Goal: Information Seeking & Learning: Understand process/instructions

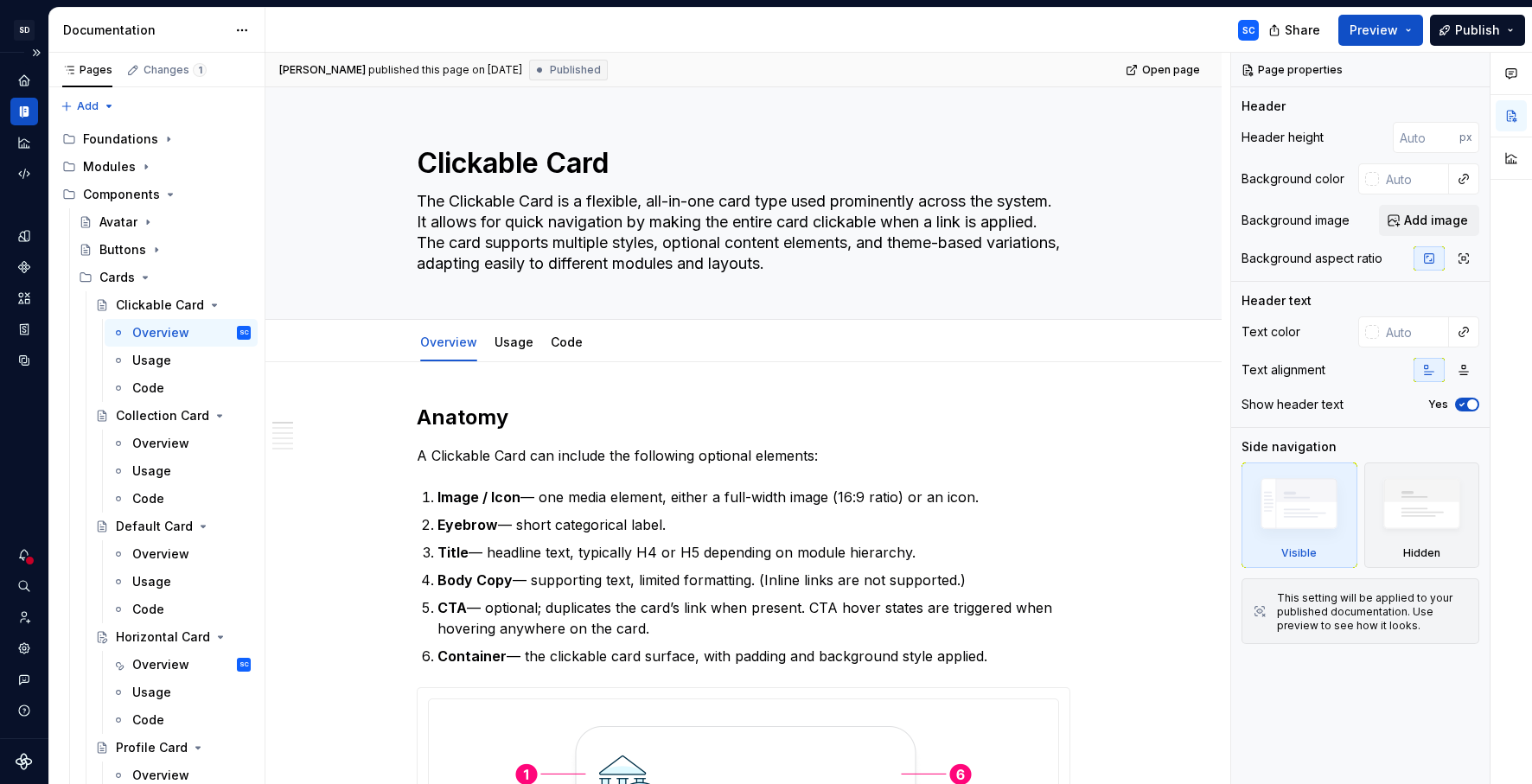
type textarea "*"
click at [617, 553] on p "Title — headline text, typically H4 or H5 depending on module hierarchy." at bounding box center [754, 552] width 633 height 21
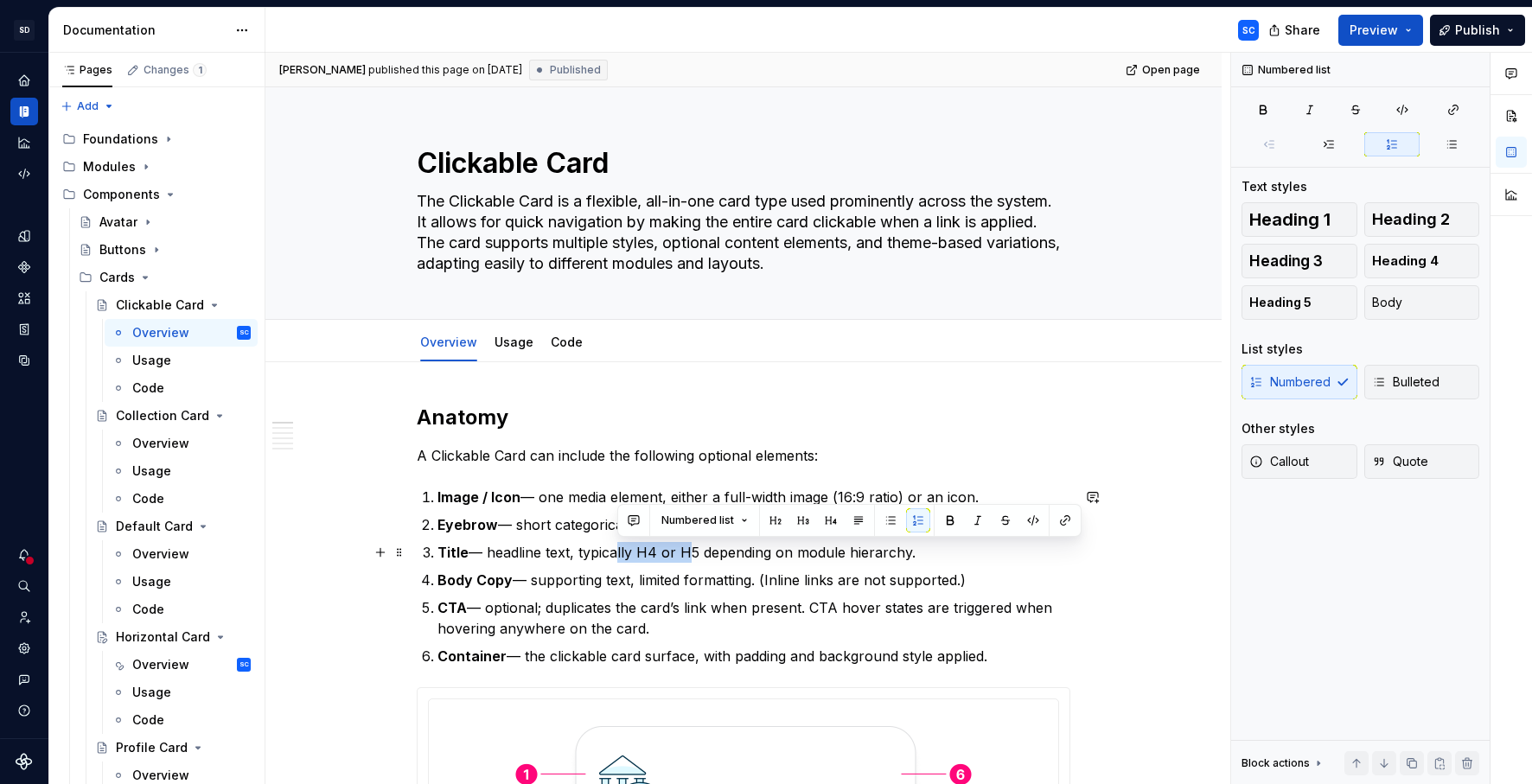
drag, startPoint x: 617, startPoint y: 553, endPoint x: 683, endPoint y: 553, distance: 66.0
click at [683, 553] on p "Title — headline text, typically H4 or H5 depending on module hierarchy." at bounding box center [754, 552] width 633 height 21
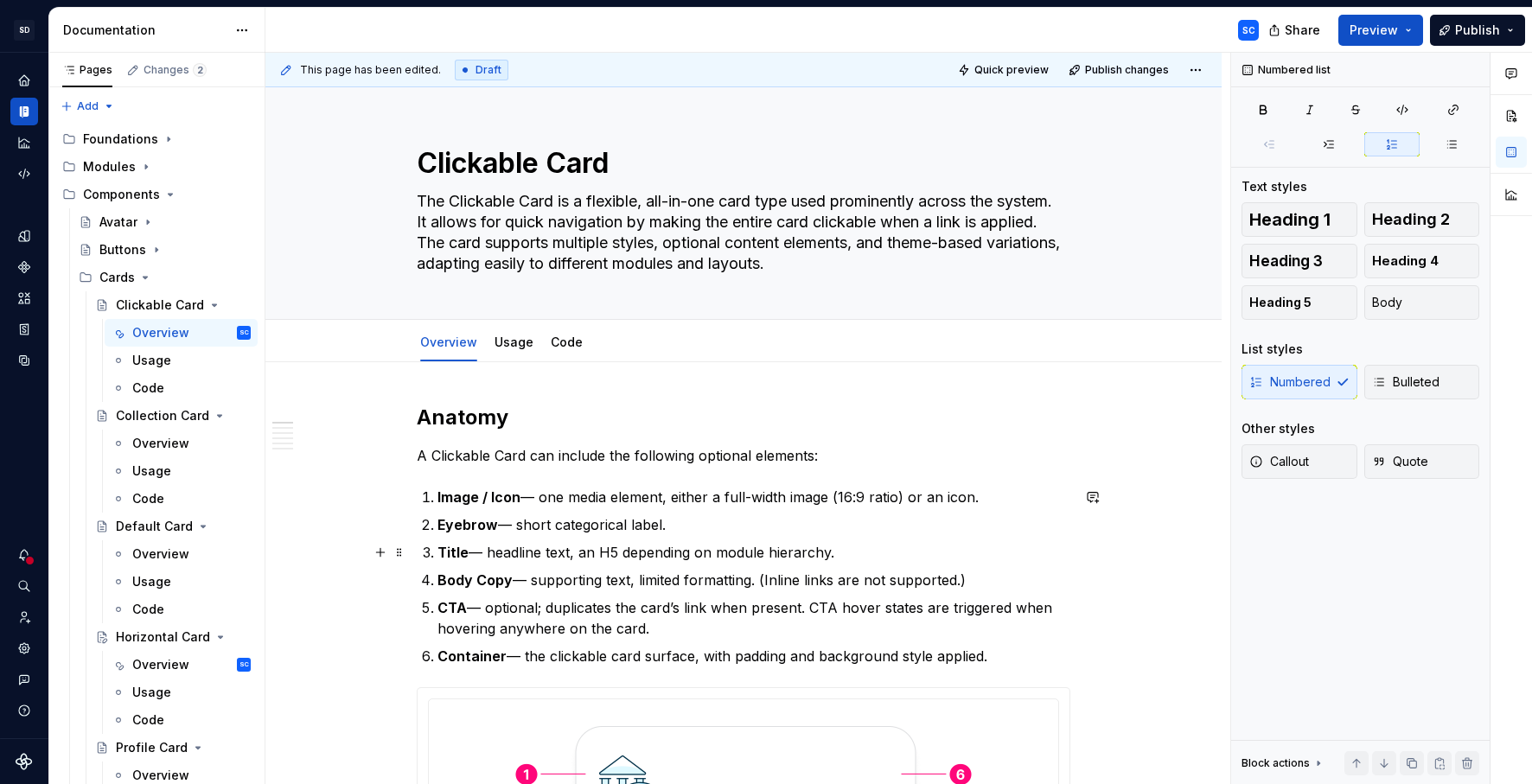
drag, startPoint x: 619, startPoint y: 553, endPoint x: 734, endPoint y: 555, distance: 115.0
click at [734, 556] on p "Title — headline text, an H5 depending on module hierarchy." at bounding box center [754, 552] width 633 height 21
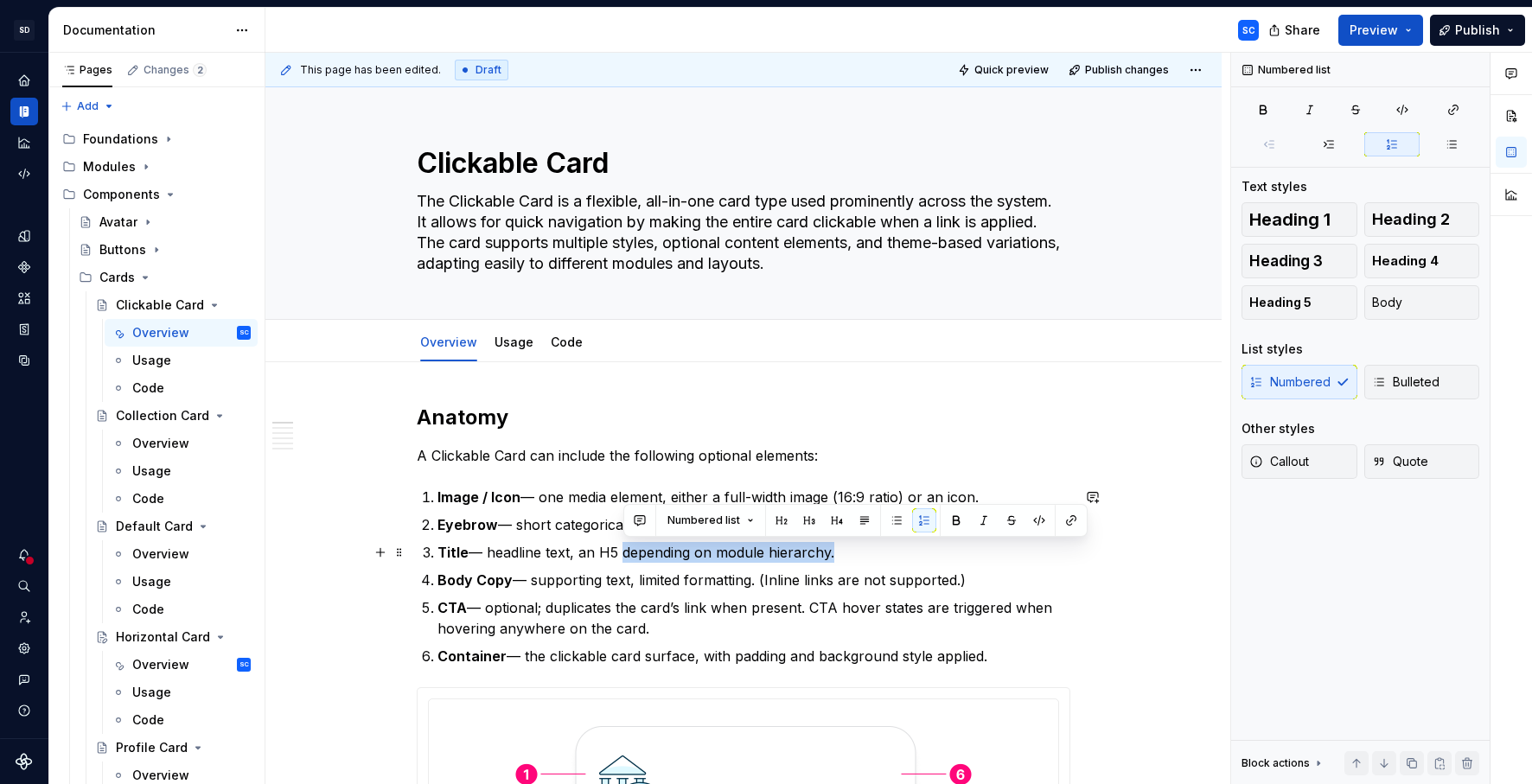
drag, startPoint x: 622, startPoint y: 555, endPoint x: 832, endPoint y: 559, distance: 210.0
click at [832, 559] on p "Title — headline text, an H5 depending on module hierarchy." at bounding box center [754, 552] width 633 height 21
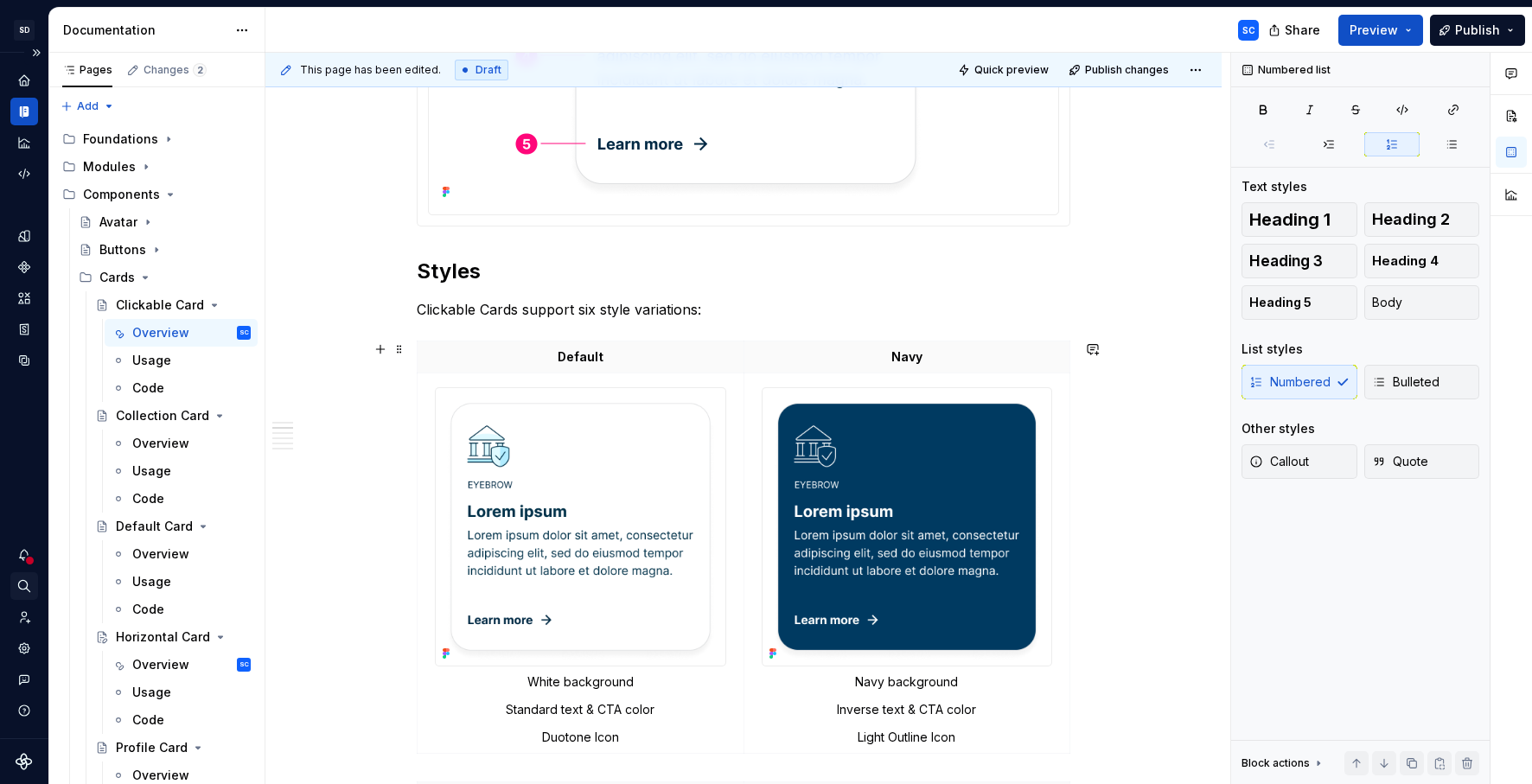
scroll to position [770, 0]
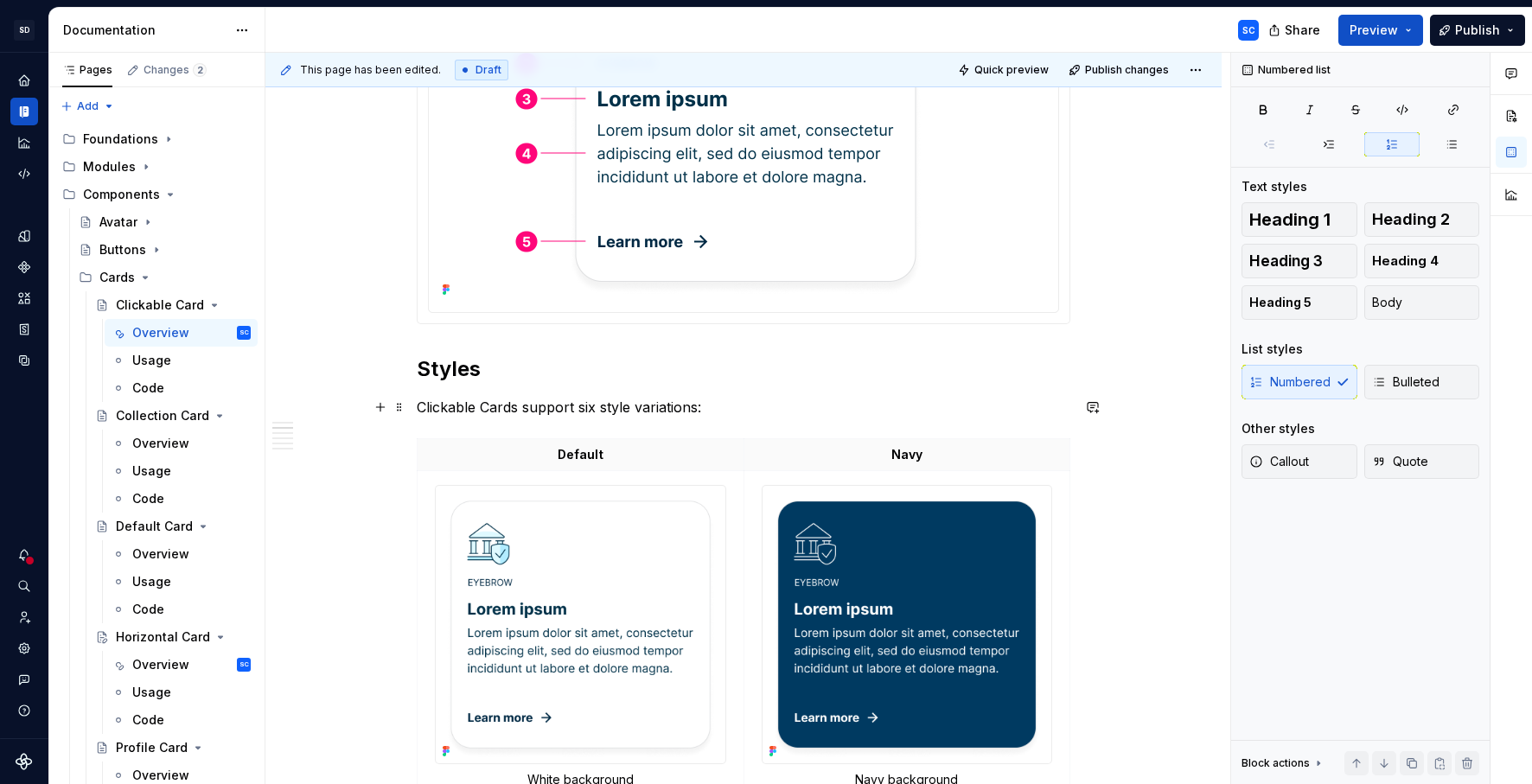
click at [458, 406] on p "Clickable Cards support six style variations:" at bounding box center [743, 407] width 654 height 21
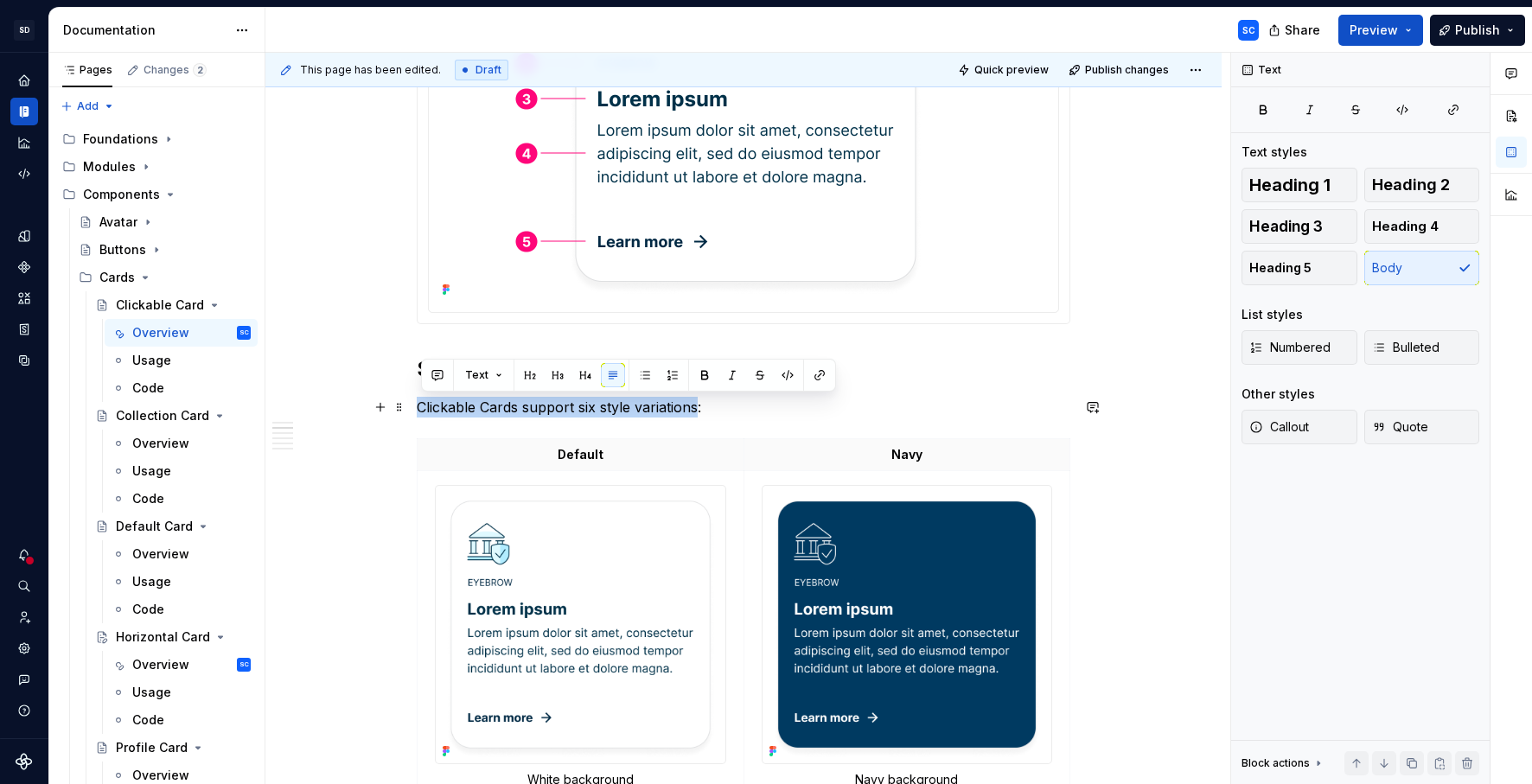
drag, startPoint x: 458, startPoint y: 406, endPoint x: 646, endPoint y: 411, distance: 188.1
click at [646, 411] on p "Clickable Cards support six style variations:" at bounding box center [743, 407] width 654 height 21
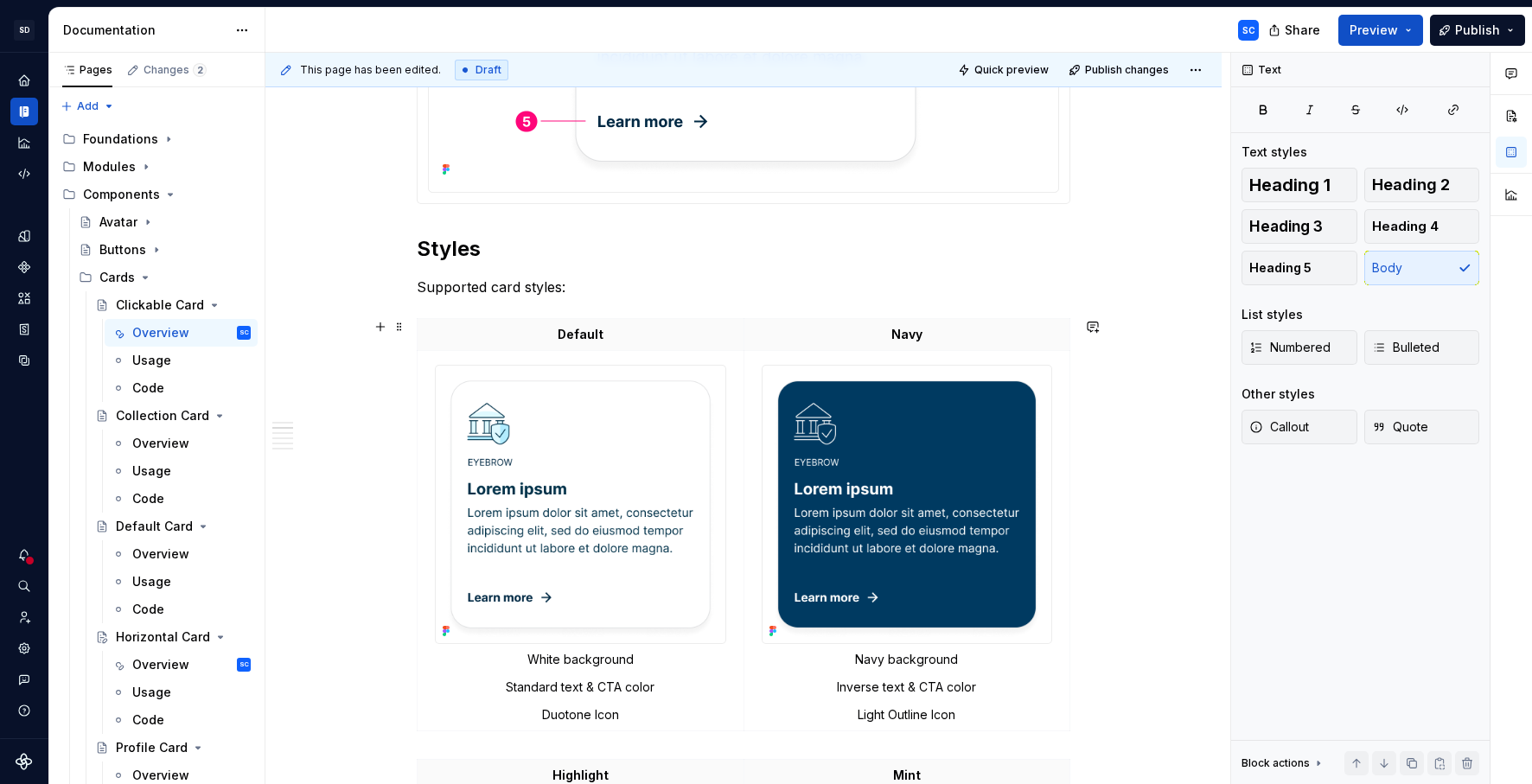
scroll to position [907, 0]
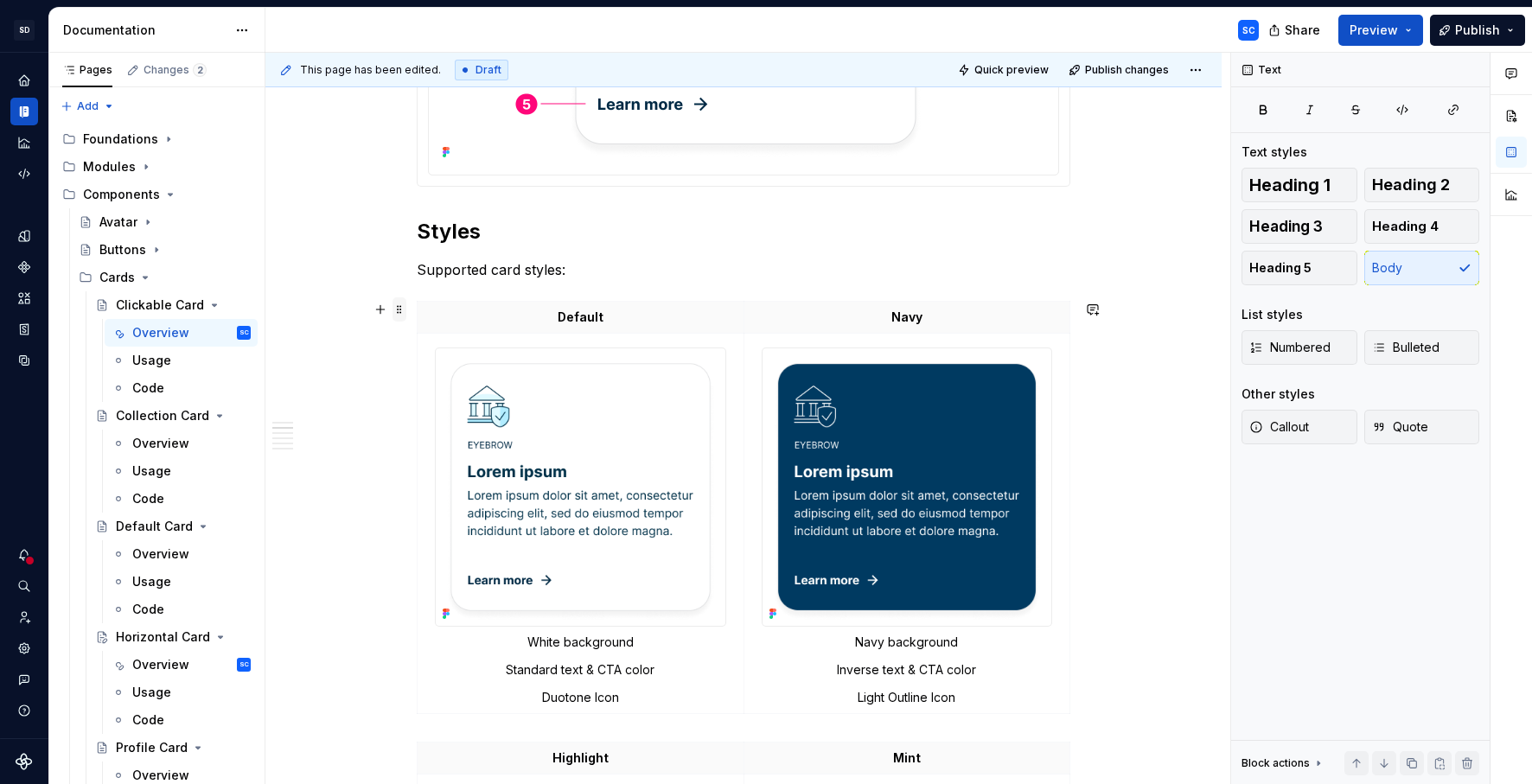
click at [399, 310] on span at bounding box center [399, 309] width 14 height 24
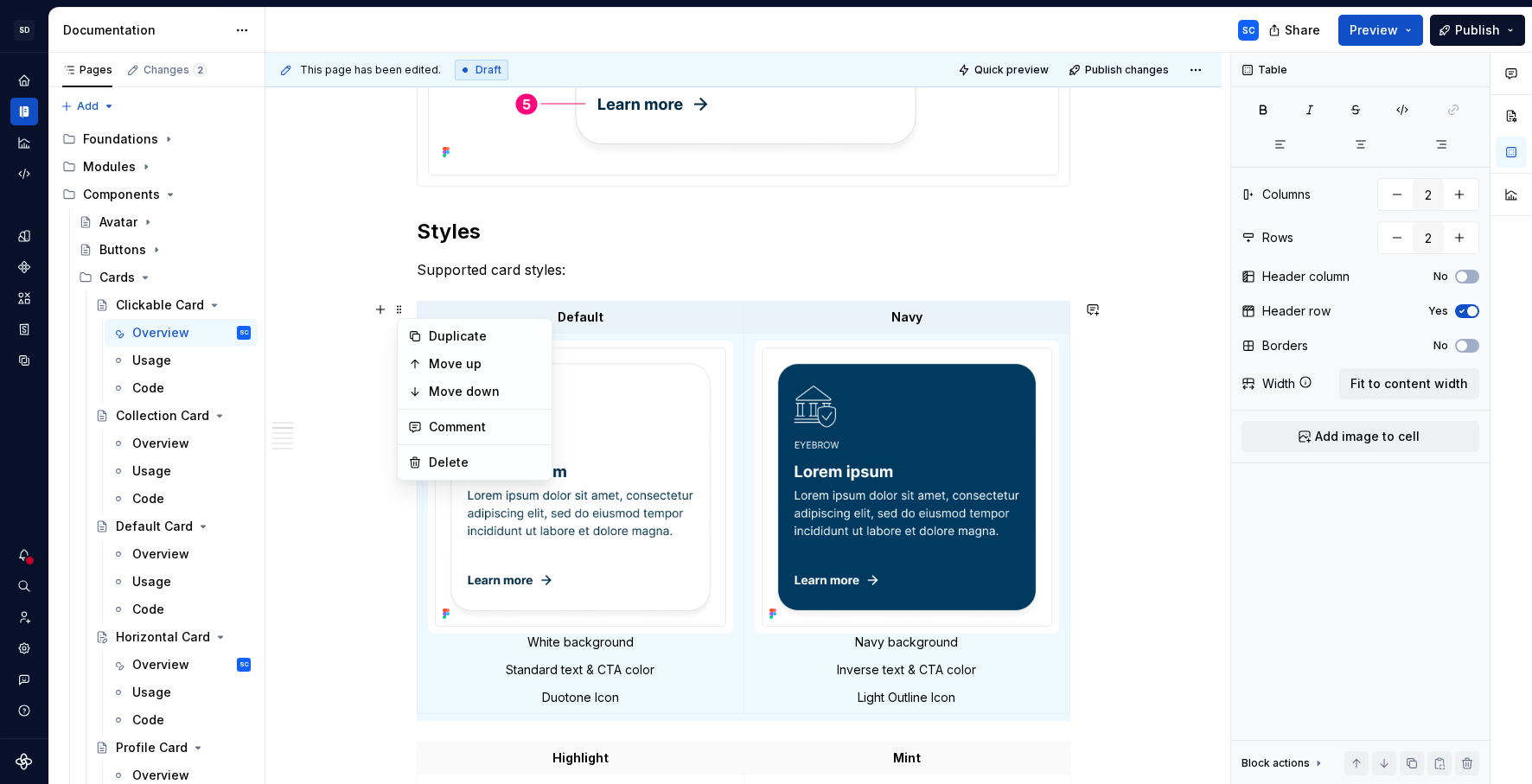
click at [755, 265] on p "Supported card styles:" at bounding box center [743, 269] width 654 height 21
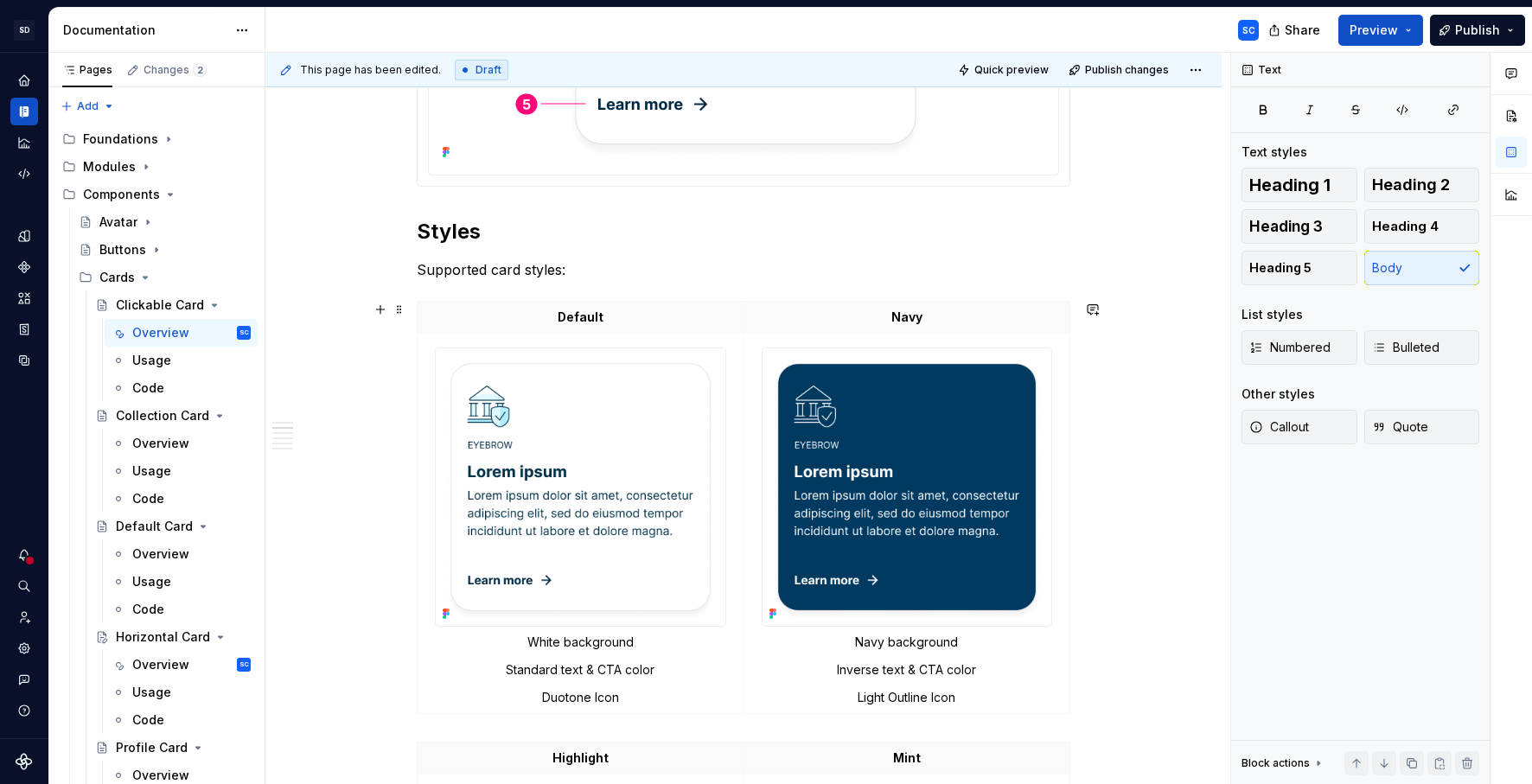
scroll to position [981, 0]
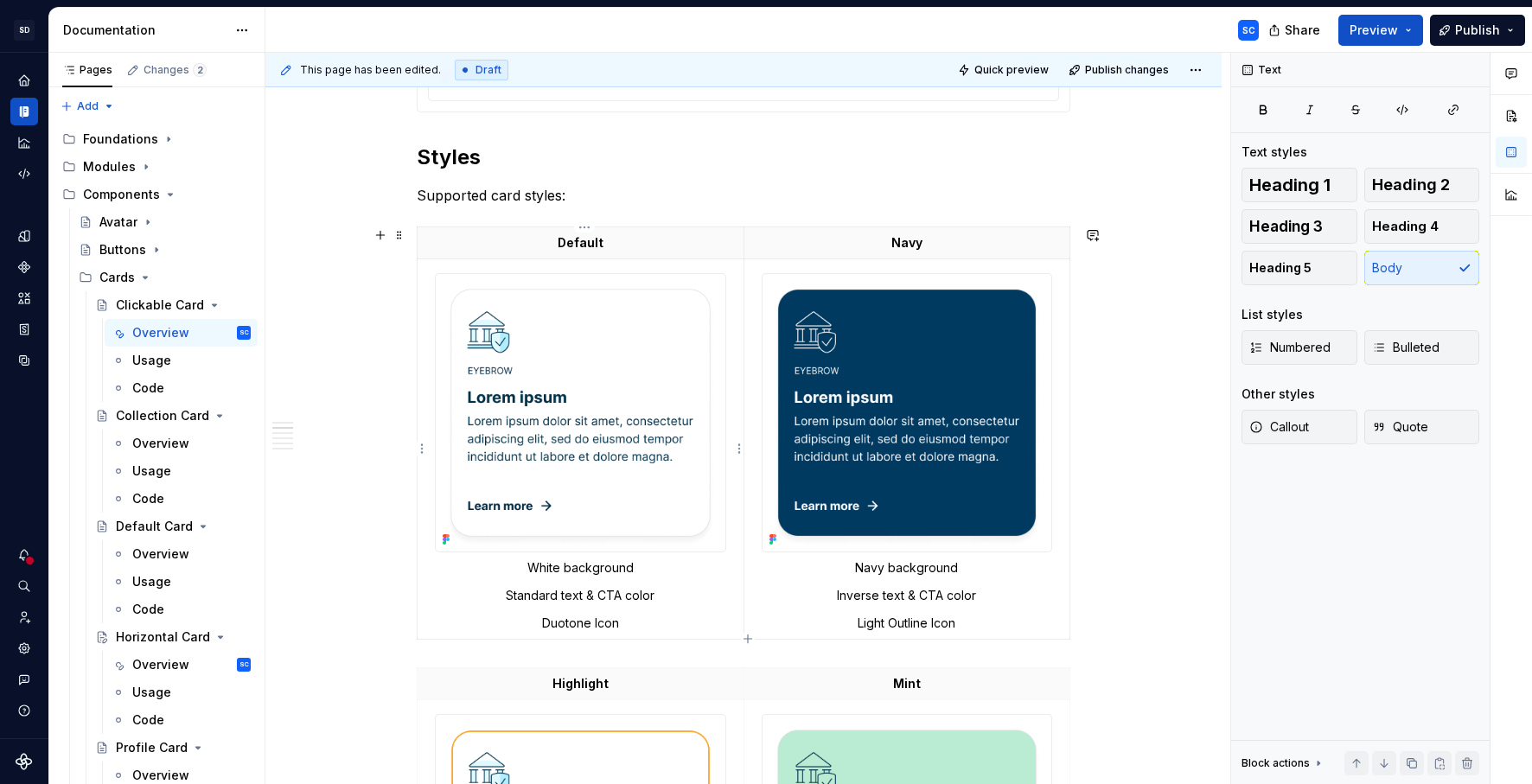
click at [629, 416] on img at bounding box center [581, 412] width 289 height 278
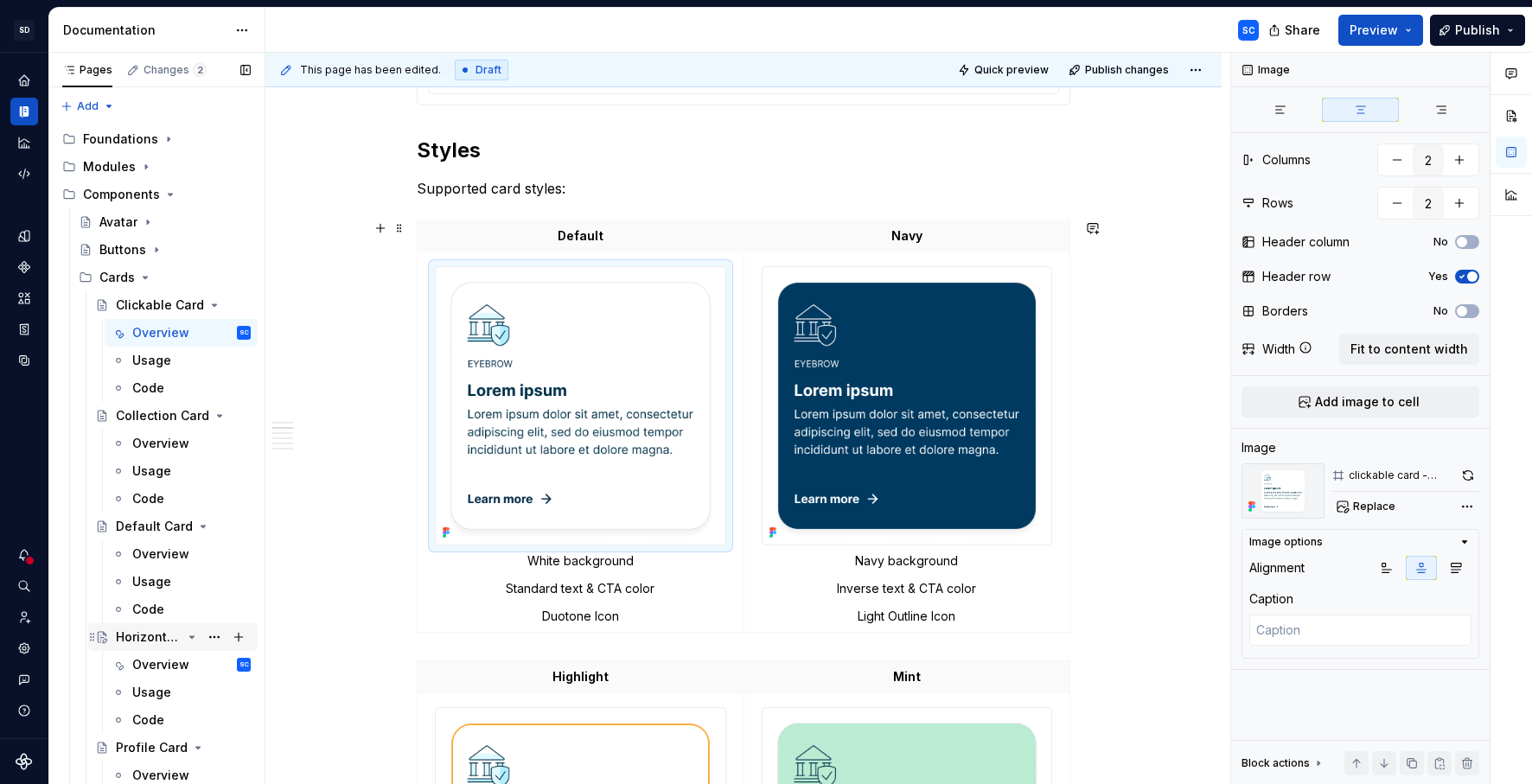
scroll to position [990, 0]
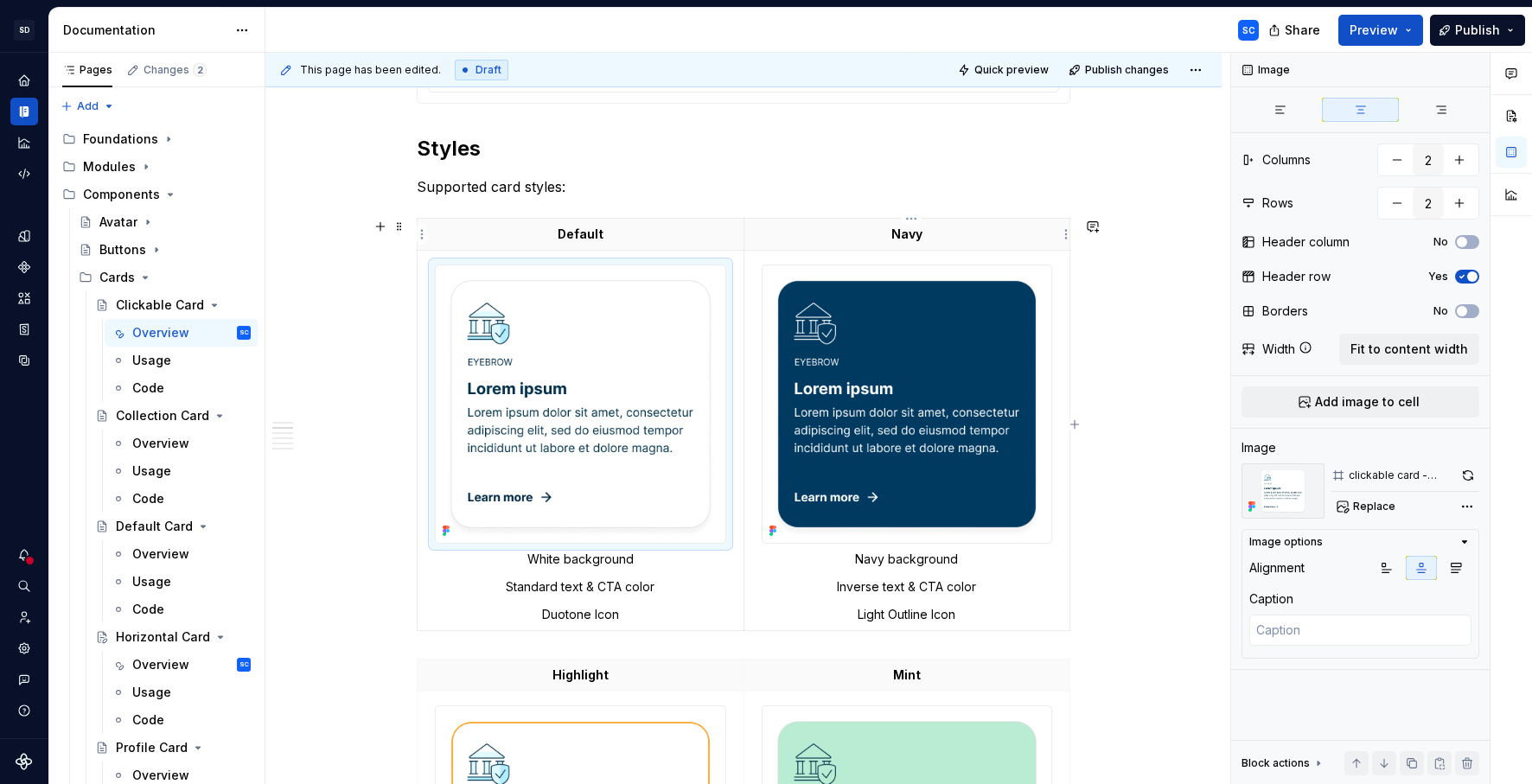
click at [755, 236] on th "Navy" at bounding box center [906, 234] width 326 height 32
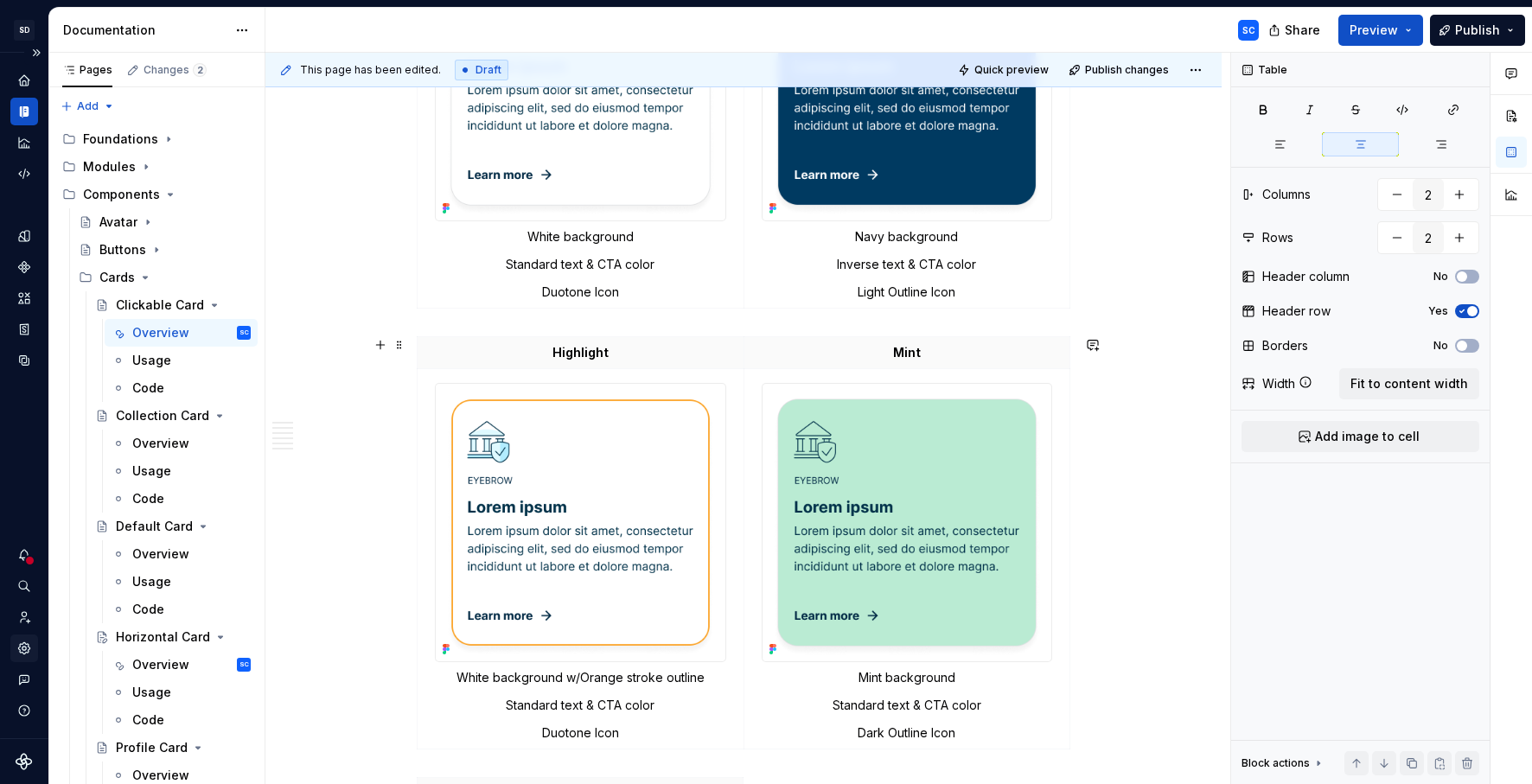
scroll to position [1315, 0]
click at [598, 351] on p "Highlight" at bounding box center [580, 350] width 305 height 17
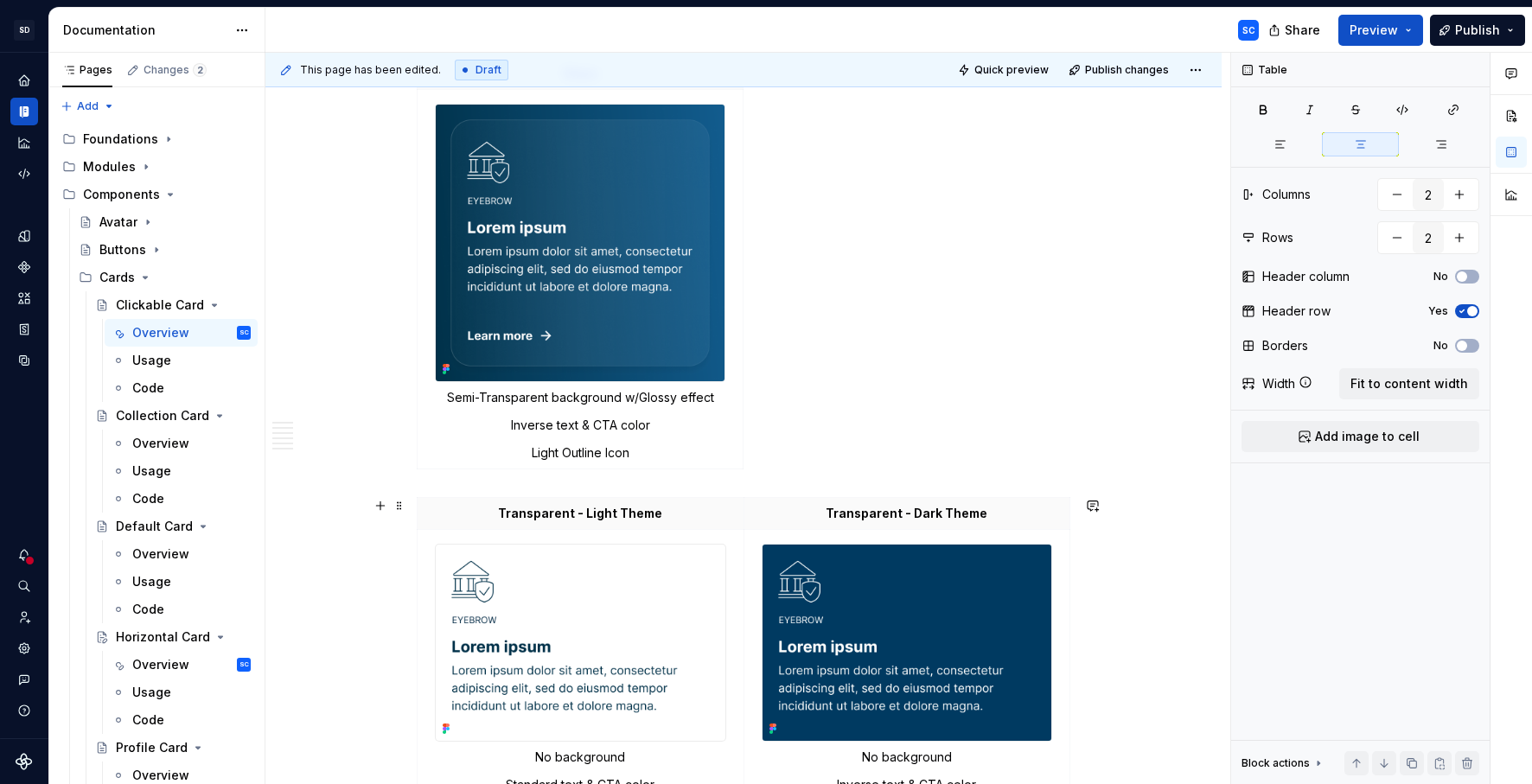
scroll to position [2213, 0]
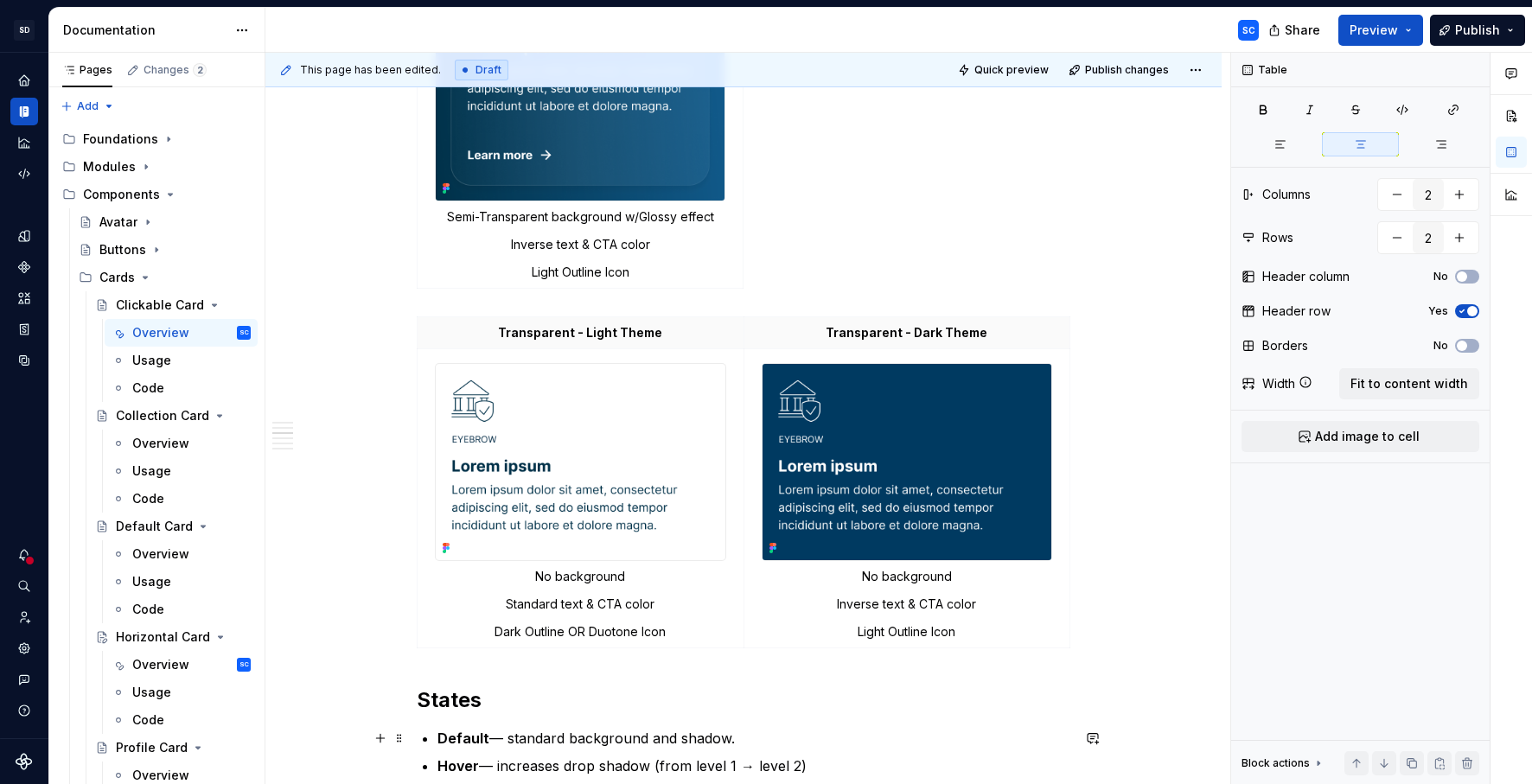
type textarea "*"
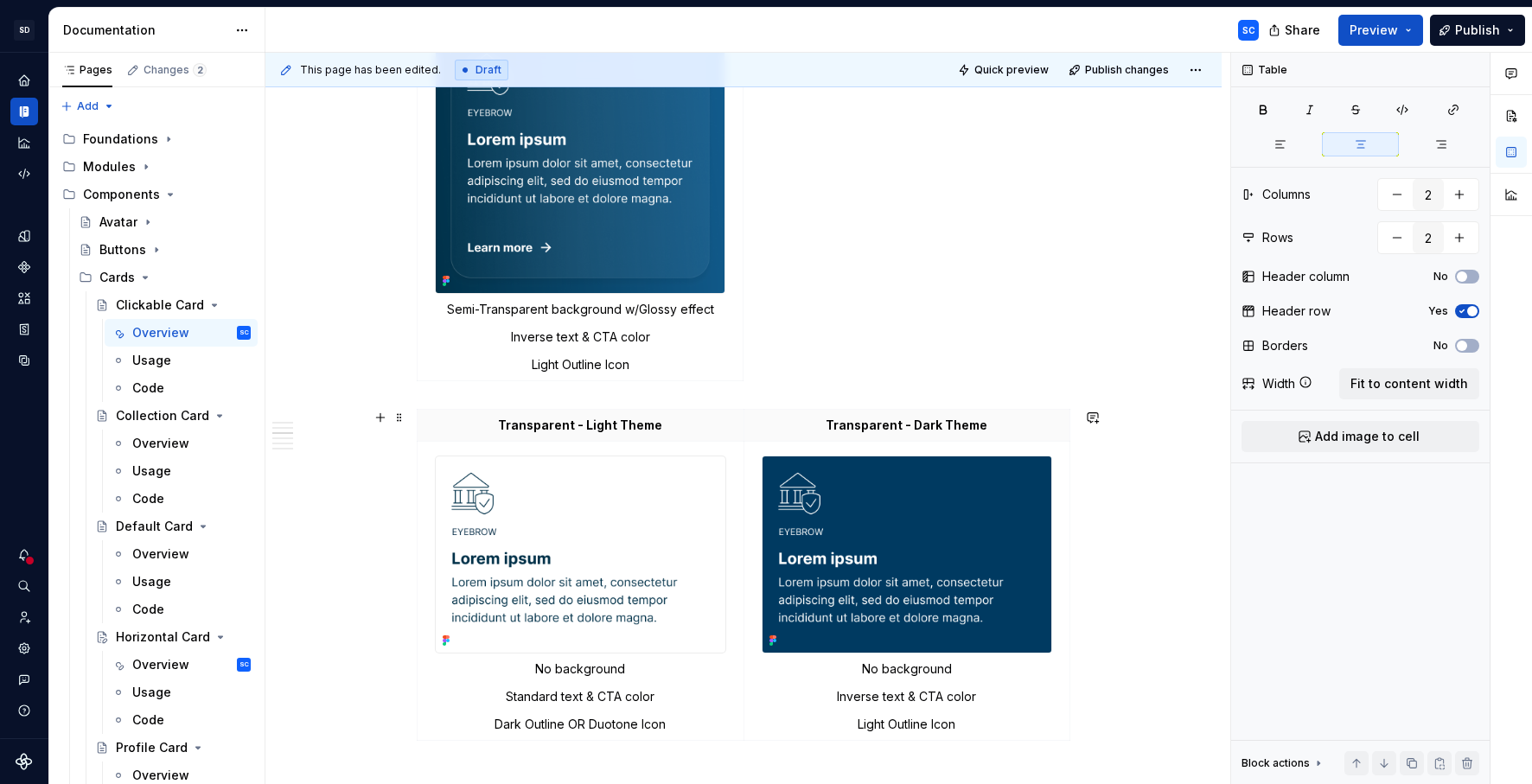
scroll to position [2102, 0]
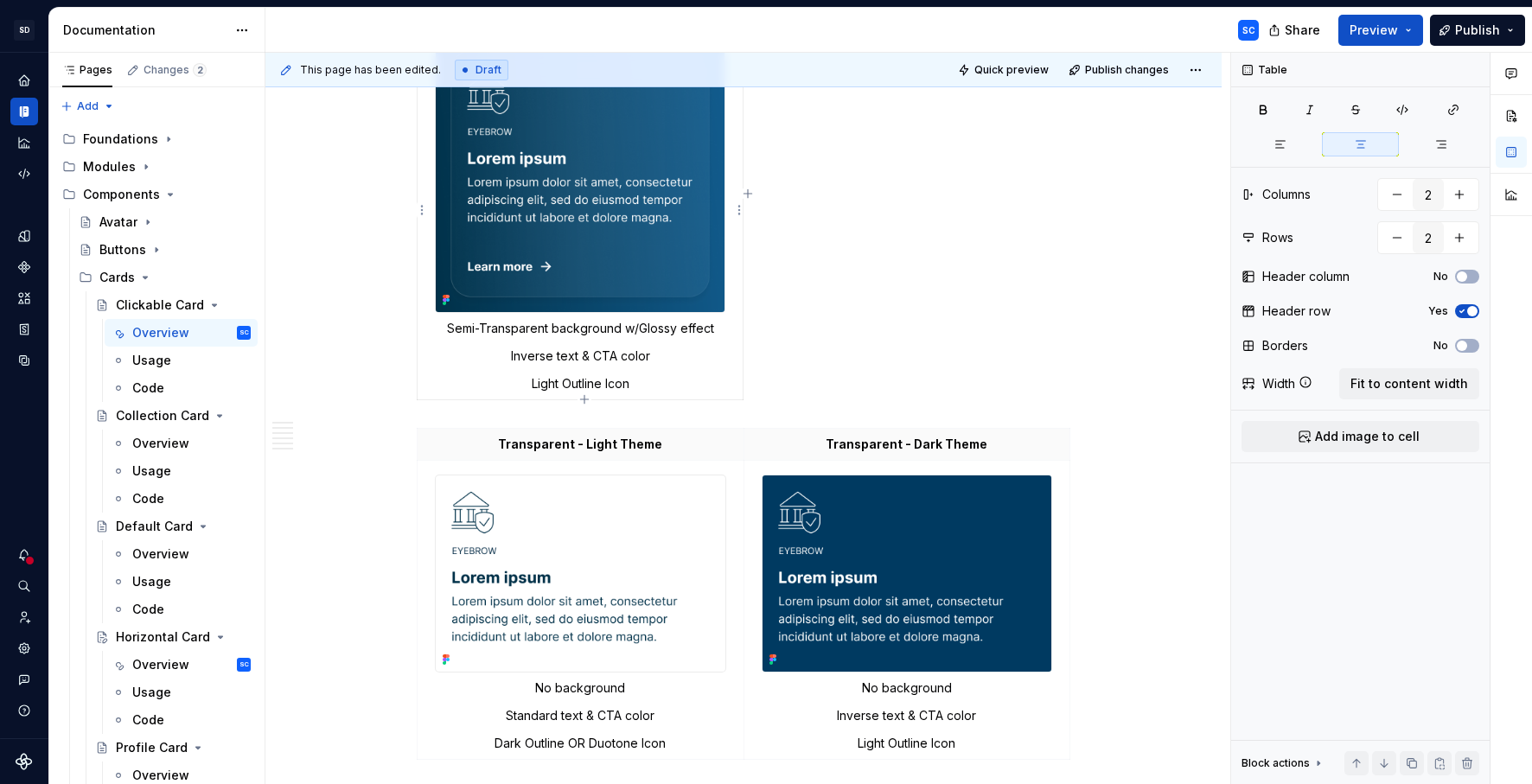
type input "1"
click at [696, 326] on p "Semi-Transparent background w/Glossy effect" at bounding box center [580, 328] width 304 height 17
drag, startPoint x: 696, startPoint y: 326, endPoint x: 667, endPoint y: 327, distance: 29.0
click at [667, 327] on p "Semi-Transparent background w/Glossy effect" at bounding box center [580, 328] width 304 height 17
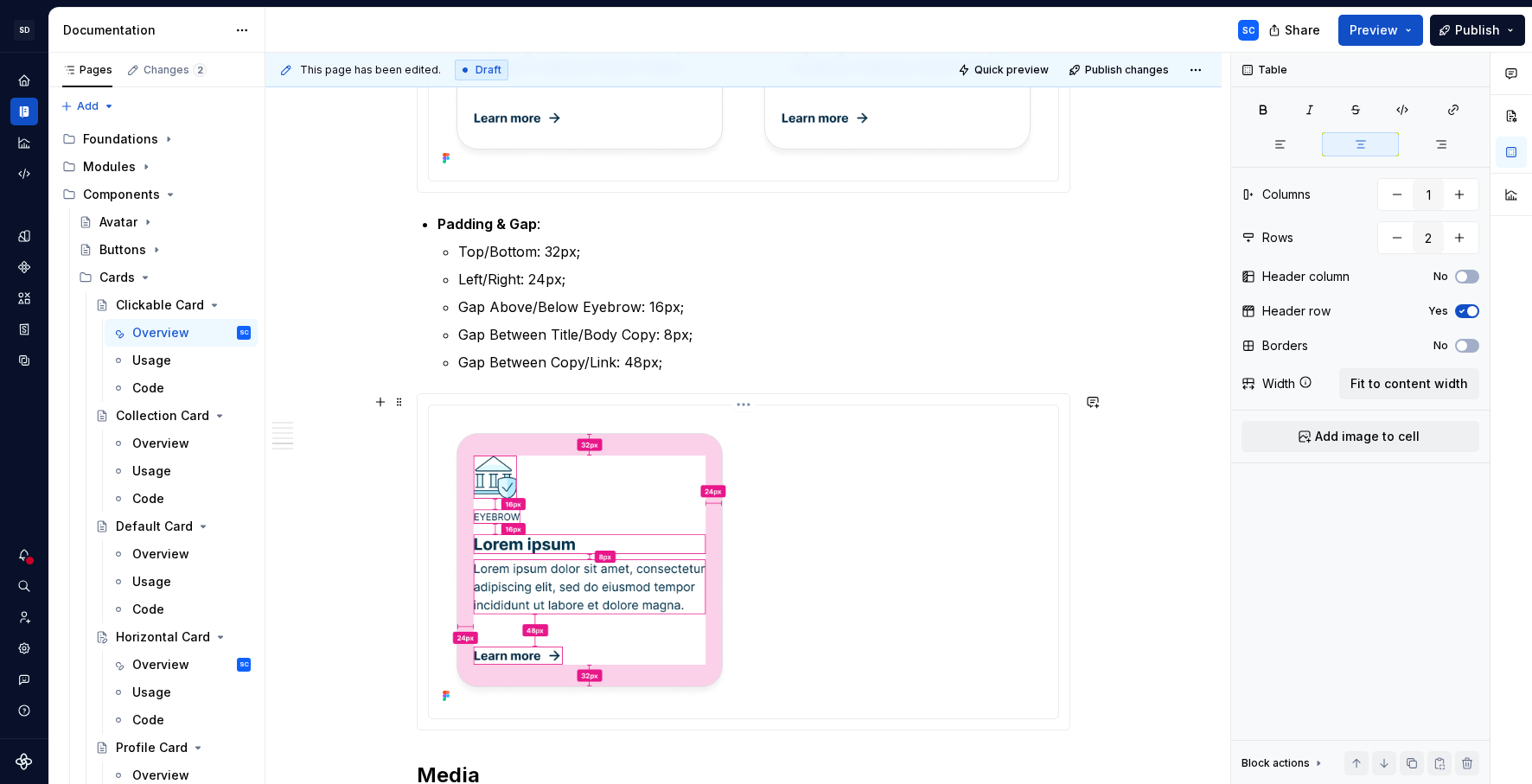
scroll to position [4131, 0]
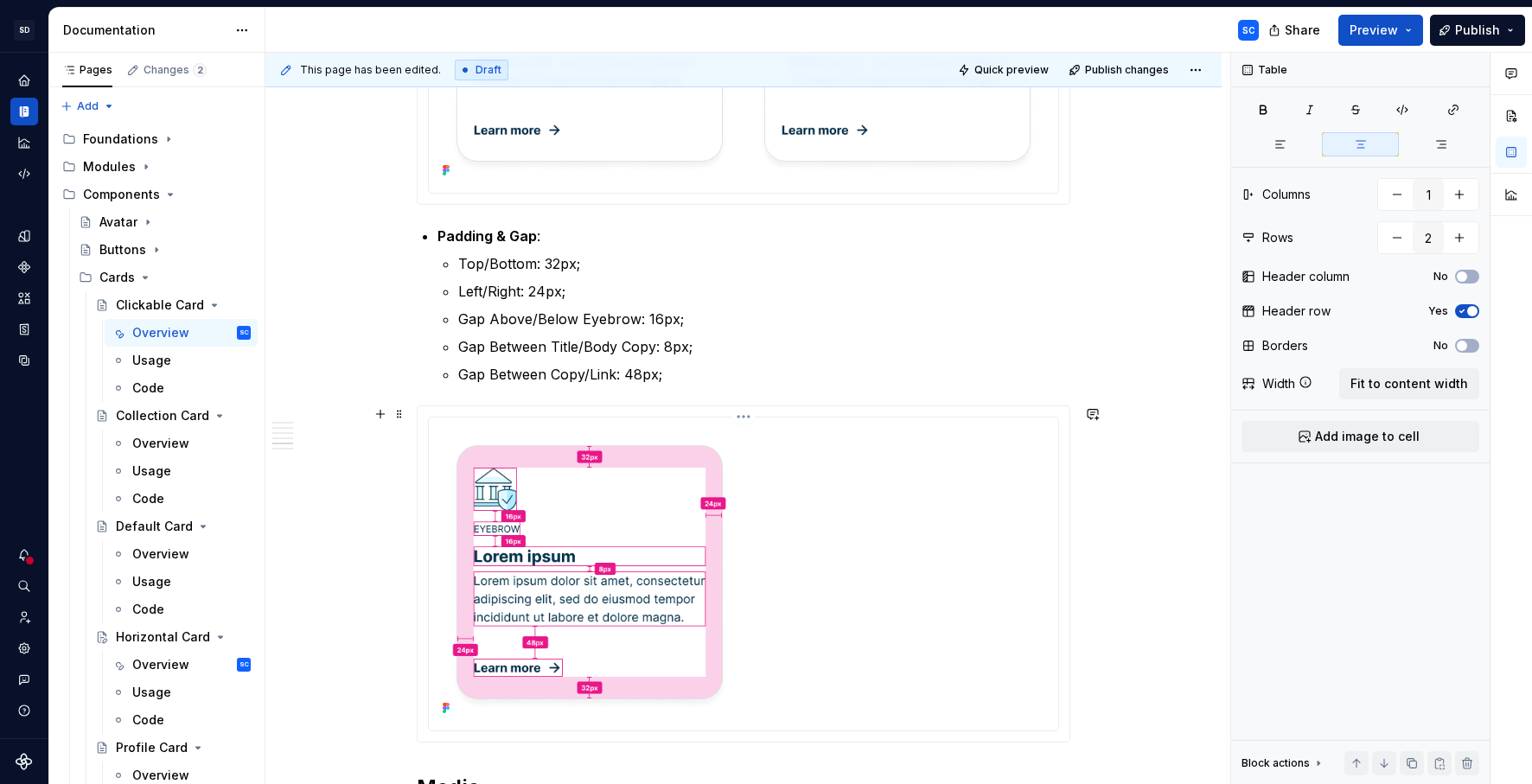
click at [601, 607] on img at bounding box center [743, 571] width 616 height 296
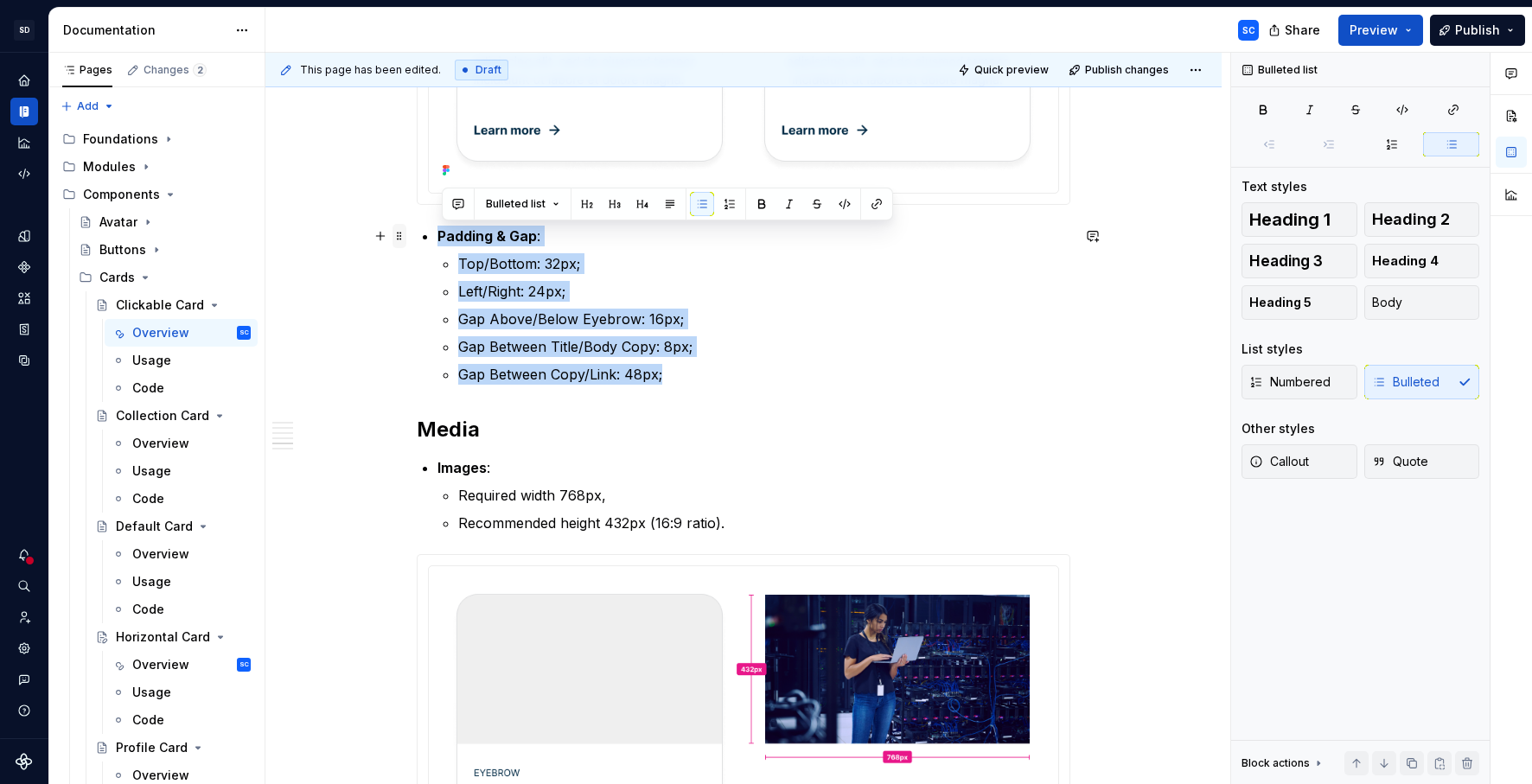
drag, startPoint x: 696, startPoint y: 383, endPoint x: 407, endPoint y: 241, distance: 322.0
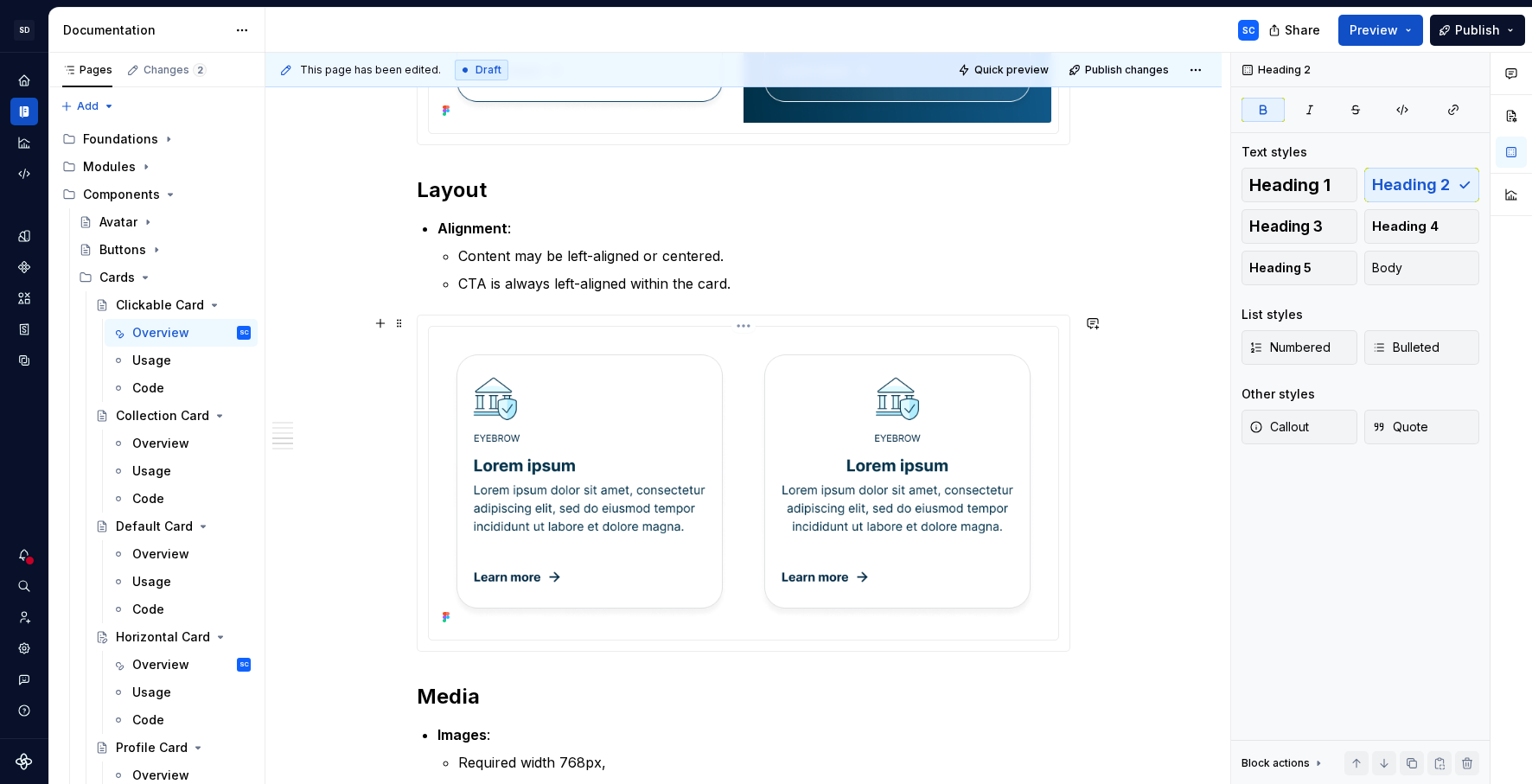
scroll to position [3681, 0]
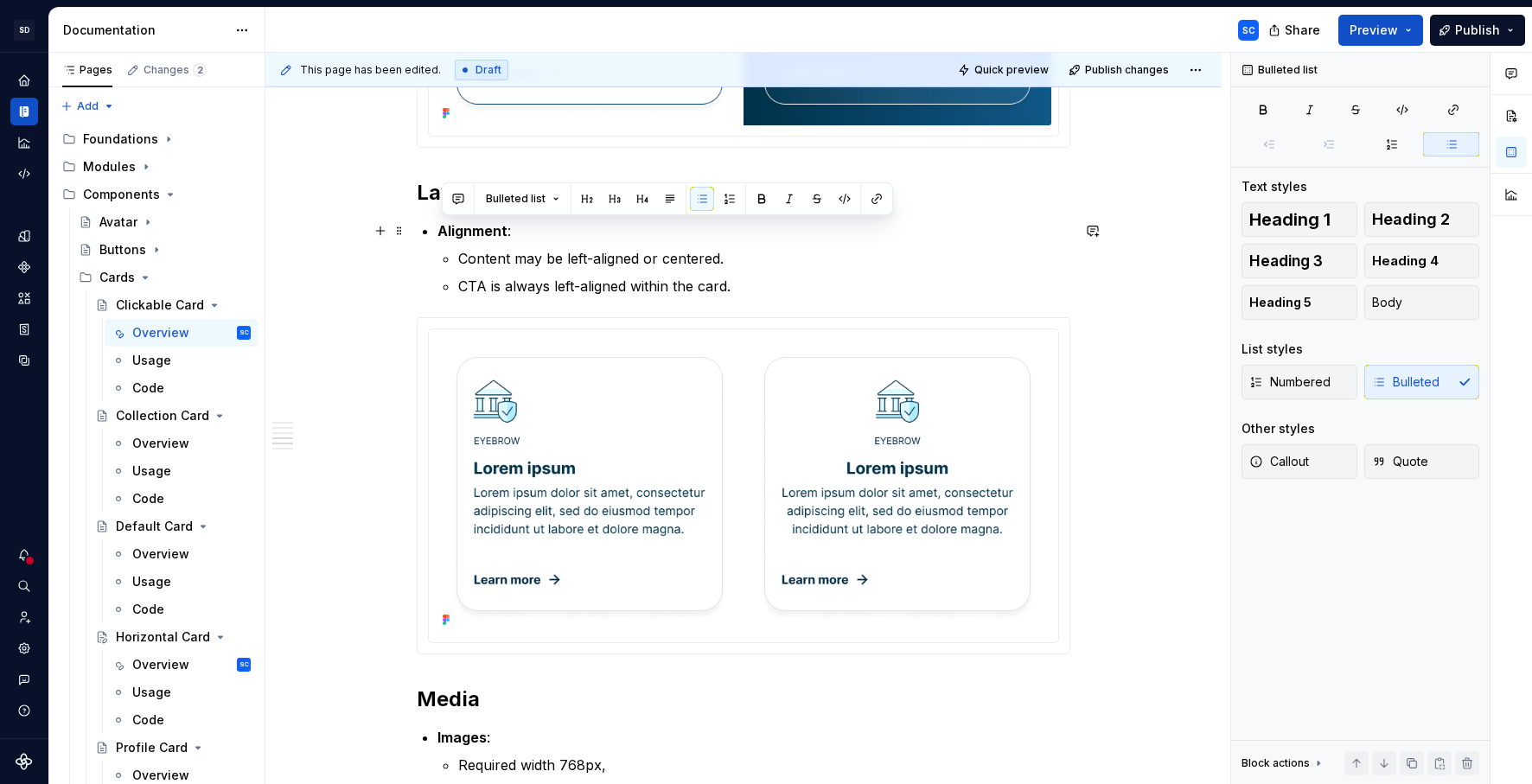
drag, startPoint x: 520, startPoint y: 228, endPoint x: 439, endPoint y: 222, distance: 81.2
click at [486, 262] on p "Content may be left-aligned or centered." at bounding box center [764, 258] width 612 height 21
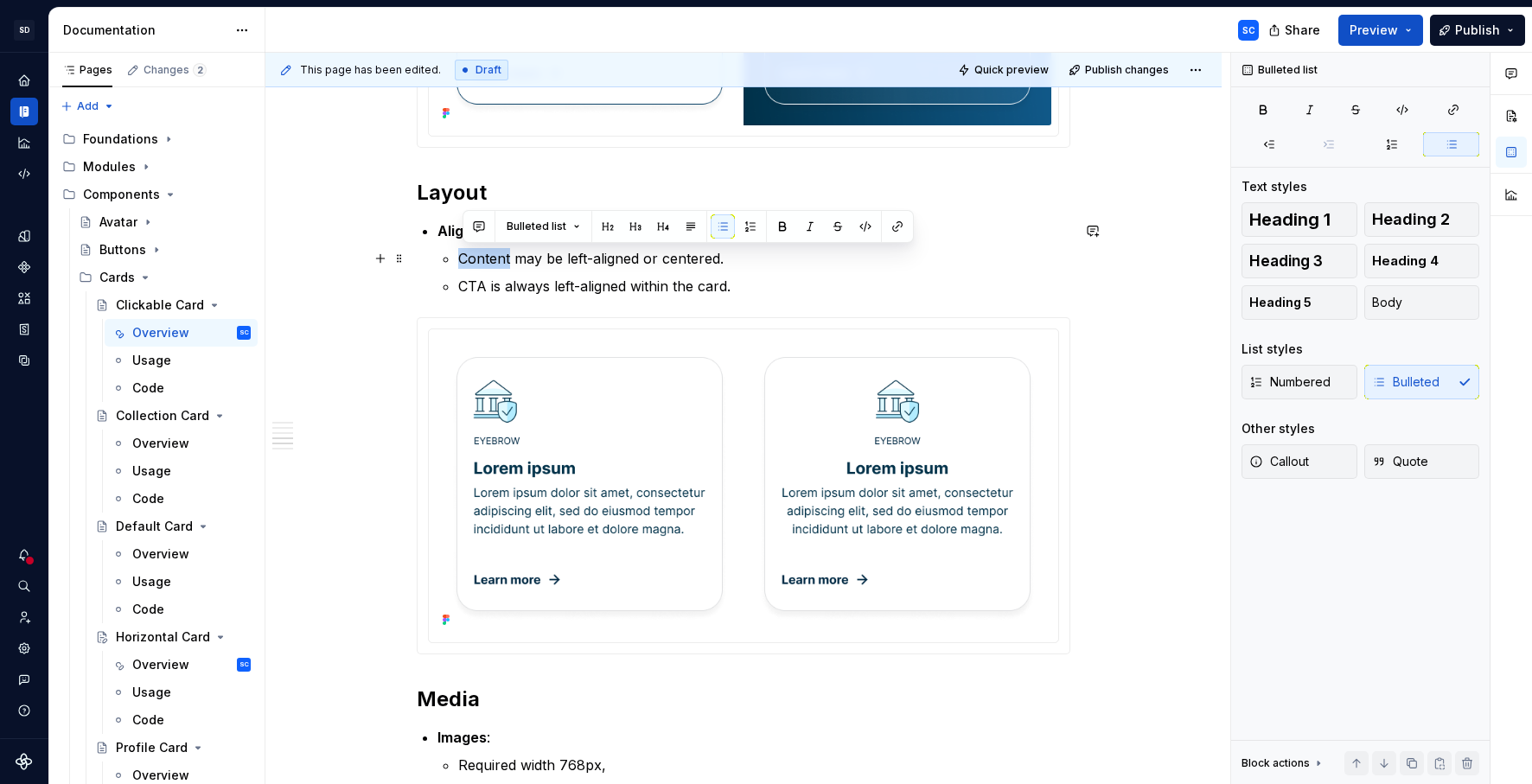
click at [486, 262] on p "Content may be left-aligned or centered." at bounding box center [764, 258] width 612 height 21
drag, startPoint x: 486, startPoint y: 262, endPoint x: 482, endPoint y: 288, distance: 26.3
click at [482, 288] on ul "Content may be left-aligned or centered. CTA is always left-aligned within the …" at bounding box center [764, 272] width 612 height 49
click at [482, 288] on p "CTA is always left-aligned within the card." at bounding box center [764, 286] width 612 height 21
click at [483, 288] on p "CTA is always left-aligned within the card." at bounding box center [764, 286] width 612 height 21
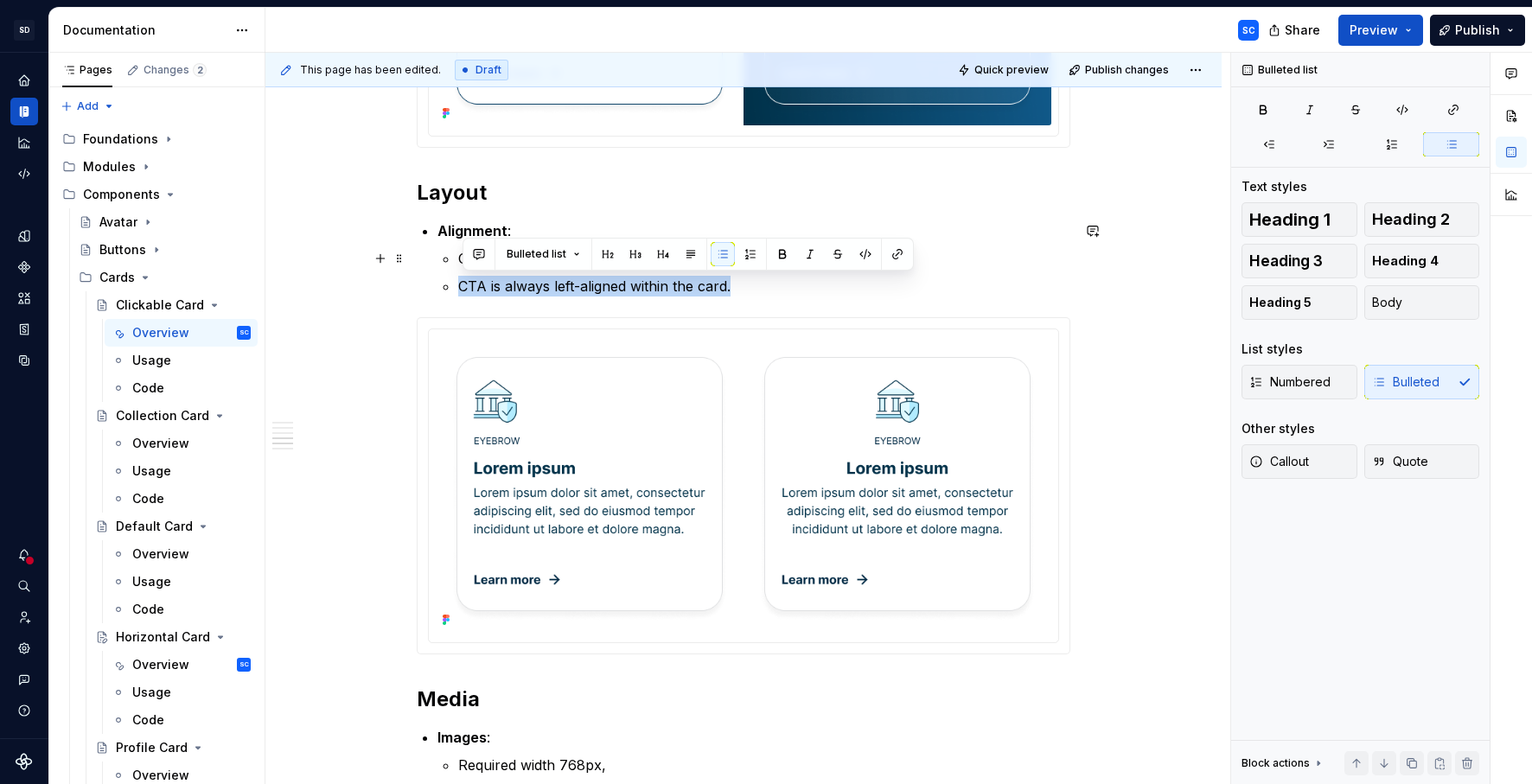
drag, startPoint x: 483, startPoint y: 288, endPoint x: 483, endPoint y: 260, distance: 28.0
click at [483, 260] on ul "Content may be left-aligned or centered. CTA is always left-aligned within the …" at bounding box center [764, 272] width 612 height 49
click at [441, 245] on li "Alignment : Content may be left-aligned or centered. CTA is always left-aligned…" at bounding box center [754, 259] width 633 height 76
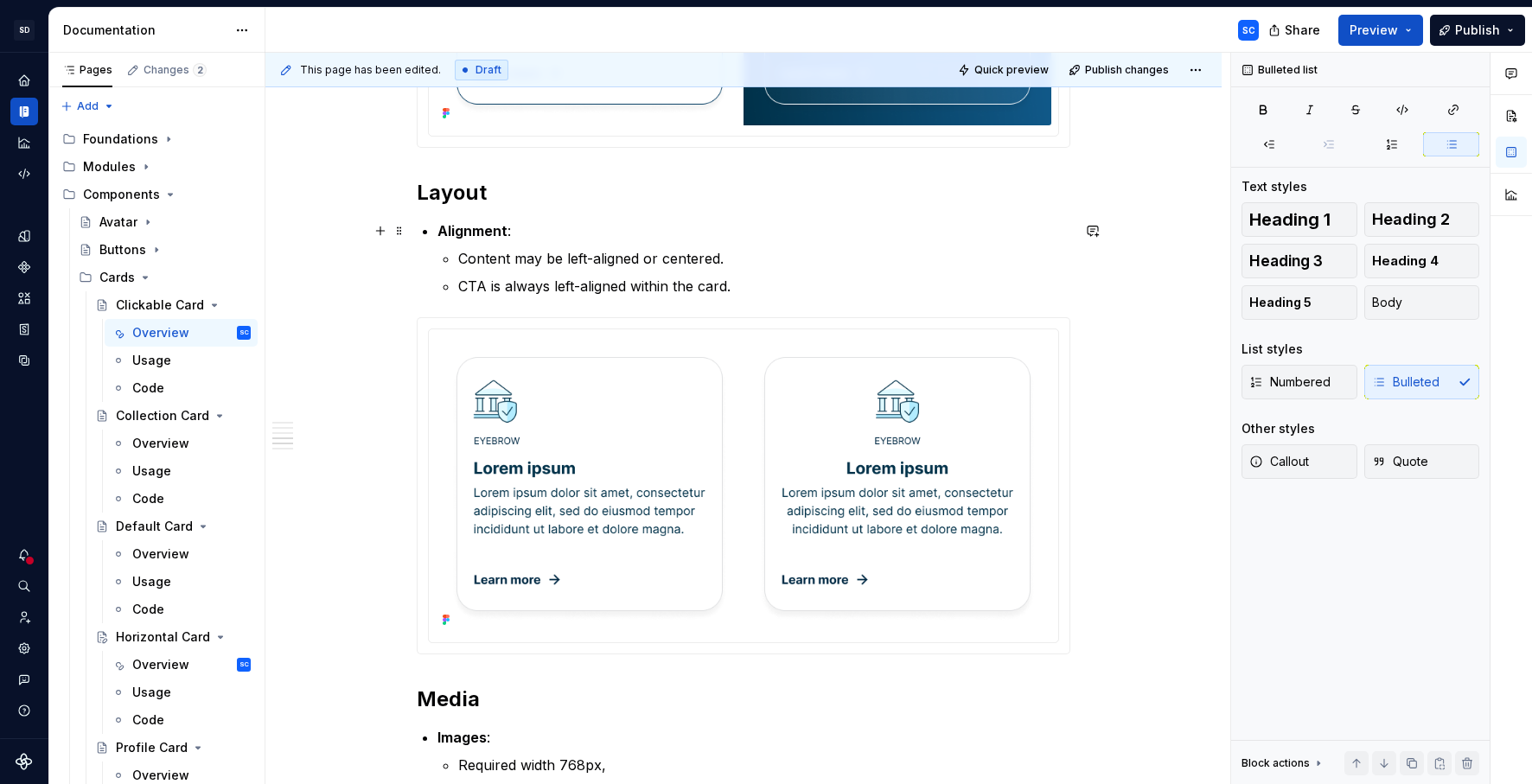
click at [462, 236] on strong "Alignment" at bounding box center [472, 231] width 70 height 17
click at [462, 235] on strong "Alignment" at bounding box center [472, 231] width 70 height 17
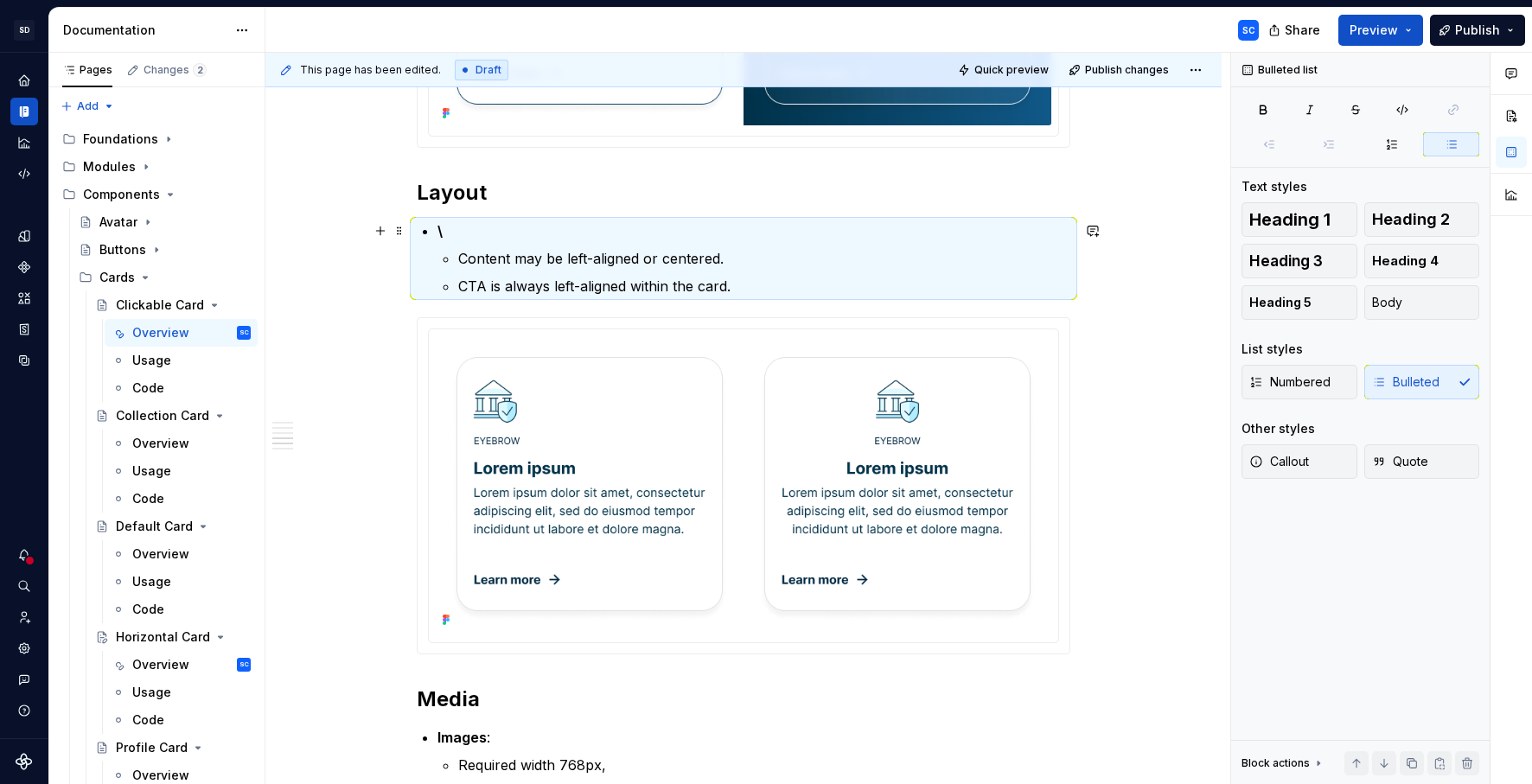
click at [462, 235] on p "\" at bounding box center [754, 231] width 633 height 21
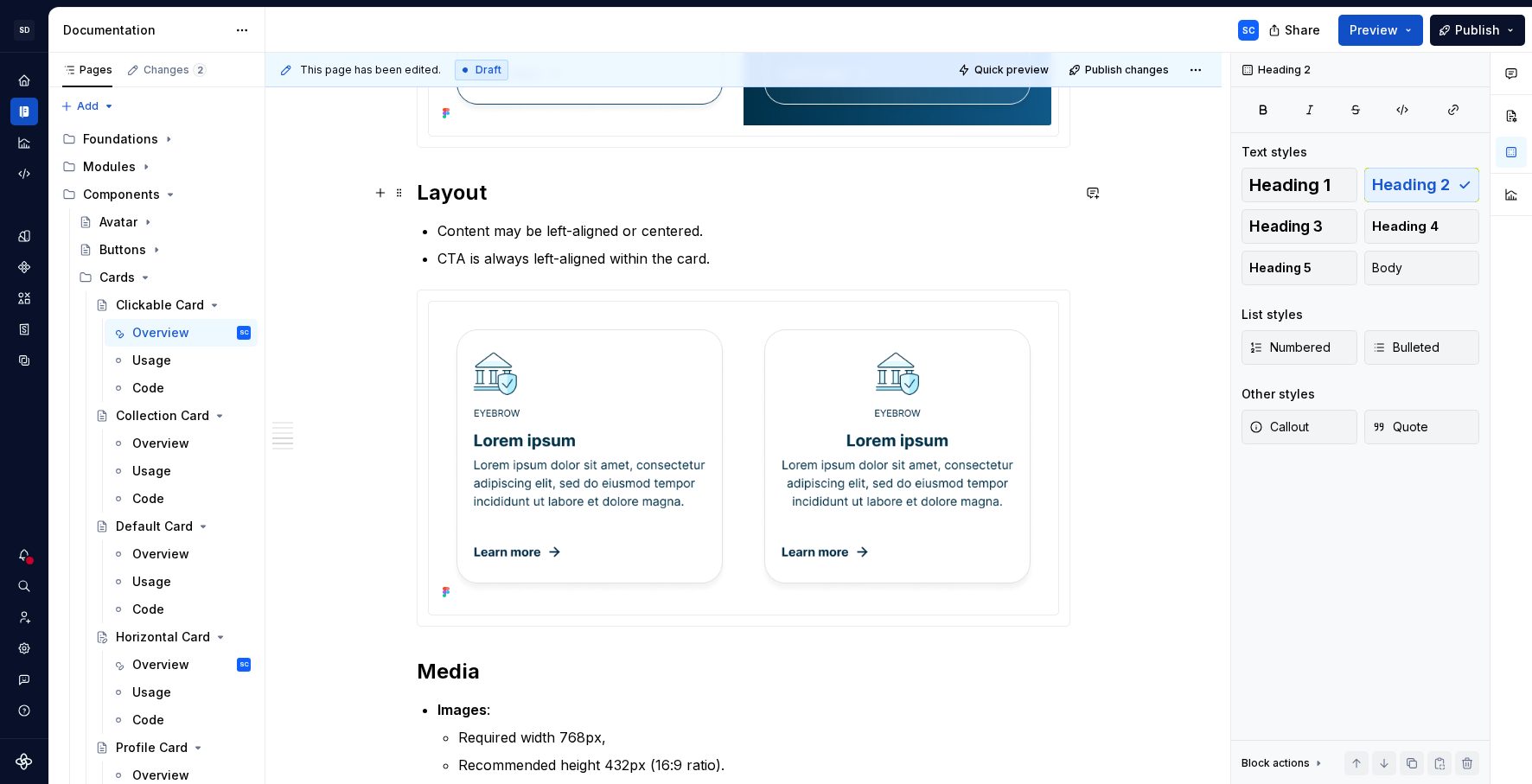
click at [458, 188] on h2 "Layout" at bounding box center [743, 193] width 654 height 28
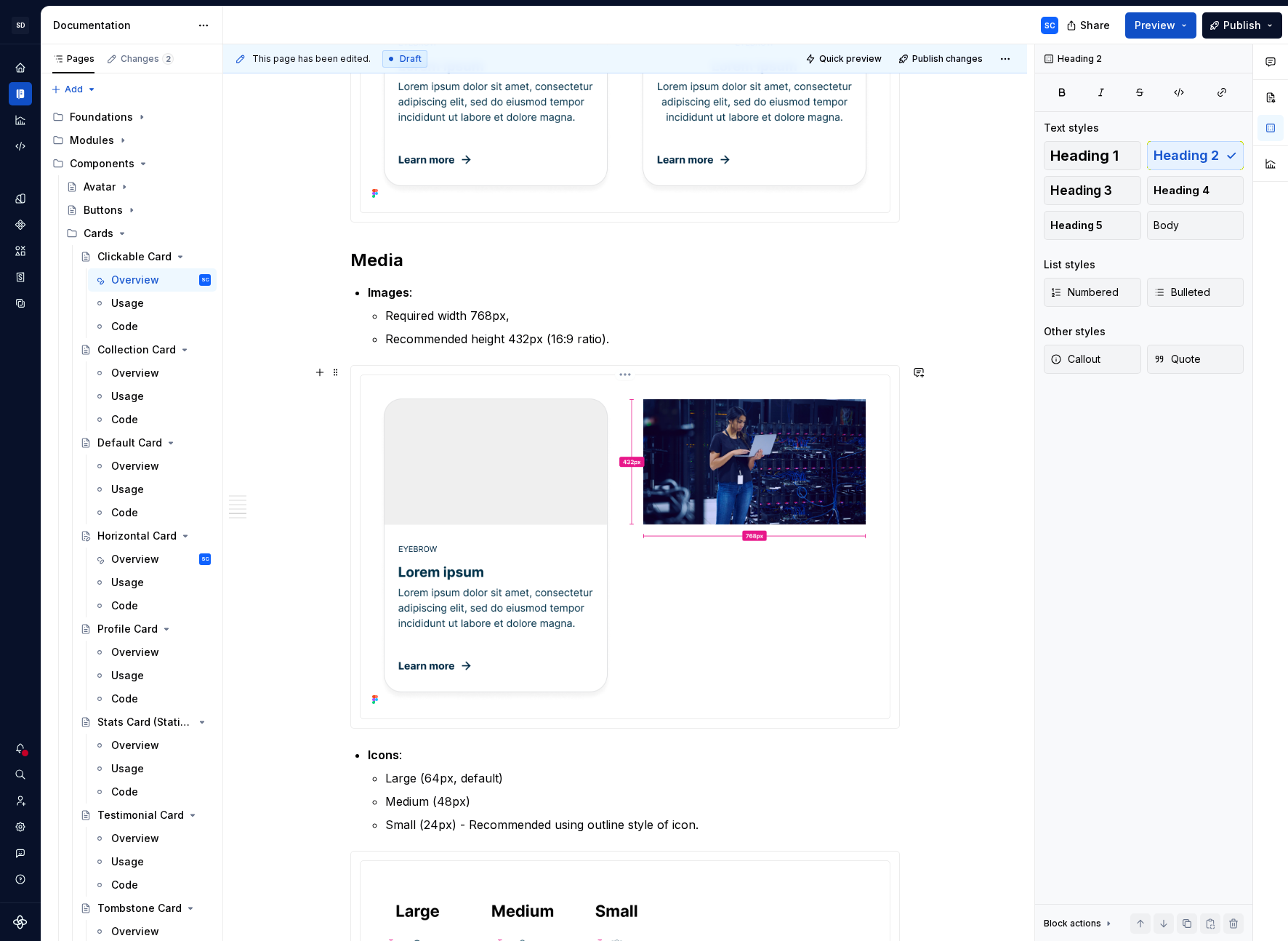
scroll to position [3398, 0]
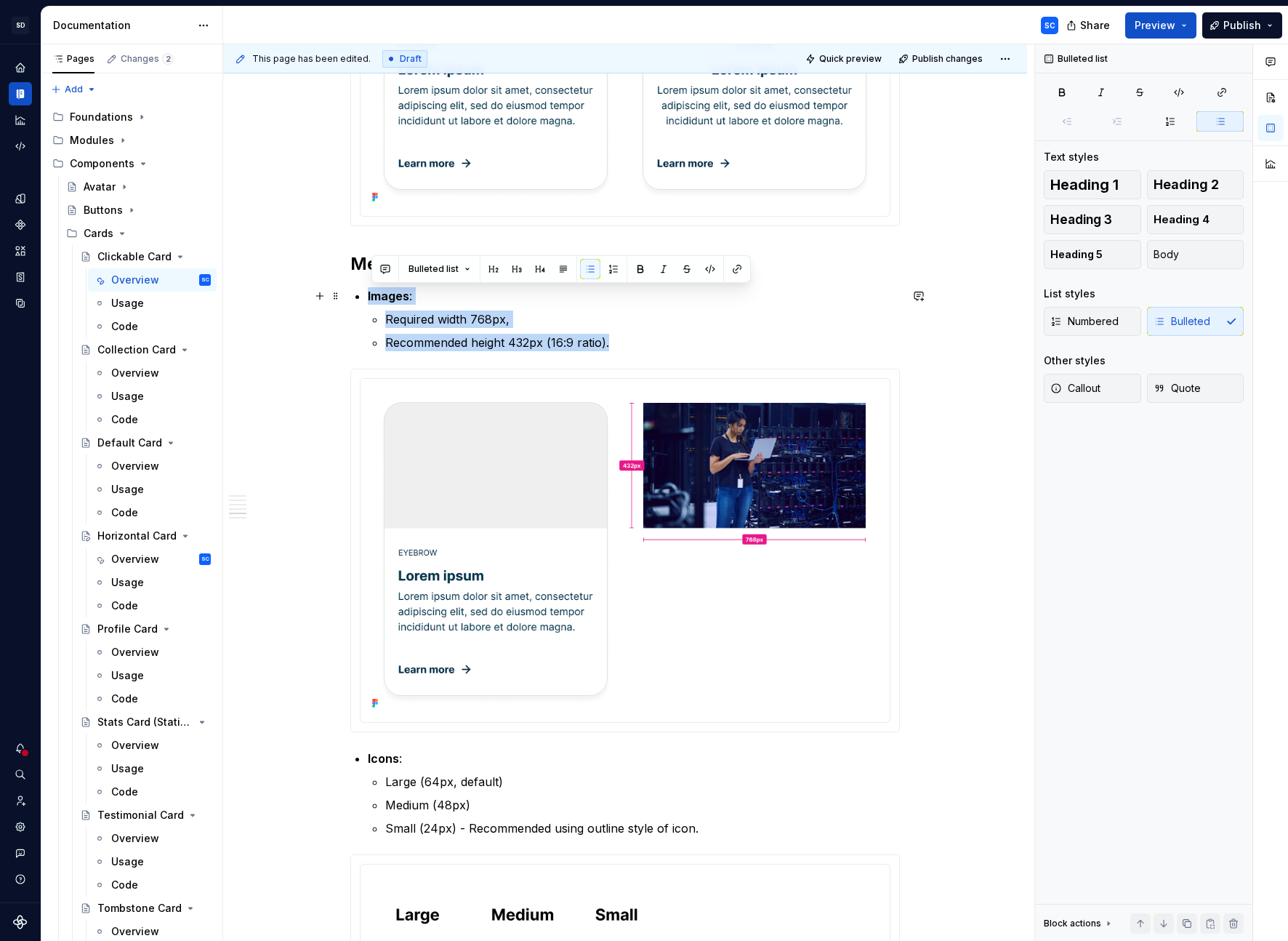
drag, startPoint x: 638, startPoint y: 345, endPoint x: 370, endPoint y: 294, distance: 272.8
copy li "Images : Required width 768px, Recommended height 432px (16:9 ratio)."
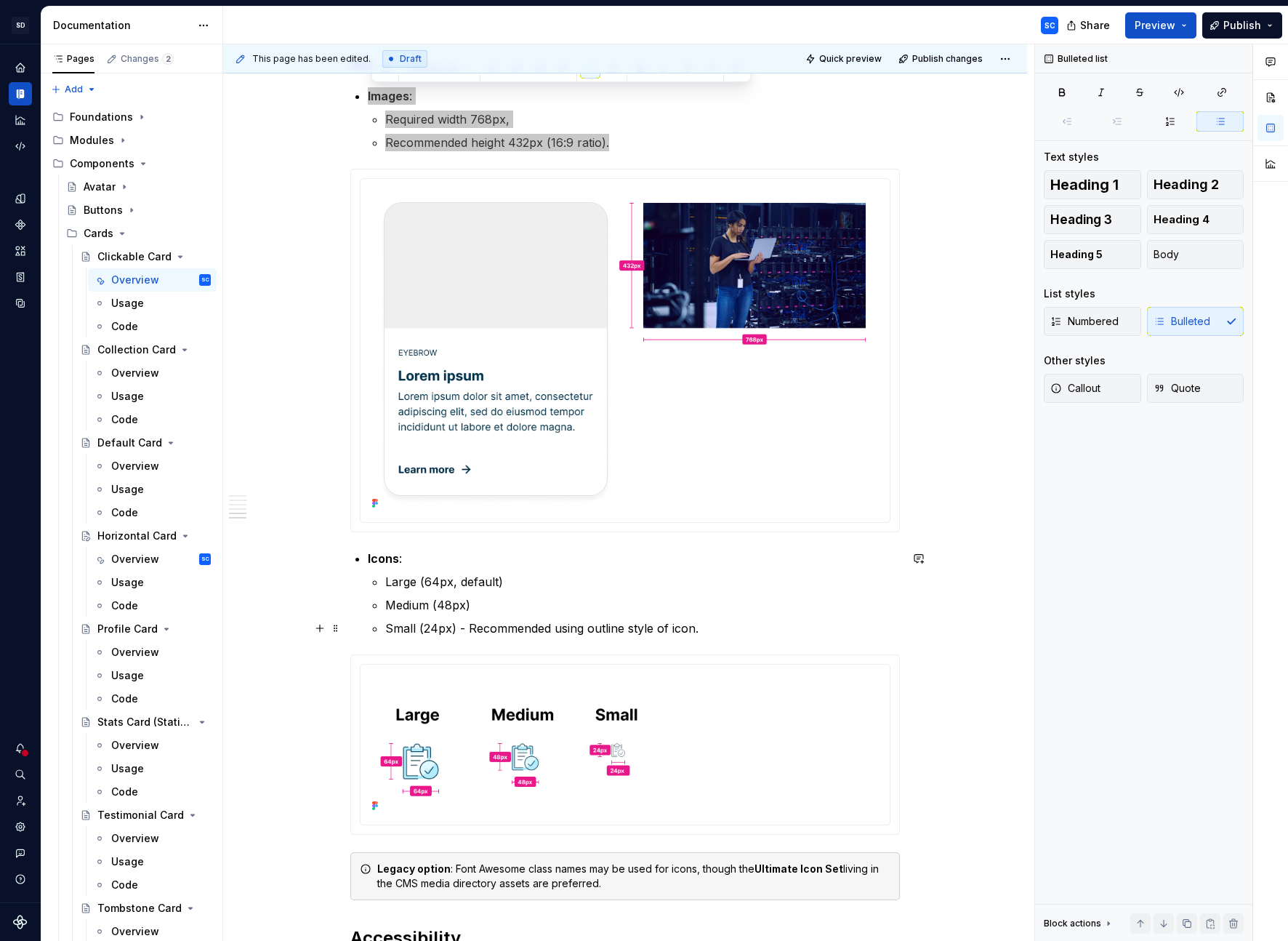
scroll to position [3599, 0]
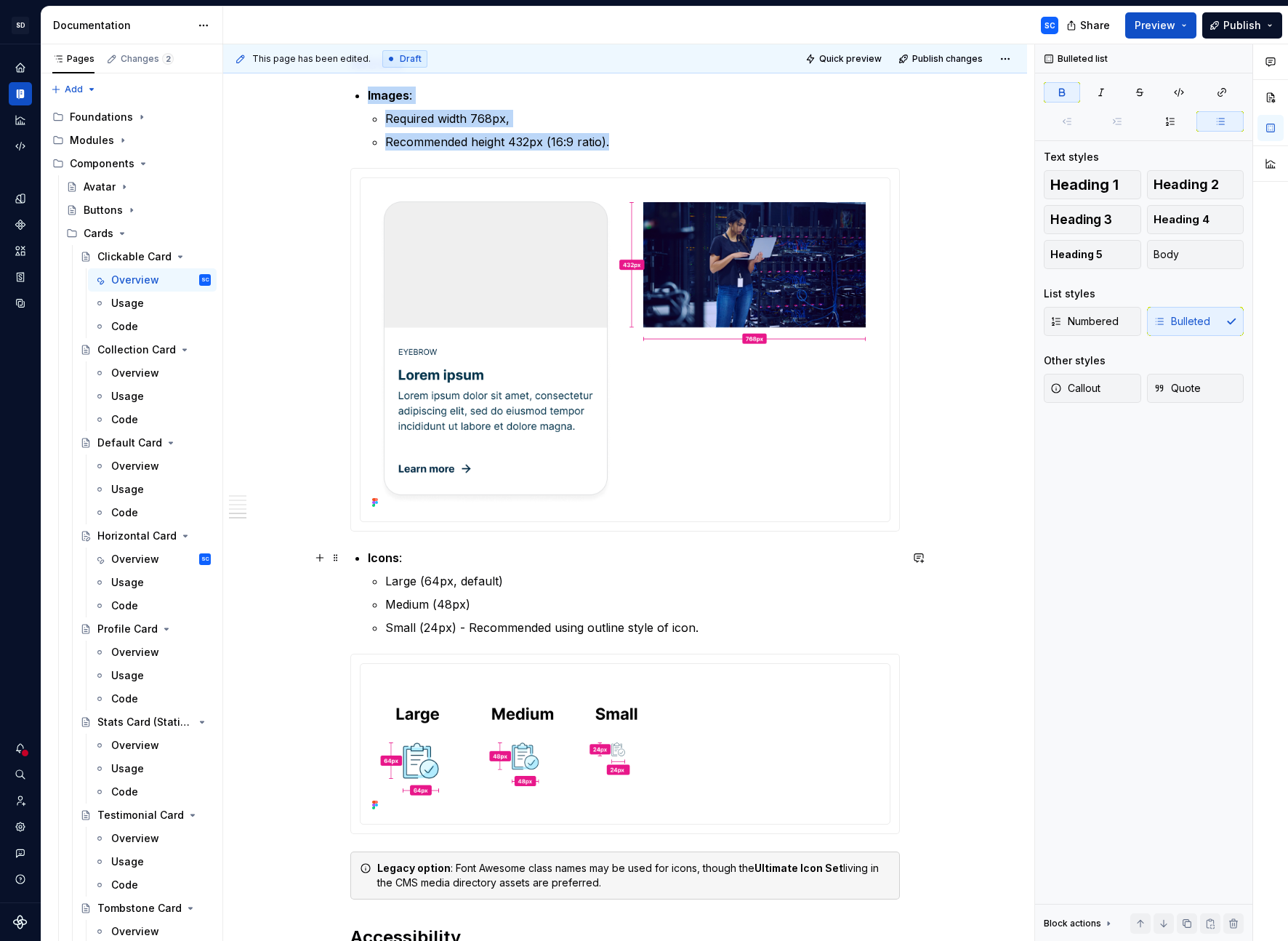
click at [387, 558] on strong "Icons" at bounding box center [383, 558] width 31 height 14
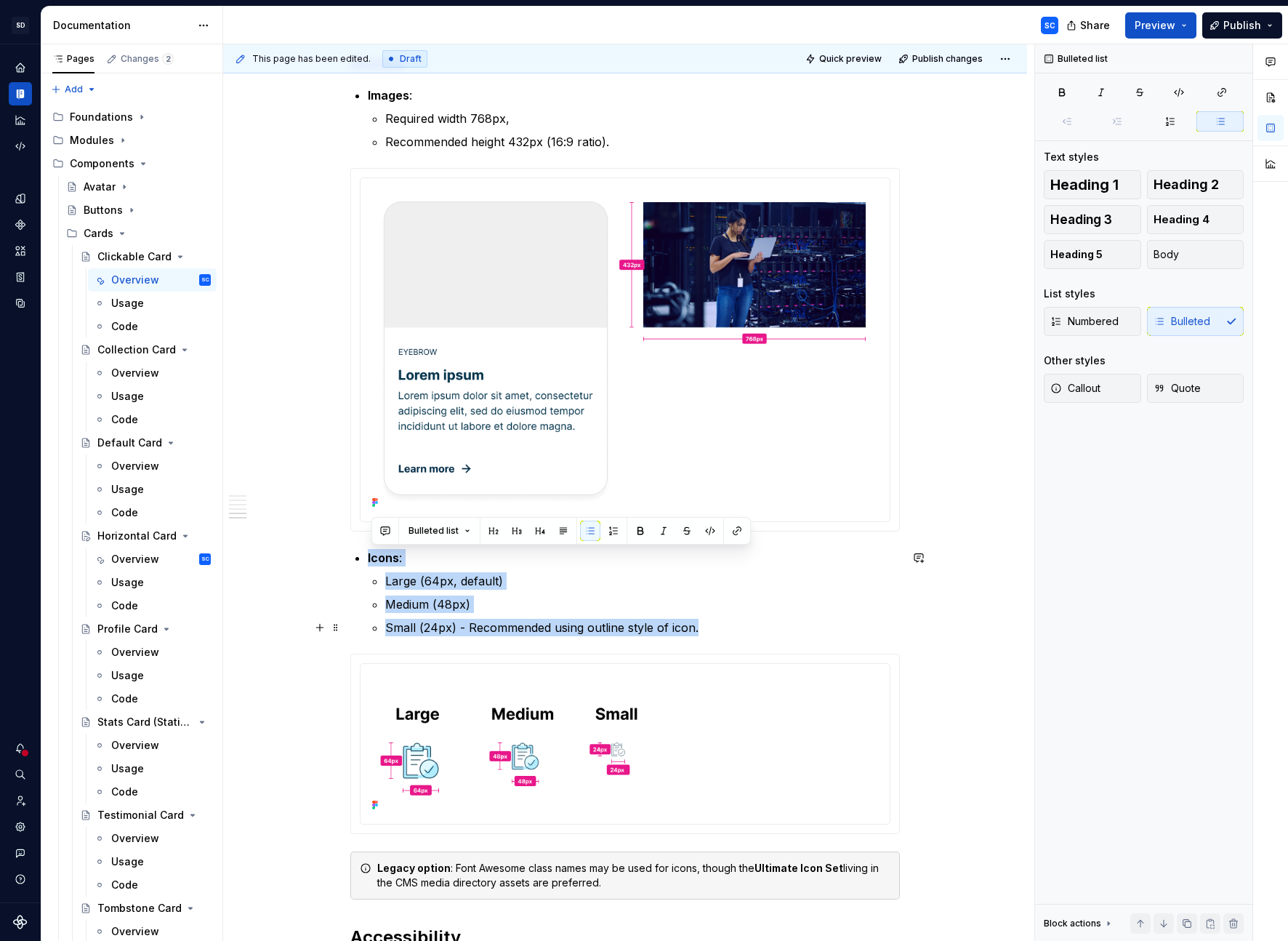
drag, startPoint x: 387, startPoint y: 558, endPoint x: 711, endPoint y: 630, distance: 331.9
click at [711, 630] on li "Icons : Large (64px, default) Medium (48px) Small (24px) - Recommended using ou…" at bounding box center [634, 593] width 532 height 87
copy li "Icons : Large (64px, default) Medium (48px) Small (24px) - Recommended using ou…"
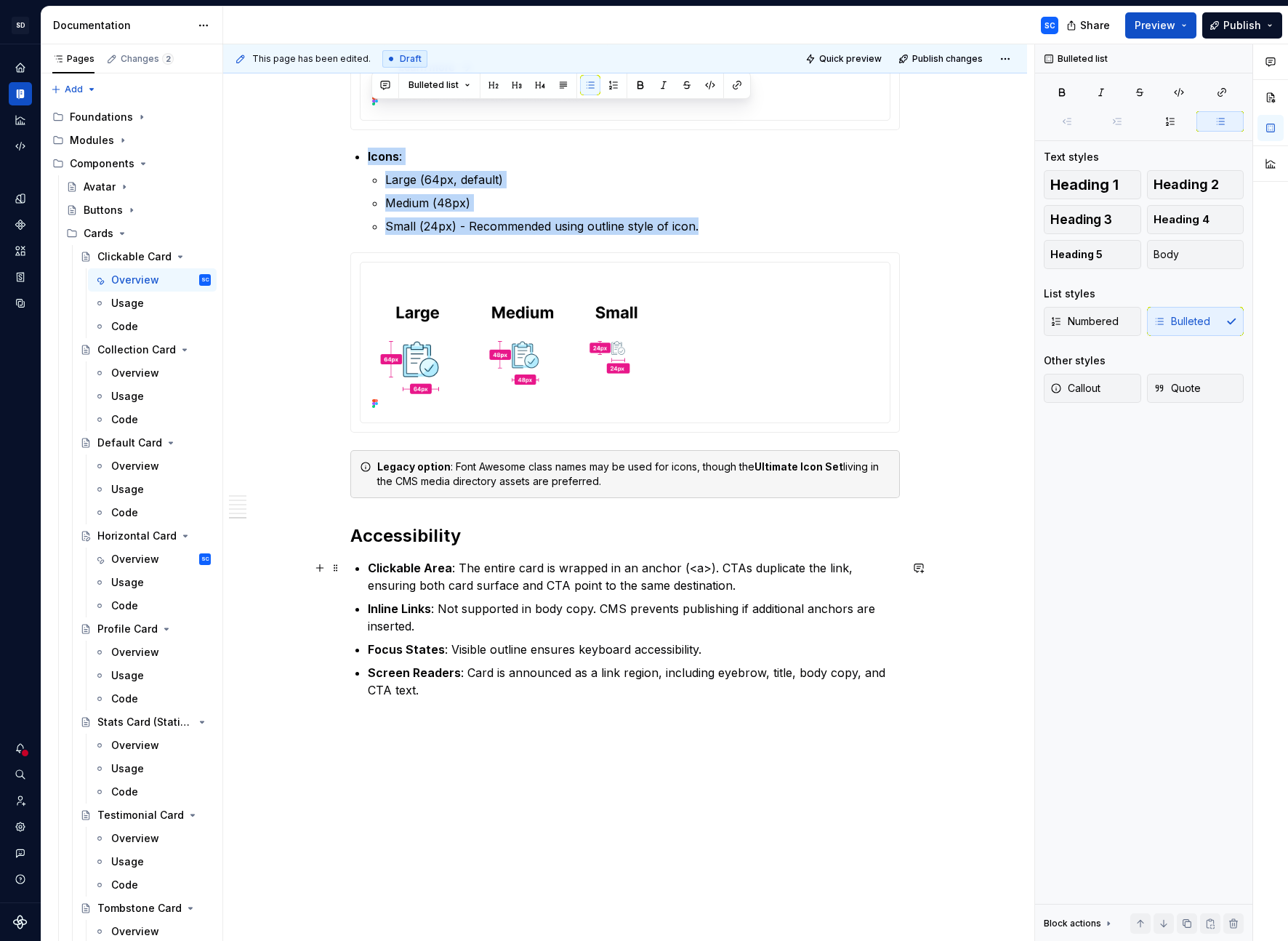
scroll to position [4057, 0]
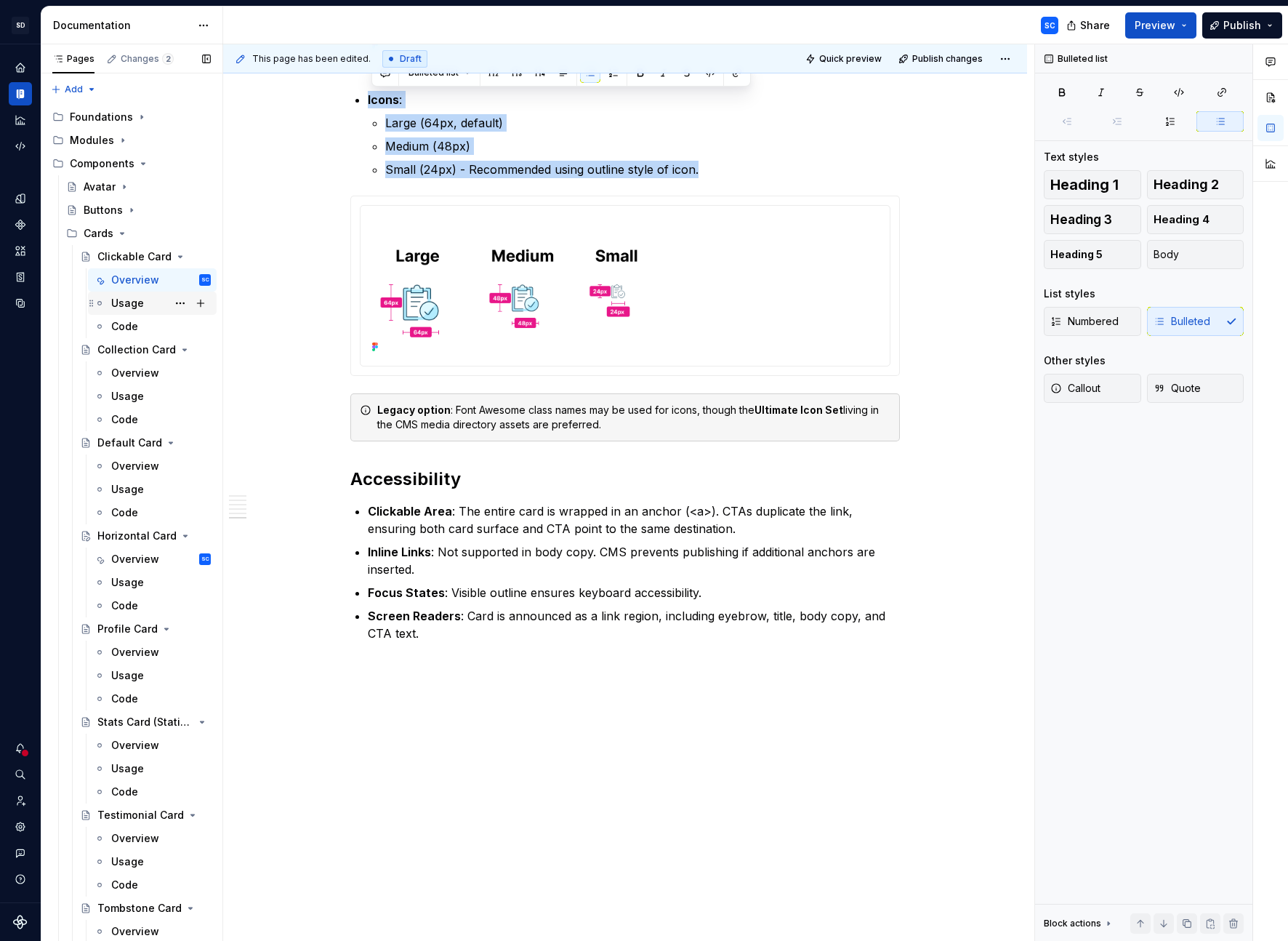
click at [130, 304] on div "Usage" at bounding box center [127, 303] width 33 height 14
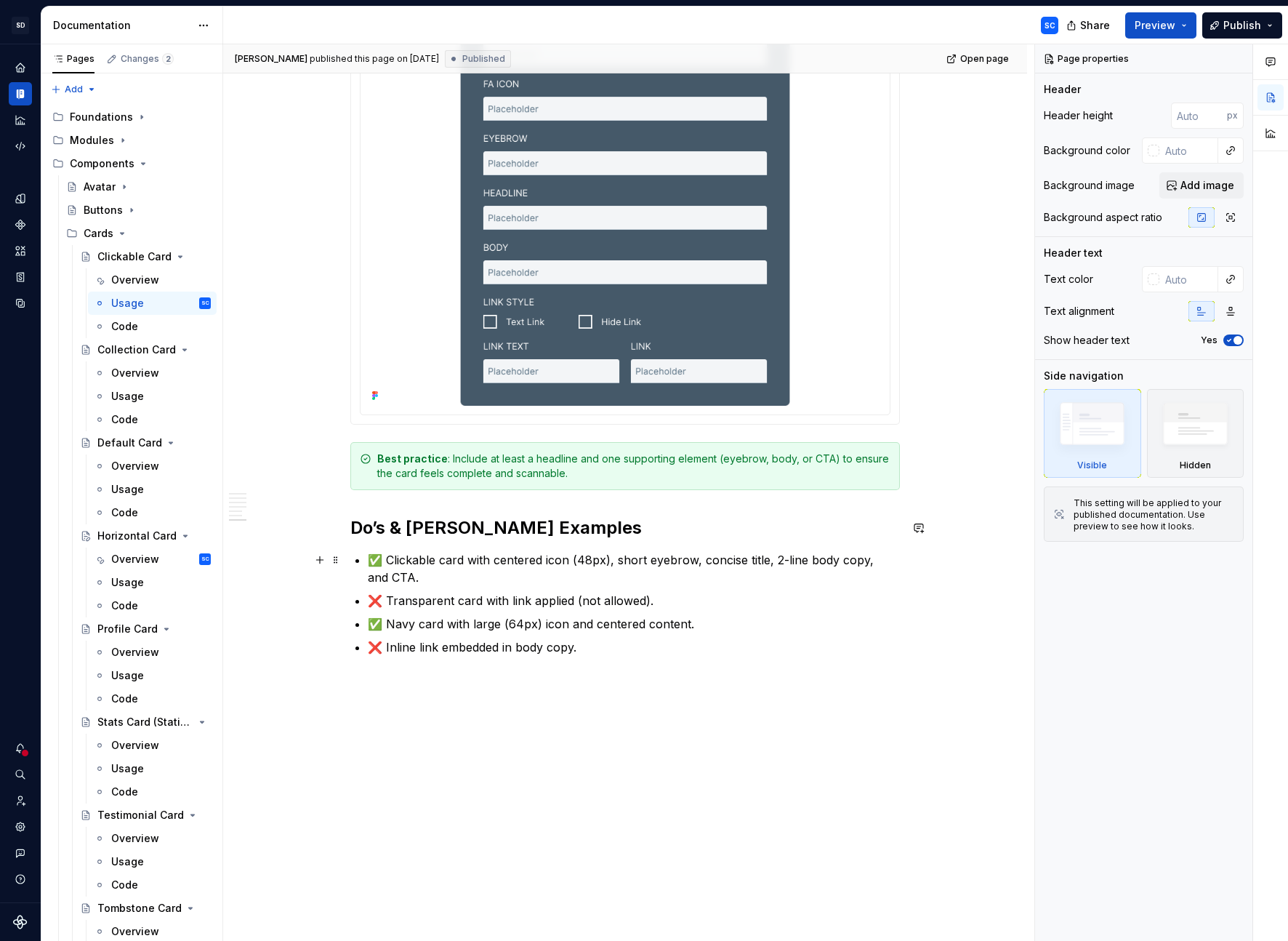
scroll to position [1685, 0]
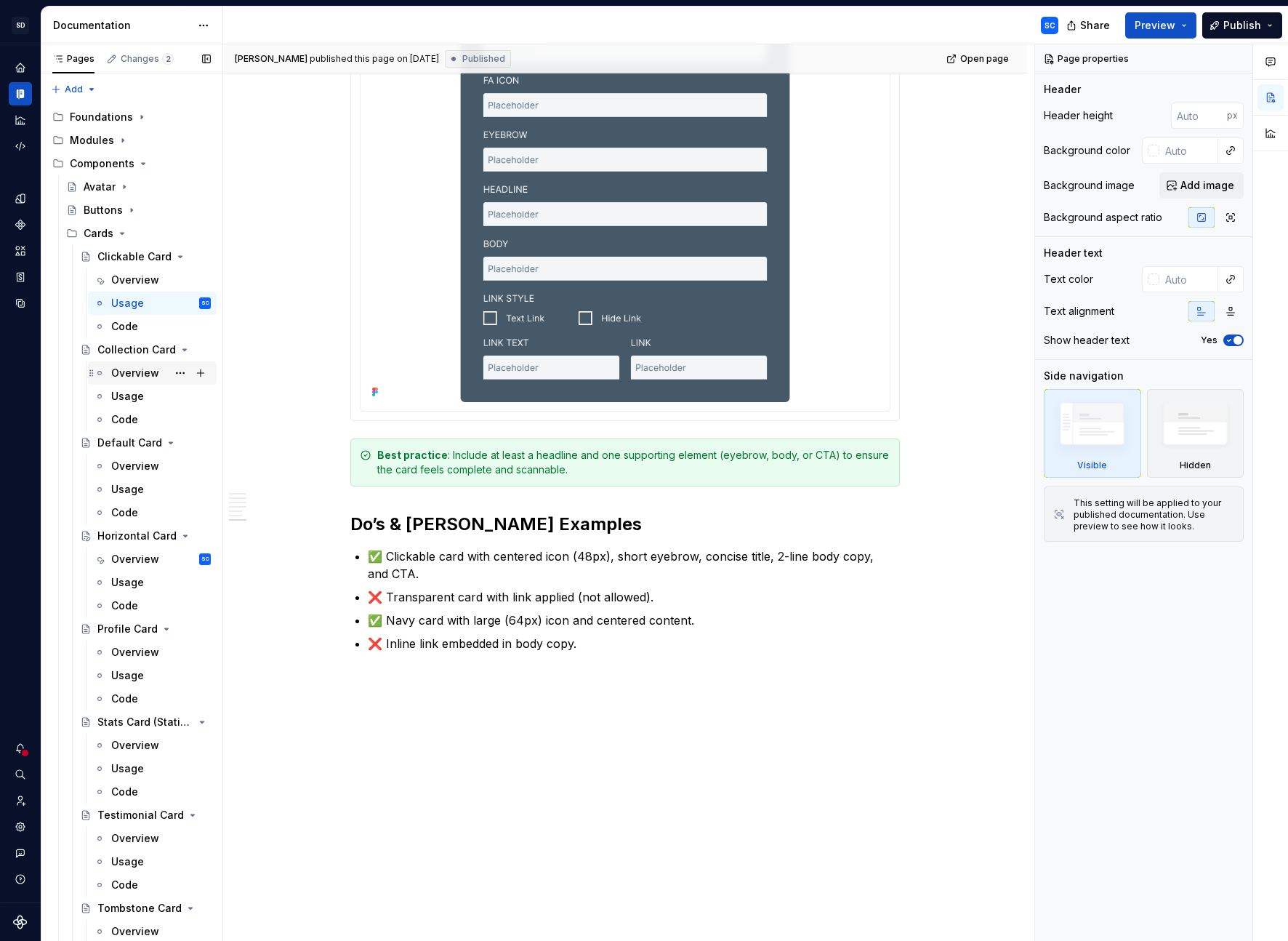
click at [127, 370] on div "Overview" at bounding box center [135, 373] width 48 height 14
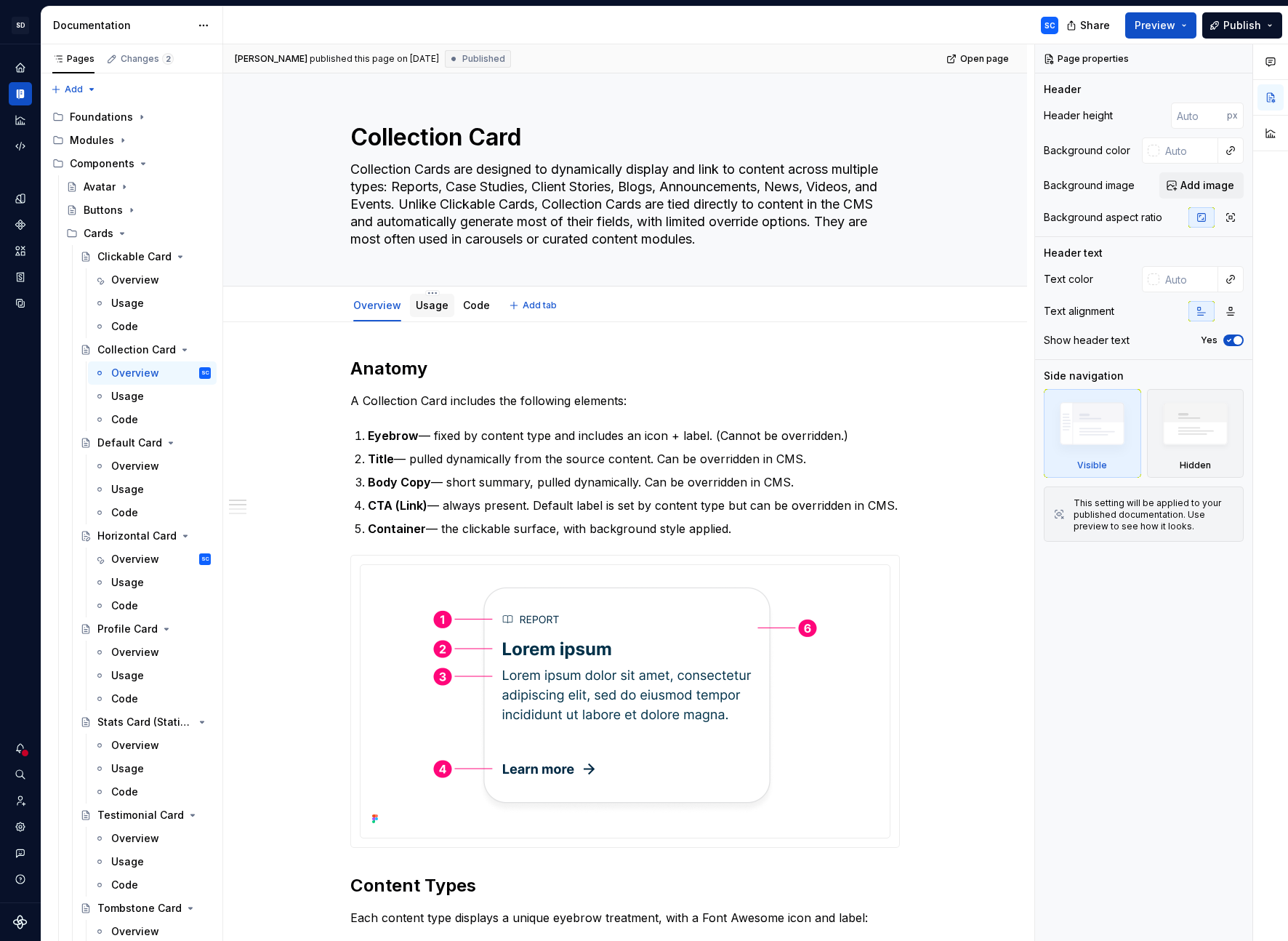
click at [432, 306] on link "Usage" at bounding box center [432, 305] width 33 height 12
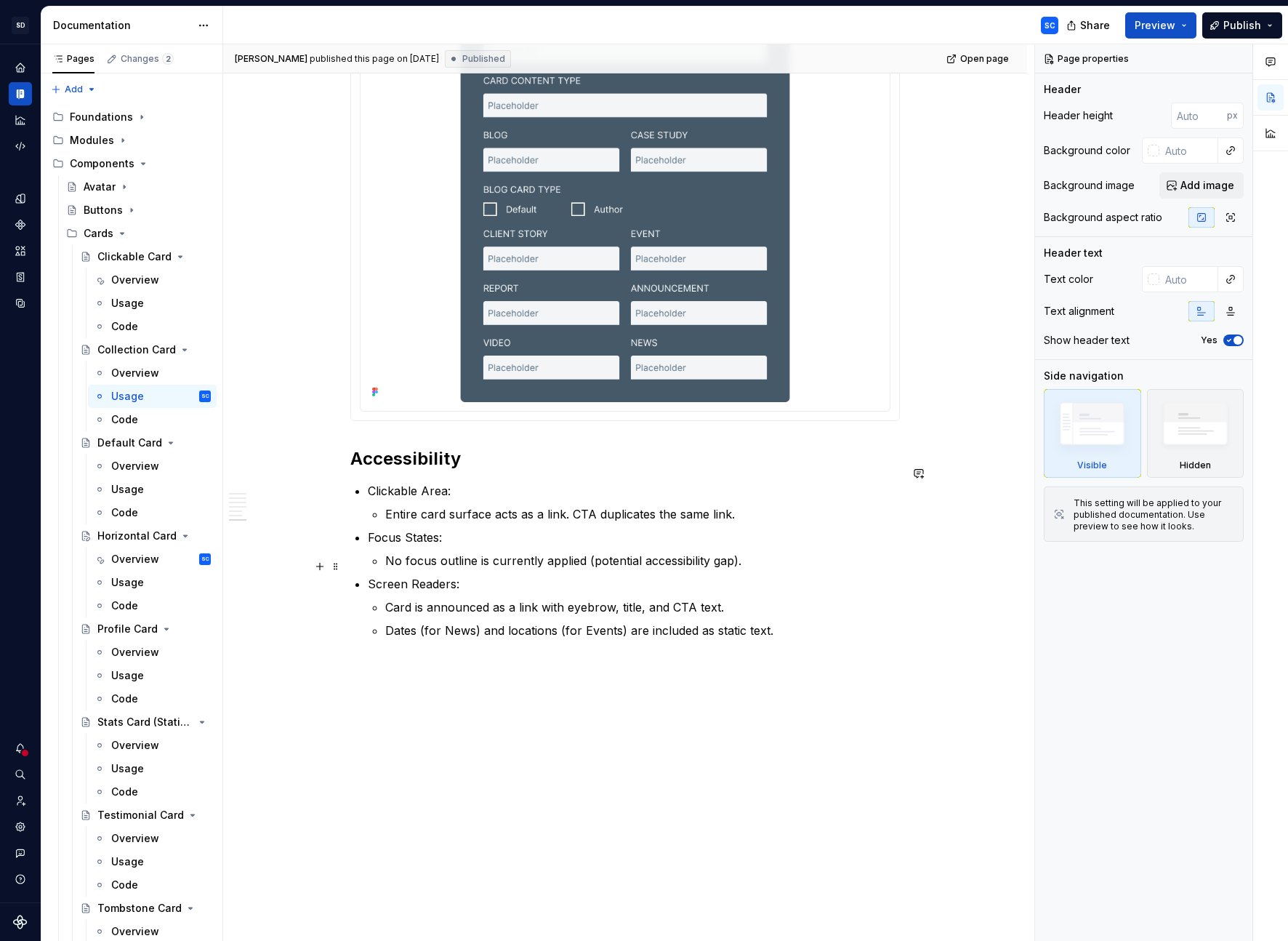
scroll to position [1429, 0]
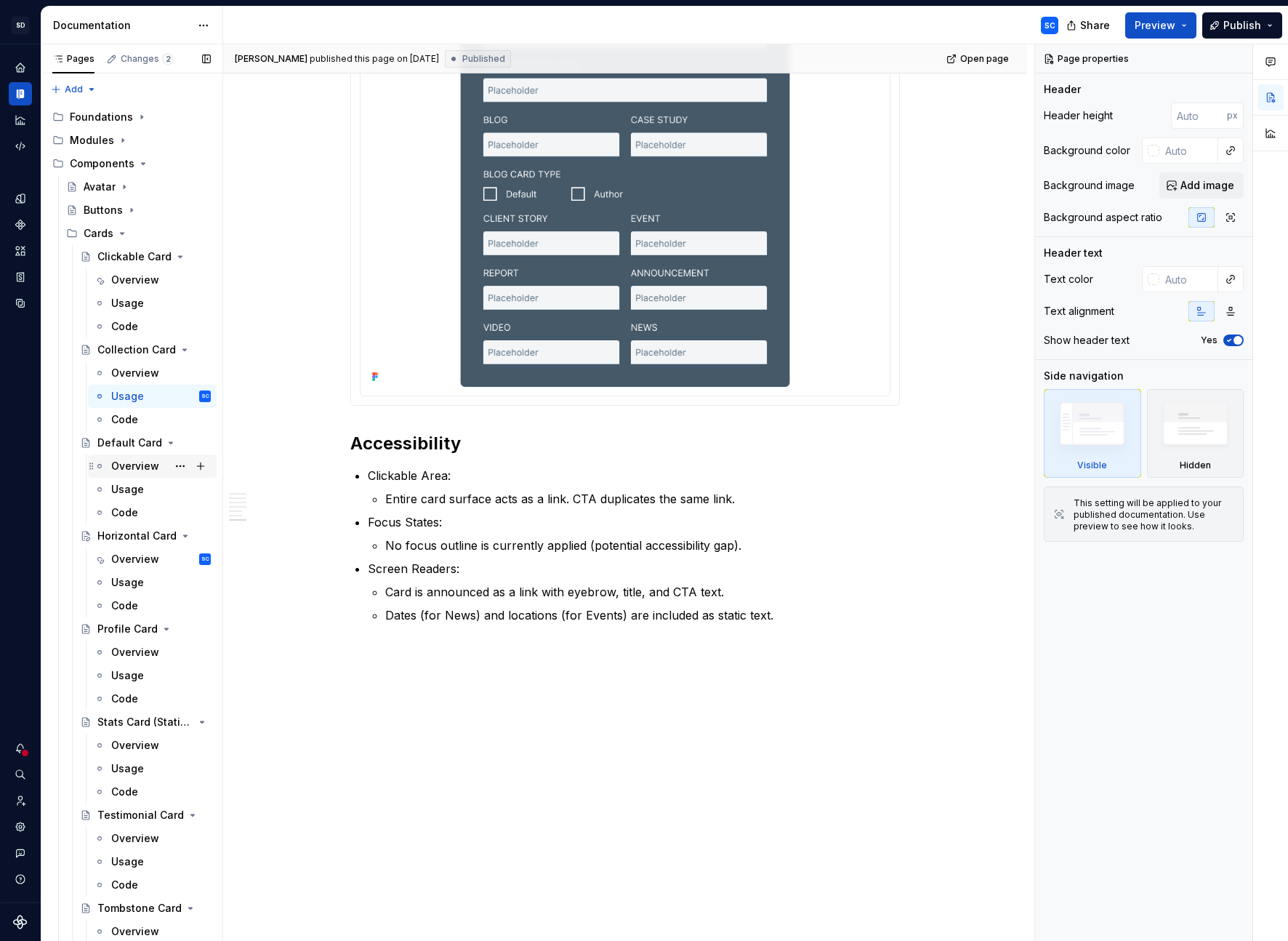
click at [141, 468] on div "Overview" at bounding box center [135, 466] width 48 height 14
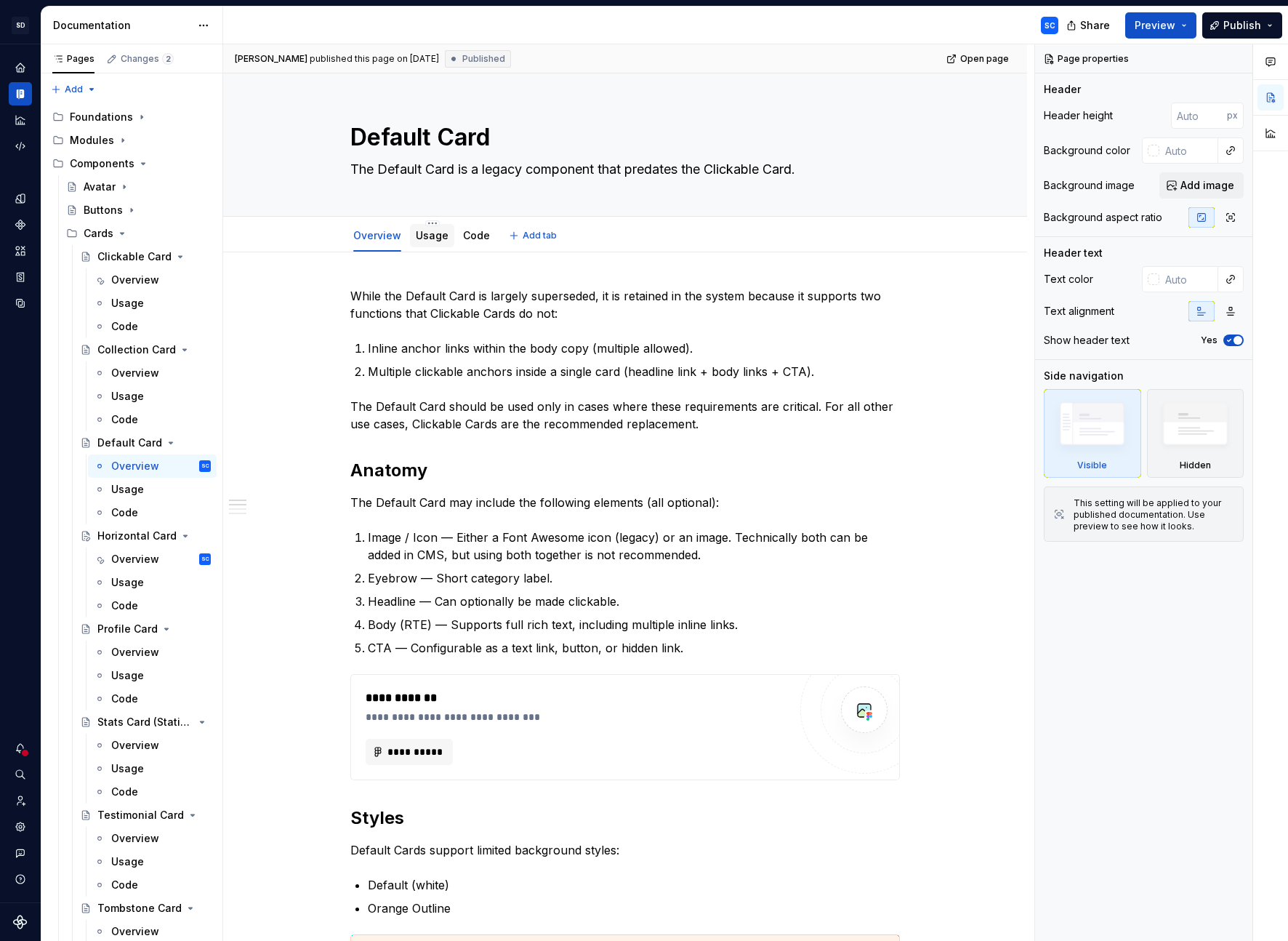
click at [424, 243] on div "Usage" at bounding box center [432, 235] width 33 height 17
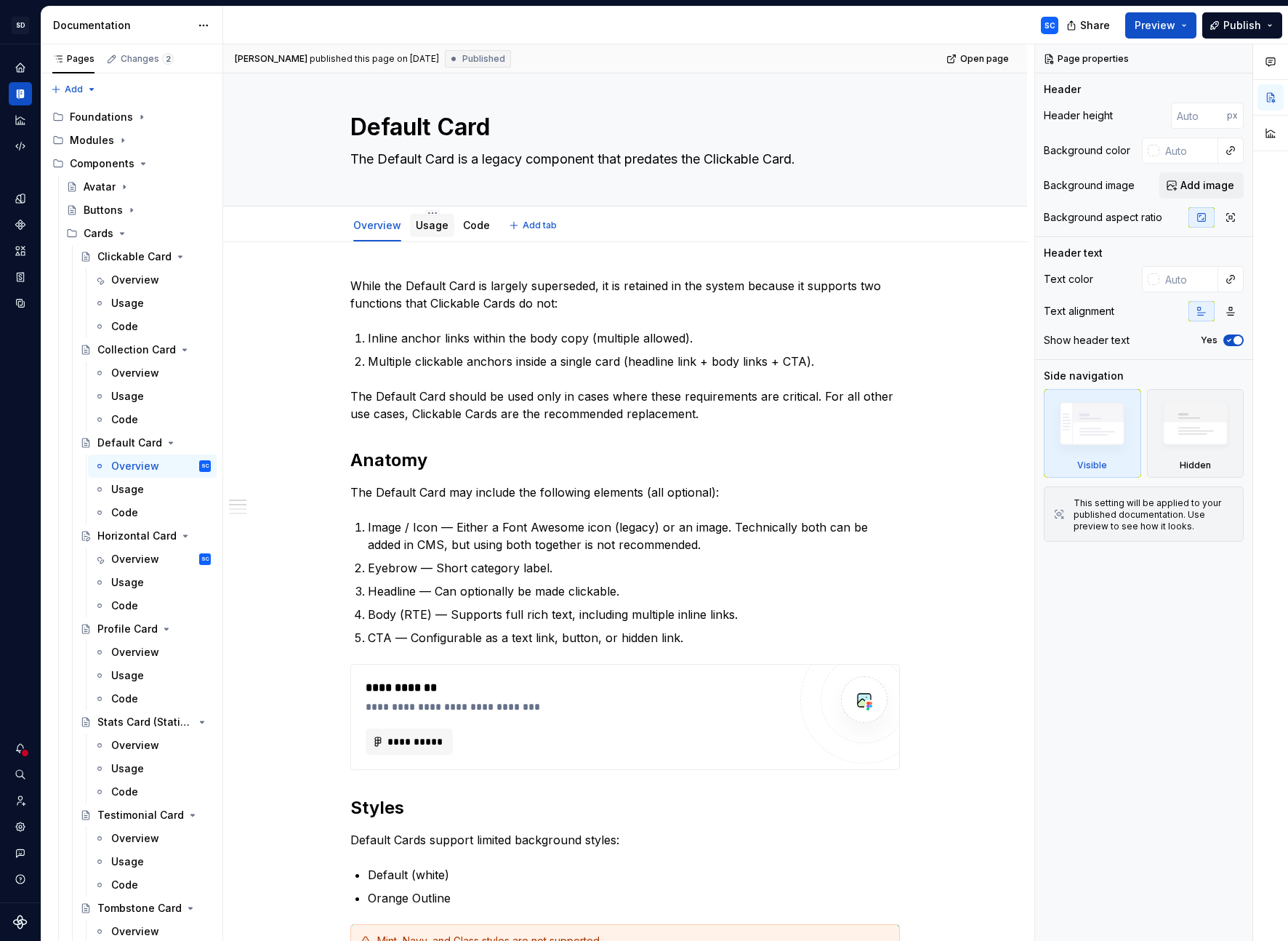
click at [421, 227] on link "Usage" at bounding box center [432, 225] width 33 height 12
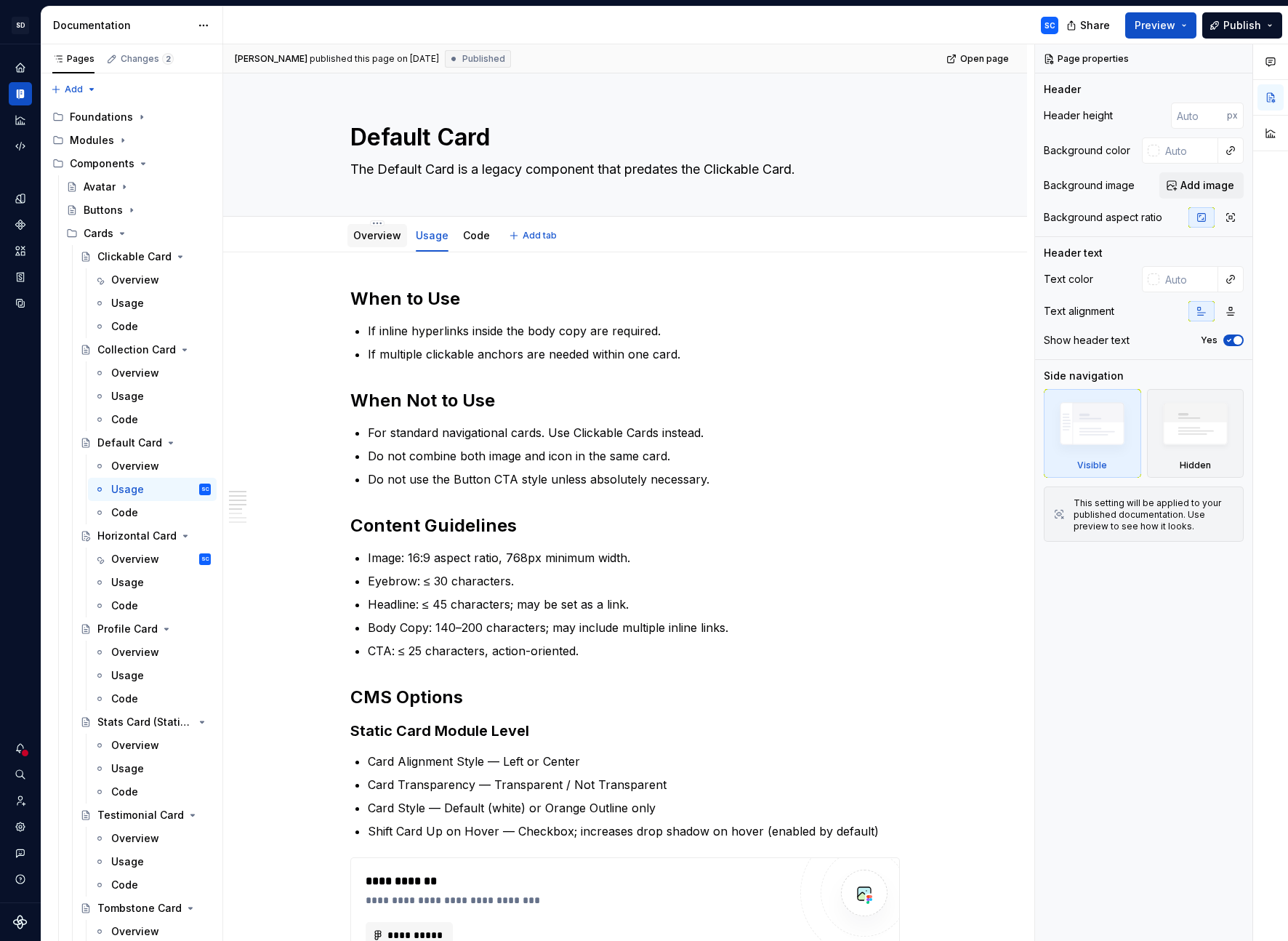
click at [379, 241] on div "Overview" at bounding box center [377, 235] width 48 height 14
click at [377, 237] on link "Overview" at bounding box center [377, 235] width 48 height 12
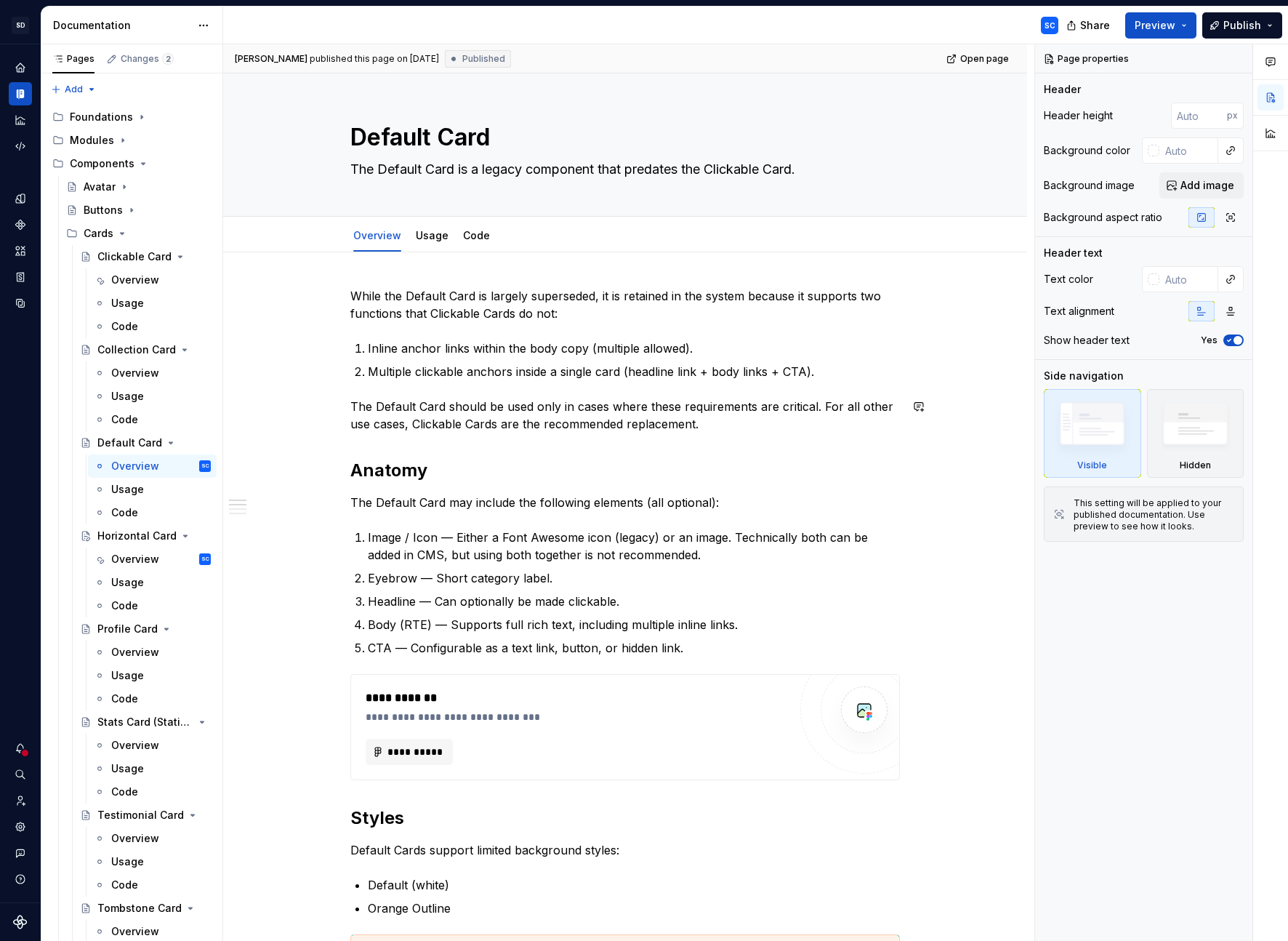
type textarea "*"
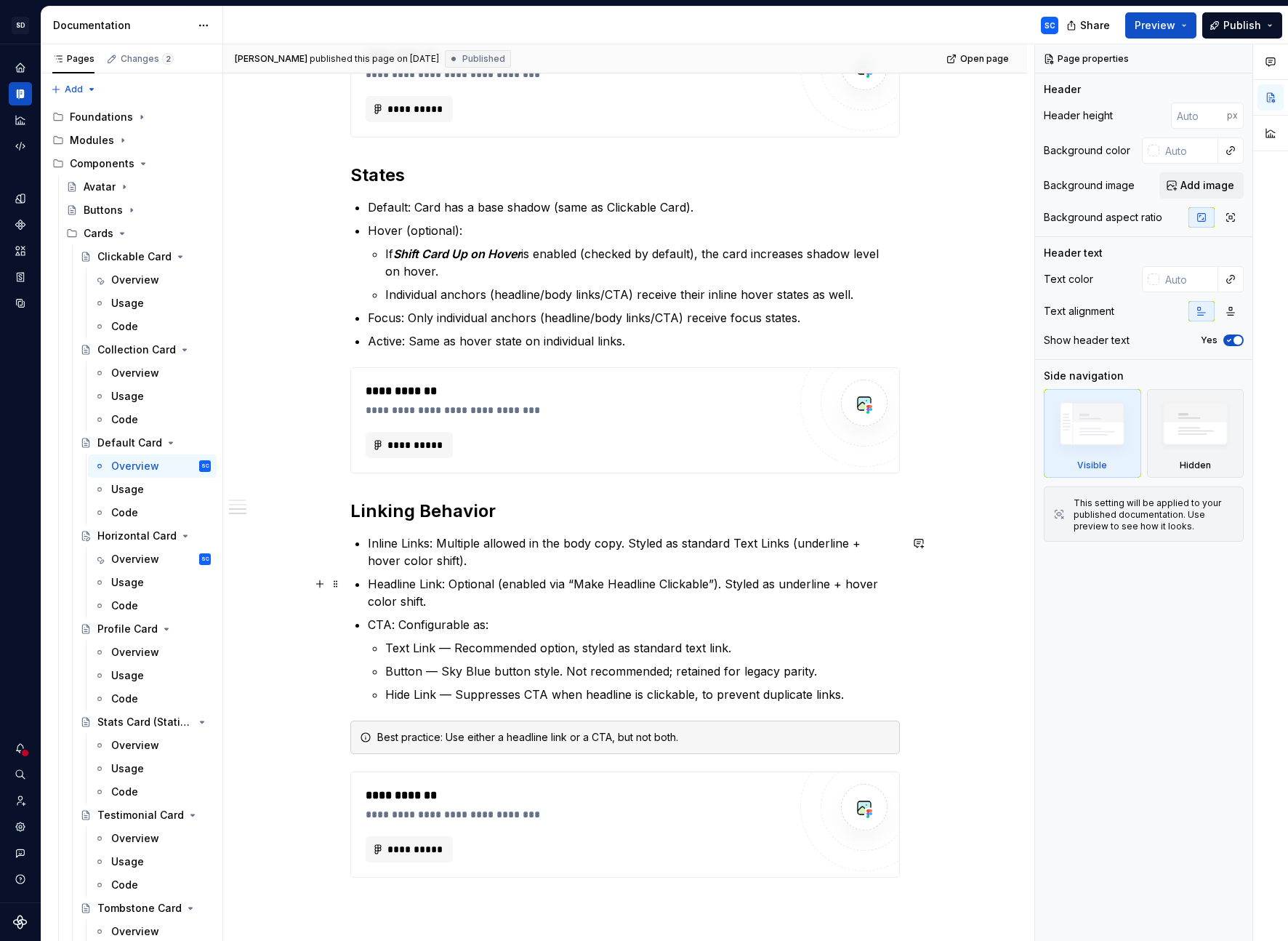
scroll to position [1031, 0]
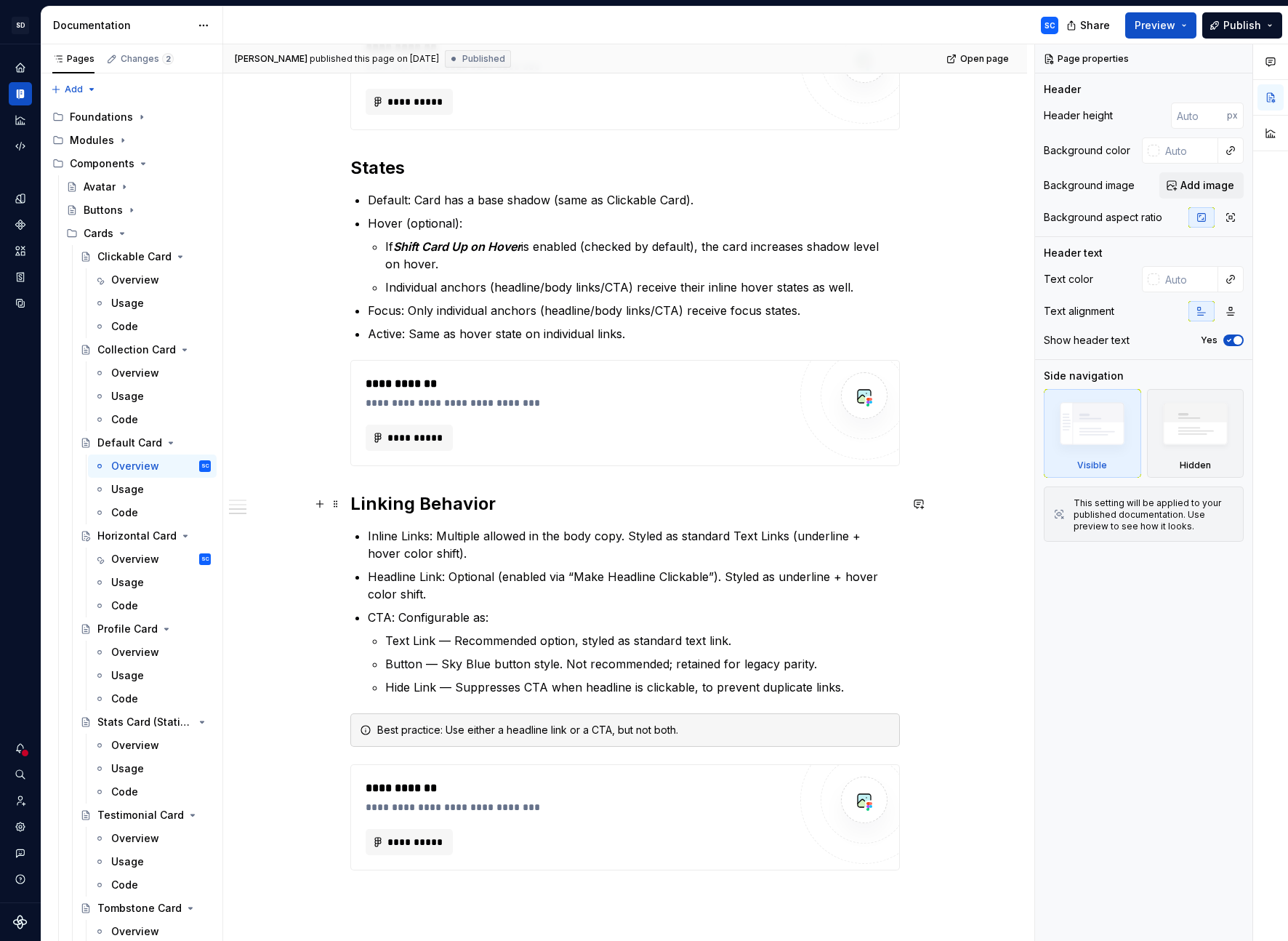
click at [355, 501] on h2 "Linking Behavior" at bounding box center [625, 504] width 550 height 24
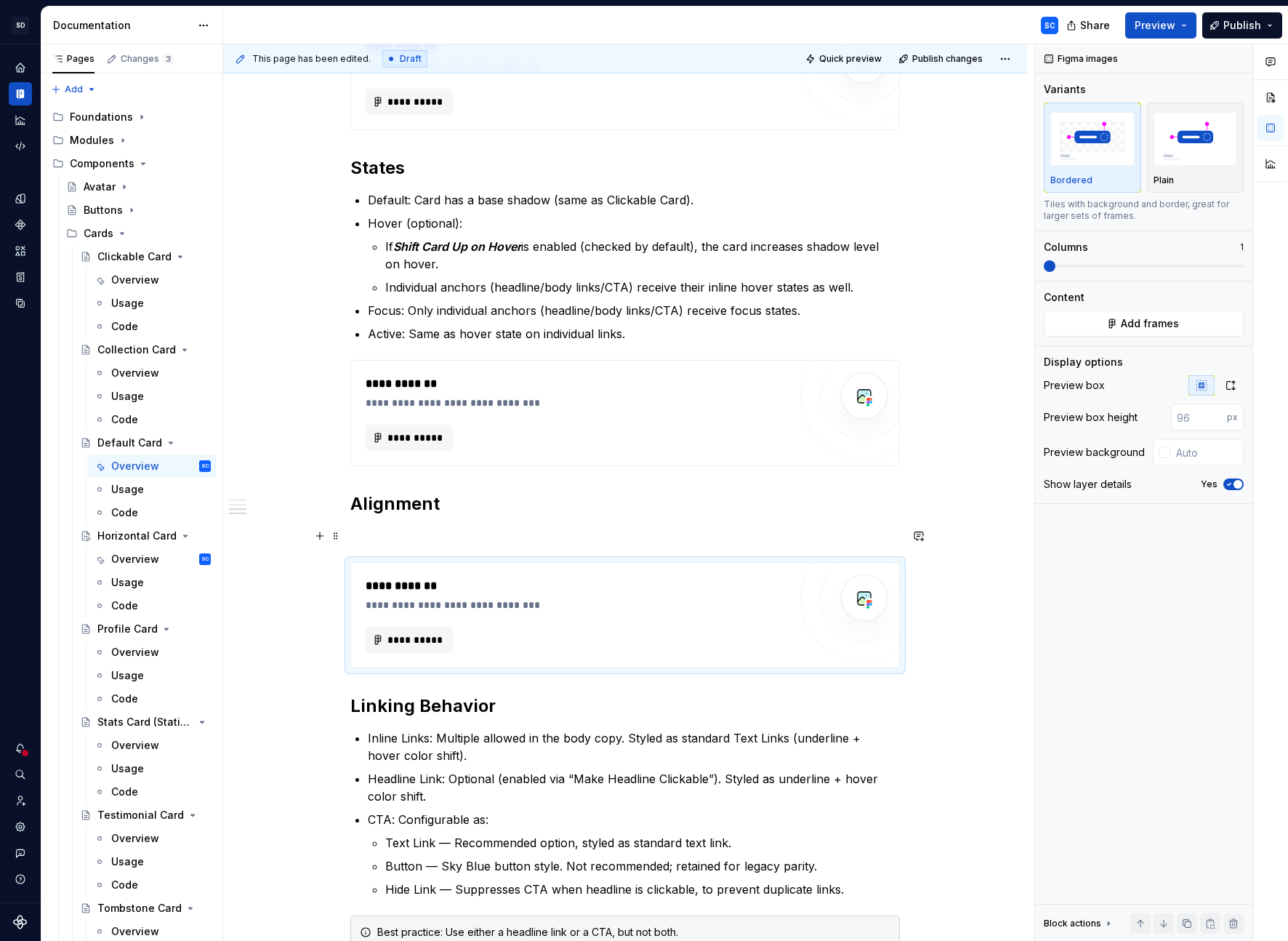
click at [443, 529] on p at bounding box center [625, 536] width 550 height 17
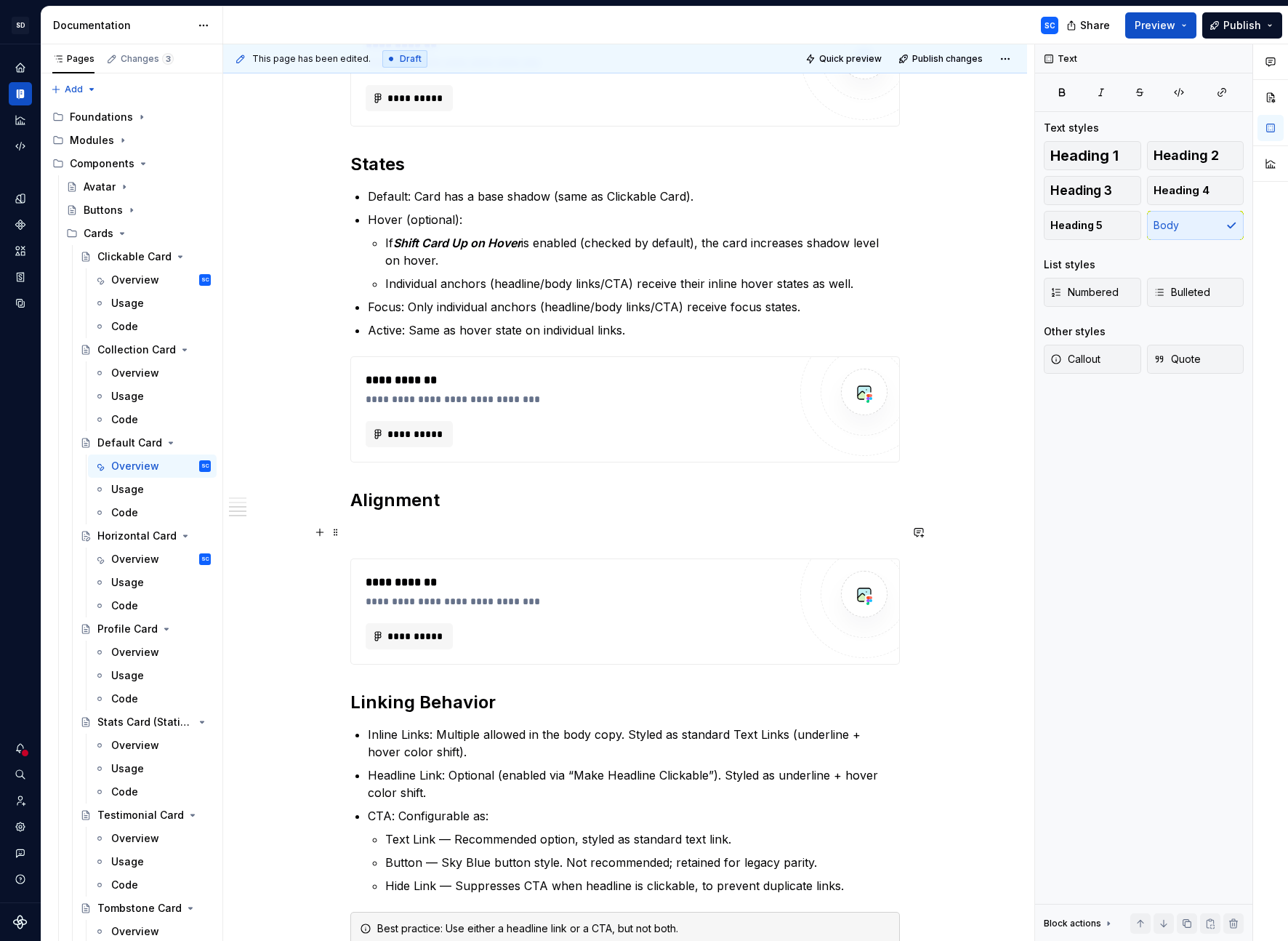
click at [432, 536] on p at bounding box center [625, 532] width 550 height 17
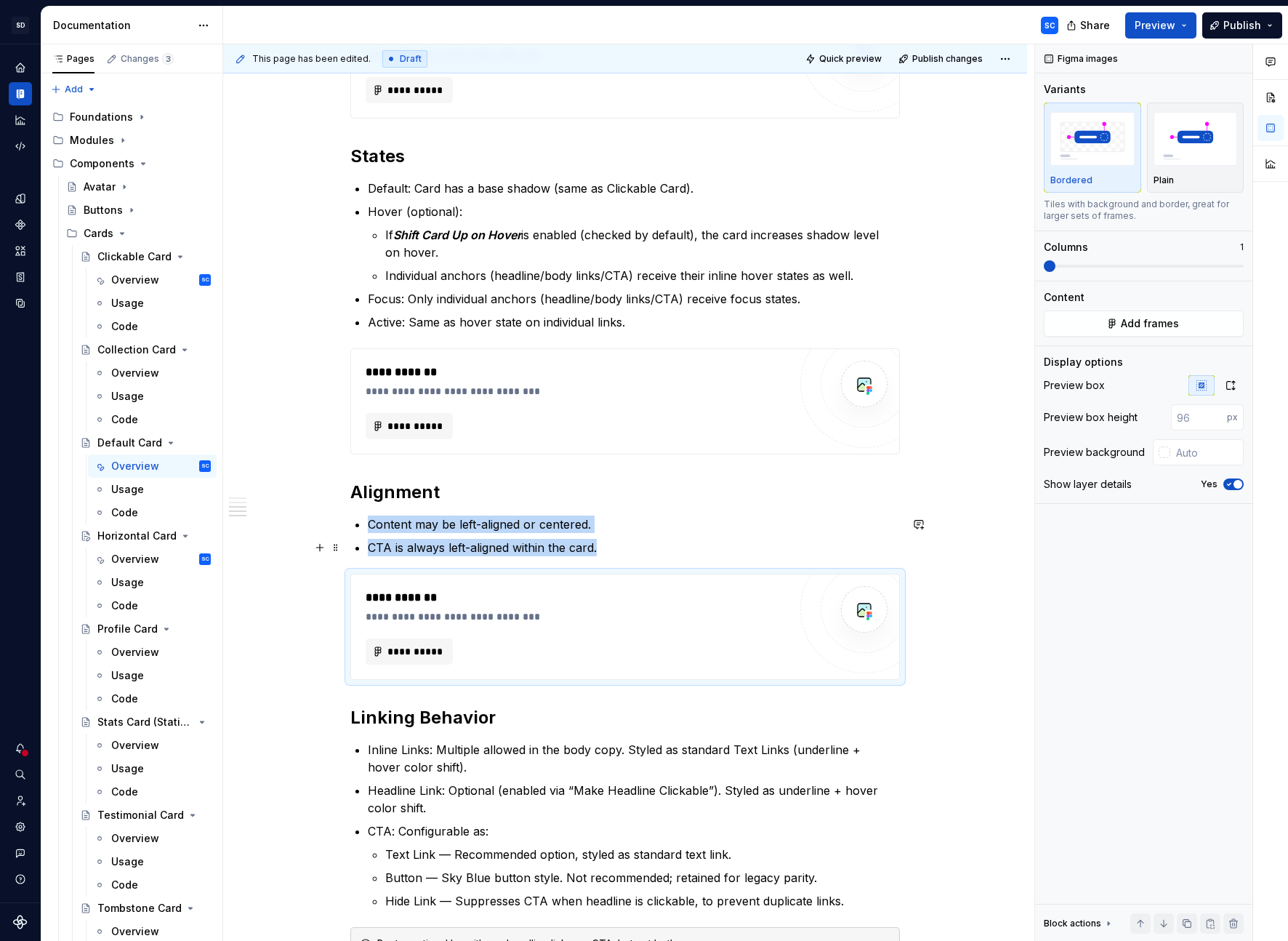
scroll to position [1044, 0]
click at [401, 545] on p "CTA is always left-aligned within the card." at bounding box center [634, 545] width 532 height 17
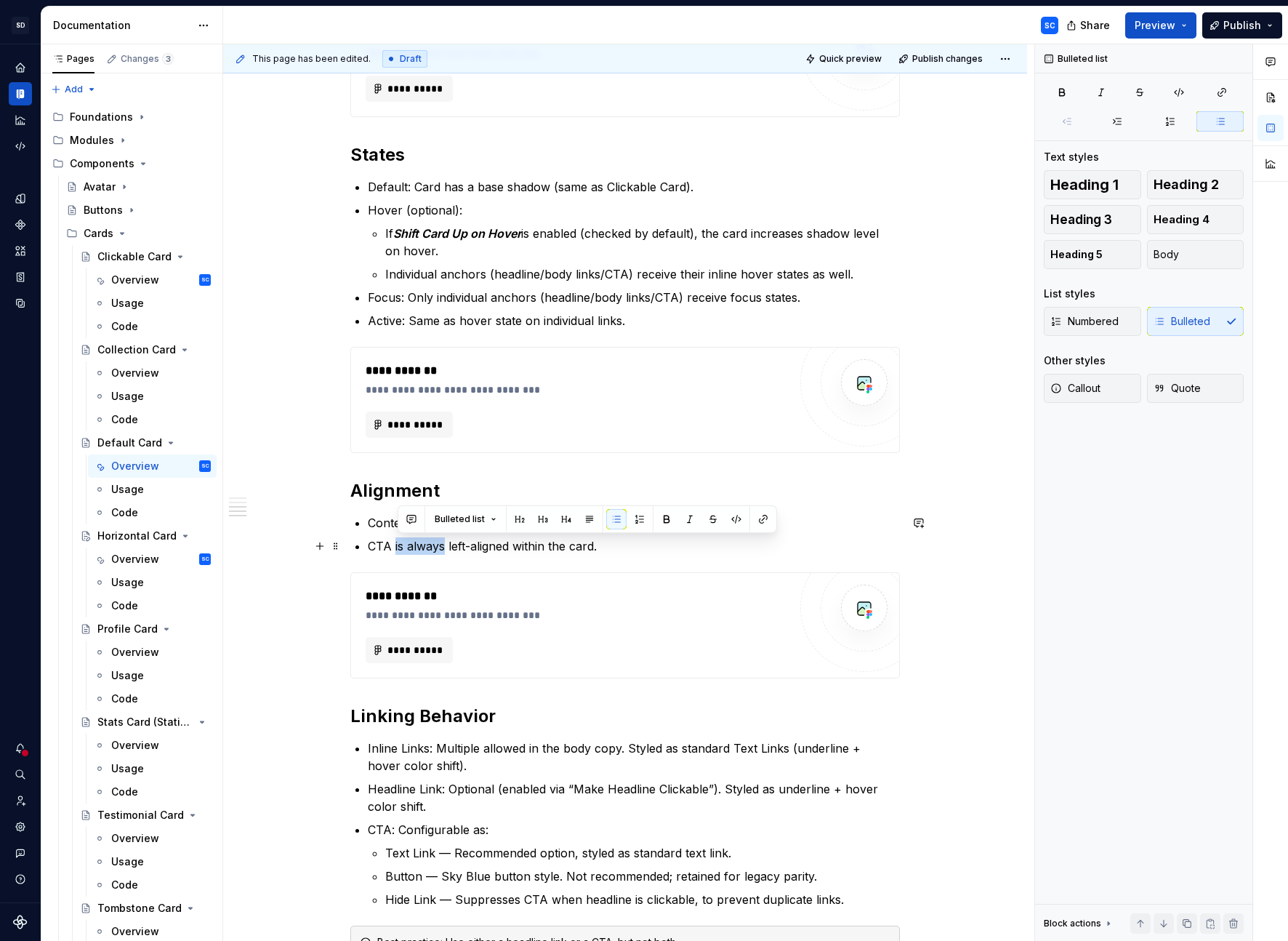
drag, startPoint x: 401, startPoint y: 545, endPoint x: 419, endPoint y: 548, distance: 18.2
click at [419, 548] on p "CTA is always left-aligned within the card." at bounding box center [634, 545] width 532 height 17
click at [546, 545] on p "CTA follows the alignment left-aligned within the card." at bounding box center [634, 545] width 532 height 17
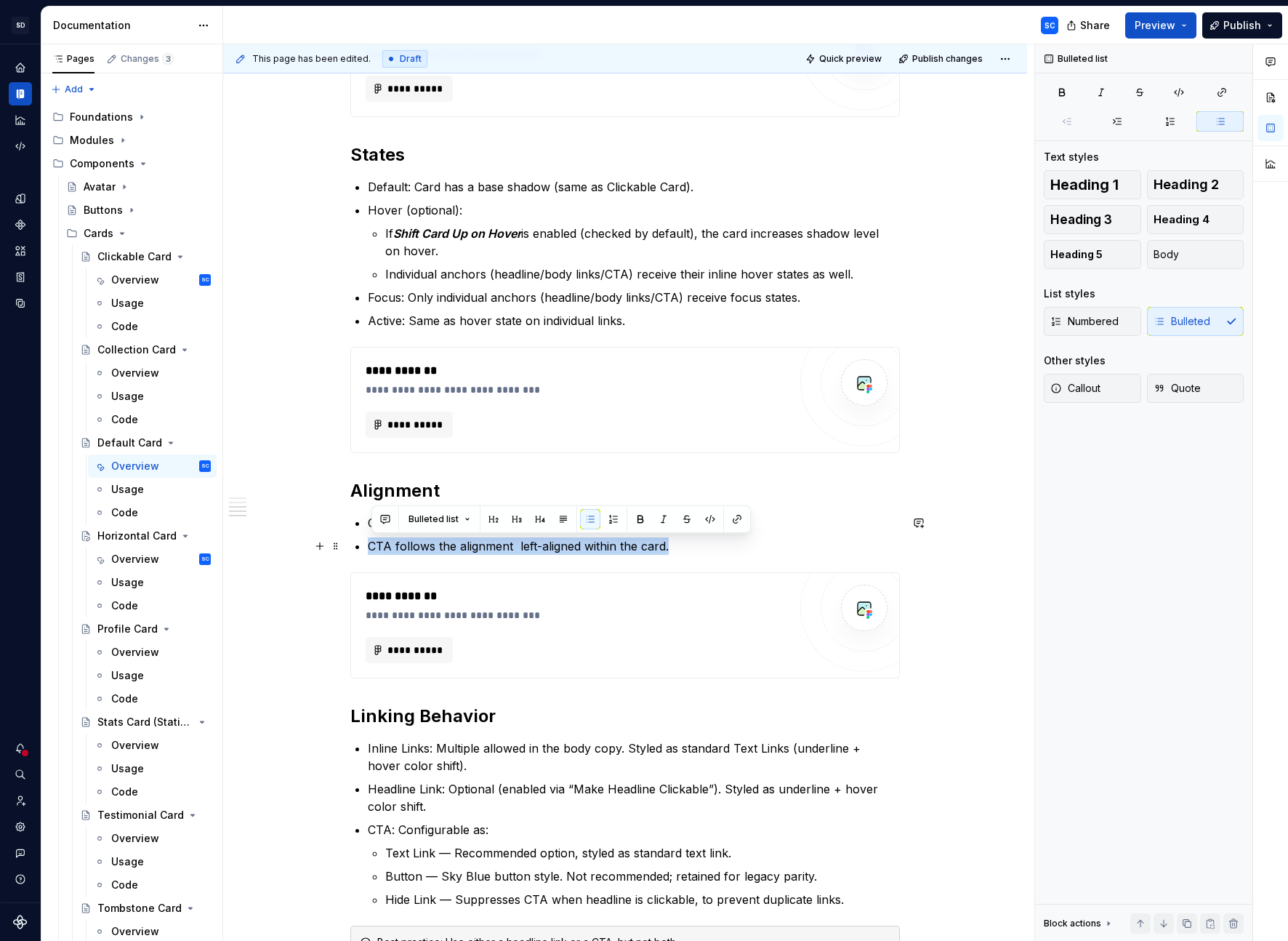
click at [498, 546] on p "CTA follows the alignment left-aligned within the card." at bounding box center [634, 545] width 532 height 17
click at [449, 547] on p "CTA follows the alignment left-aligned within the card." at bounding box center [634, 545] width 532 height 17
drag, startPoint x: 449, startPoint y: 547, endPoint x: 639, endPoint y: 546, distance: 190.0
click at [649, 546] on p "CTA follows the alignment left-aligned within the card." at bounding box center [634, 545] width 532 height 17
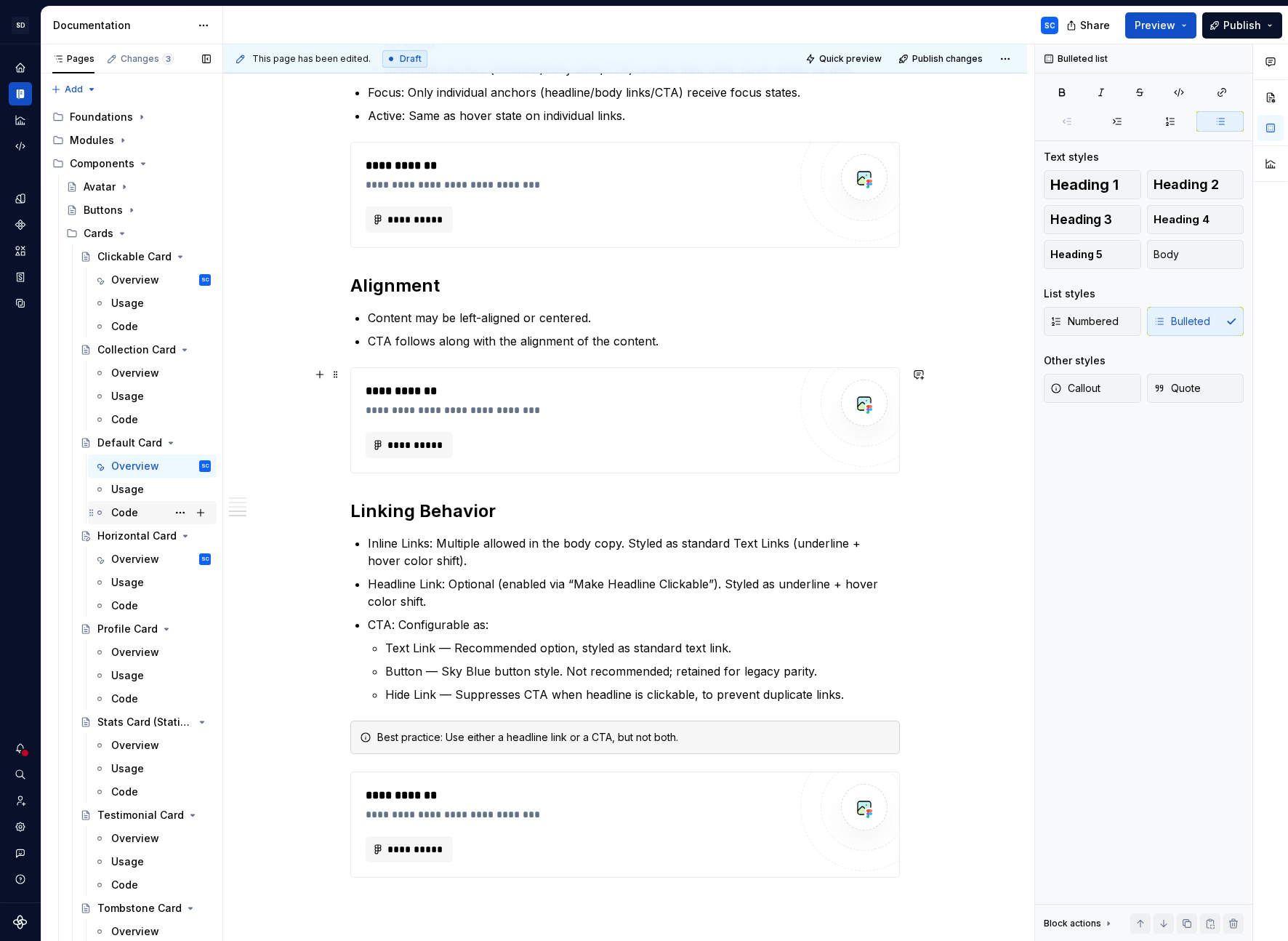
scroll to position [1248, 0]
click at [134, 487] on div "Usage" at bounding box center [127, 489] width 33 height 14
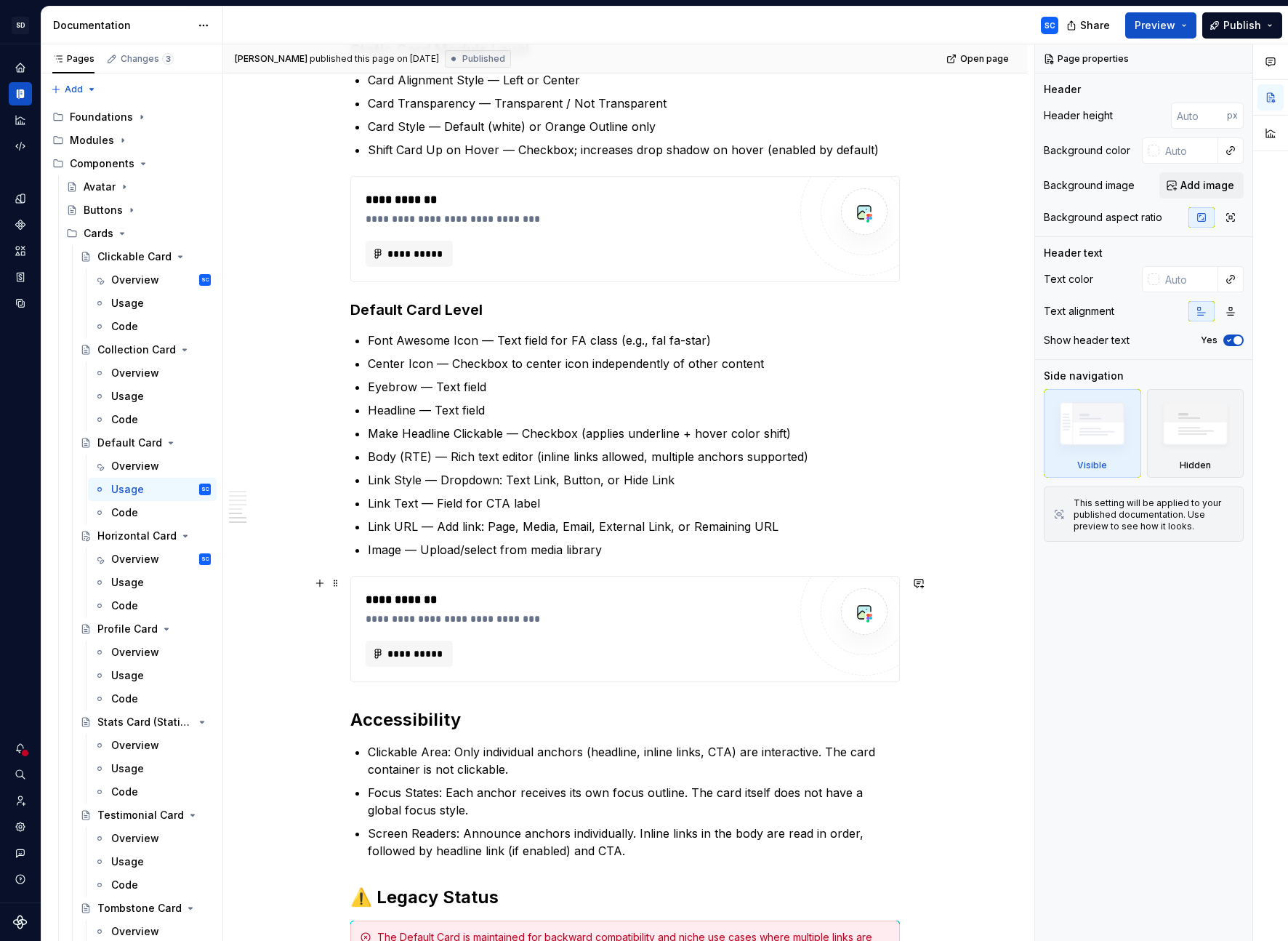
scroll to position [854, 0]
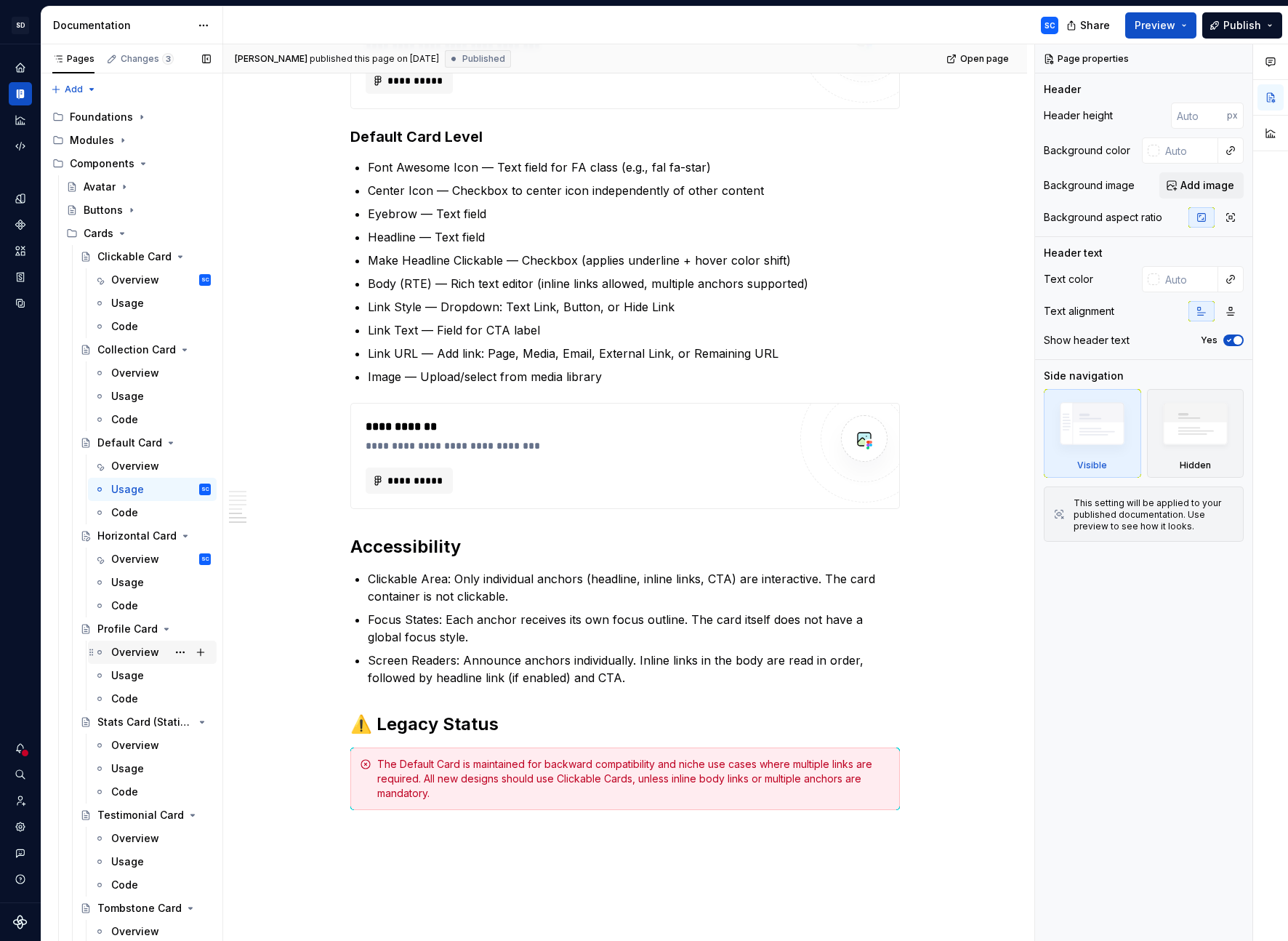
click at [127, 648] on div "Overview" at bounding box center [135, 652] width 48 height 14
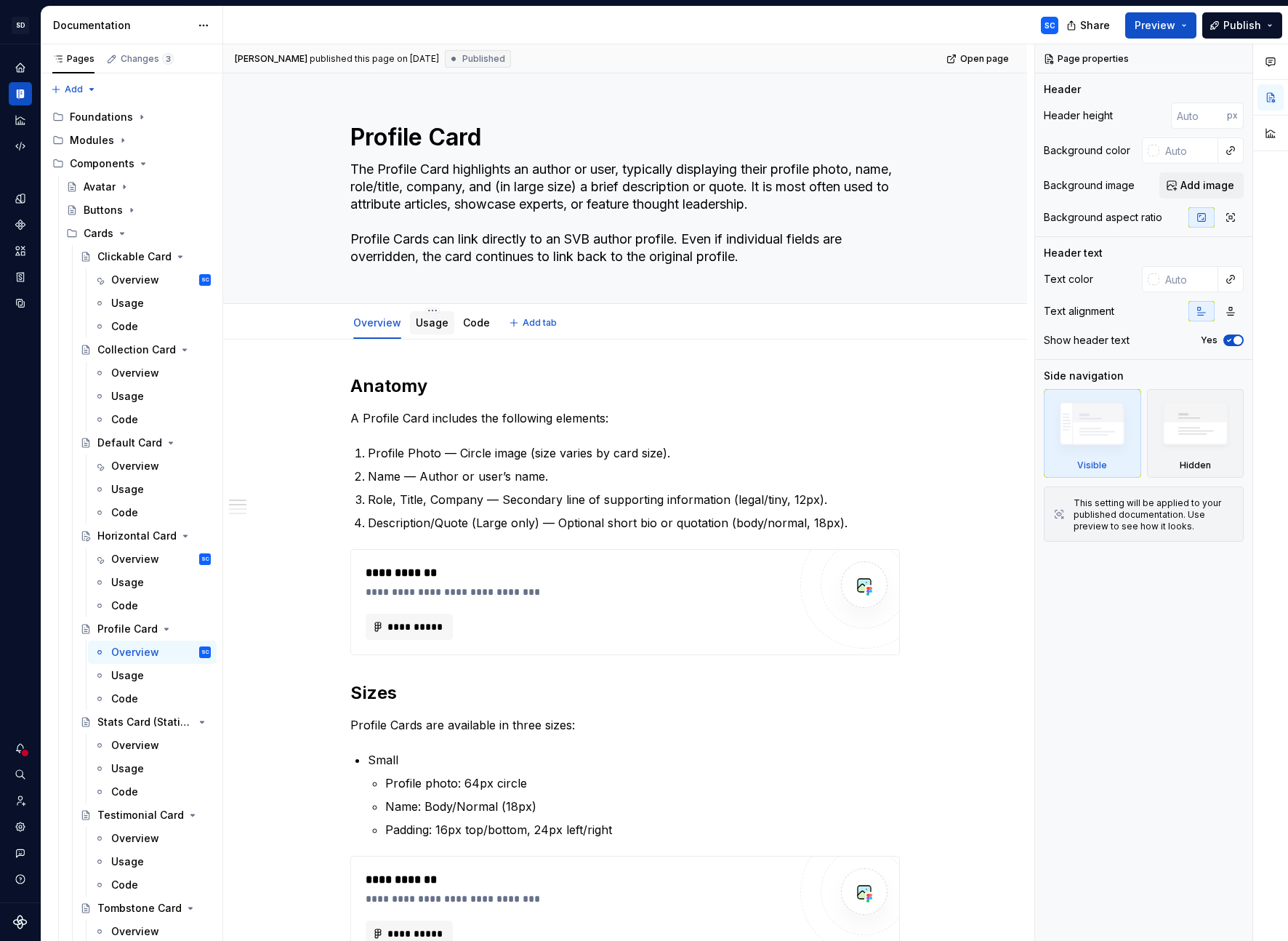
click at [436, 323] on link "Usage" at bounding box center [432, 323] width 33 height 12
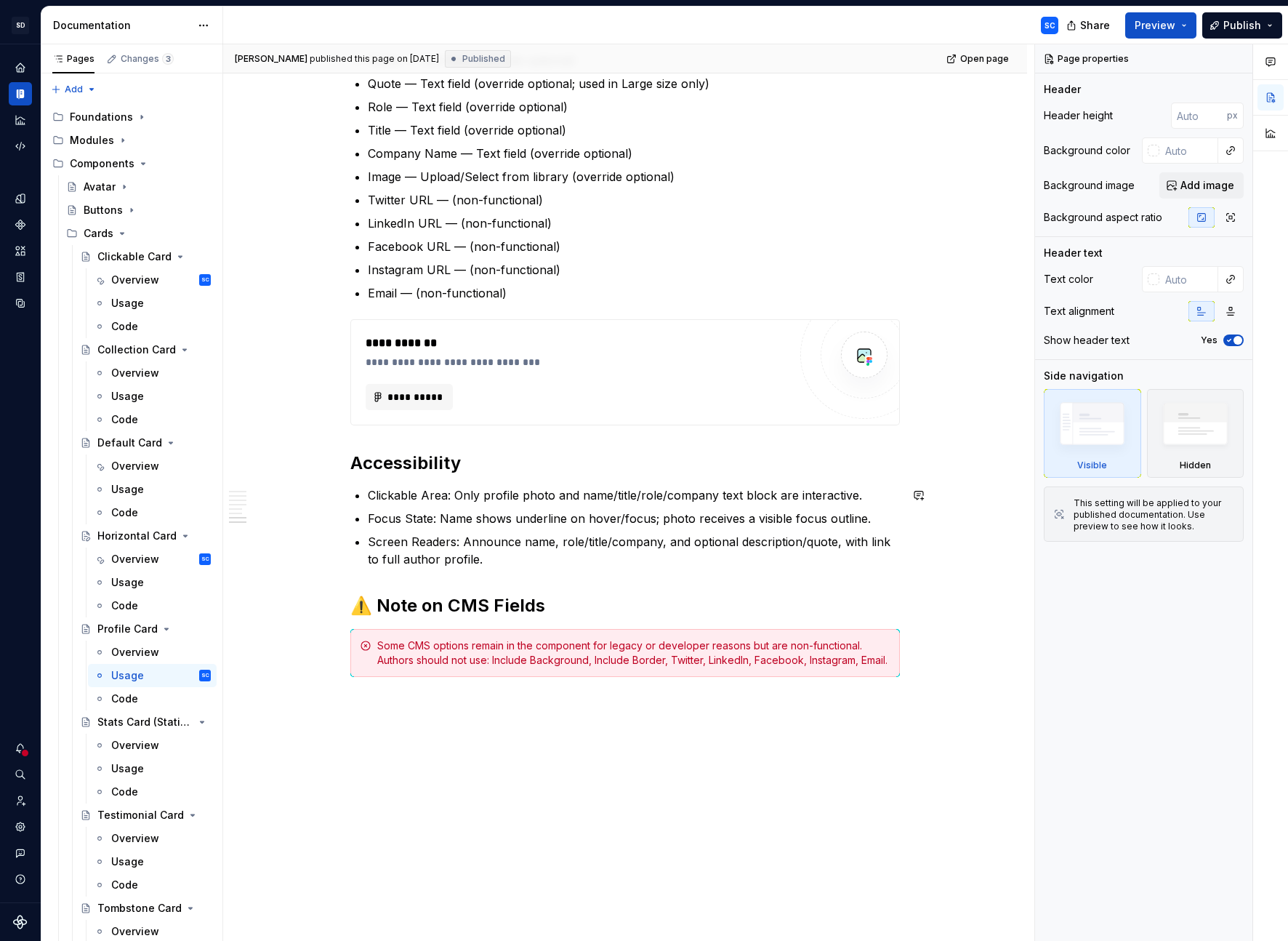
scroll to position [1179, 0]
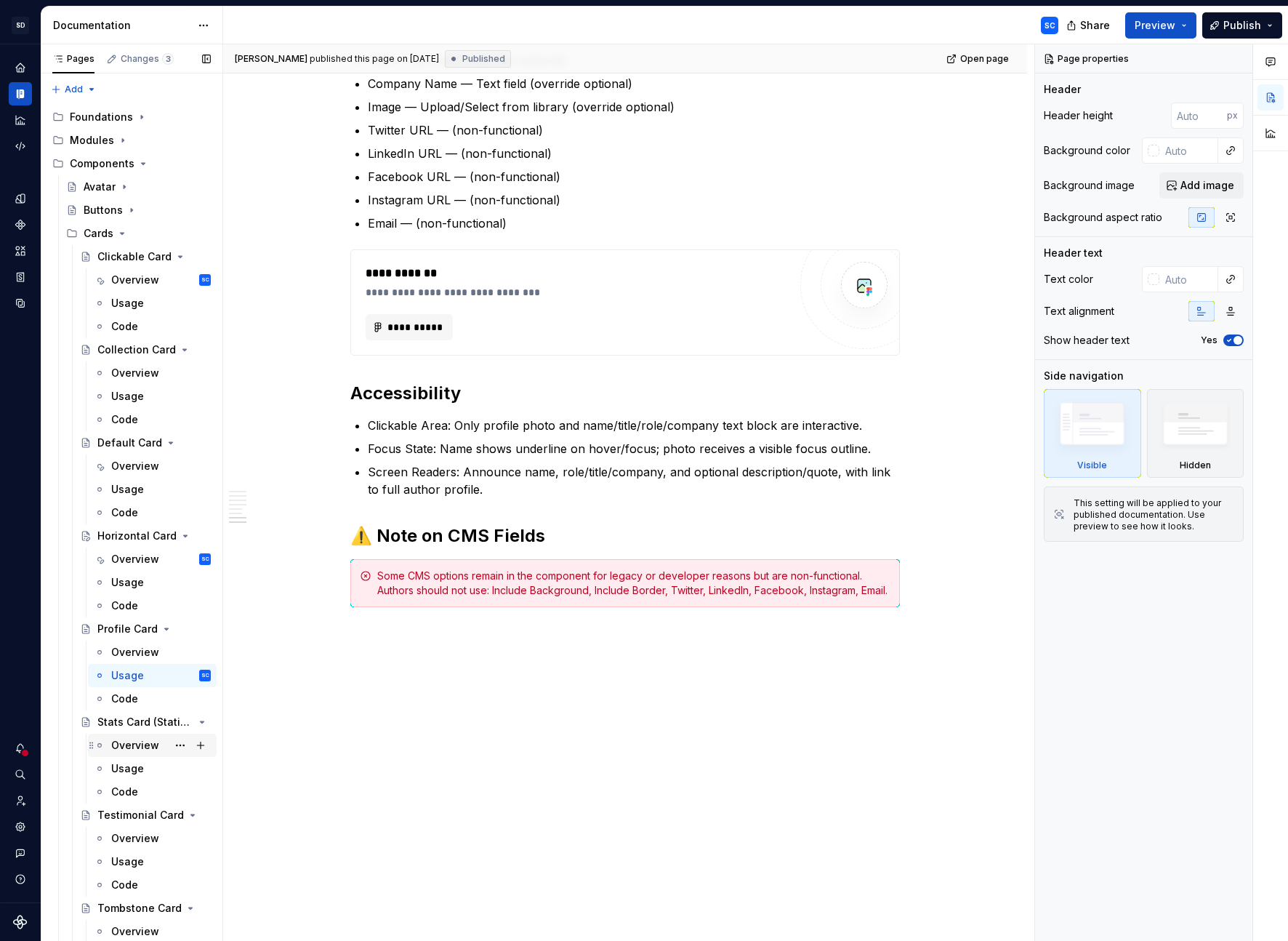
click at [129, 659] on div "Overview" at bounding box center [135, 745] width 48 height 14
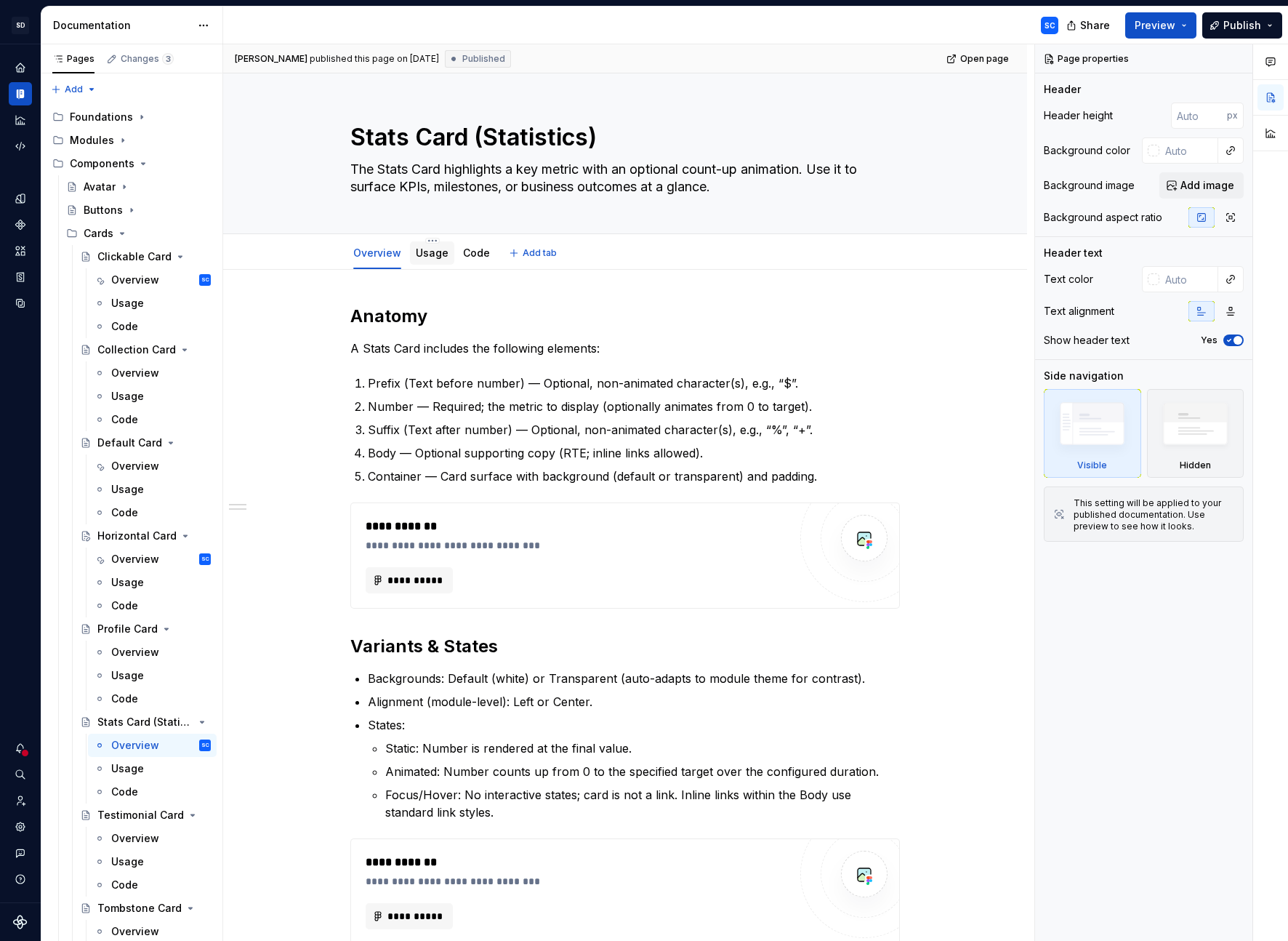
click at [432, 251] on link "Usage" at bounding box center [432, 253] width 33 height 12
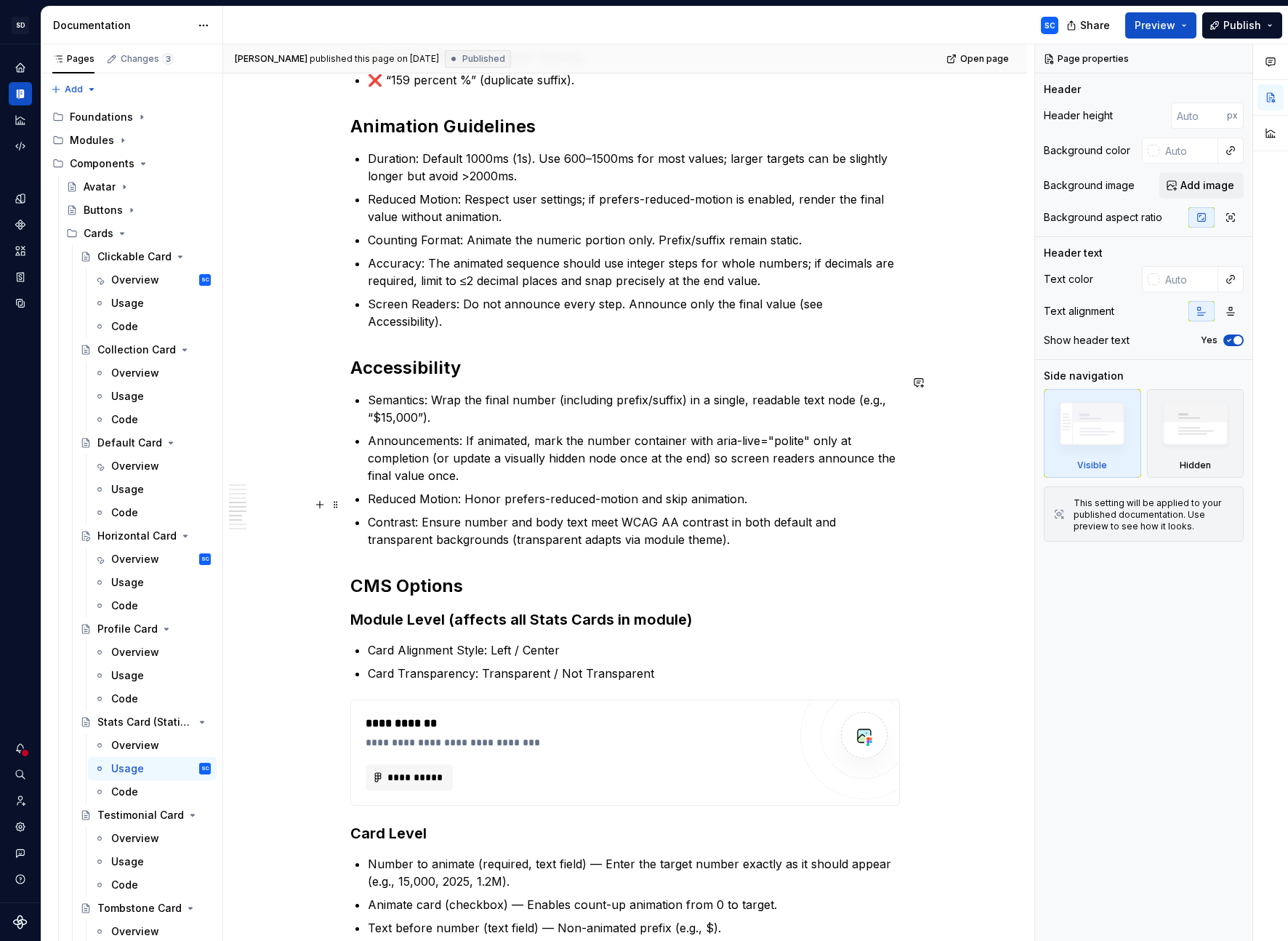
scroll to position [776, 0]
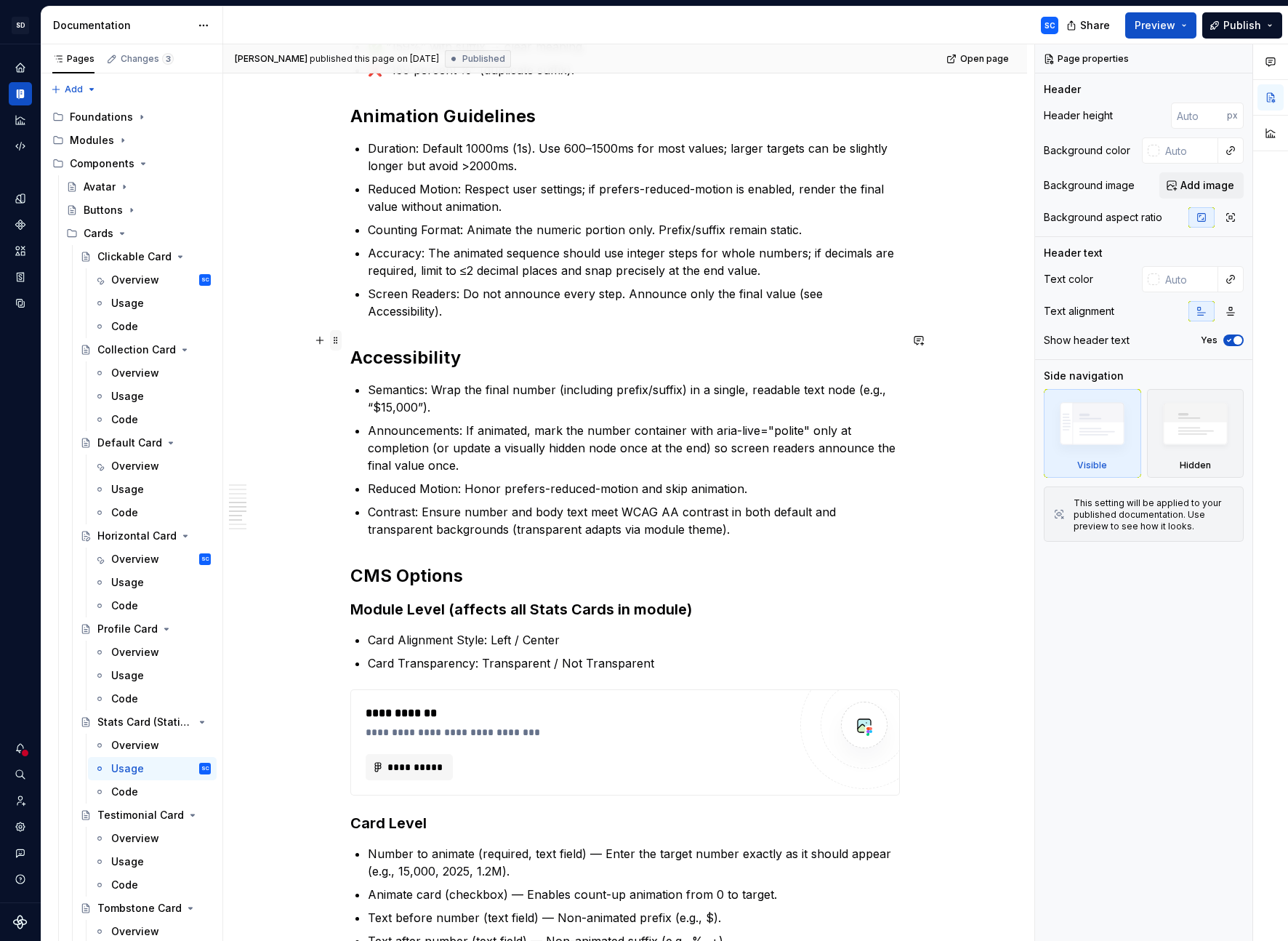
click at [338, 342] on span at bounding box center [335, 340] width 11 height 21
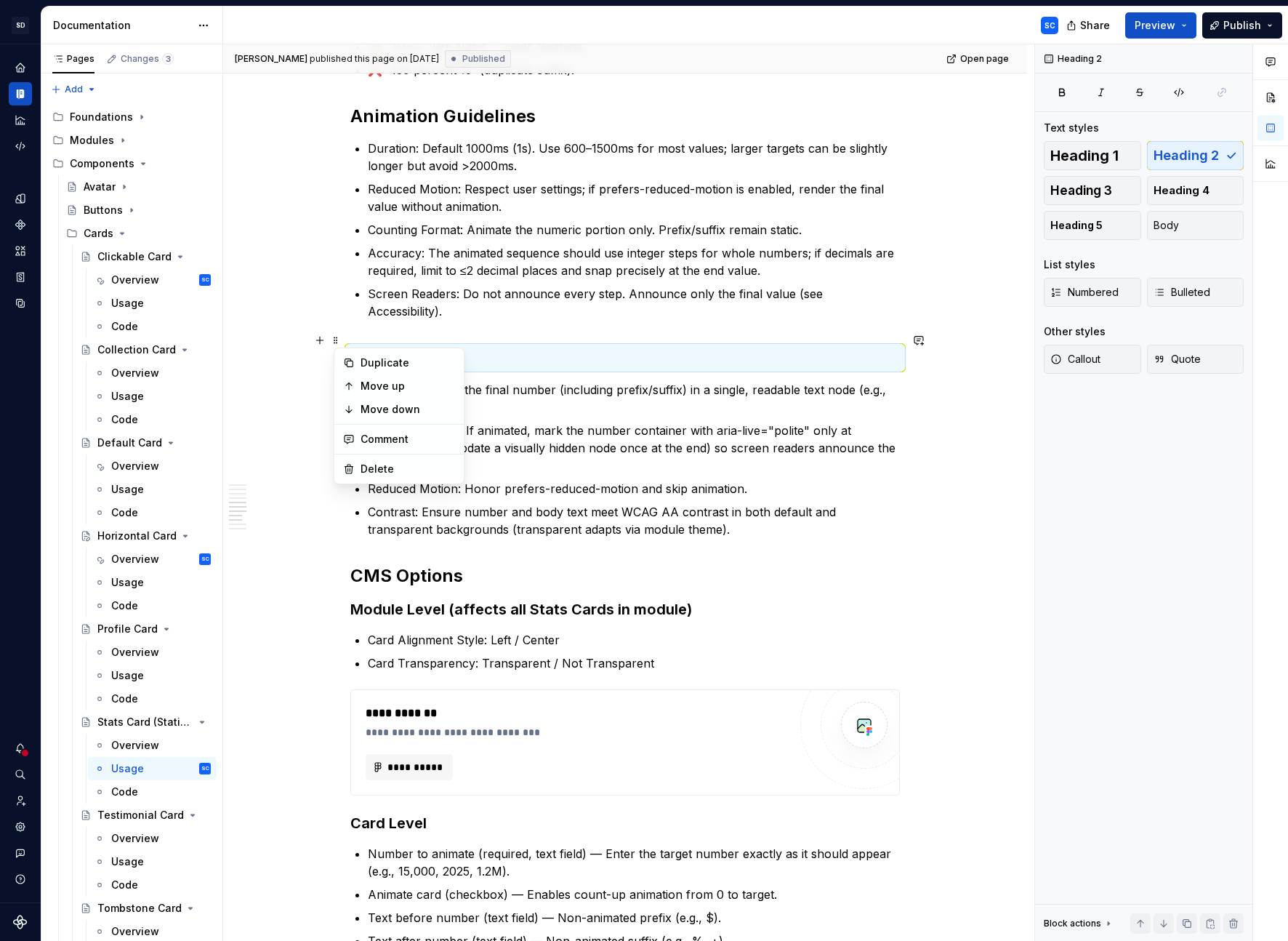
click at [528, 355] on div "When to Use To call attention to a single, high-impact metric. To summarize out…" at bounding box center [625, 447] width 550 height 1836
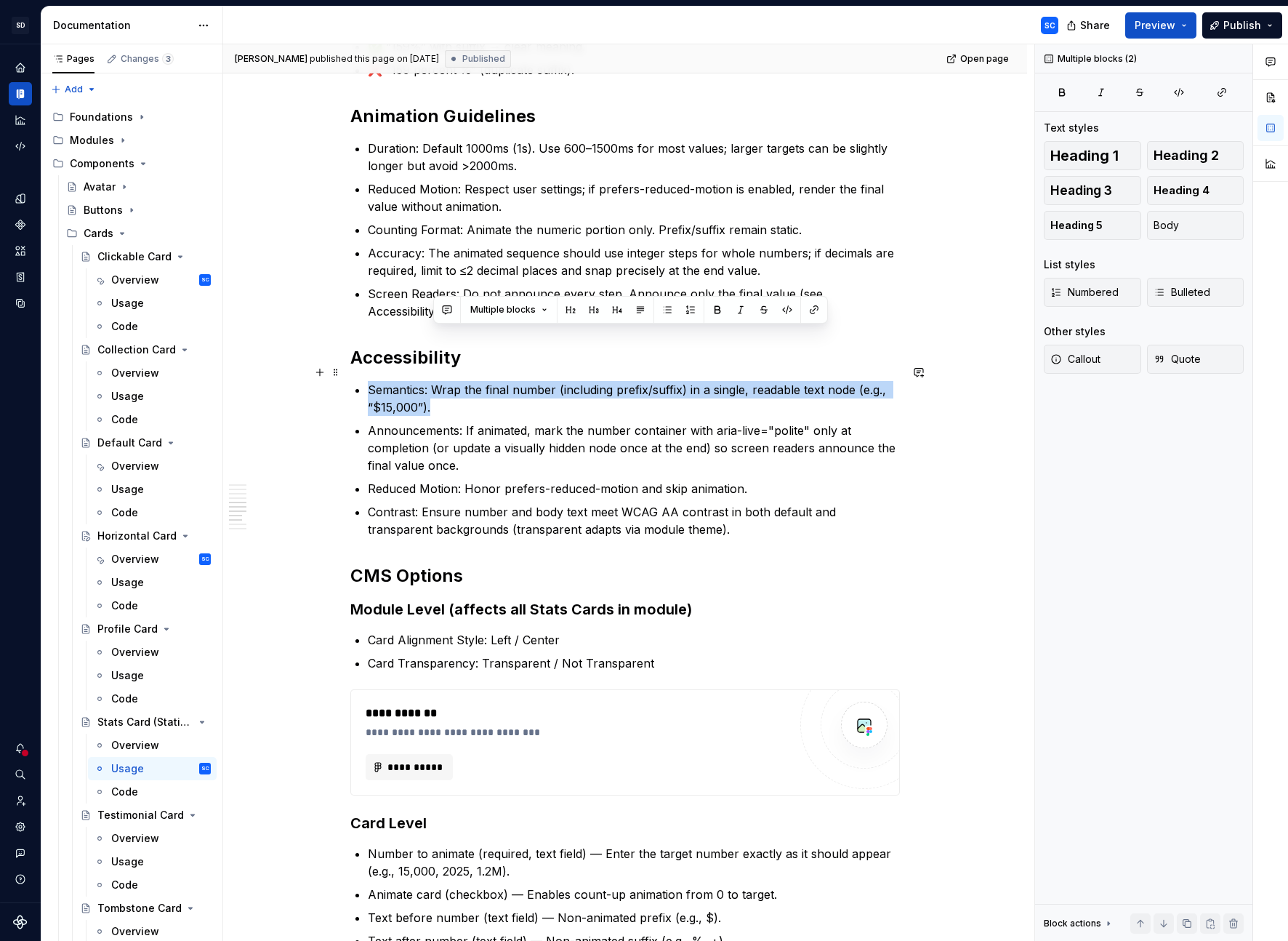
drag, startPoint x: 515, startPoint y: 339, endPoint x: 517, endPoint y: 395, distance: 56.0
click at [517, 395] on div "When to Use To call attention to a single, high-impact metric. To summarize out…" at bounding box center [625, 447] width 550 height 1836
drag, startPoint x: 407, startPoint y: 338, endPoint x: 370, endPoint y: 334, distance: 37.2
click at [406, 346] on h2 "Accessibility" at bounding box center [625, 358] width 550 height 24
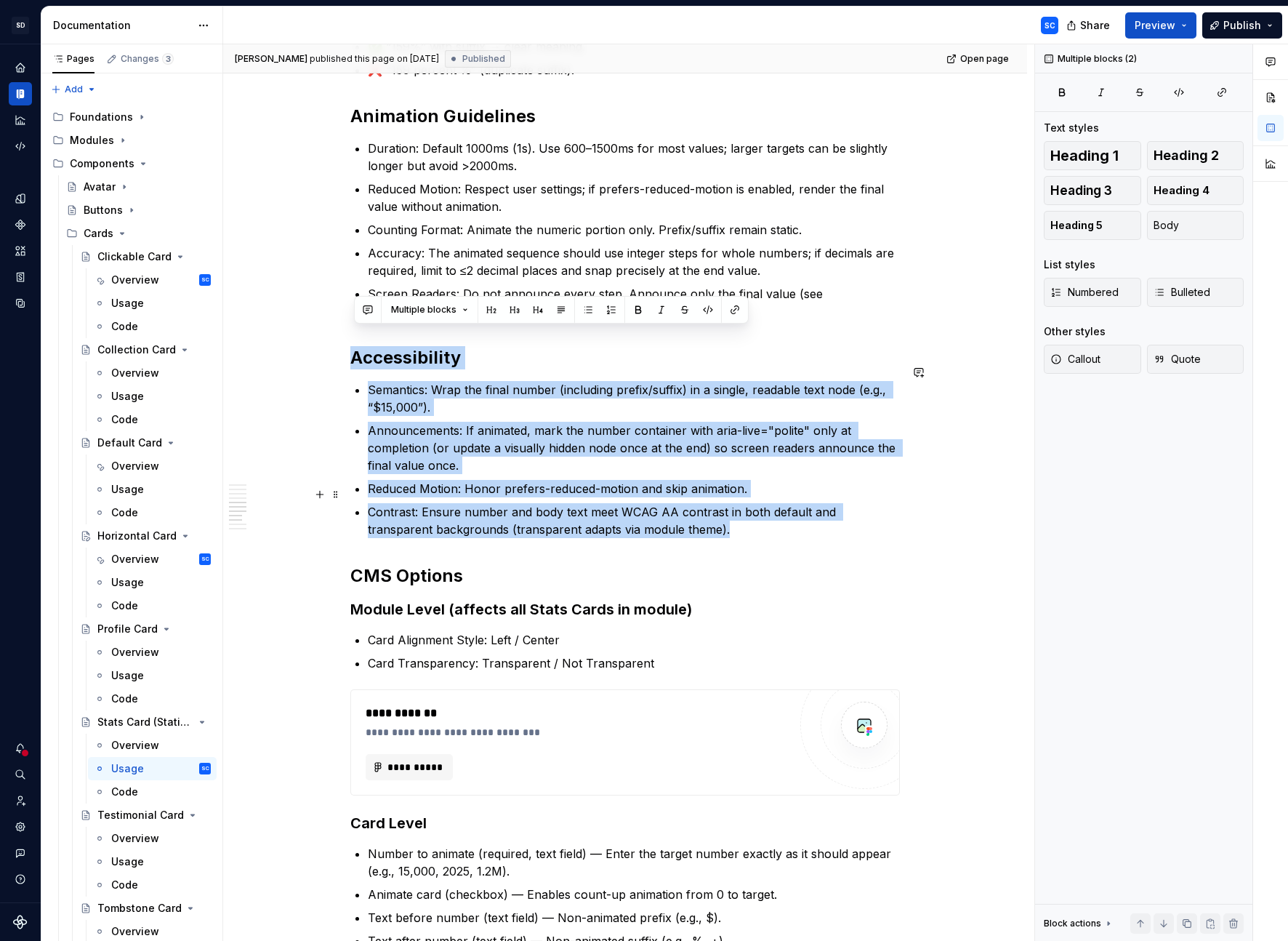
drag, startPoint x: 393, startPoint y: 388, endPoint x: 668, endPoint y: 515, distance: 302.9
click at [670, 518] on div "When to Use To call attention to a single, high-impact metric. To summarize out…" at bounding box center [625, 447] width 550 height 1836
click at [338, 342] on span at bounding box center [335, 340] width 11 height 21
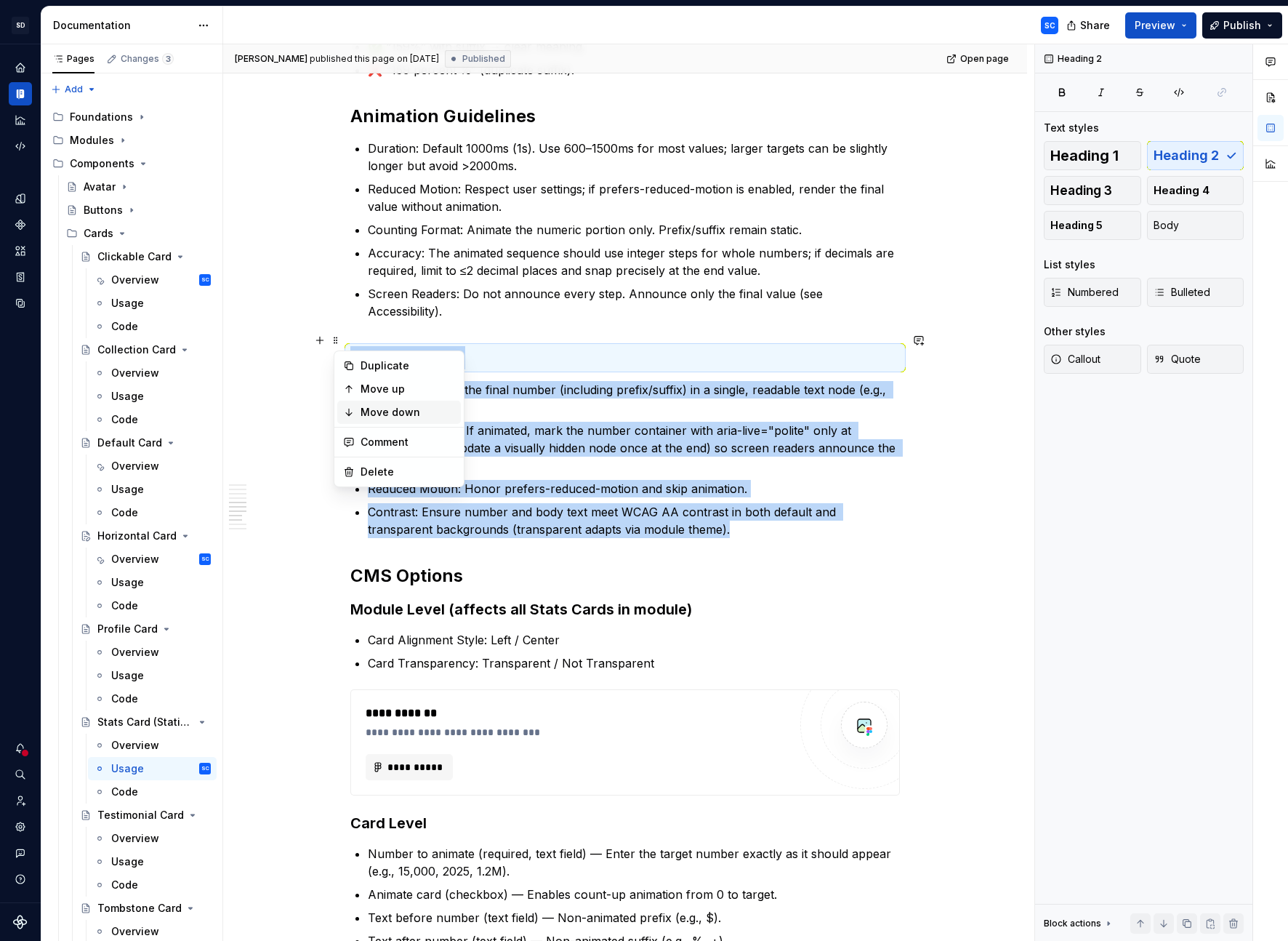
scroll to position [773, 0]
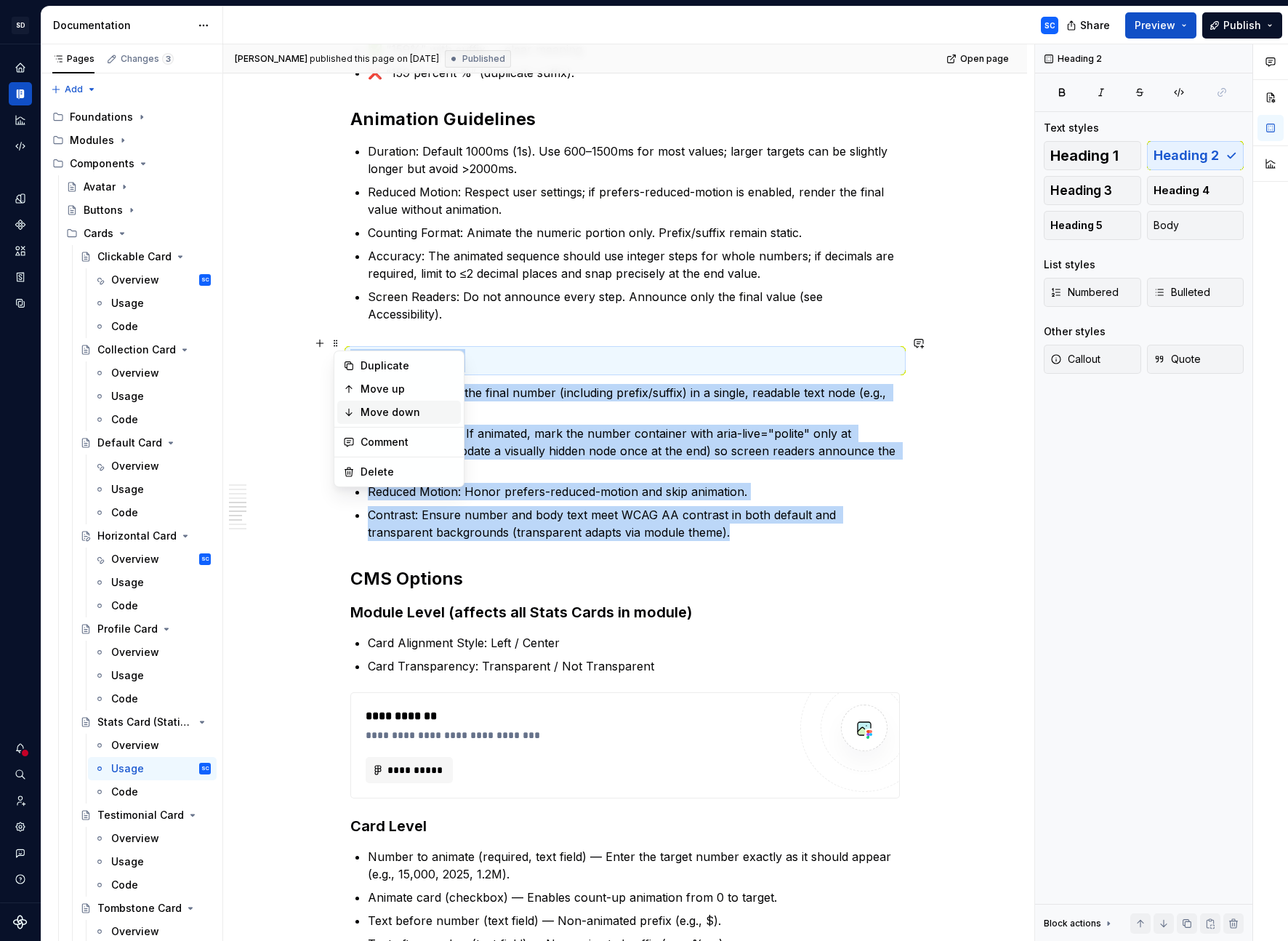
click at [370, 409] on div "Move down" at bounding box center [408, 412] width 94 height 14
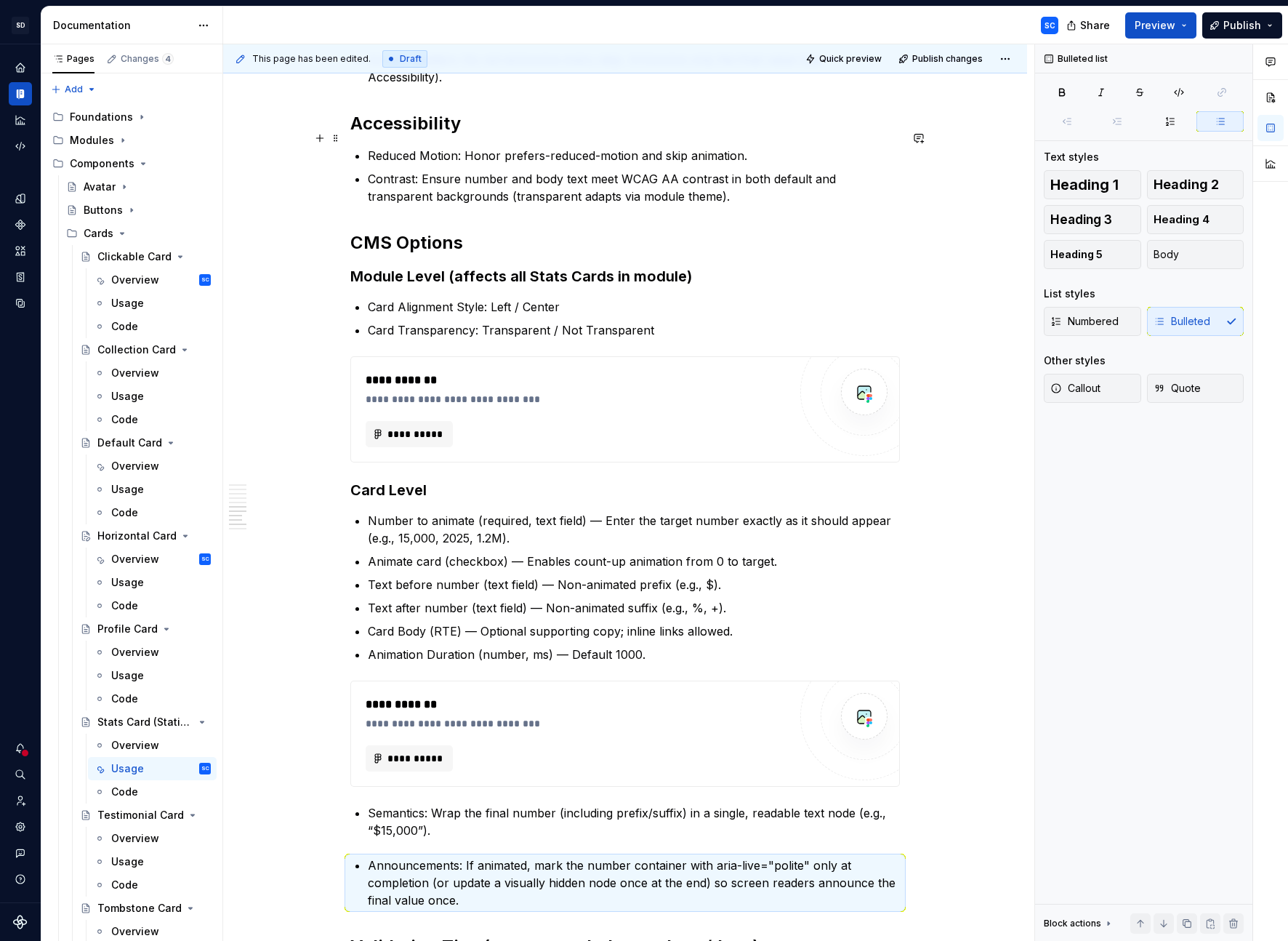
scroll to position [1009, 0]
drag, startPoint x: 339, startPoint y: 138, endPoint x: 398, endPoint y: 873, distance: 737.4
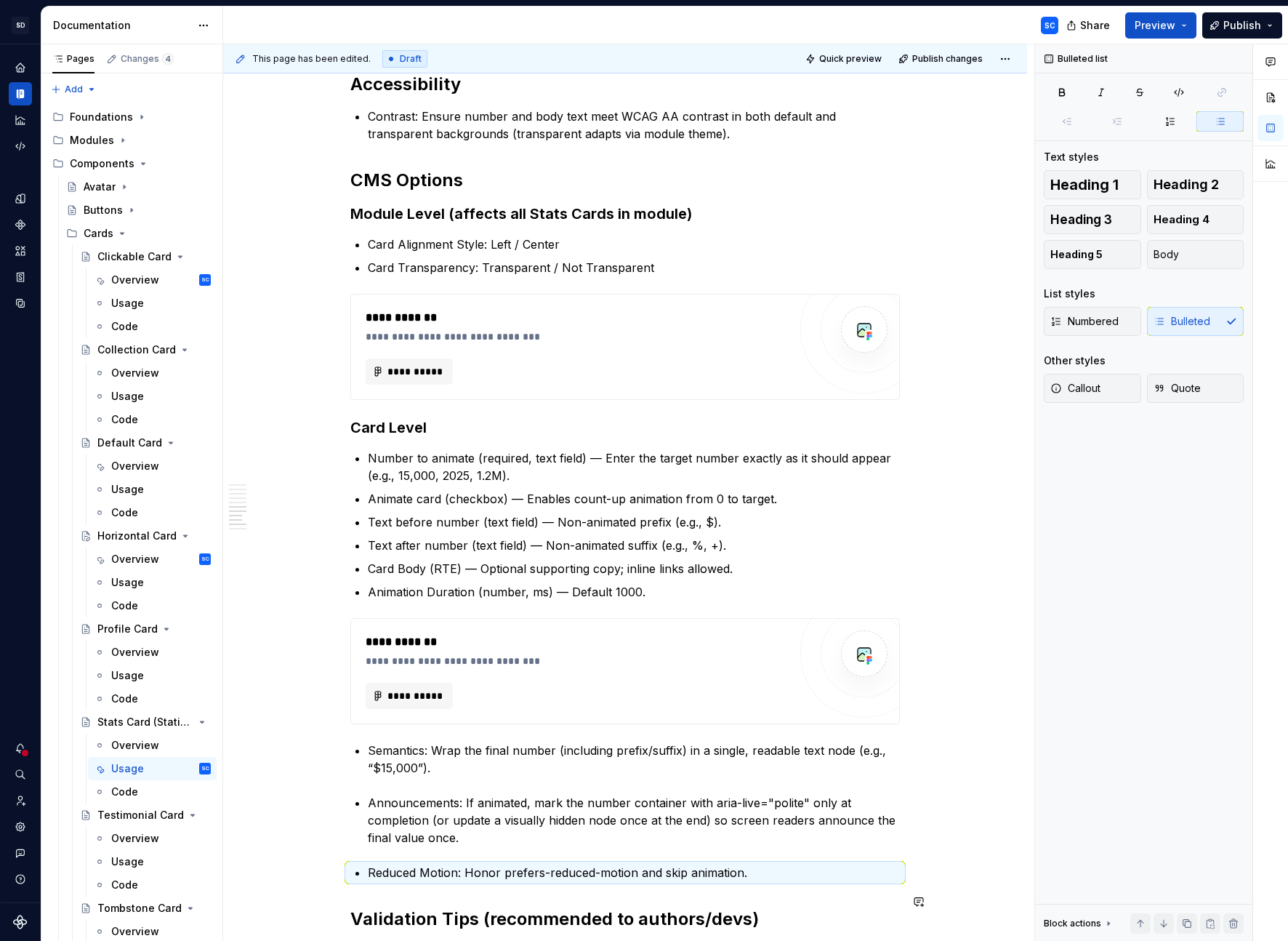
scroll to position [1048, 0]
click at [398, 659] on p "Announcements: If animated, mark the number container with aria-live="polite" o…" at bounding box center [634, 821] width 532 height 52
click at [471, 659] on p "Announcements: If animated, mark the number container with aria-live="polite" o…" at bounding box center [634, 821] width 532 height 52
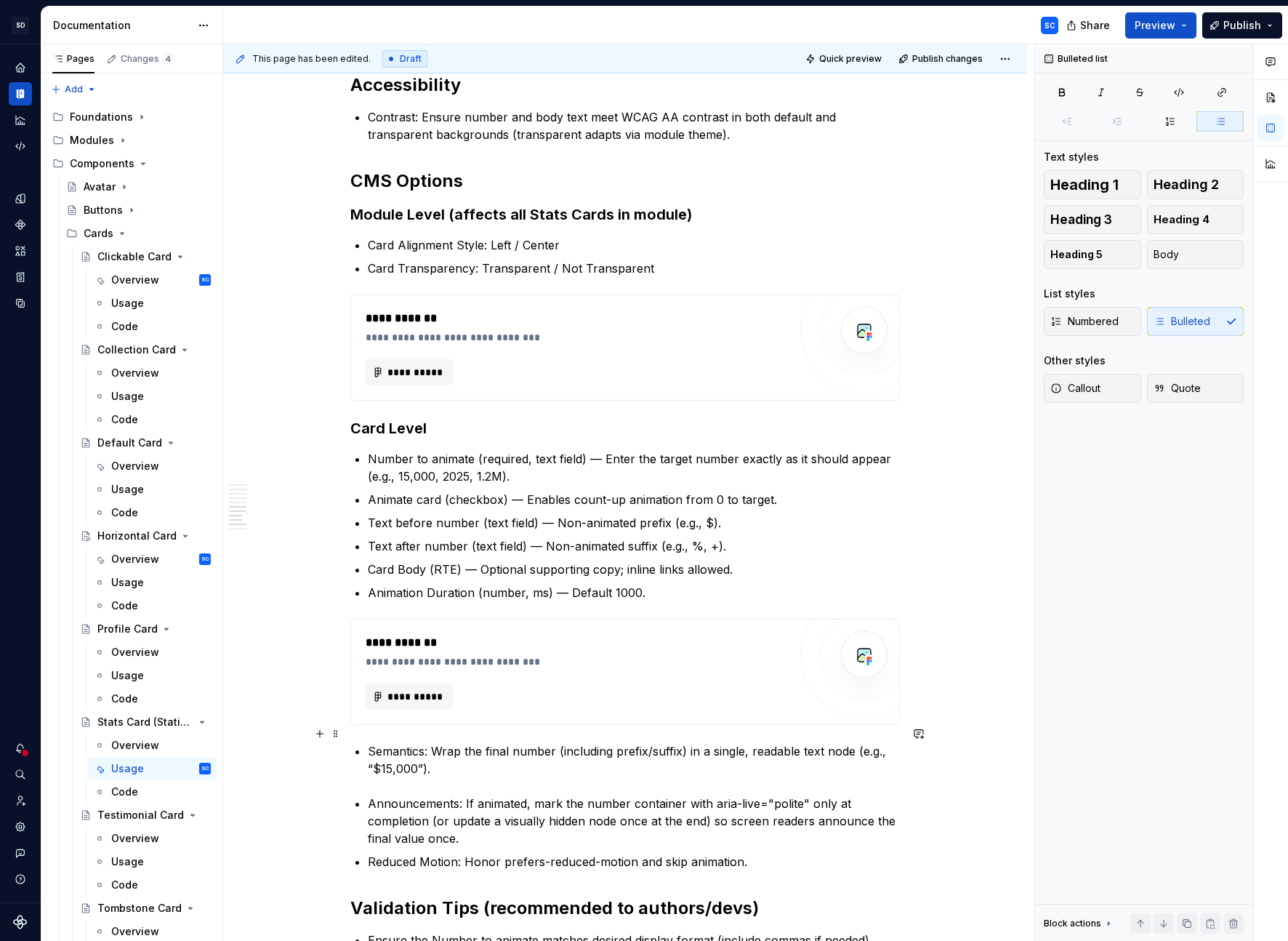
click at [503, 659] on p "Semantics: Wrap the final number (including prefix/suffix) in a single, readabl…" at bounding box center [634, 760] width 532 height 35
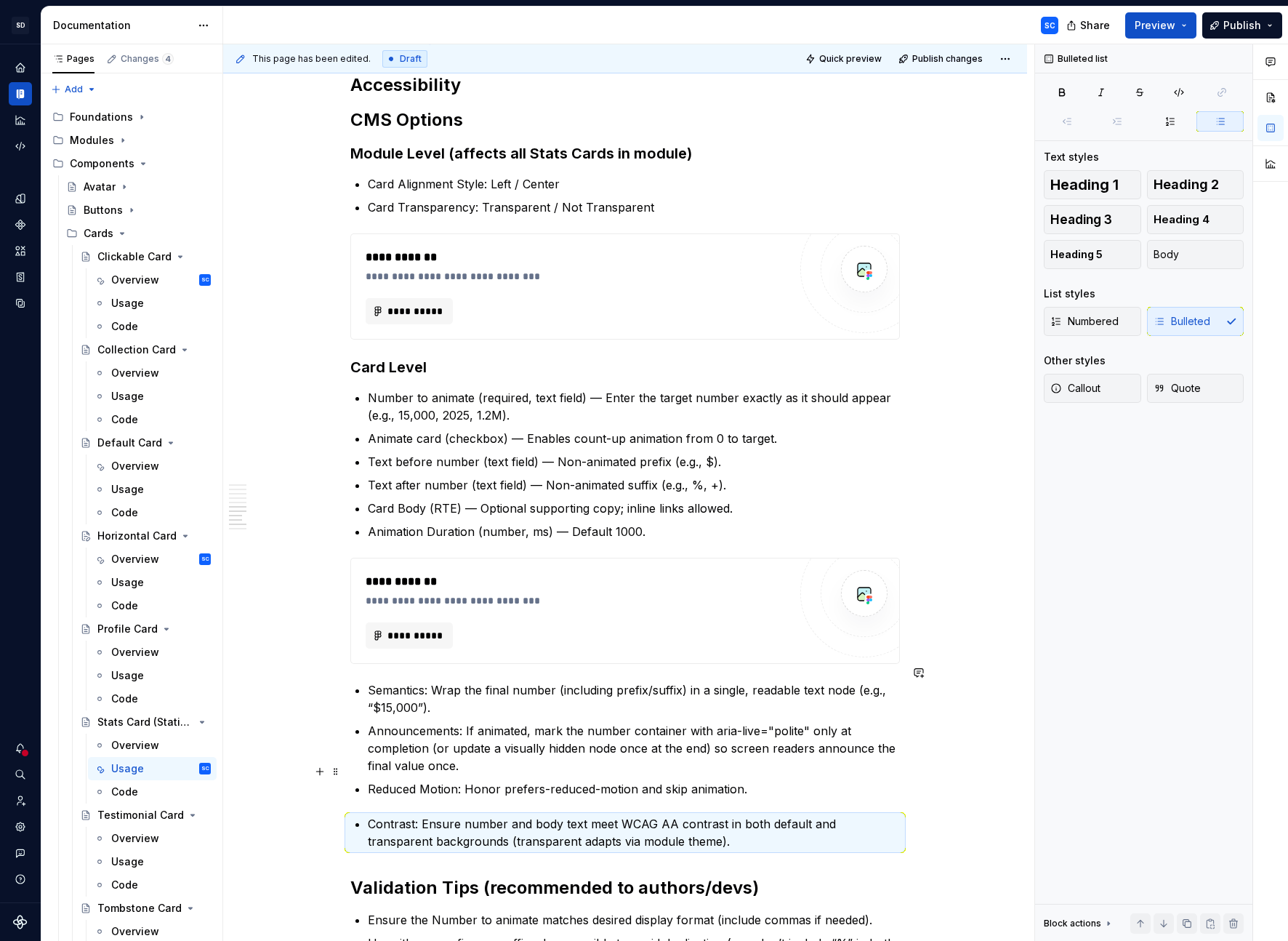
click at [782, 659] on p "Reduced Motion: Honor prefers-reduced-motion and skip animation." at bounding box center [634, 789] width 532 height 17
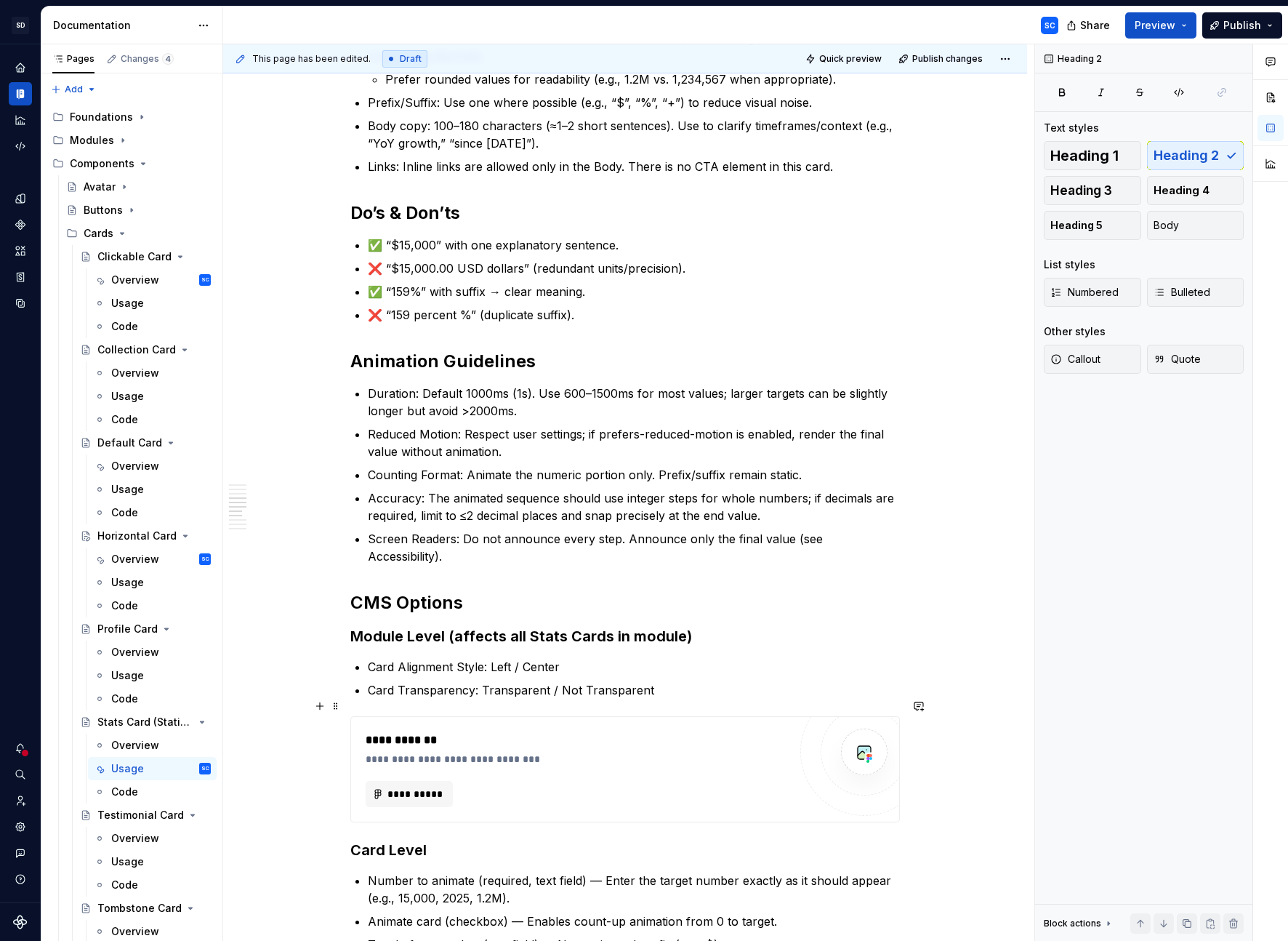
scroll to position [668, 0]
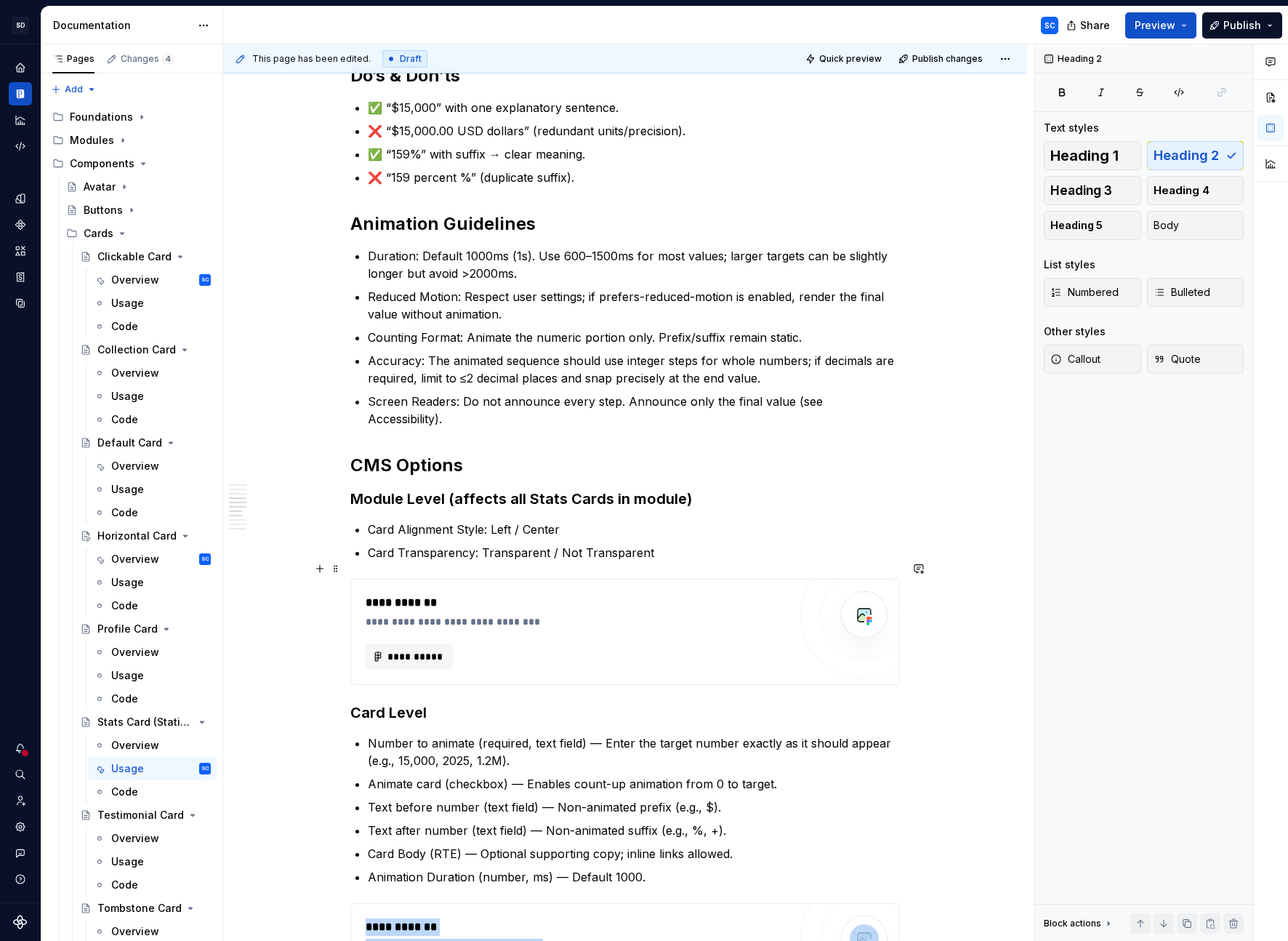
drag, startPoint x: 341, startPoint y: 215, endPoint x: 437, endPoint y: 567, distance: 364.9
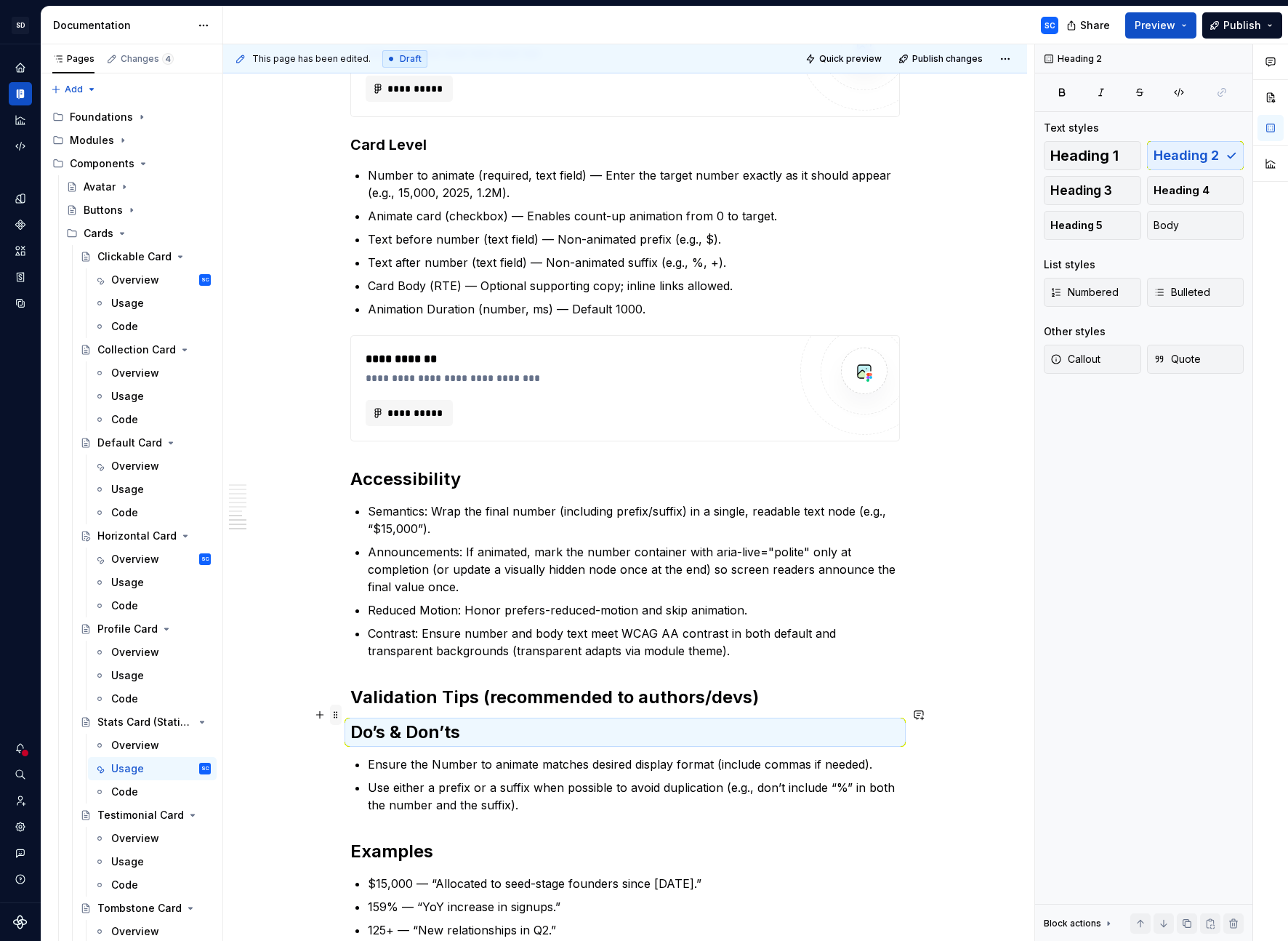
scroll to position [1191, 0]
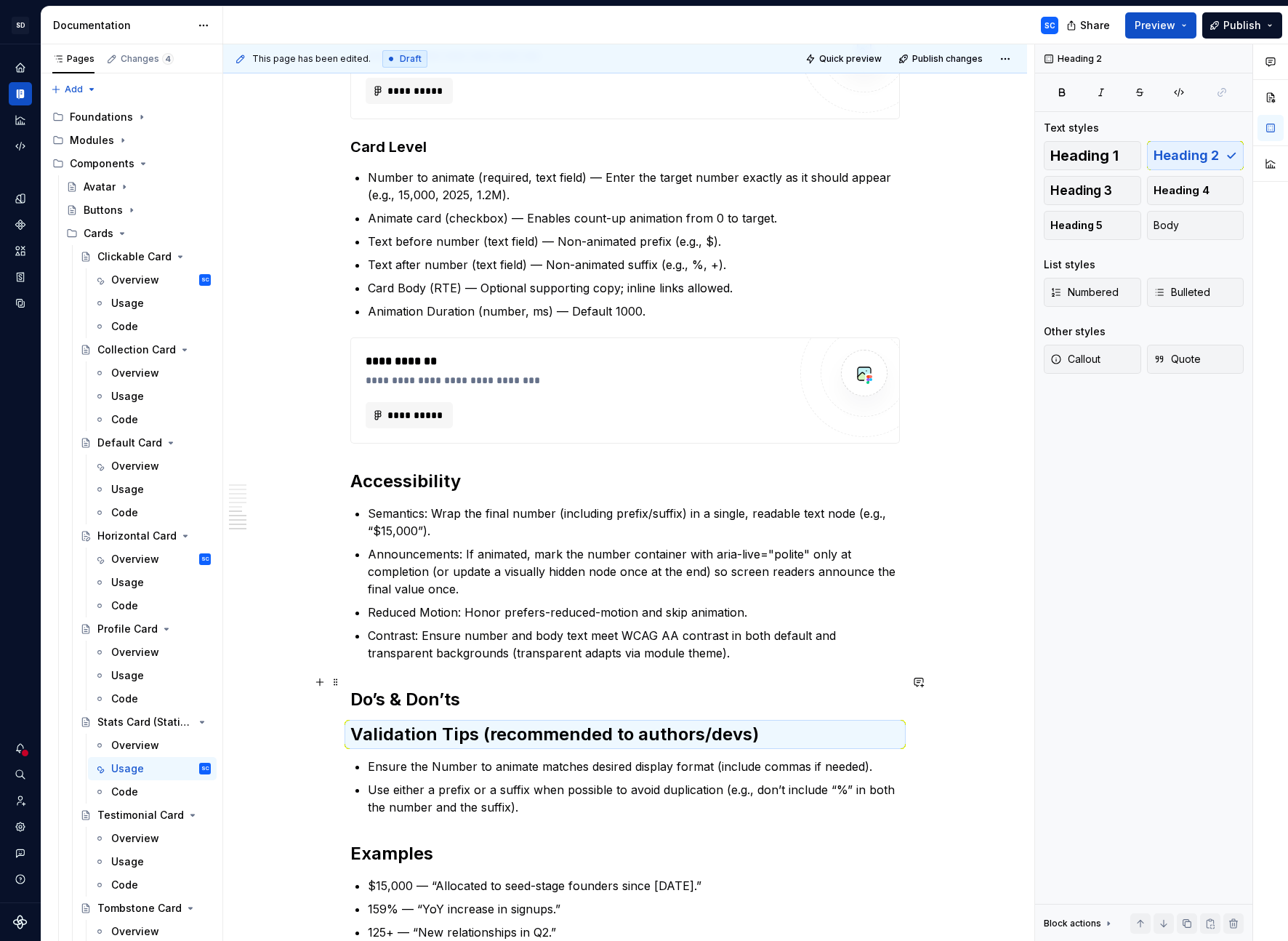
click at [487, 659] on h2 "Do’s & Don’ts" at bounding box center [625, 699] width 550 height 24
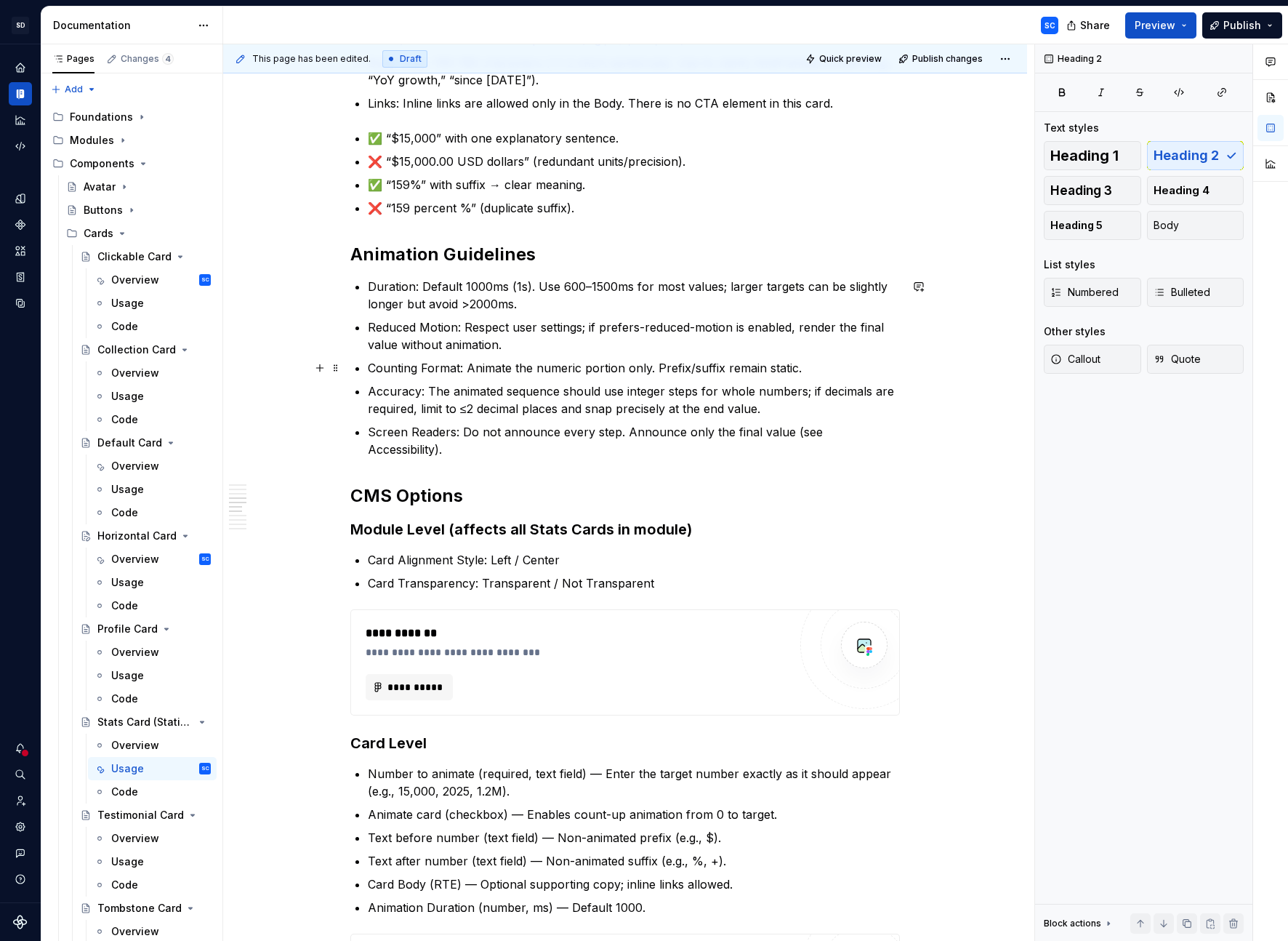
scroll to position [590, 0]
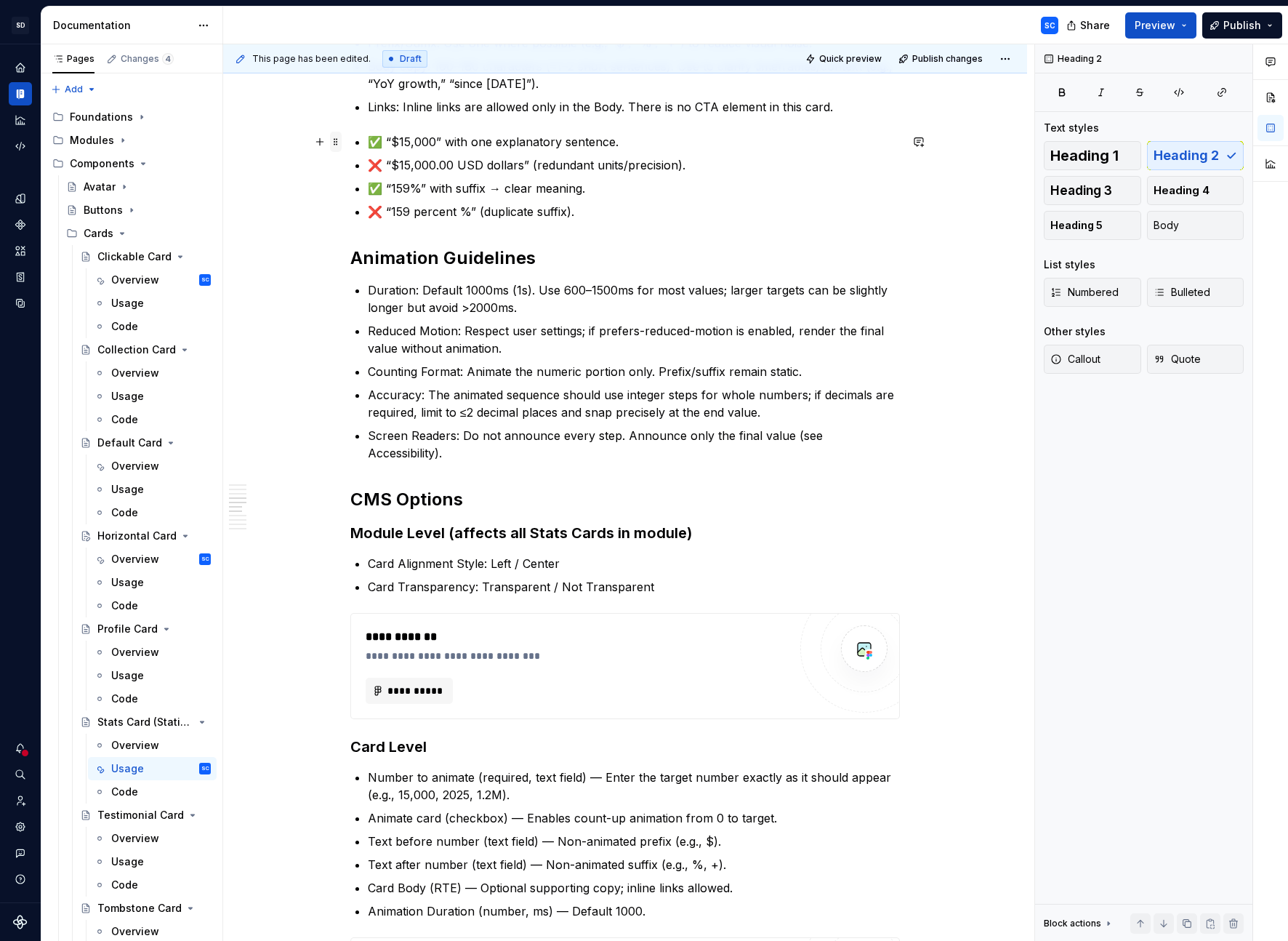
click at [340, 141] on span at bounding box center [335, 141] width 11 height 21
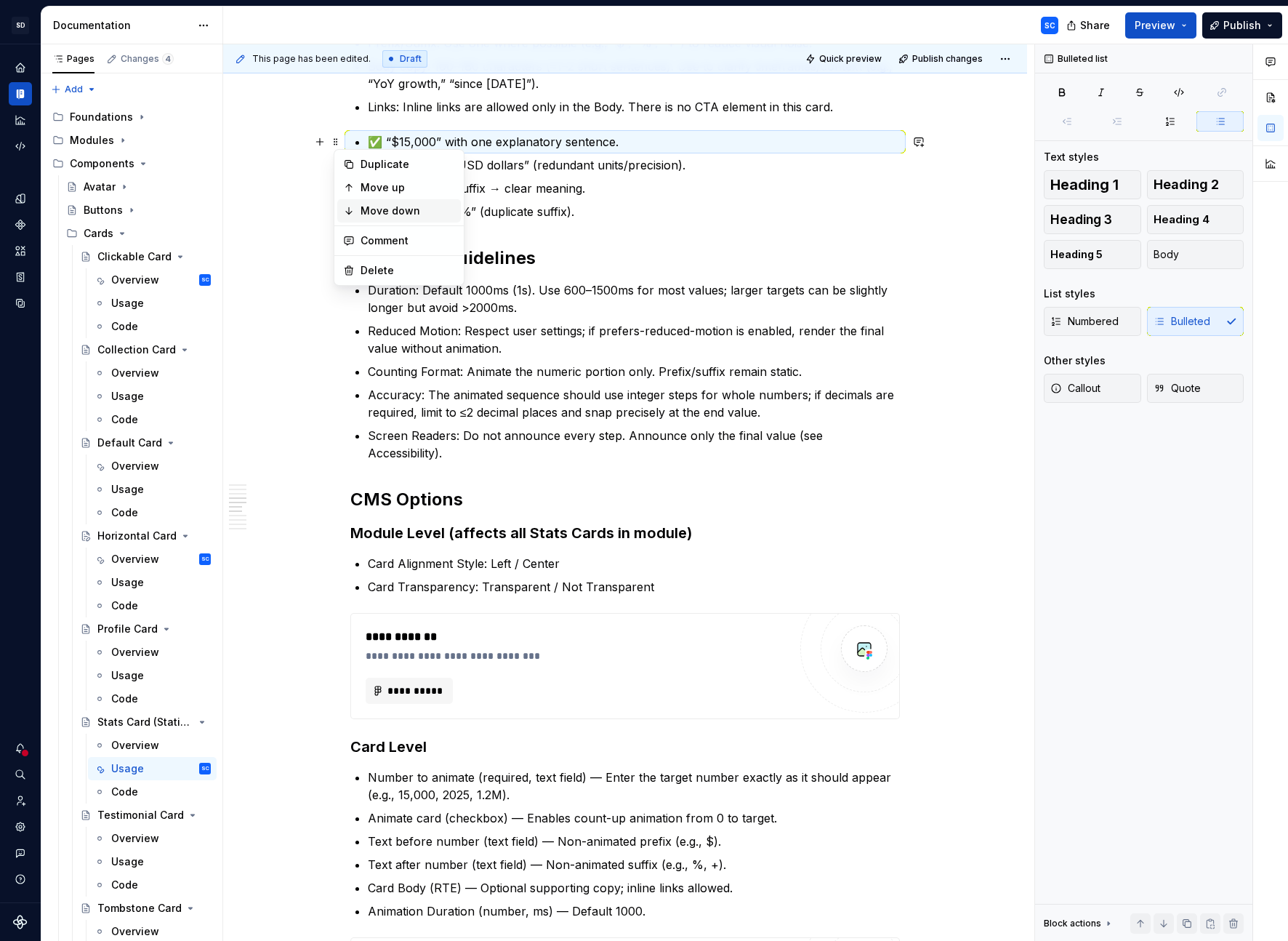
click at [373, 211] on div "Move down" at bounding box center [408, 211] width 94 height 14
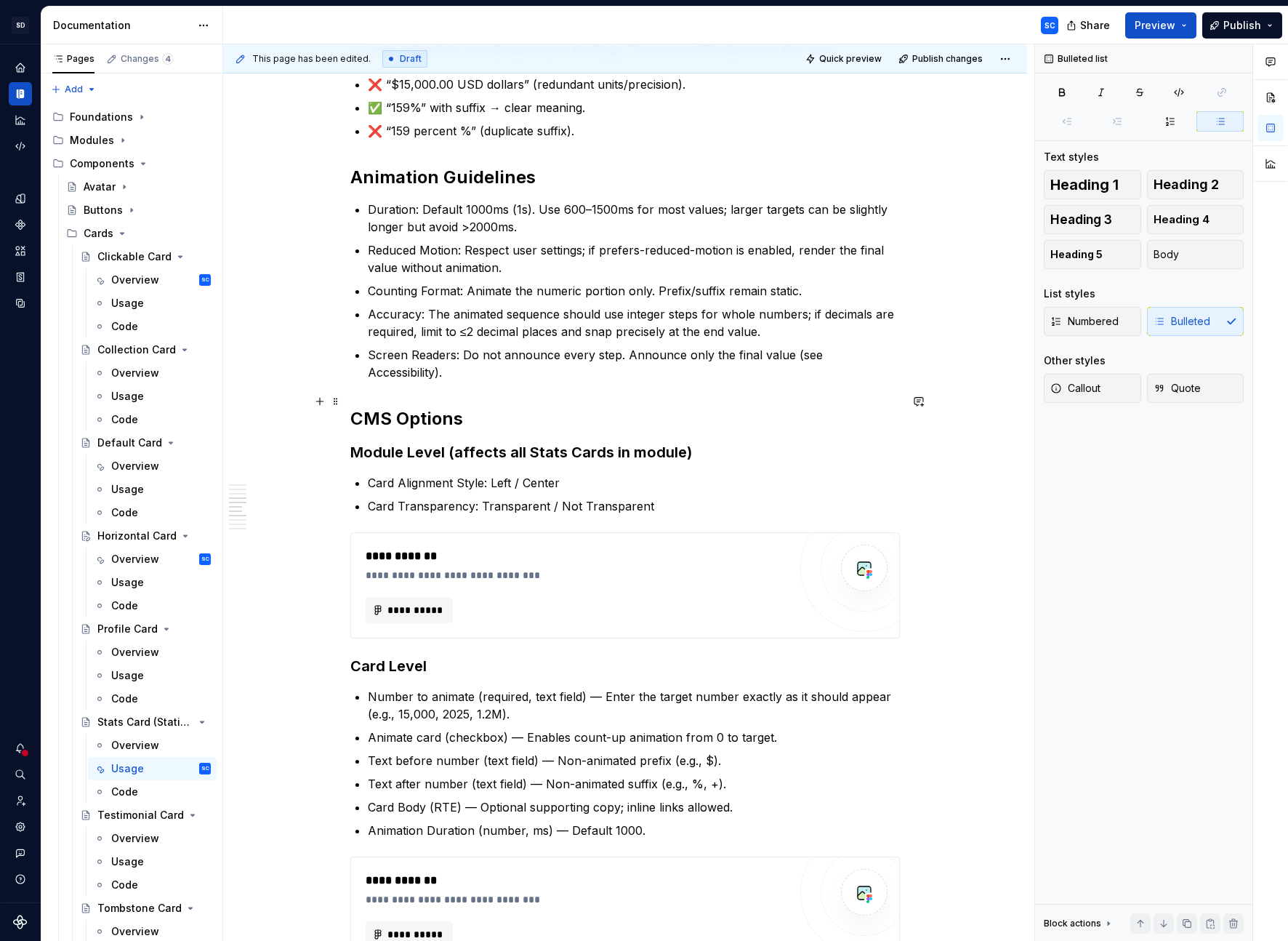
scroll to position [524, 0]
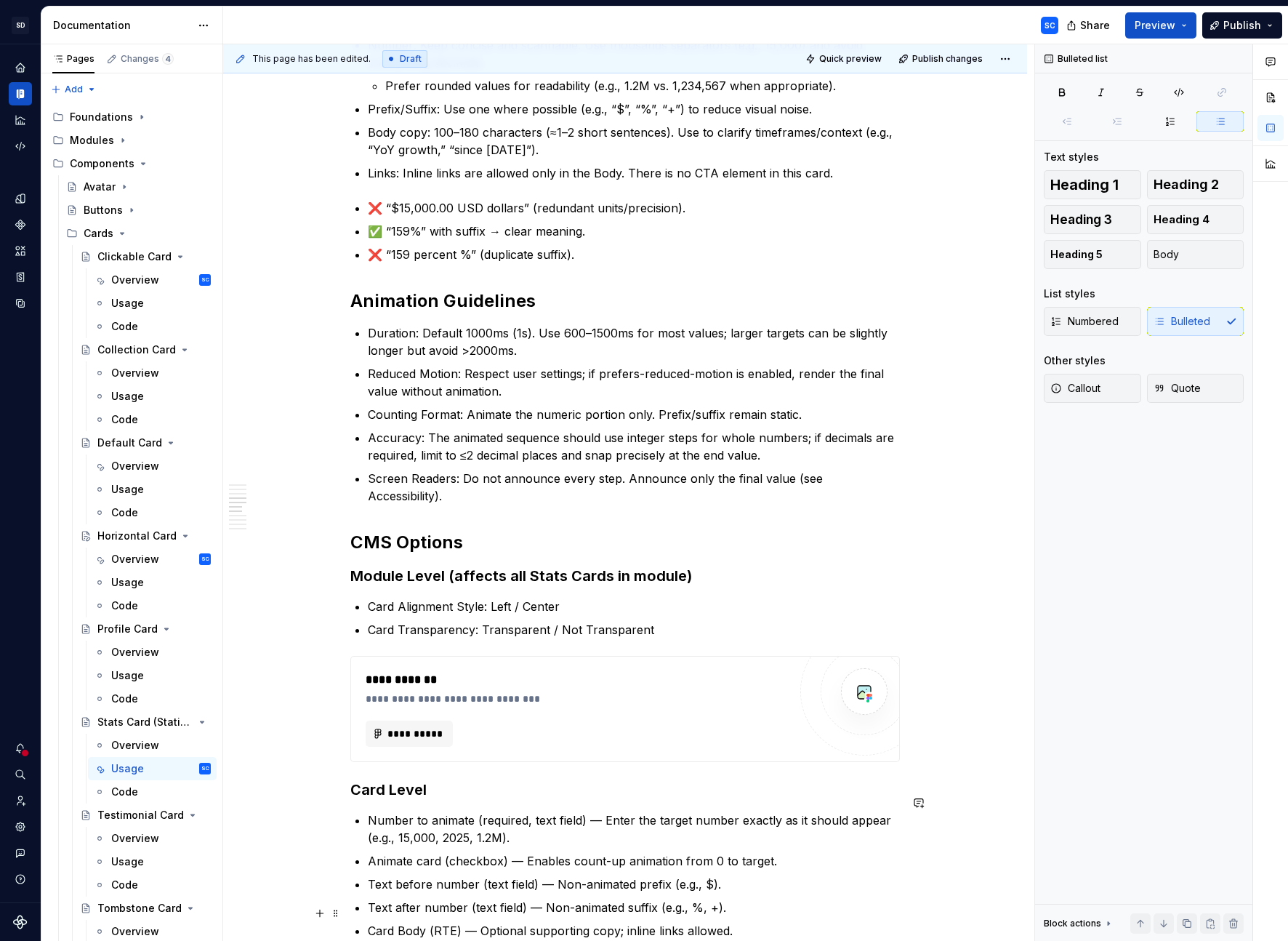
drag, startPoint x: 339, startPoint y: 209, endPoint x: 392, endPoint y: 466, distance: 262.4
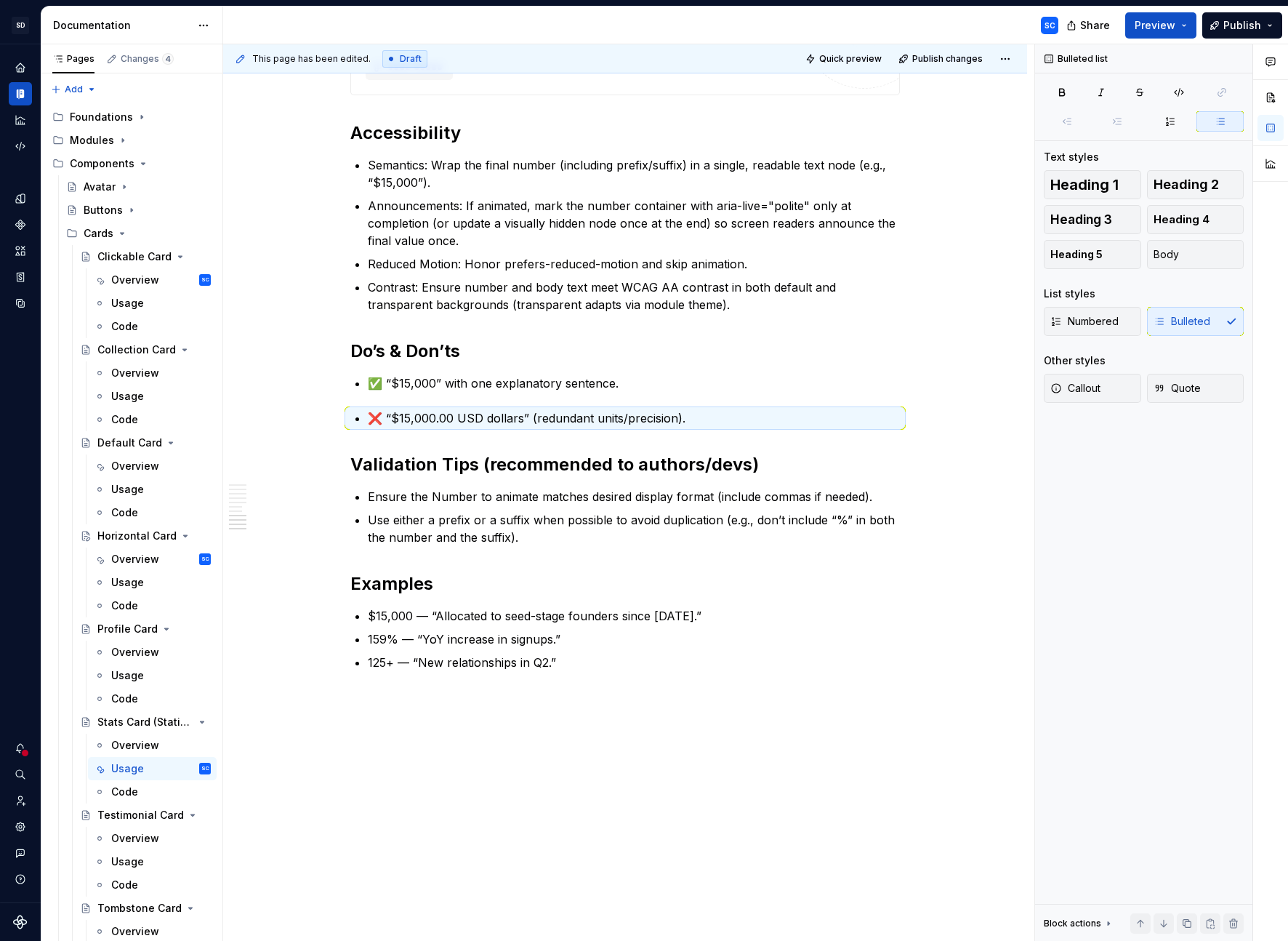
scroll to position [1469, 0]
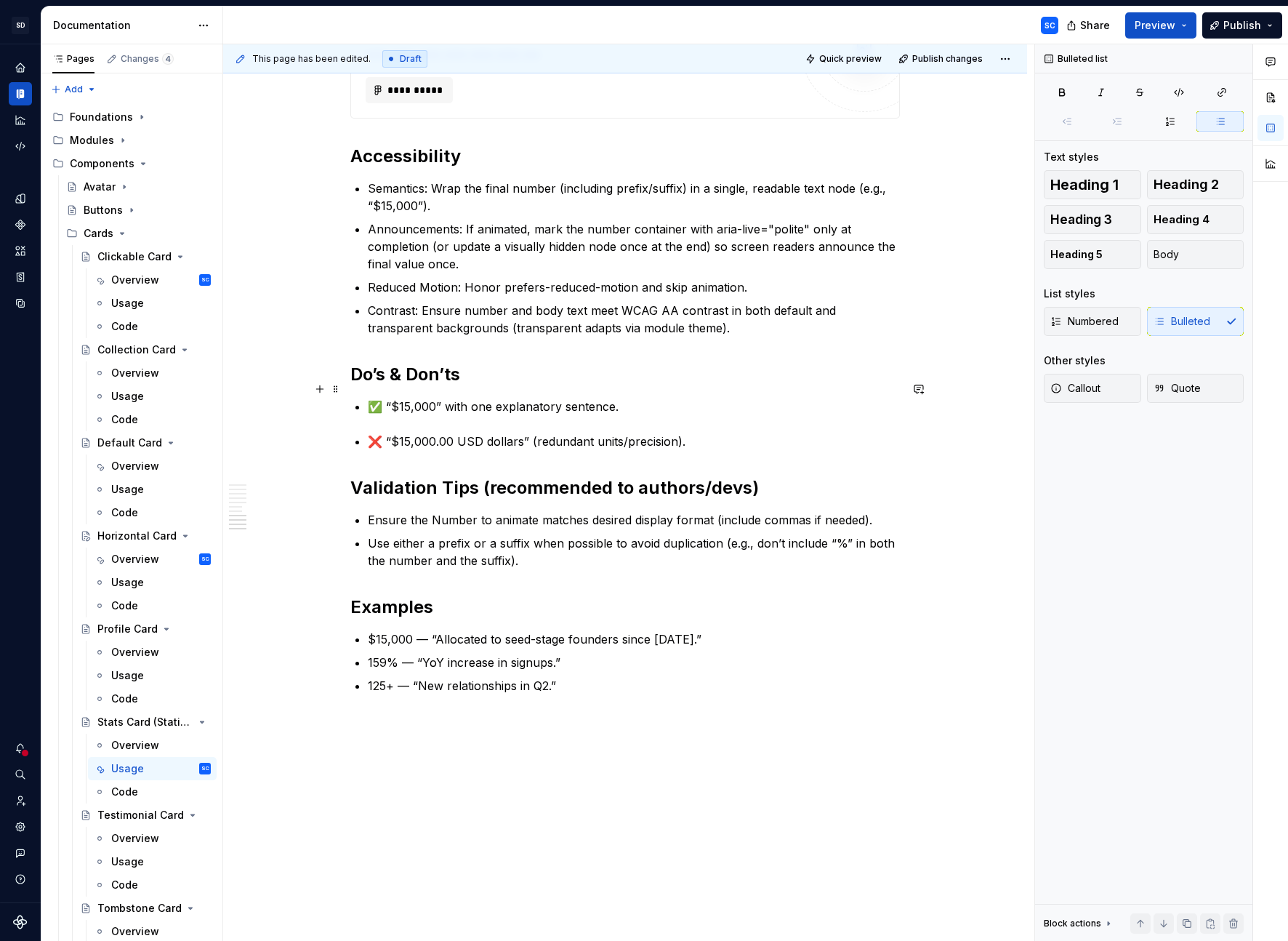
click at [719, 398] on p "✅ “$15,000” with one explanatory sentence." at bounding box center [634, 406] width 532 height 17
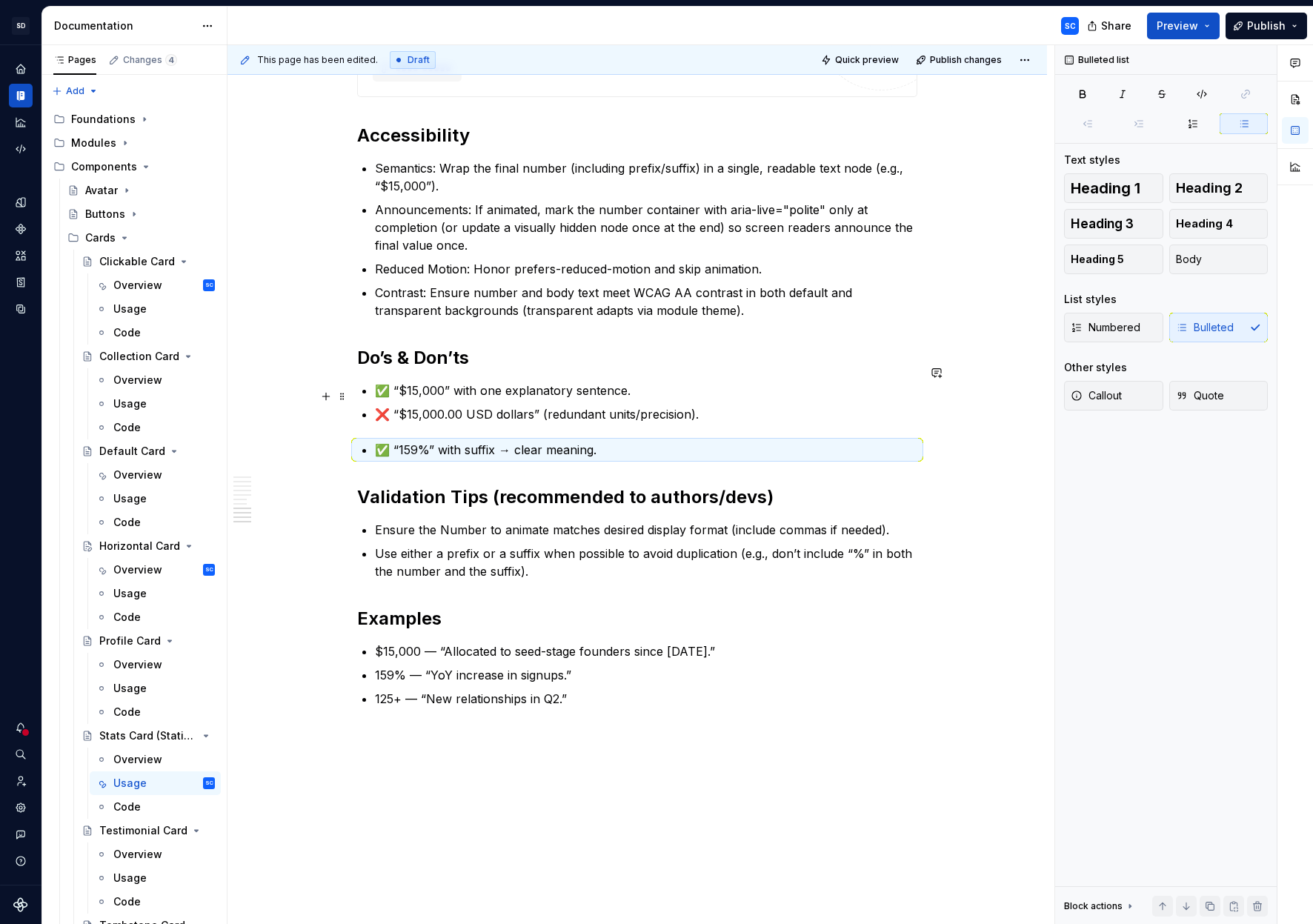
click at [761, 405] on p "❌ “$15,000.00 USD dollars” (redundant units/precision)." at bounding box center [646, 414] width 543 height 18
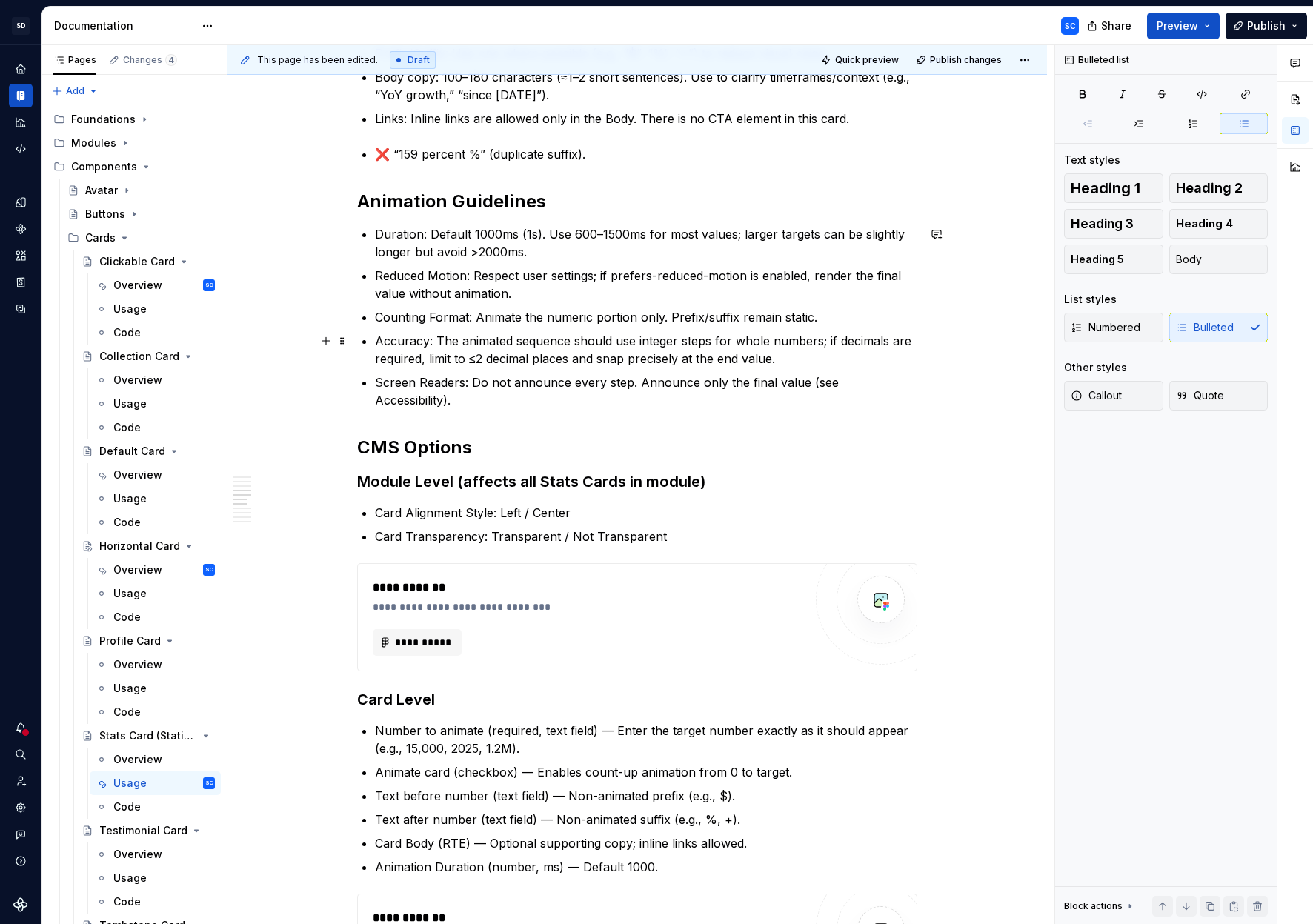
scroll to position [563, 0]
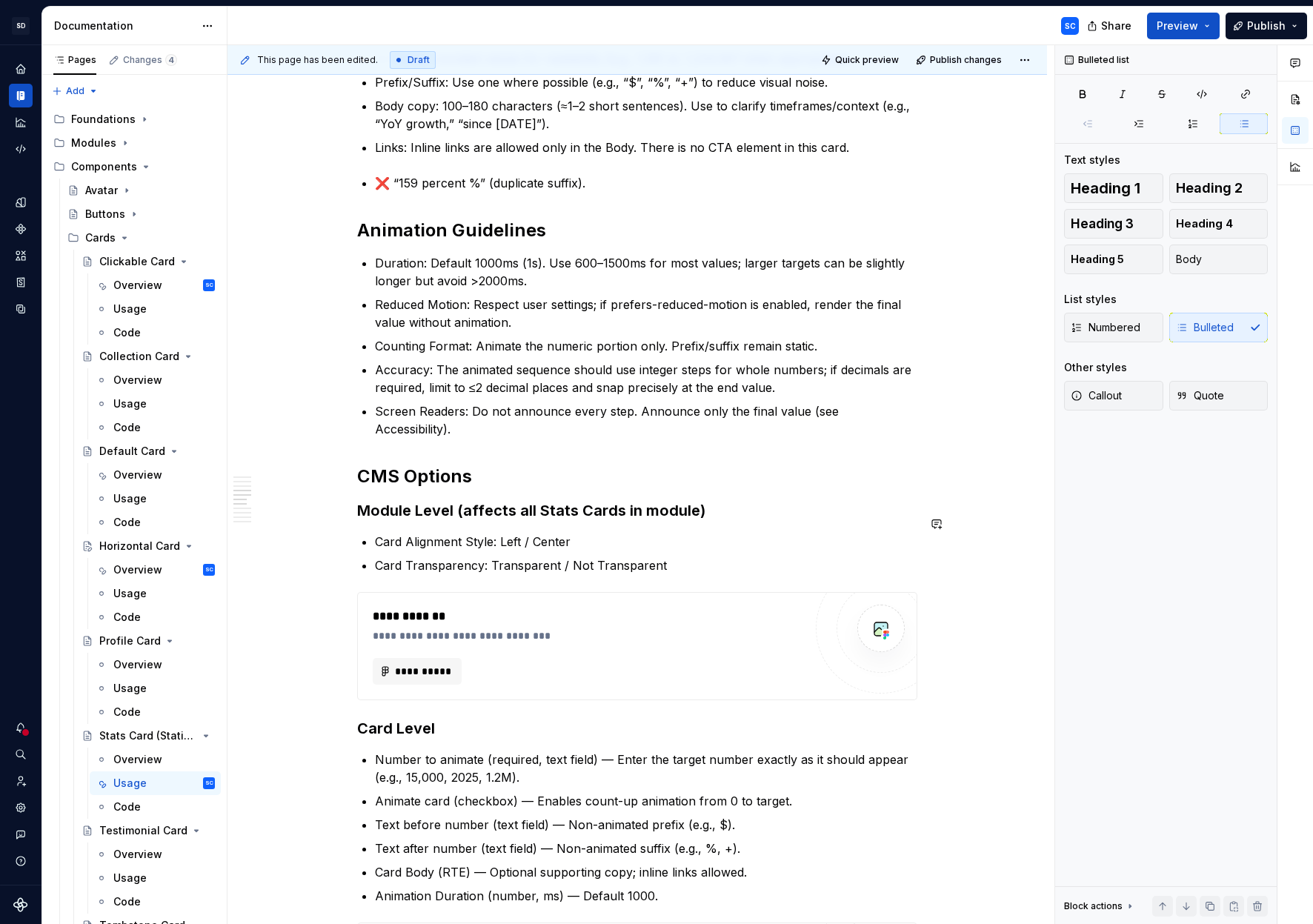
drag, startPoint x: 364, startPoint y: 190, endPoint x: 374, endPoint y: 318, distance: 128.4
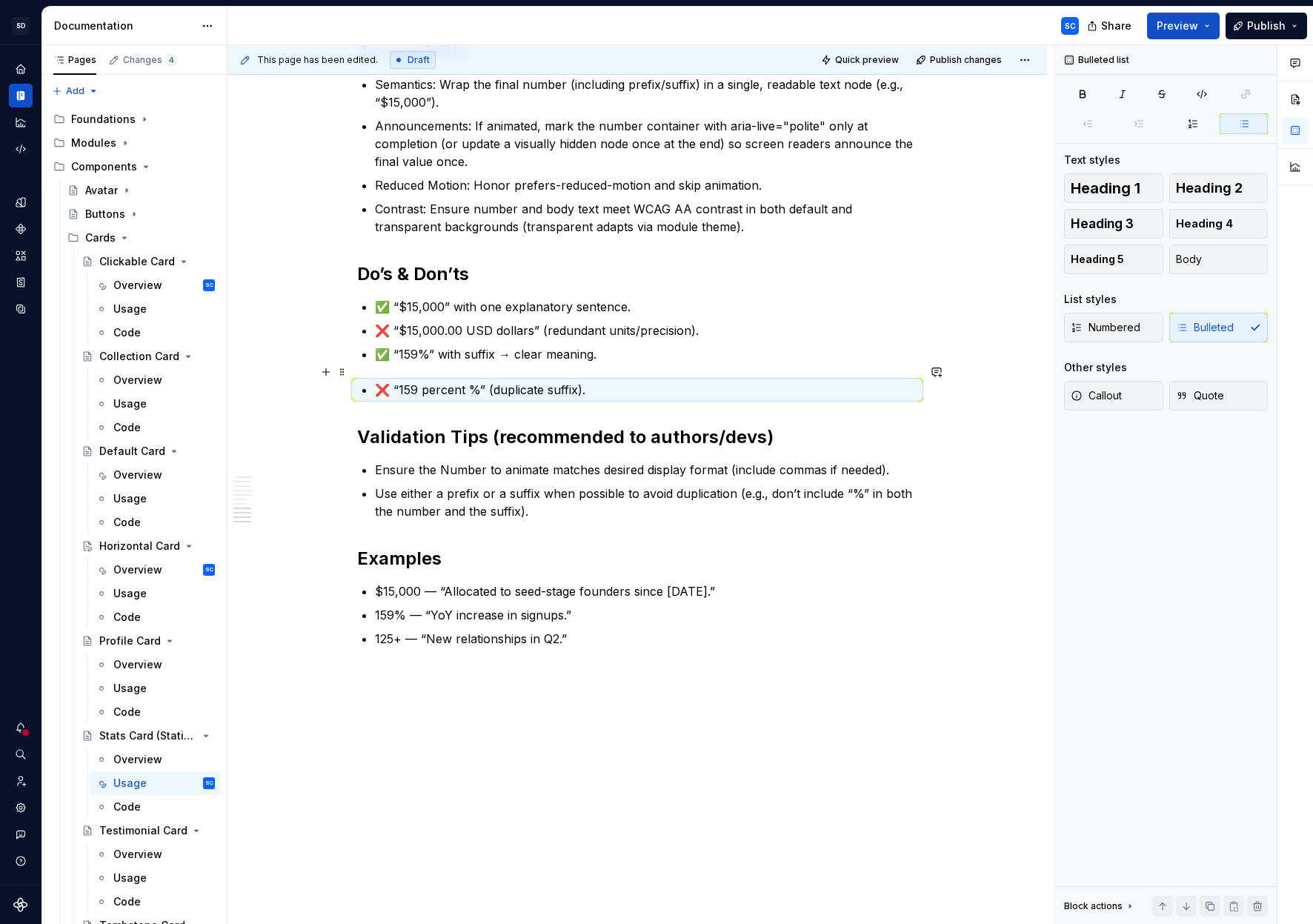
scroll to position [1509, 0]
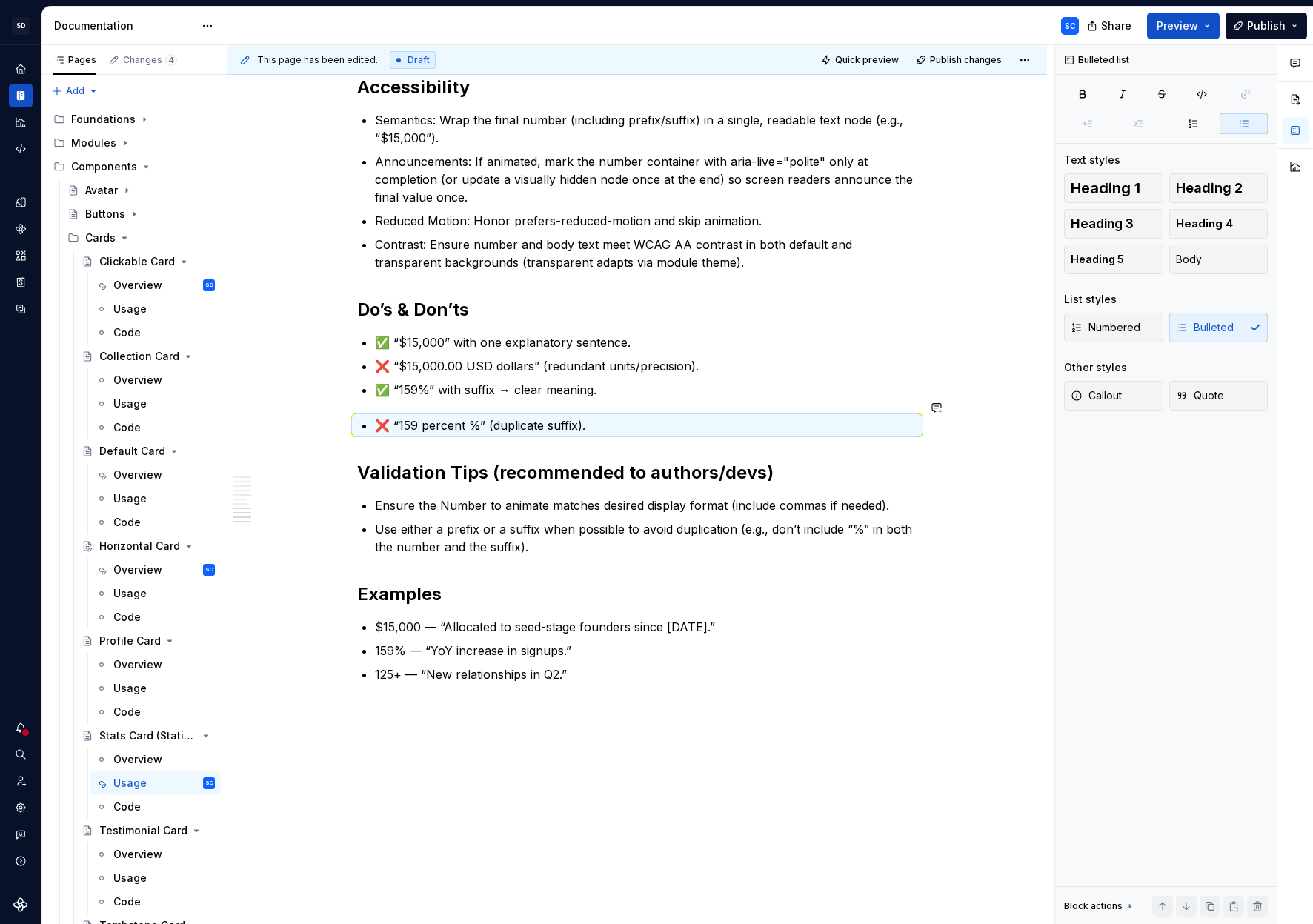
click at [622, 381] on p "✅ “159%” with suffix → clear meaning." at bounding box center [646, 389] width 543 height 18
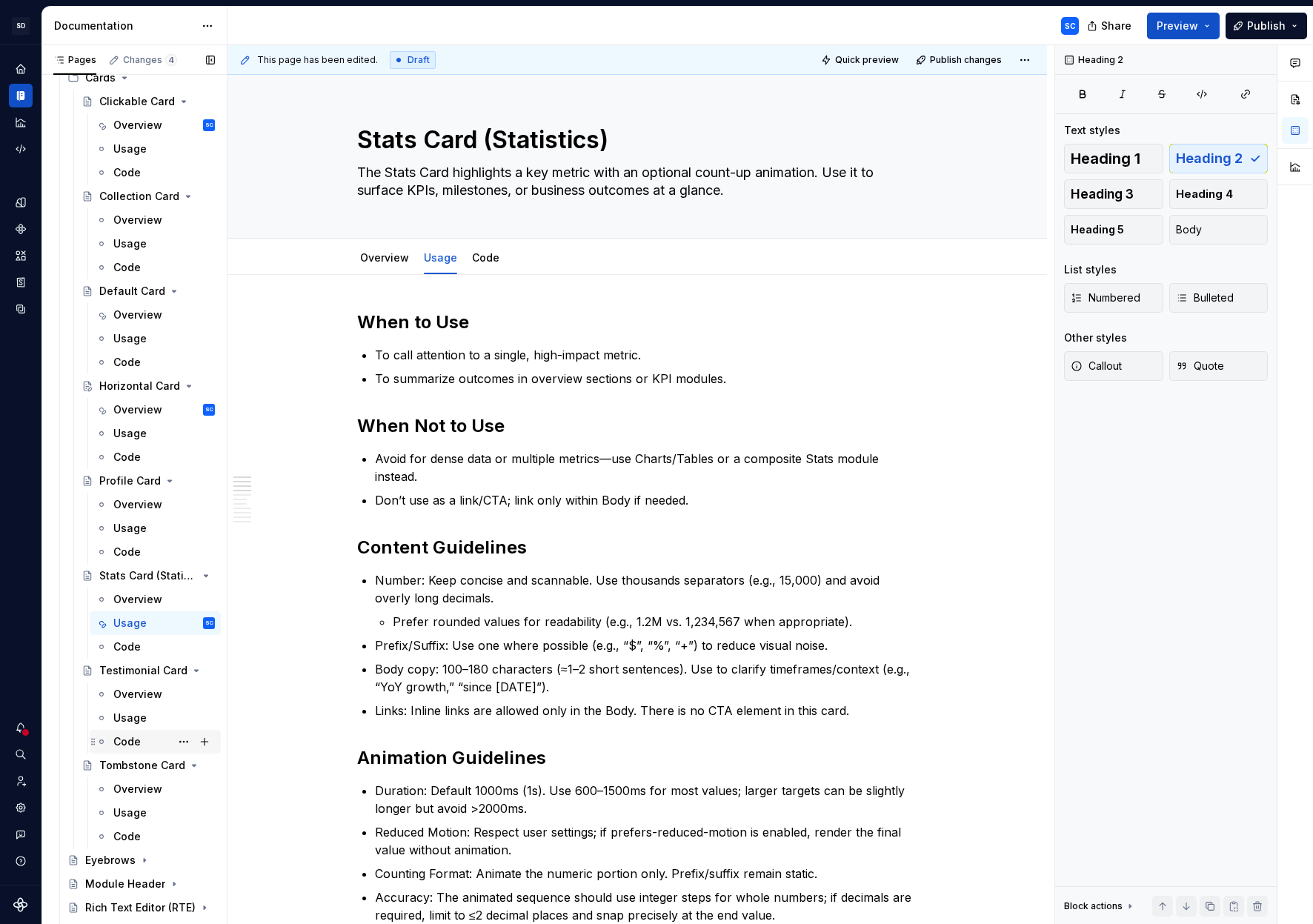
scroll to position [174, 0]
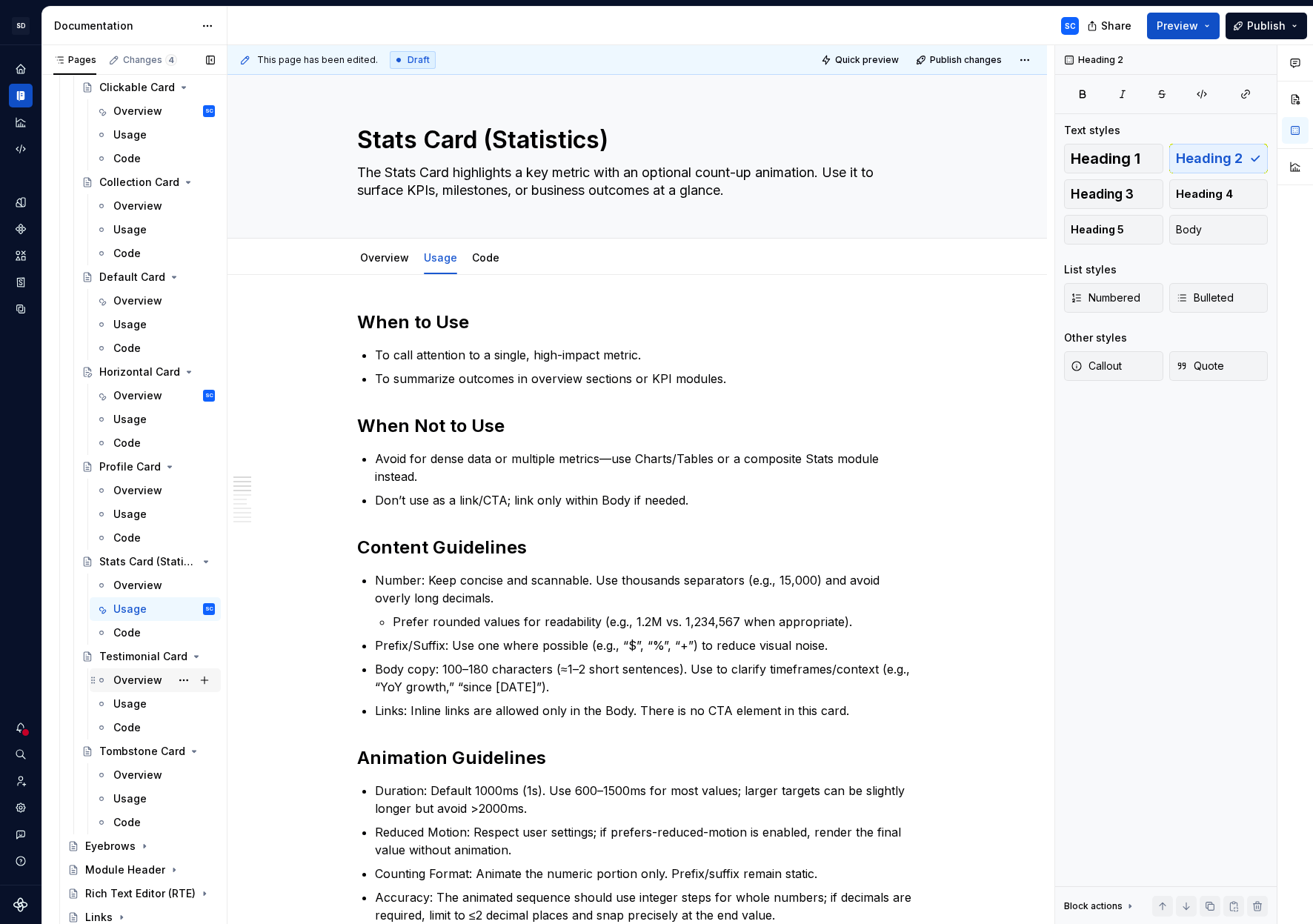
click at [127, 671] on div "Overview" at bounding box center [137, 680] width 49 height 15
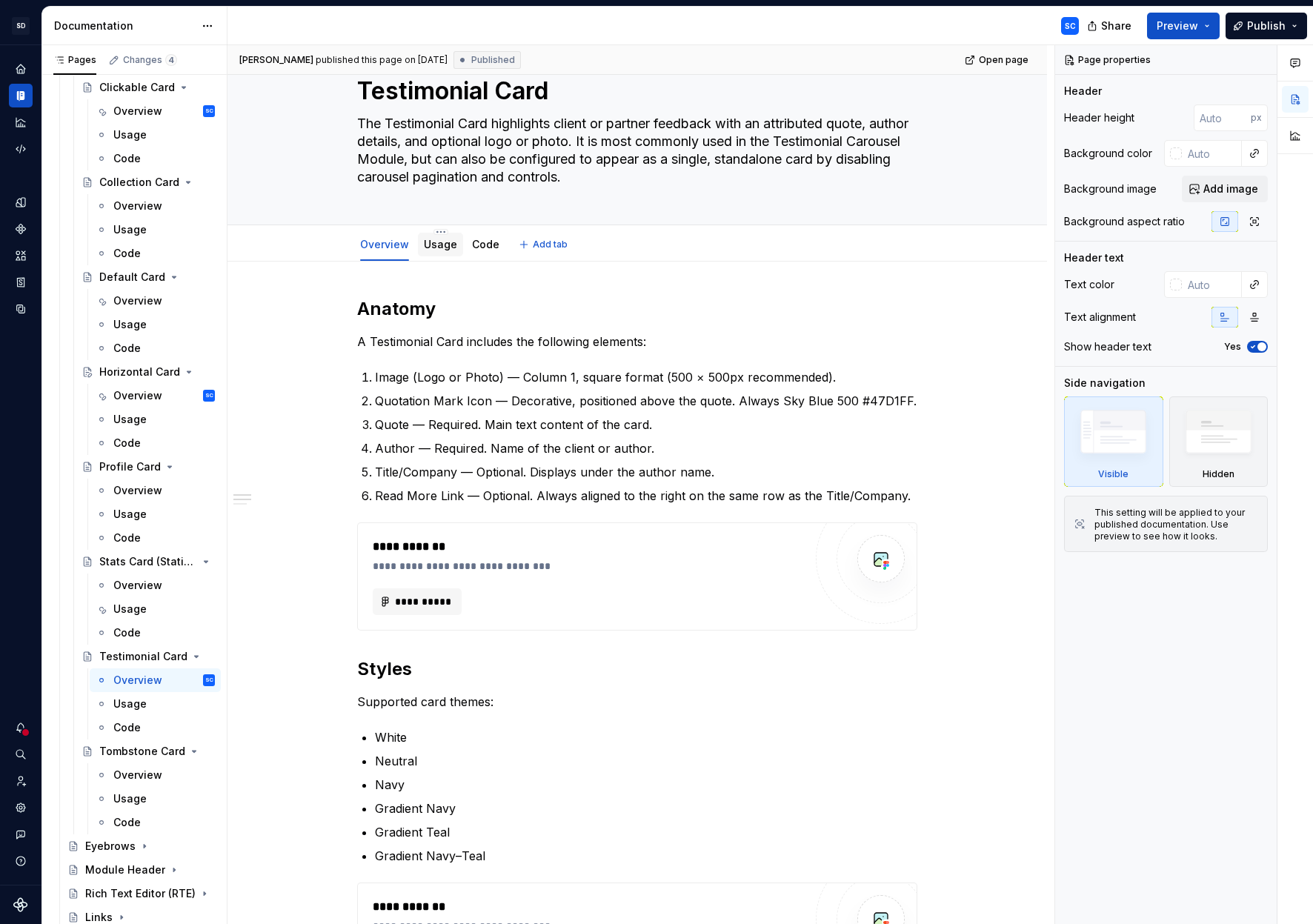
scroll to position [47, 0]
click at [446, 242] on link "Usage" at bounding box center [440, 247] width 33 height 12
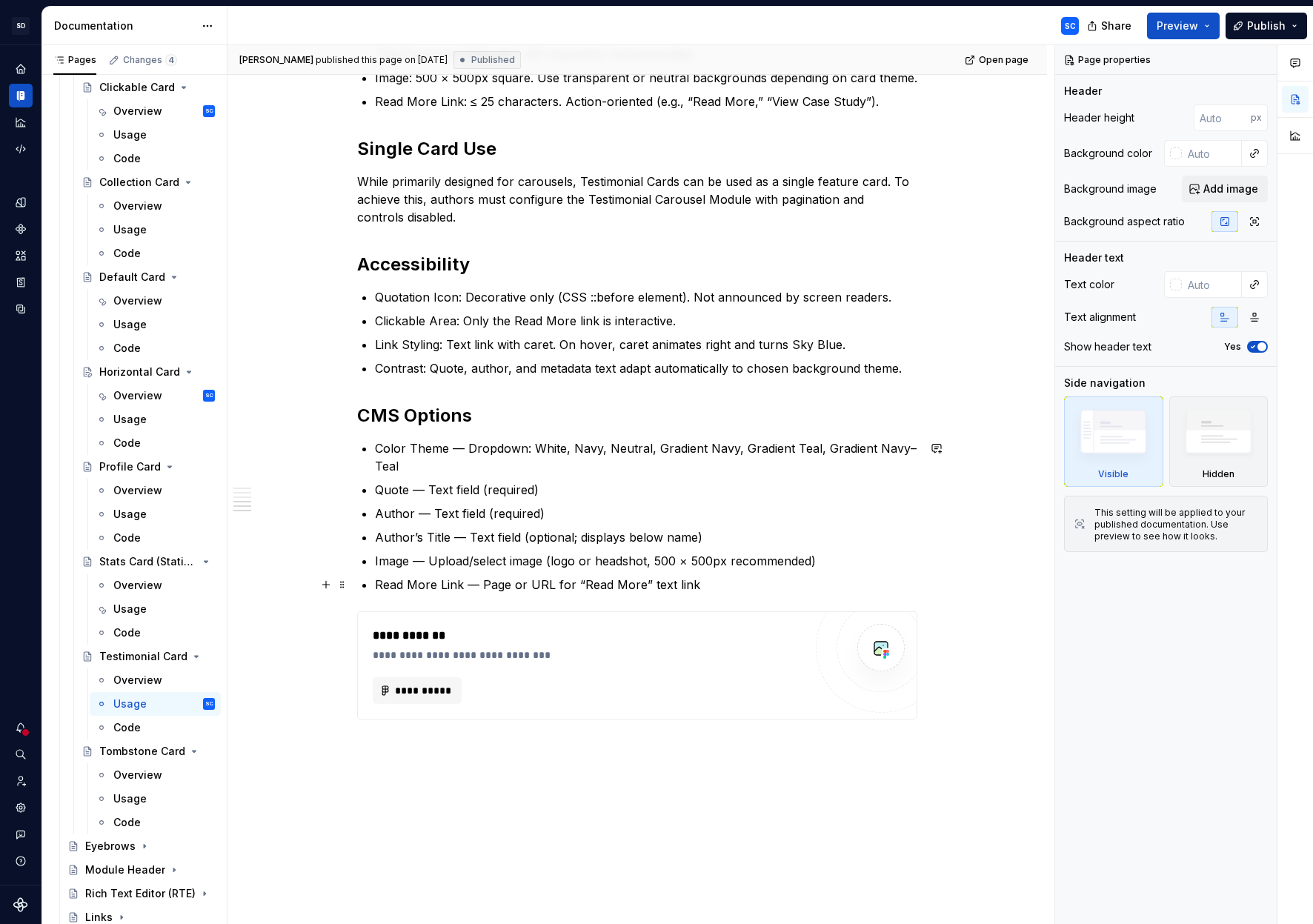
scroll to position [605, 0]
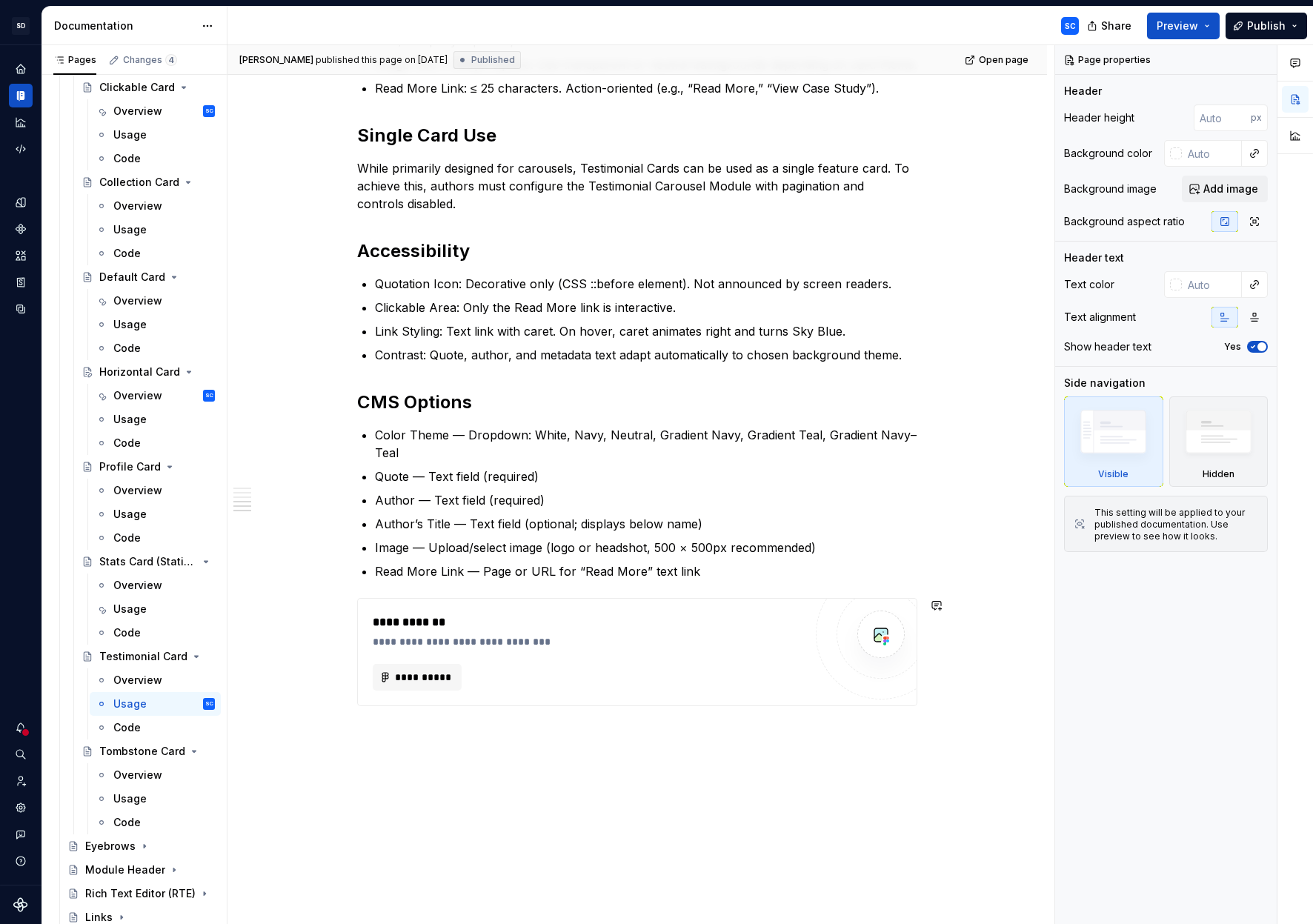
drag, startPoint x: 343, startPoint y: 251, endPoint x: 364, endPoint y: 563, distance: 312.7
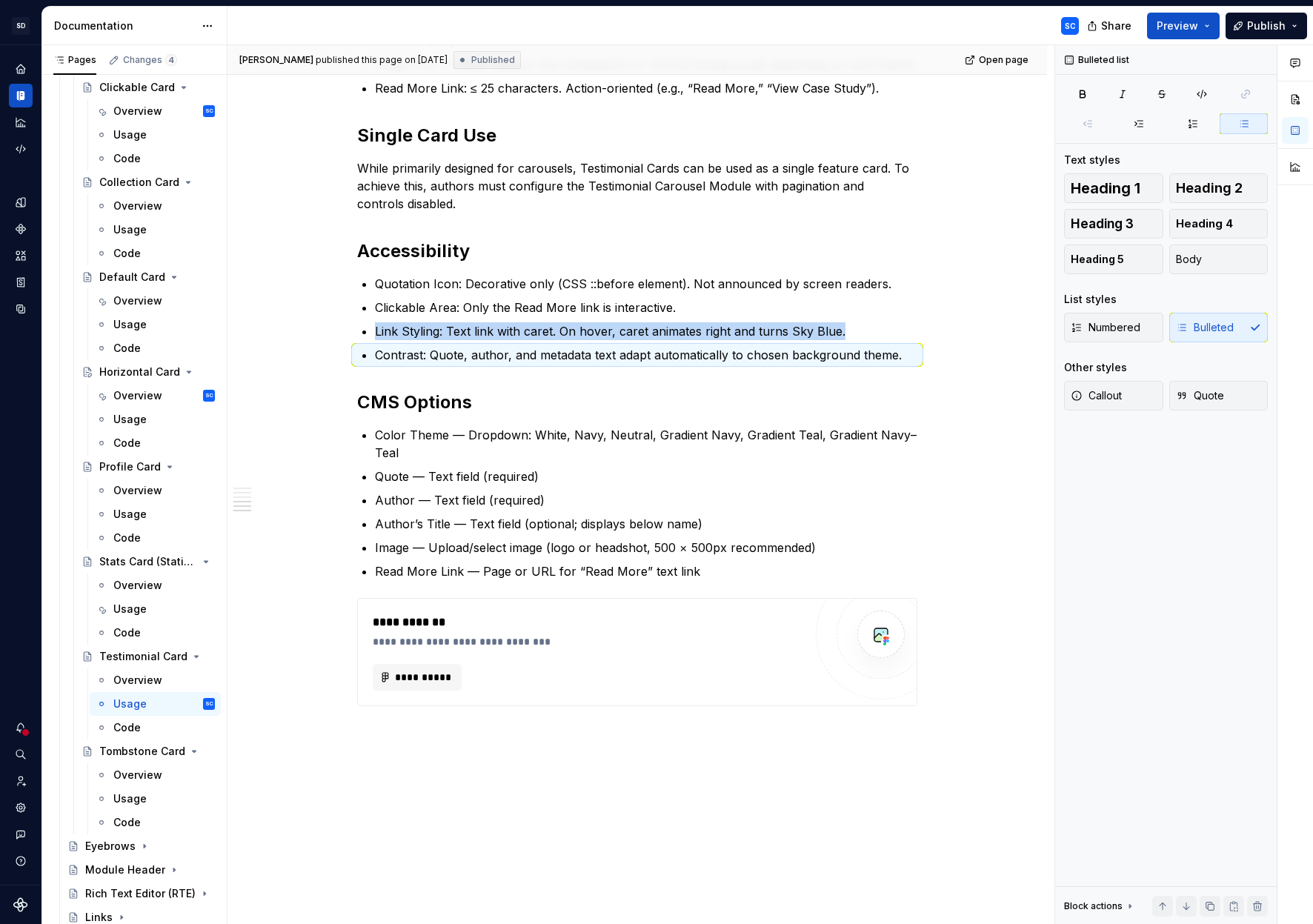
drag, startPoint x: 346, startPoint y: 357, endPoint x: 473, endPoint y: 764, distance: 426.4
click at [471, 671] on div "[PERSON_NAME] published this page on [DATE] Published Open page Testimonial Car…" at bounding box center [640, 484] width 827 height 880
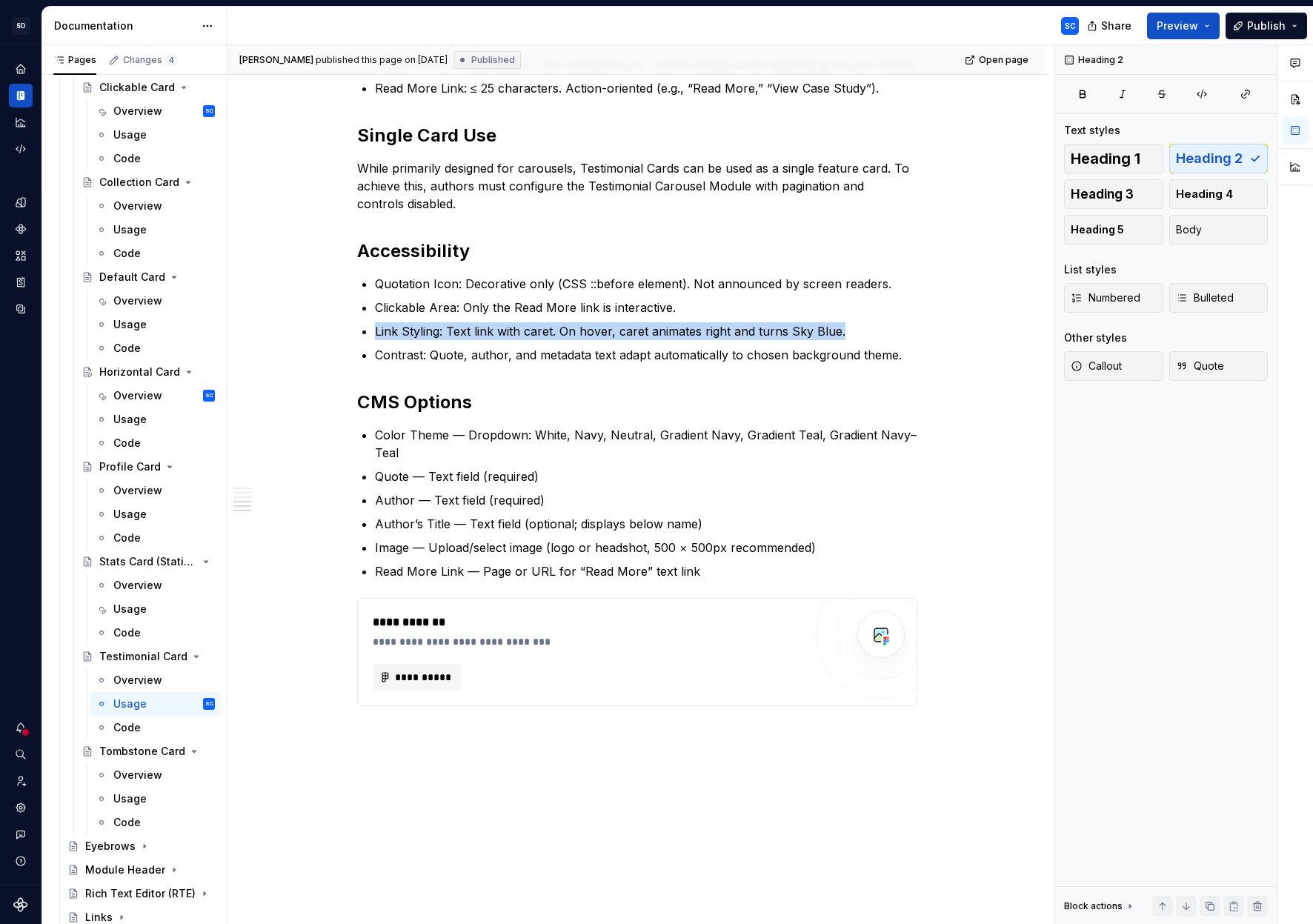
click at [623, 671] on div "When to Use To feature a client testimonial or attributed quote in a visually p…" at bounding box center [636, 353] width 819 height 1295
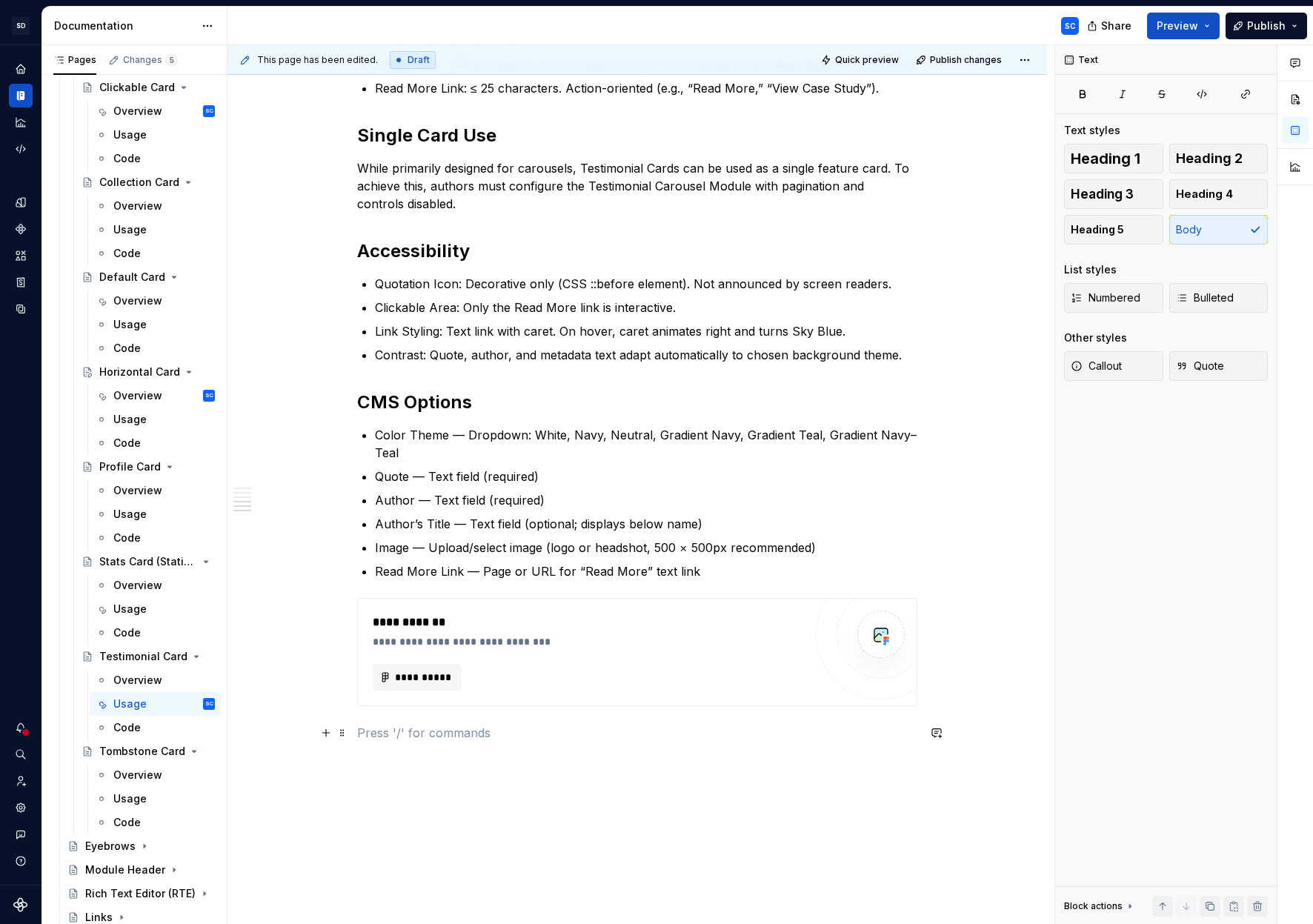
click at [670, 671] on p at bounding box center [637, 733] width 560 height 18
drag, startPoint x: 346, startPoint y: 355, endPoint x: 355, endPoint y: 610, distance: 255.2
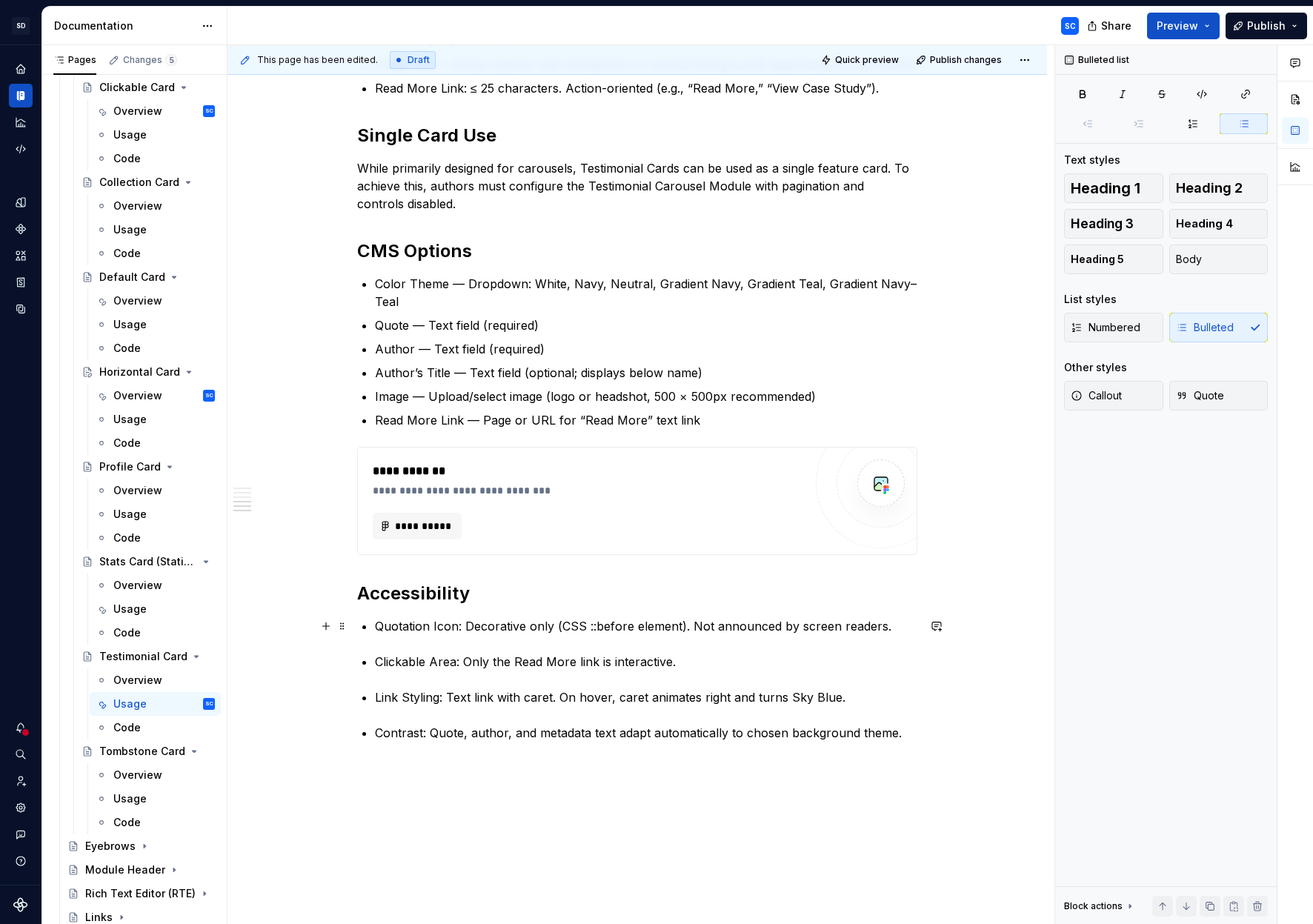
click at [899, 625] on p "Quotation Icon: Decorative only (CSS ::before element). Not announced by screen…" at bounding box center [646, 626] width 543 height 18
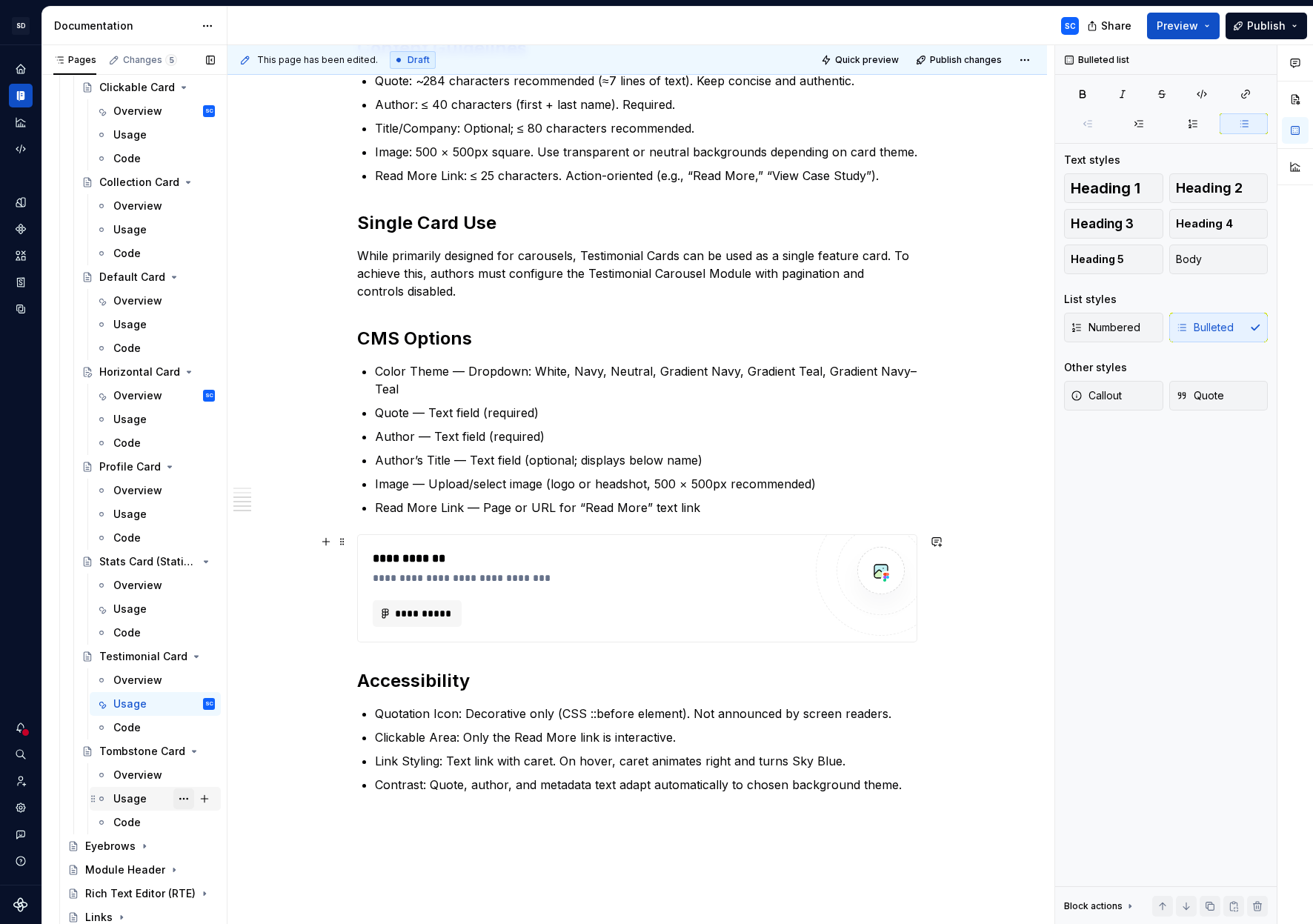
scroll to position [522, 0]
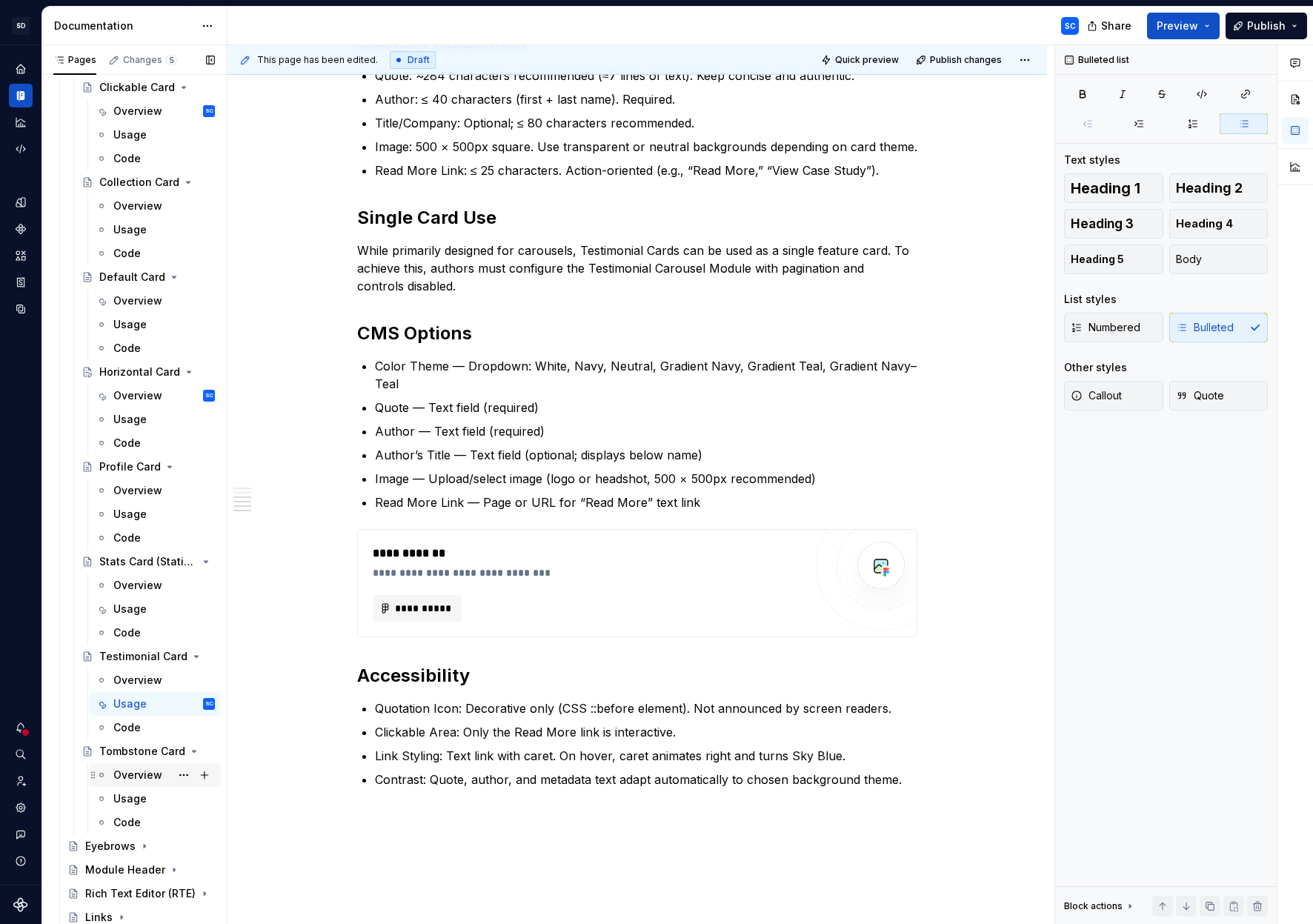
click at [133, 671] on div "Overview" at bounding box center [137, 774] width 49 height 15
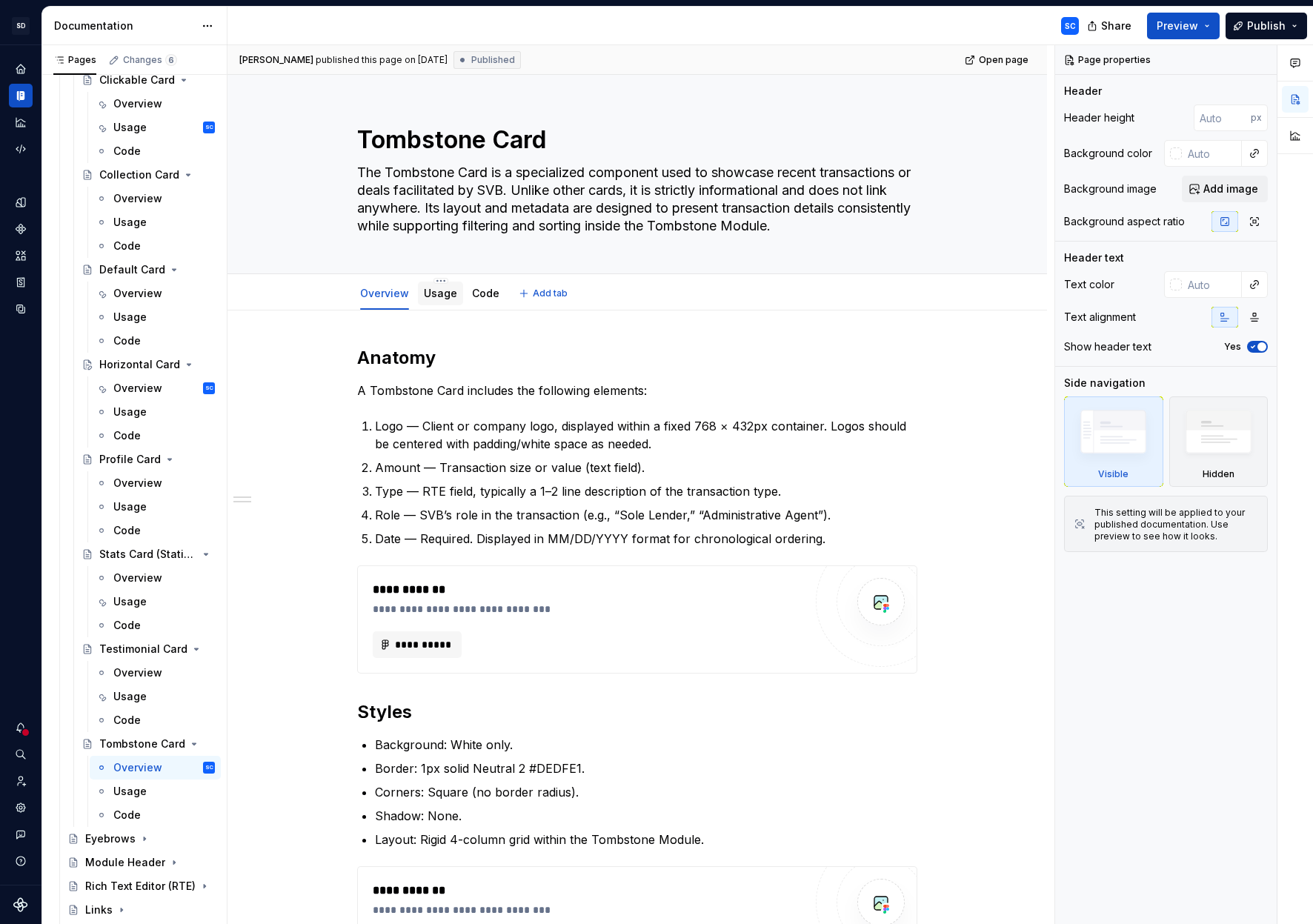
click at [443, 299] on div "Usage" at bounding box center [440, 293] width 33 height 15
click at [435, 298] on link "Usage" at bounding box center [440, 293] width 33 height 12
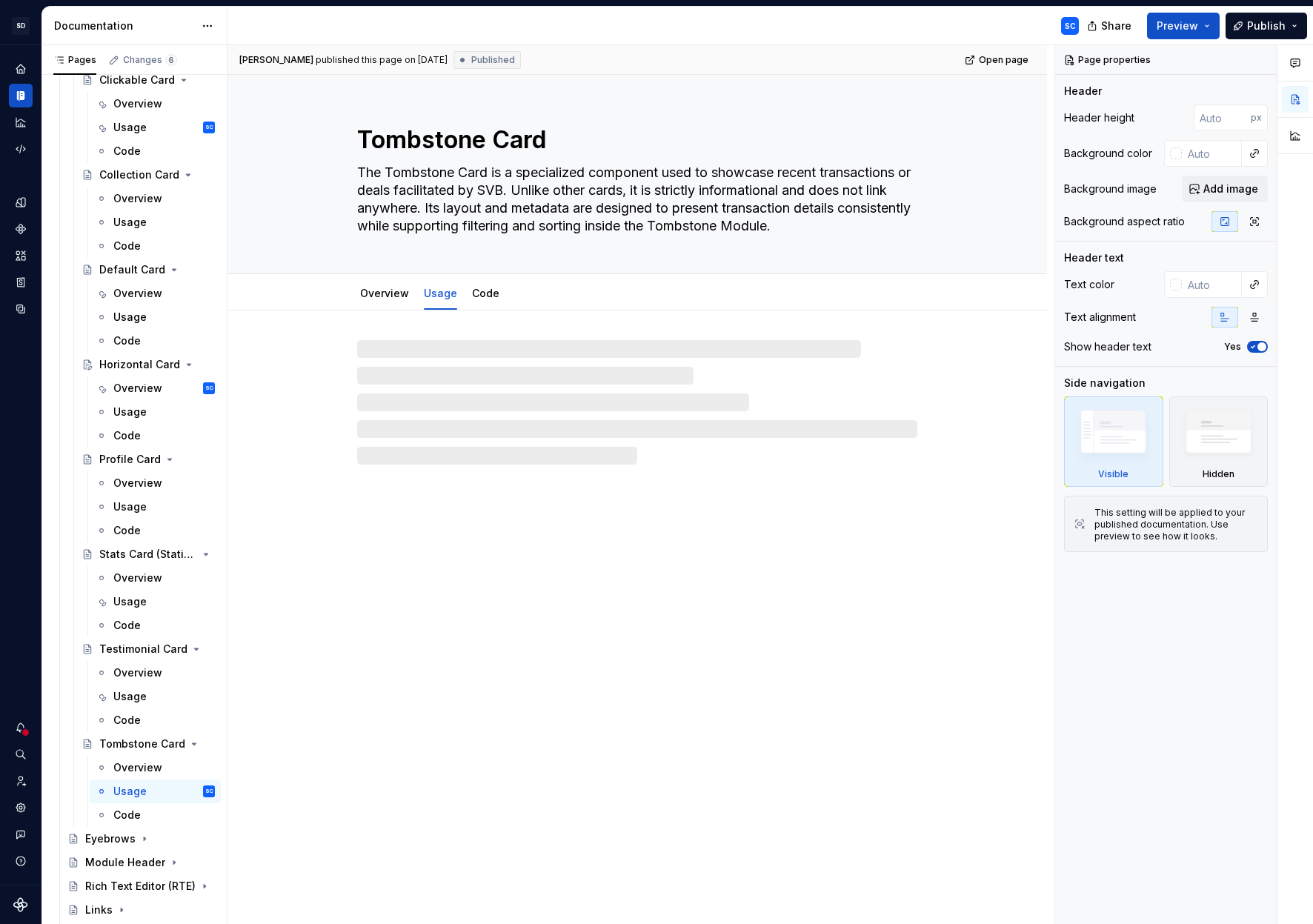
type textarea "*"
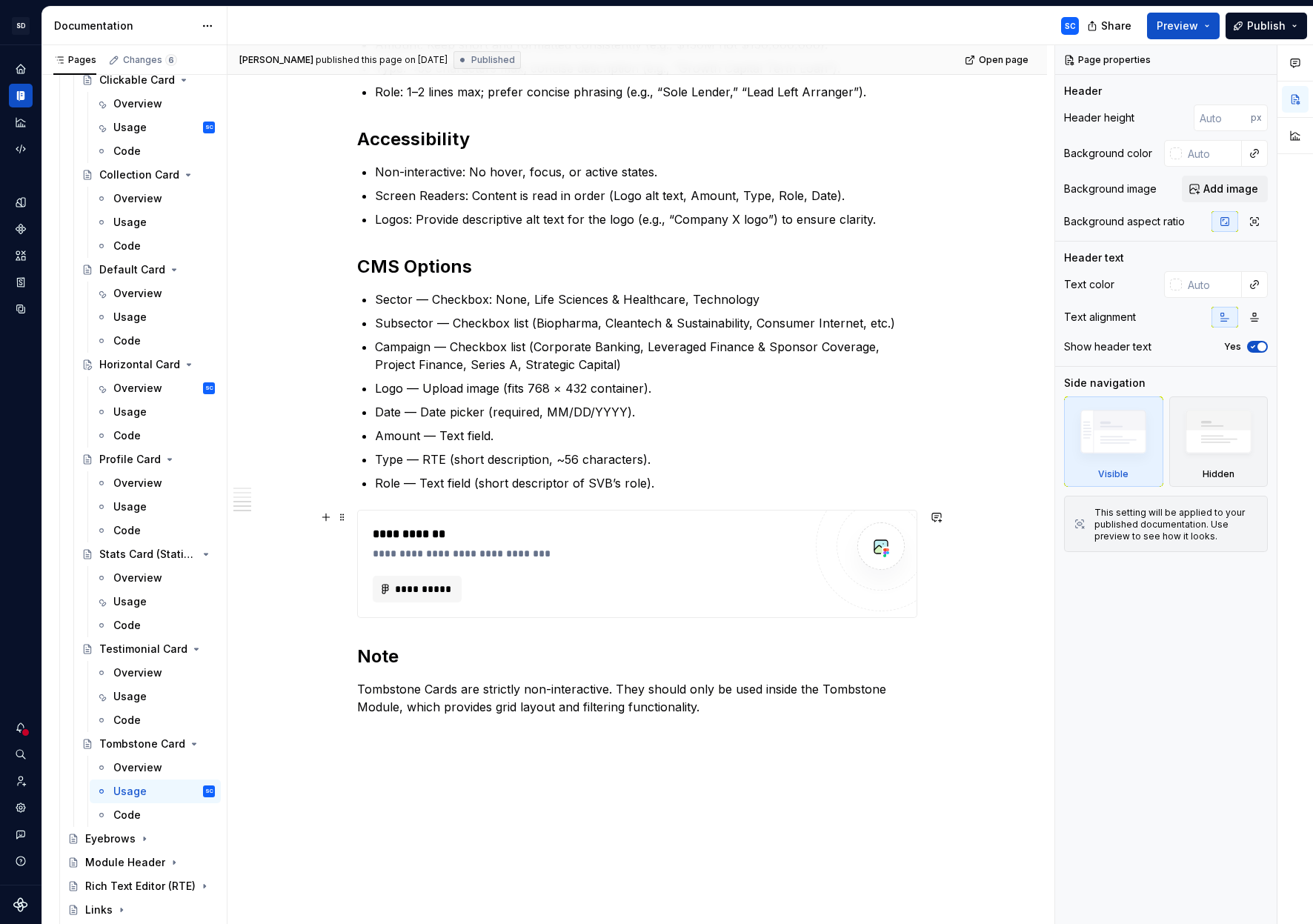
scroll to position [610, 0]
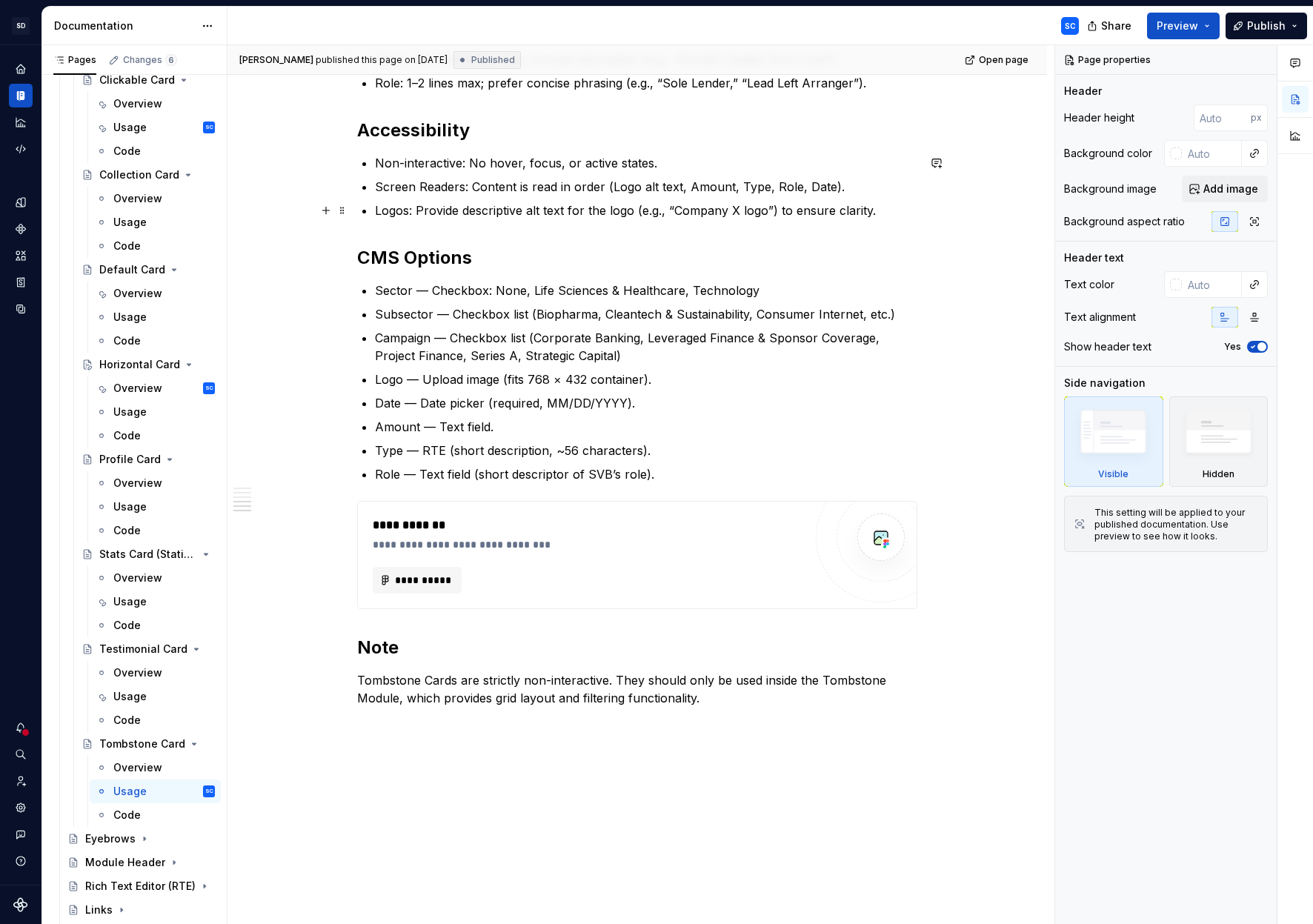
click at [698, 212] on p "Logos: Provide descriptive alt text for the logo (e.g., “Company X logo”) to en…" at bounding box center [646, 210] width 543 height 18
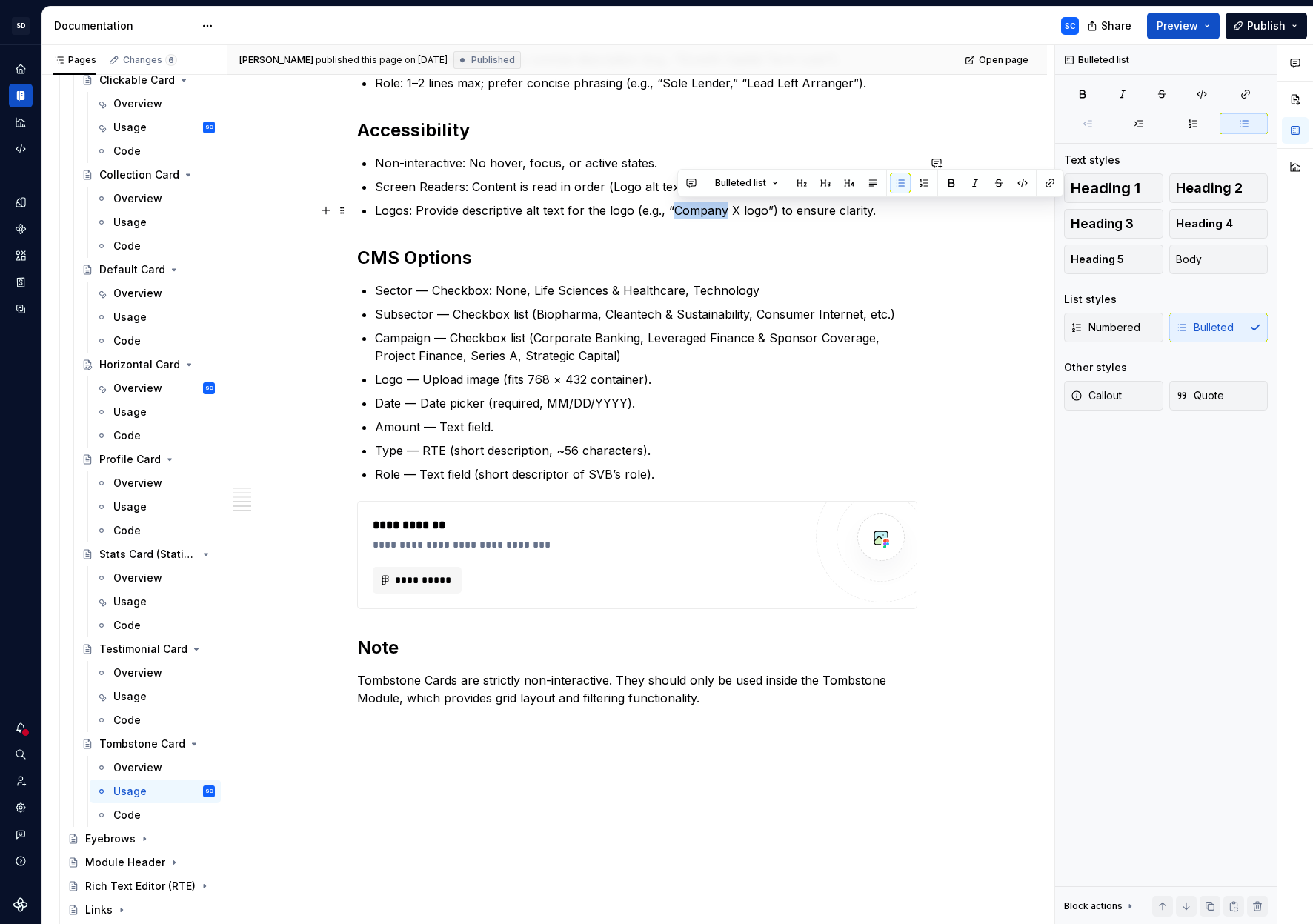
click at [698, 212] on p "Logos: Provide descriptive alt text for the logo (e.g., “Company X logo”) to en…" at bounding box center [646, 210] width 543 height 18
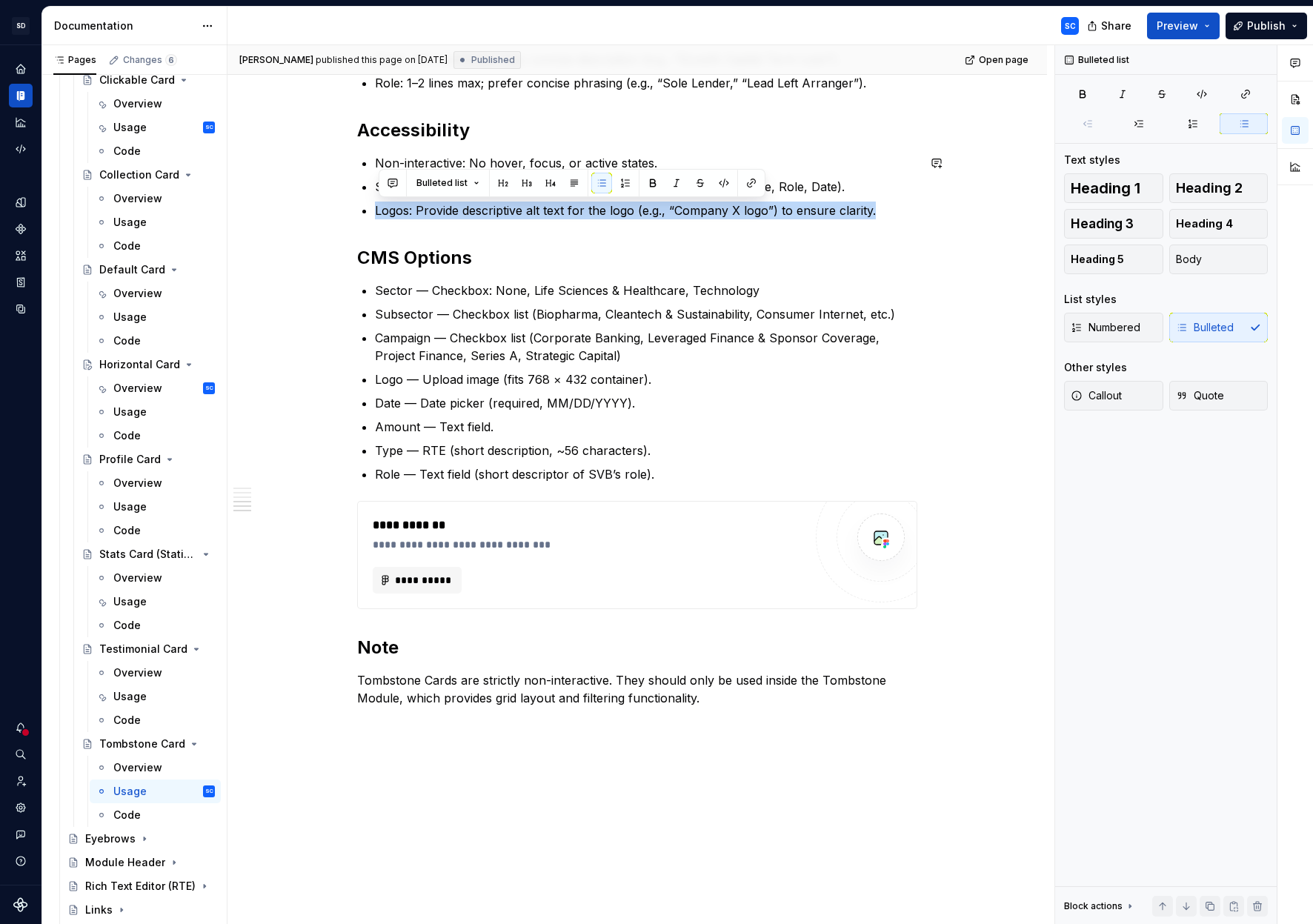
drag, startPoint x: 698, startPoint y: 212, endPoint x: 396, endPoint y: 147, distance: 308.9
click at [396, 147] on div "When to Use To highlight completed deals, financings, or notable client transac…" at bounding box center [637, 235] width 560 height 998
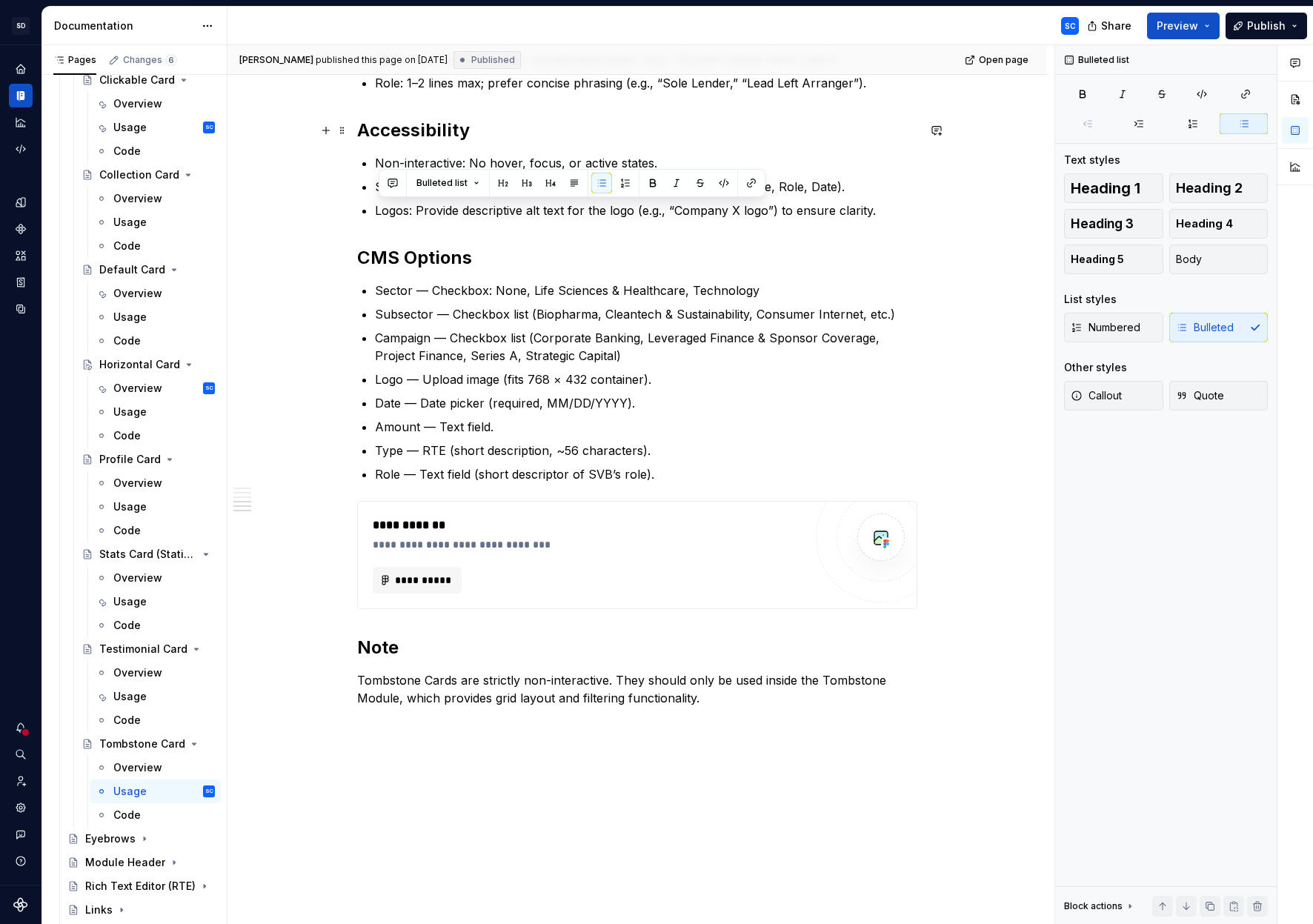
click at [374, 129] on h2 "Accessibility" at bounding box center [637, 130] width 560 height 24
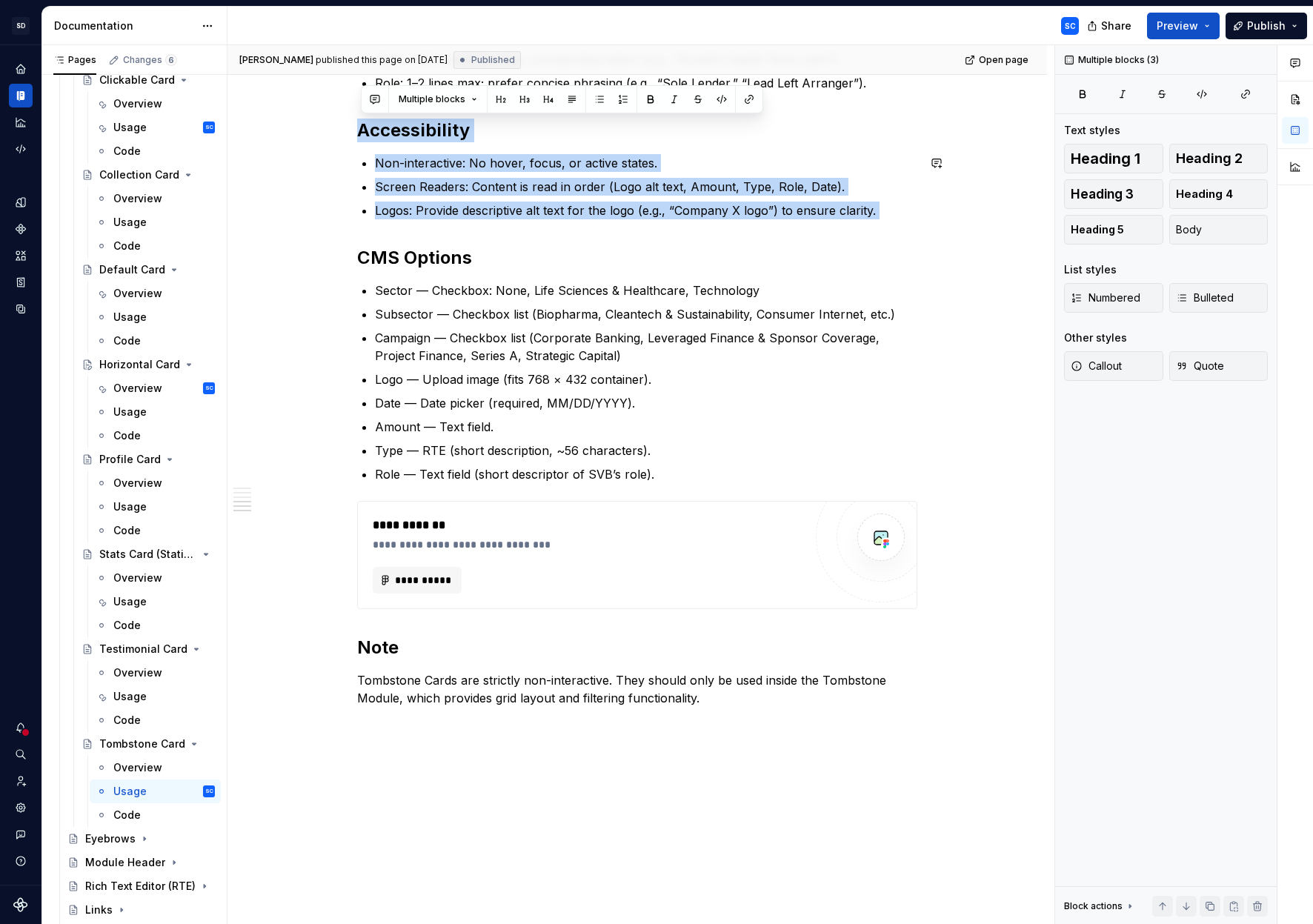
drag, startPoint x: 360, startPoint y: 130, endPoint x: 864, endPoint y: 237, distance: 515.2
click at [866, 236] on div "When to Use To highlight completed deals, financings, or notable client transac…" at bounding box center [637, 235] width 560 height 998
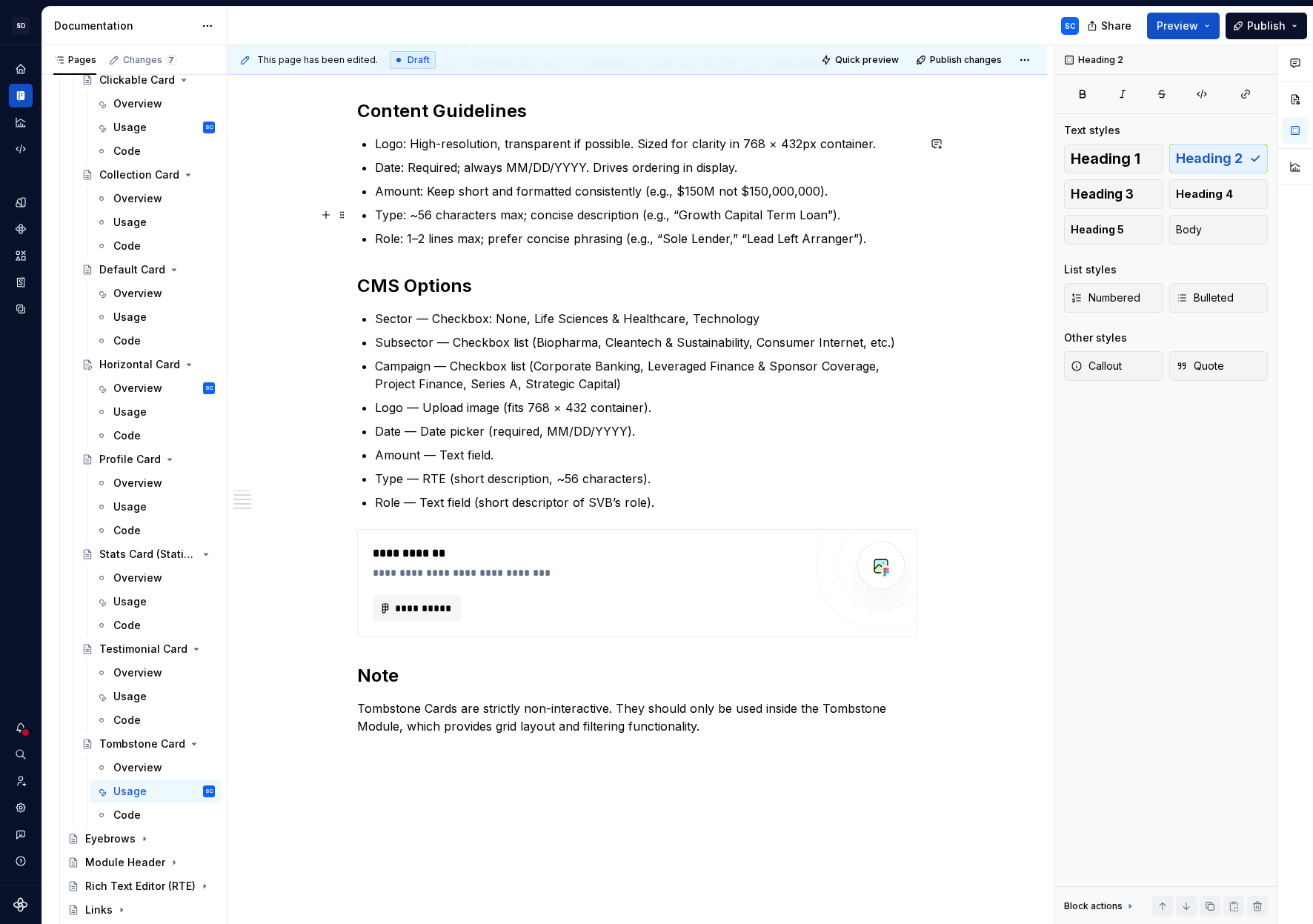
scroll to position [462, 0]
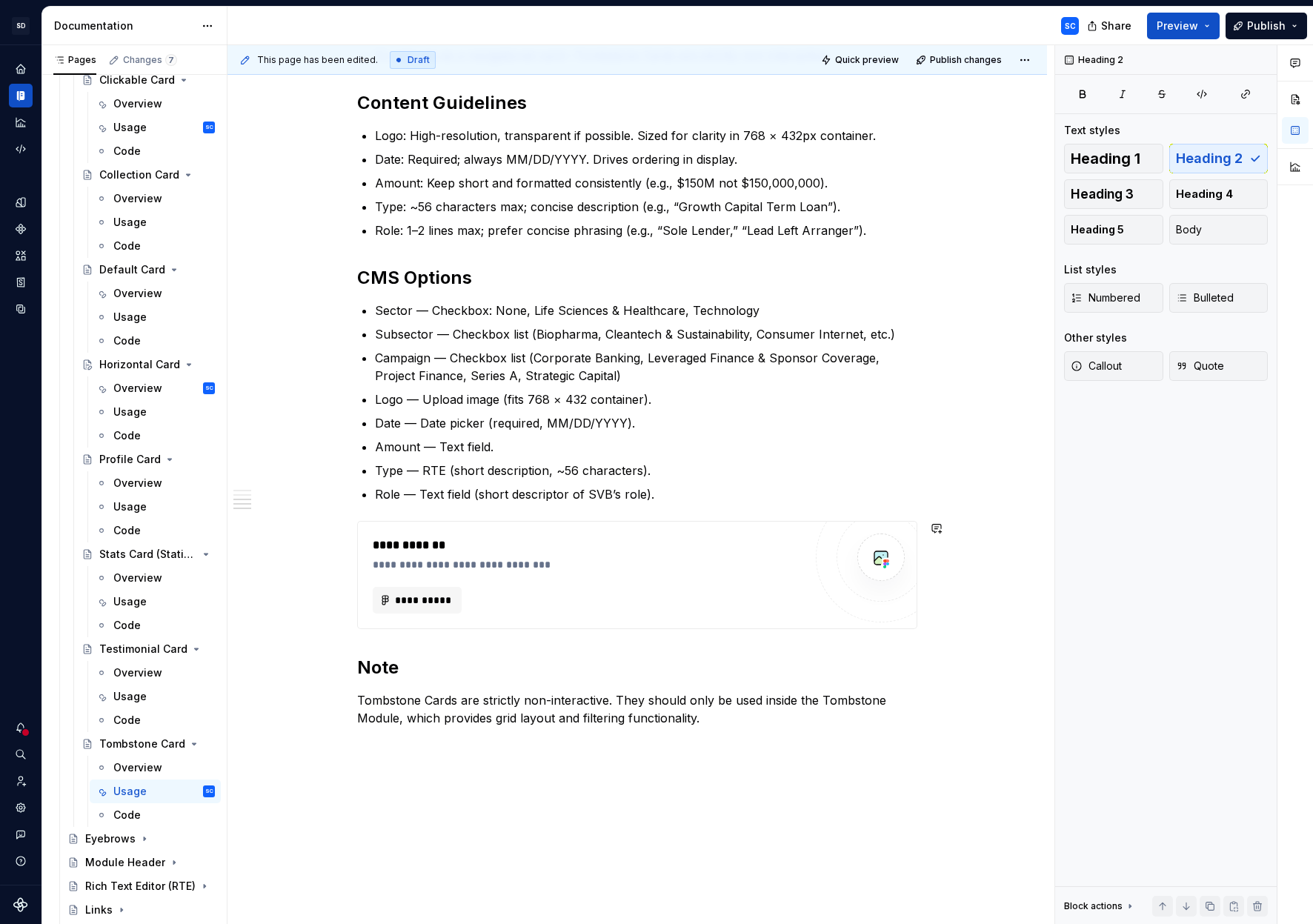
click at [412, 648] on div "**********" at bounding box center [637, 319] width 560 height 870
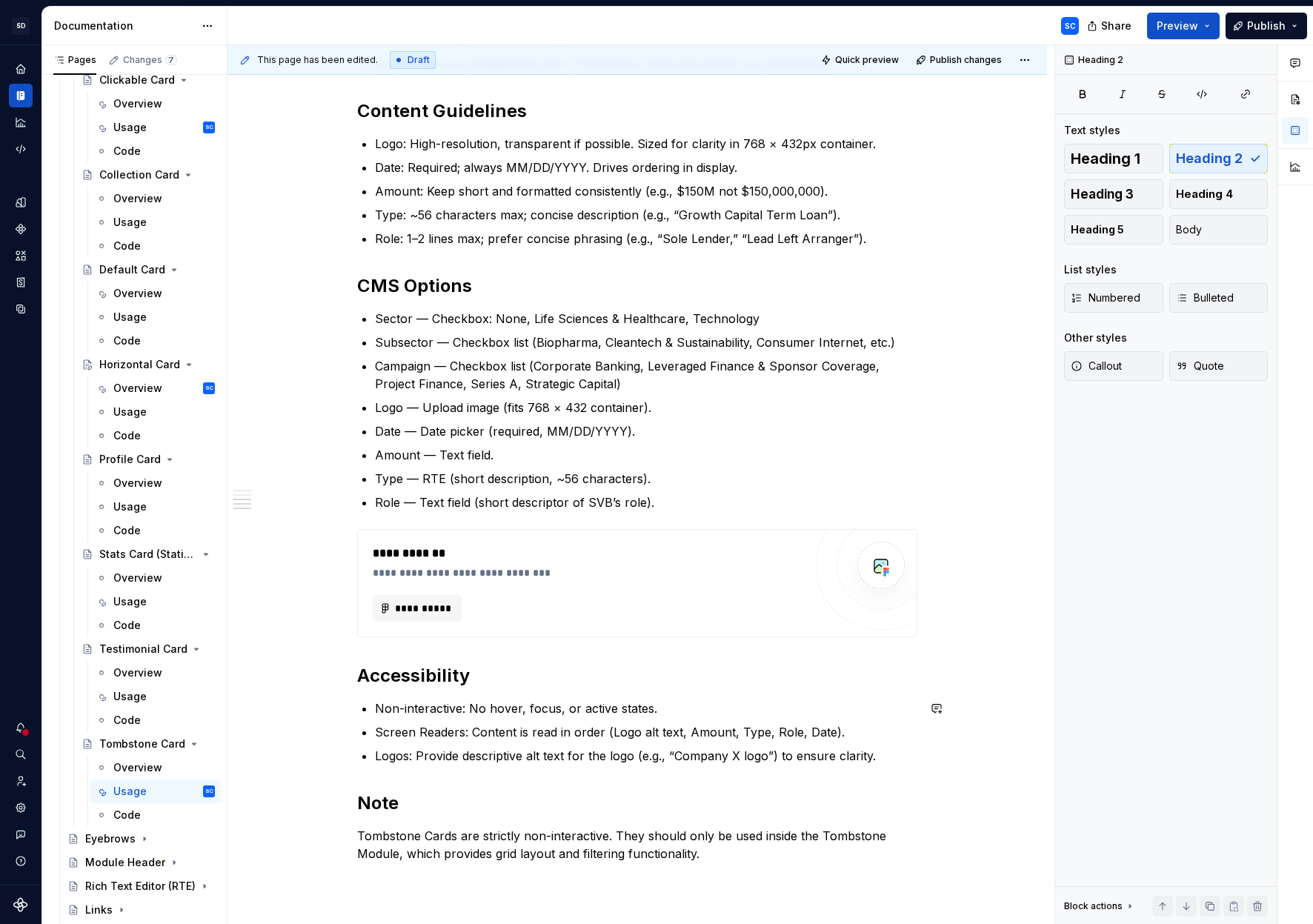
scroll to position [450, 0]
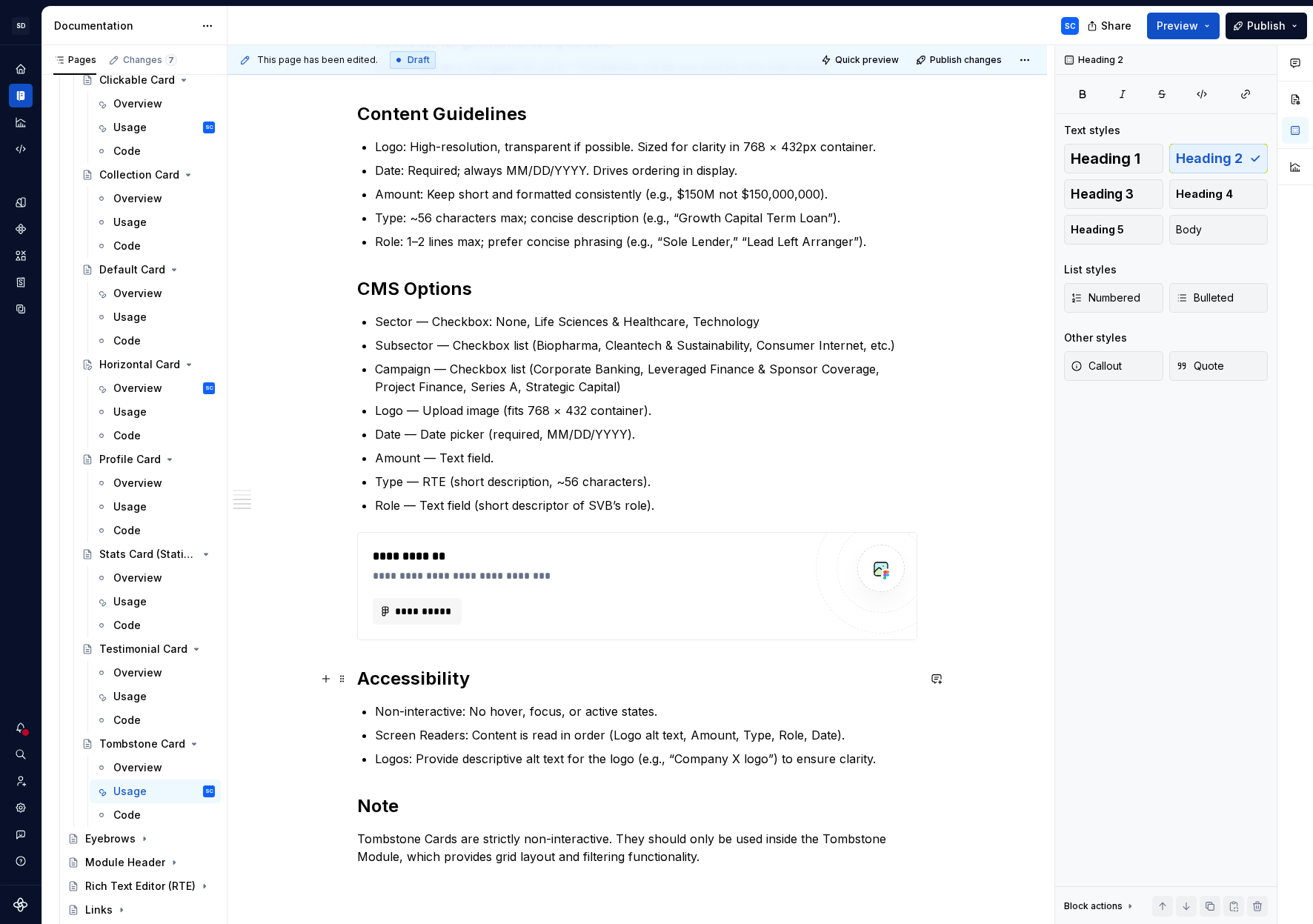
click at [536, 671] on h2 "Accessibility" at bounding box center [637, 678] width 560 height 24
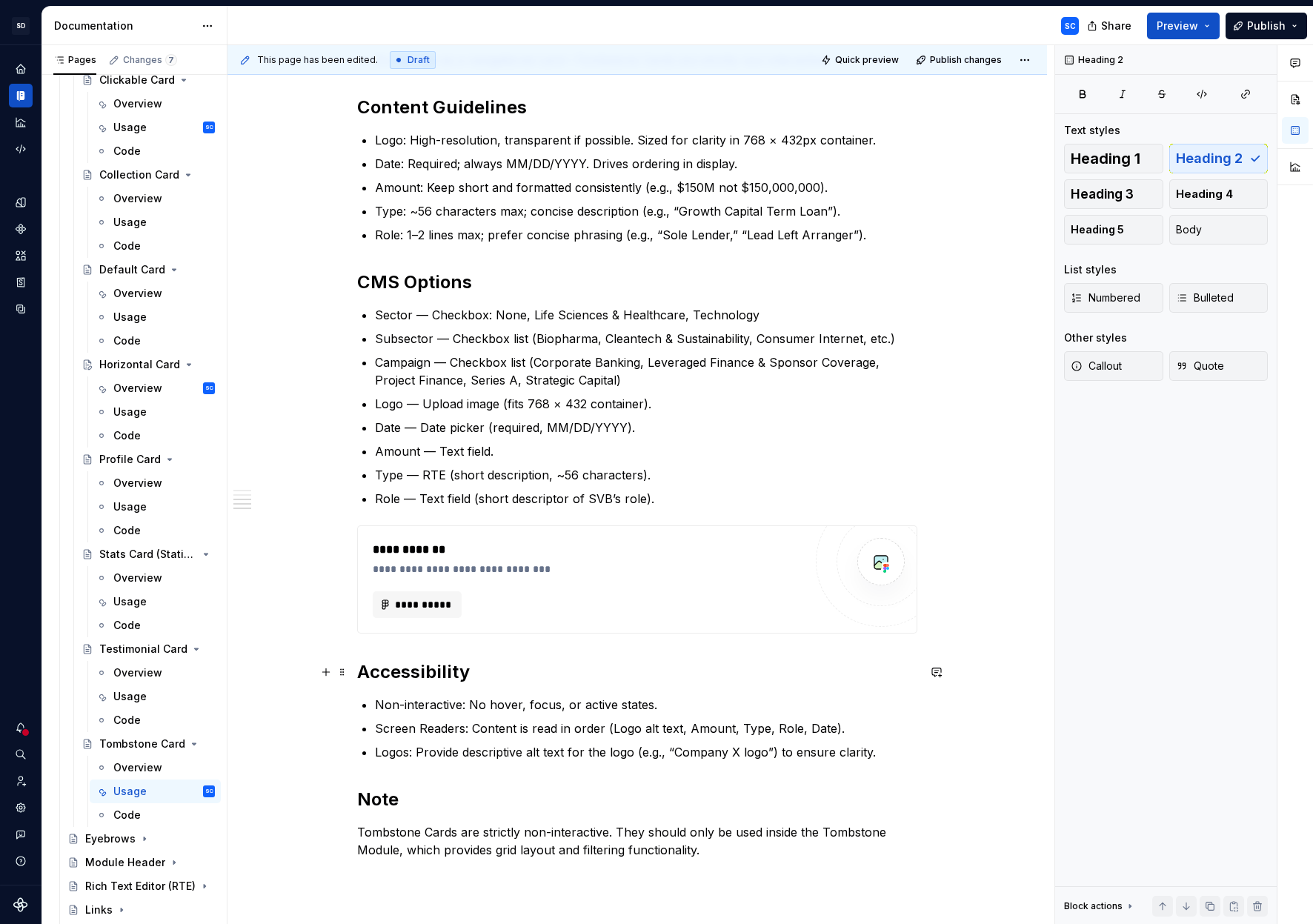
scroll to position [460, 0]
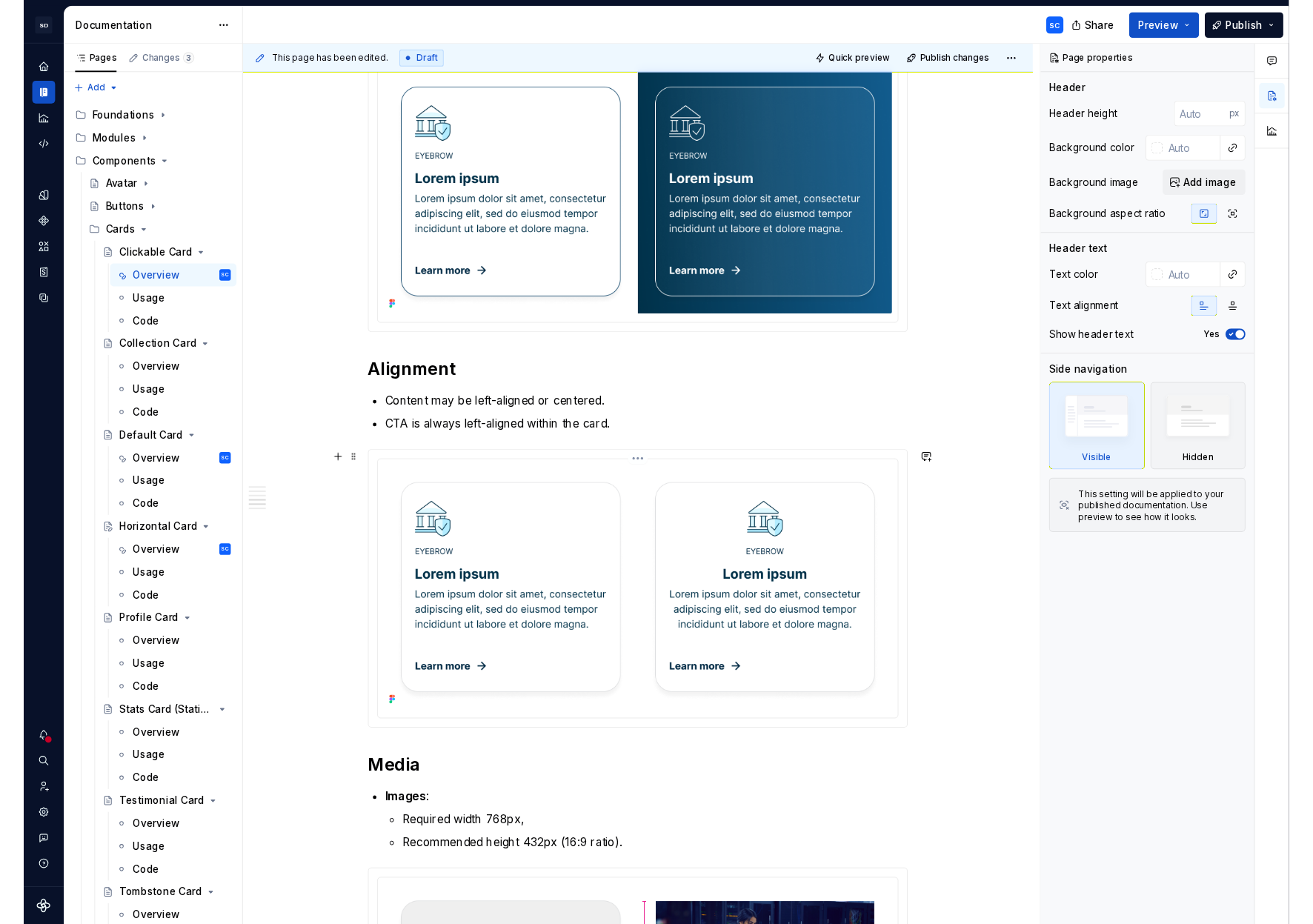
scroll to position [3006, 0]
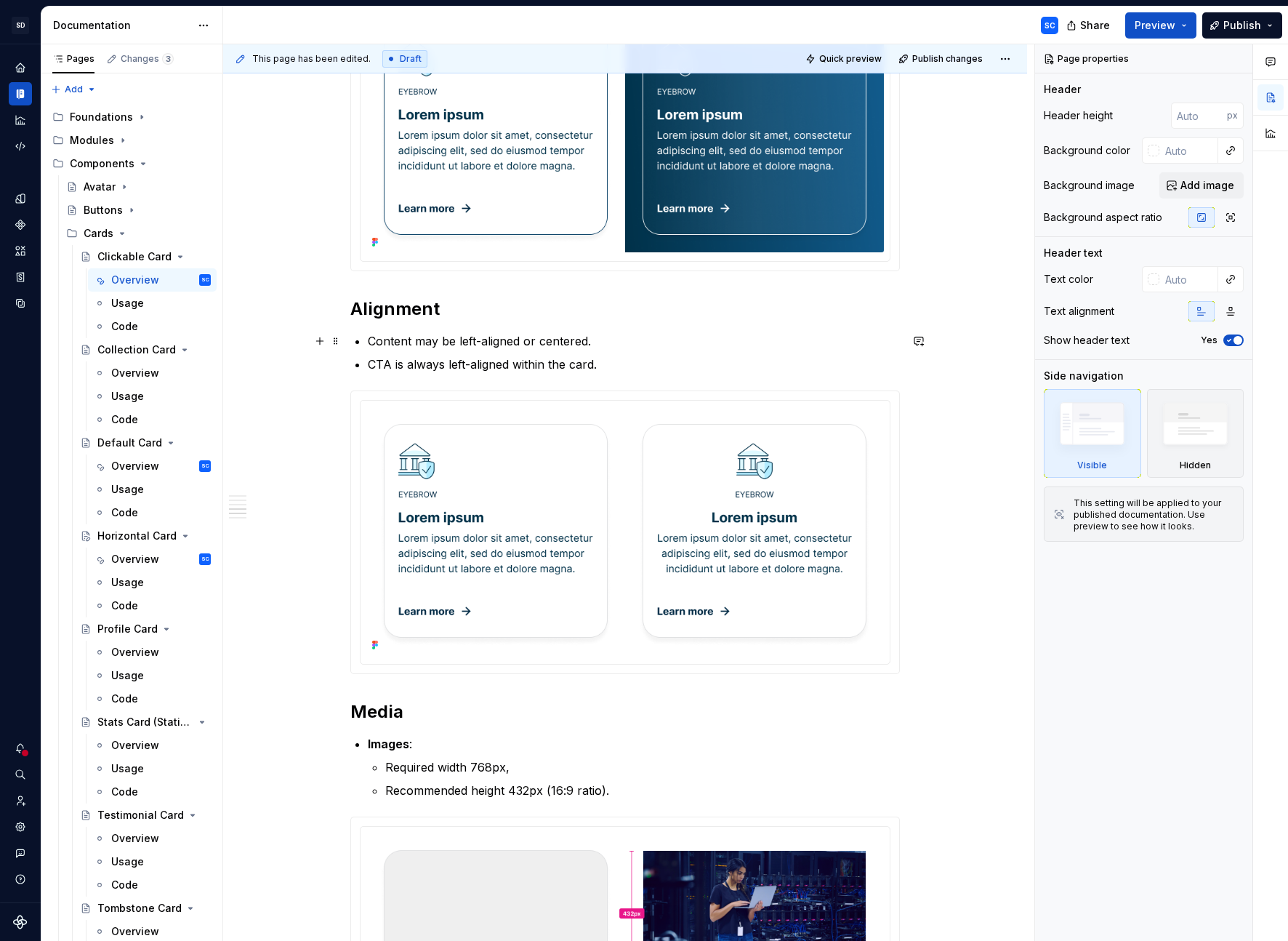
click at [420, 345] on p "Content may be left-aligned or centered." at bounding box center [634, 341] width 532 height 17
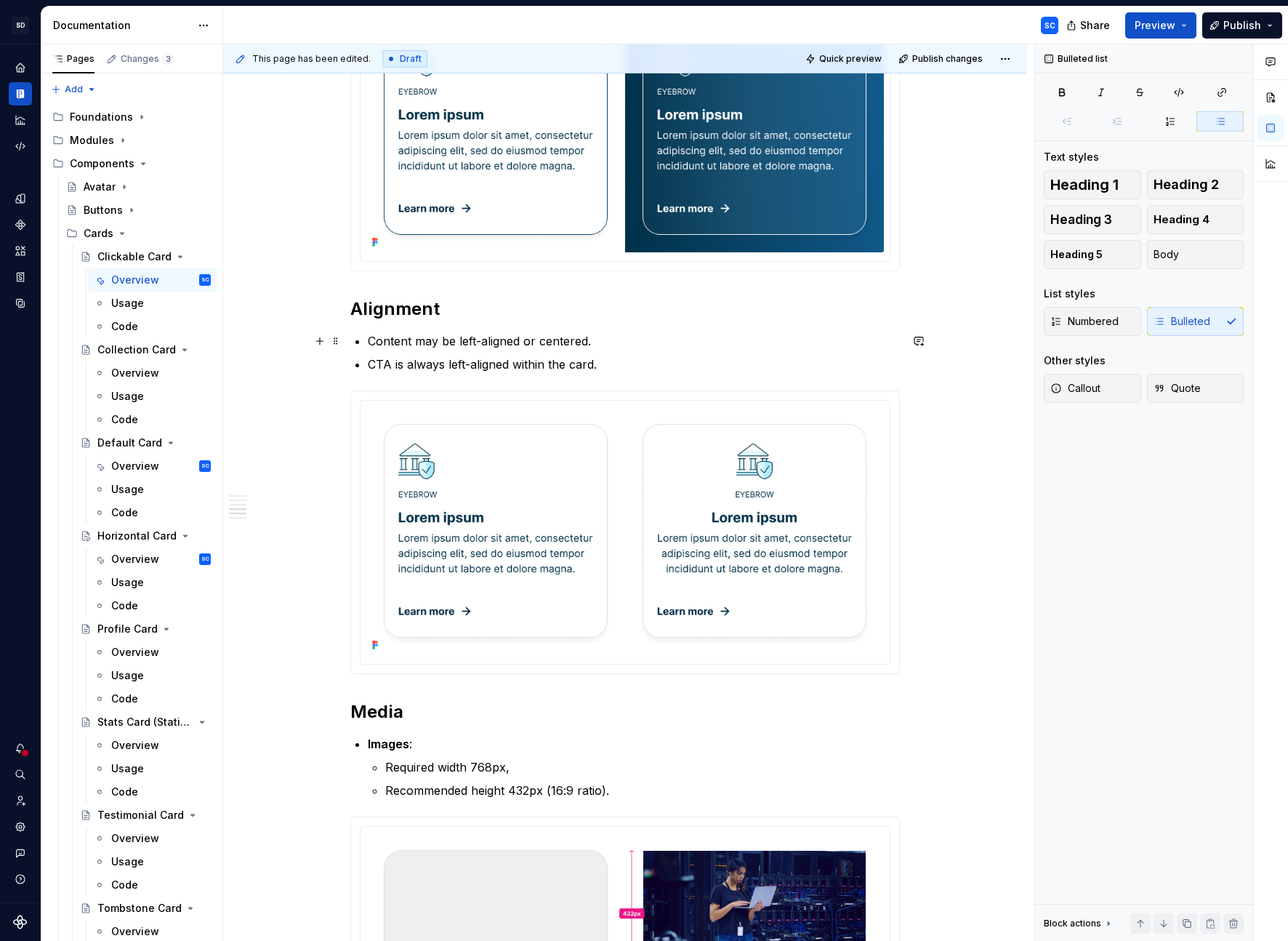
click at [420, 345] on p "Content may be left-aligned or centered." at bounding box center [634, 341] width 532 height 17
drag, startPoint x: 420, startPoint y: 345, endPoint x: 569, endPoint y: 358, distance: 149.6
click at [562, 364] on ul "Content may be left-aligned or centered. CTA is always left-aligned within the …" at bounding box center [634, 353] width 532 height 41
drag, startPoint x: 569, startPoint y: 358, endPoint x: 609, endPoint y: 362, distance: 40.2
click at [569, 358] on p "CTA is always left-aligned within the card." at bounding box center [634, 364] width 532 height 17
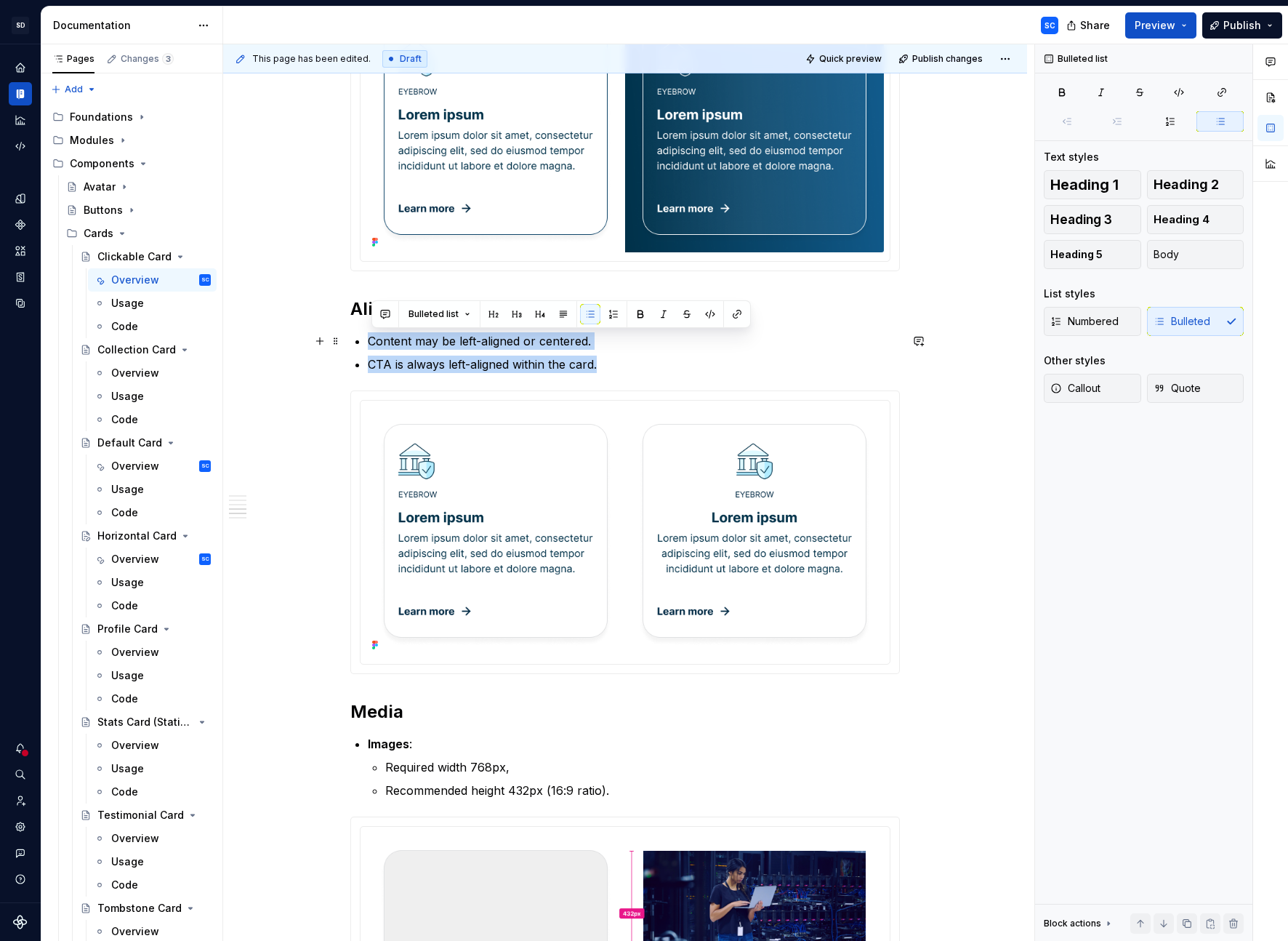
drag, startPoint x: 619, startPoint y: 362, endPoint x: 373, endPoint y: 345, distance: 246.6
click at [373, 345] on ul "Content may be left-aligned or centered. CTA is always left-aligned within the …" at bounding box center [634, 353] width 532 height 41
copy ul "Content may be left-aligned or centered. CTA is always left-aligned within the …"
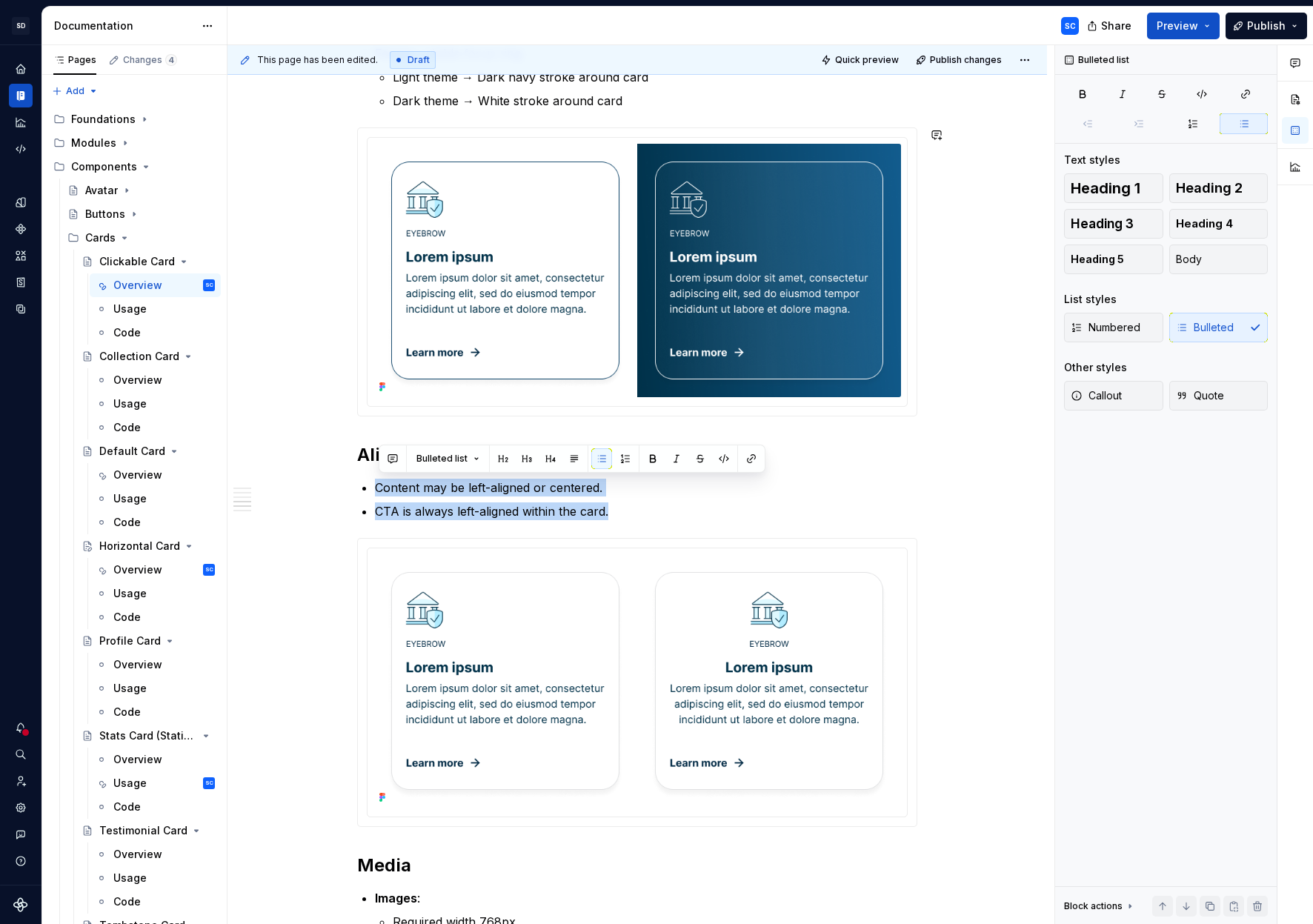
scroll to position [2867, 0]
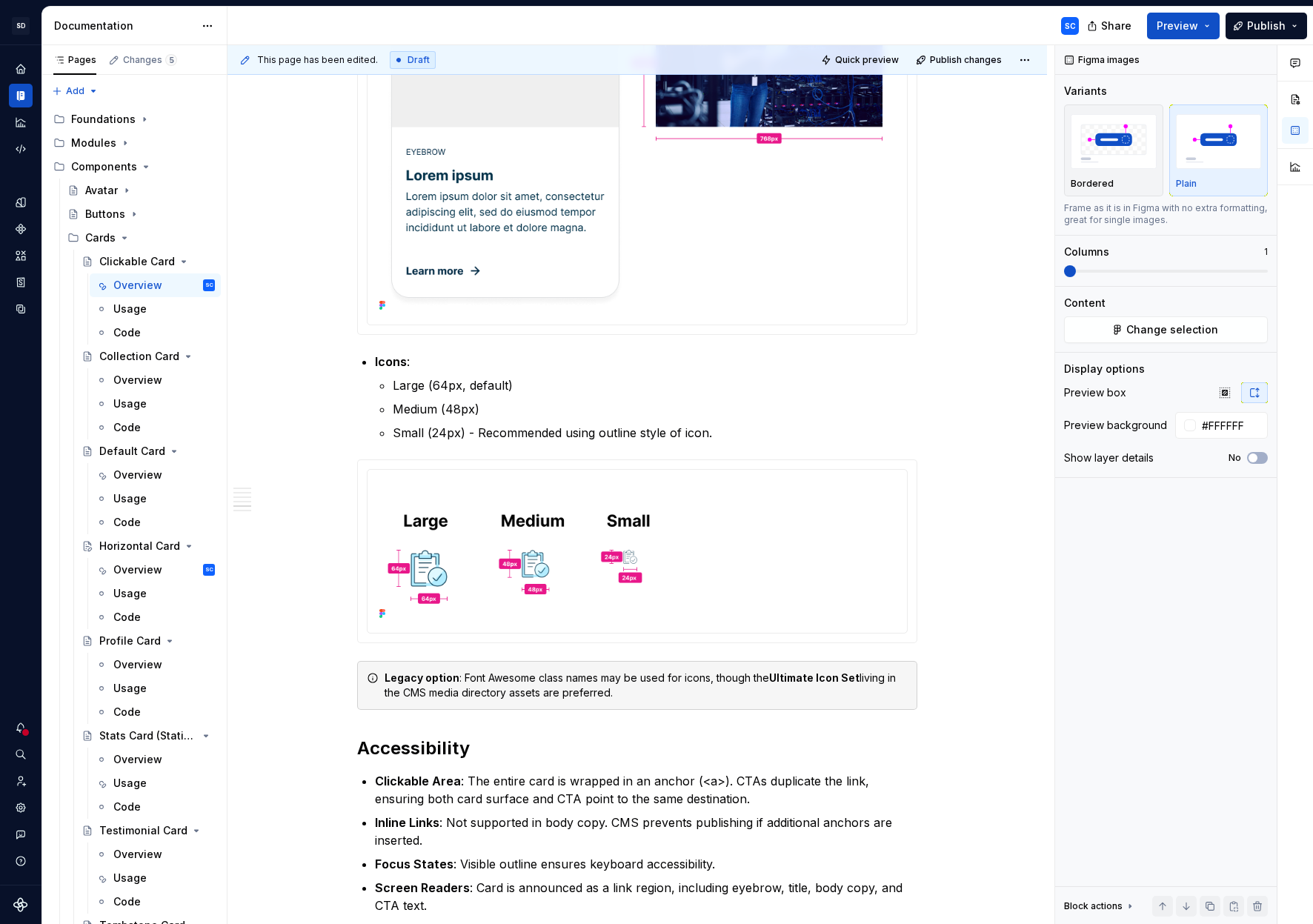
scroll to position [4159, 0]
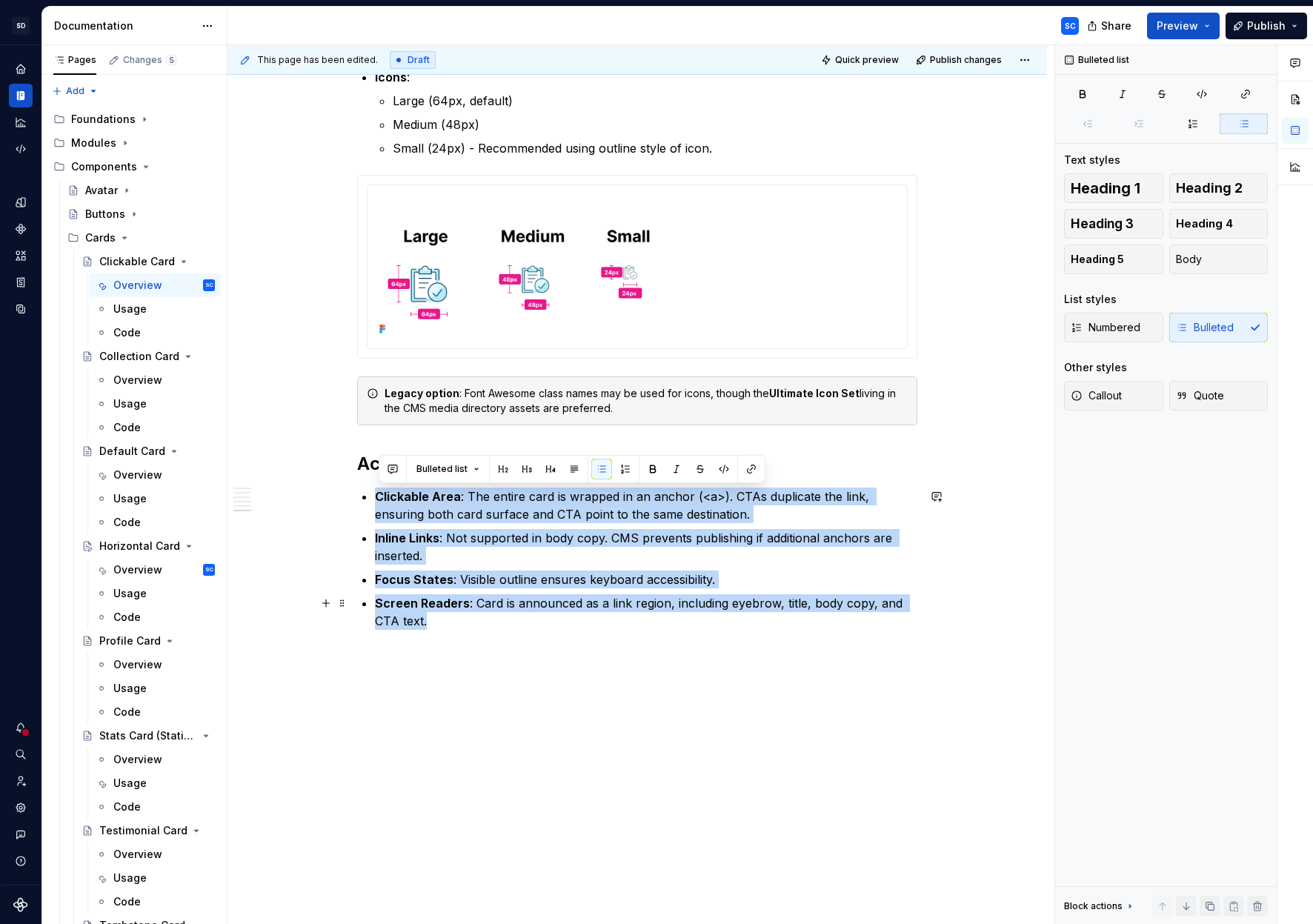
drag, startPoint x: 379, startPoint y: 496, endPoint x: 479, endPoint y: 625, distance: 163.2
click at [479, 625] on ul "Clickable Area : The entire card is wrapped in an anchor (<a>). CTAs duplicate …" at bounding box center [646, 559] width 543 height 143
drag, startPoint x: 479, startPoint y: 625, endPoint x: 454, endPoint y: 626, distance: 25.0
click at [479, 625] on p "Screen Readers : Card is announced as a link region, including eyebrow, title, …" at bounding box center [646, 612] width 543 height 36
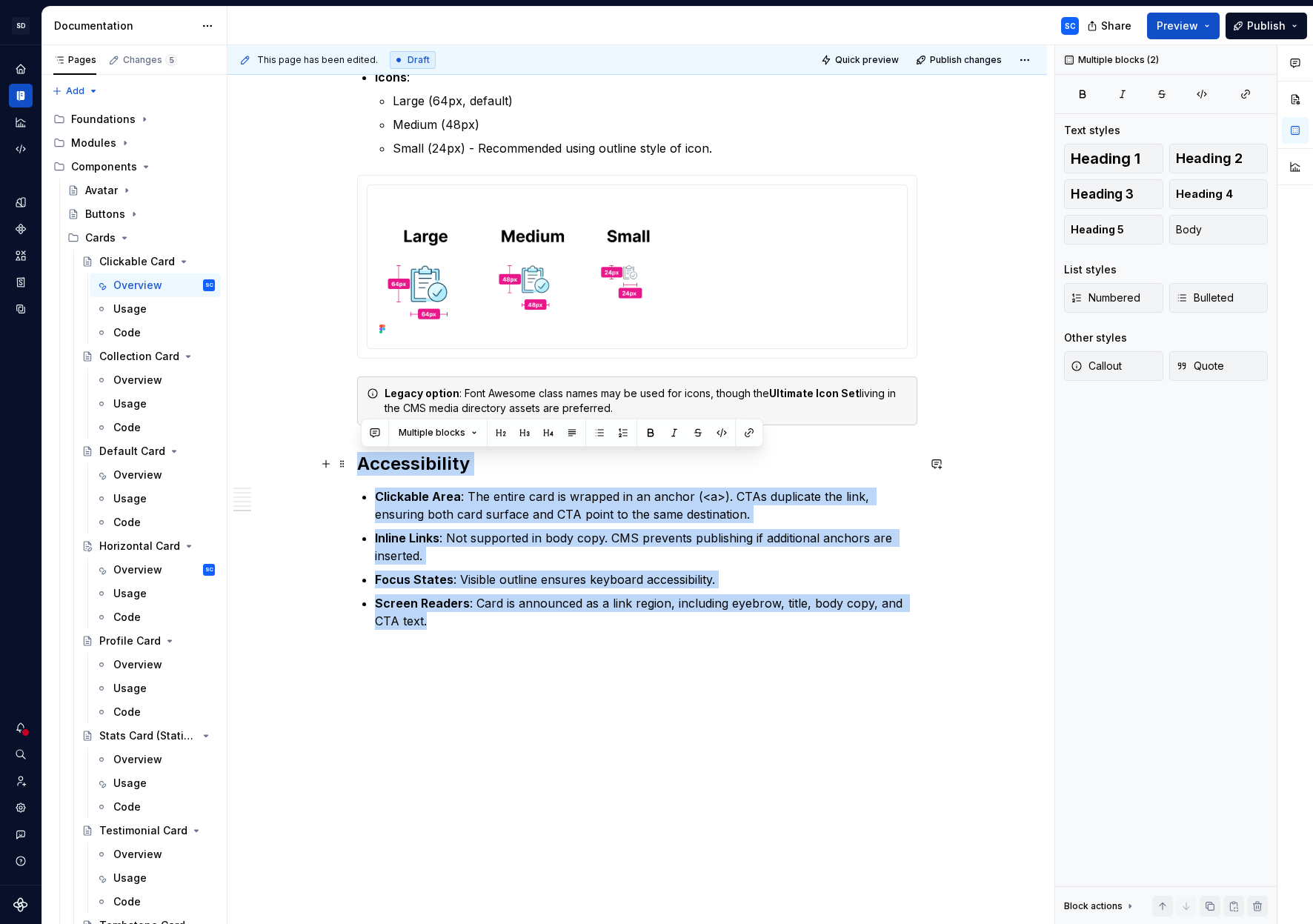
drag, startPoint x: 454, startPoint y: 626, endPoint x: 358, endPoint y: 463, distance: 189.2
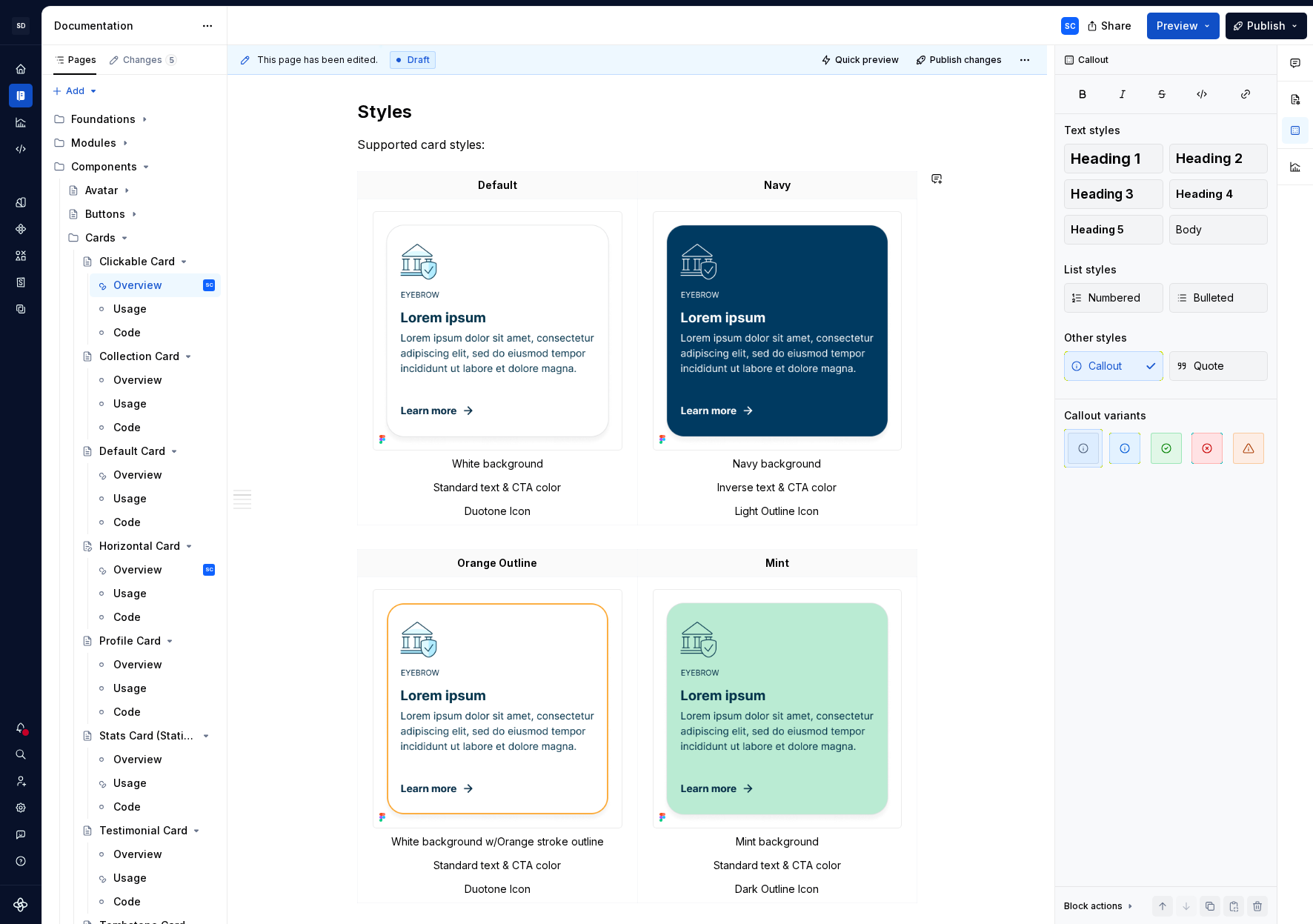
scroll to position [0, 0]
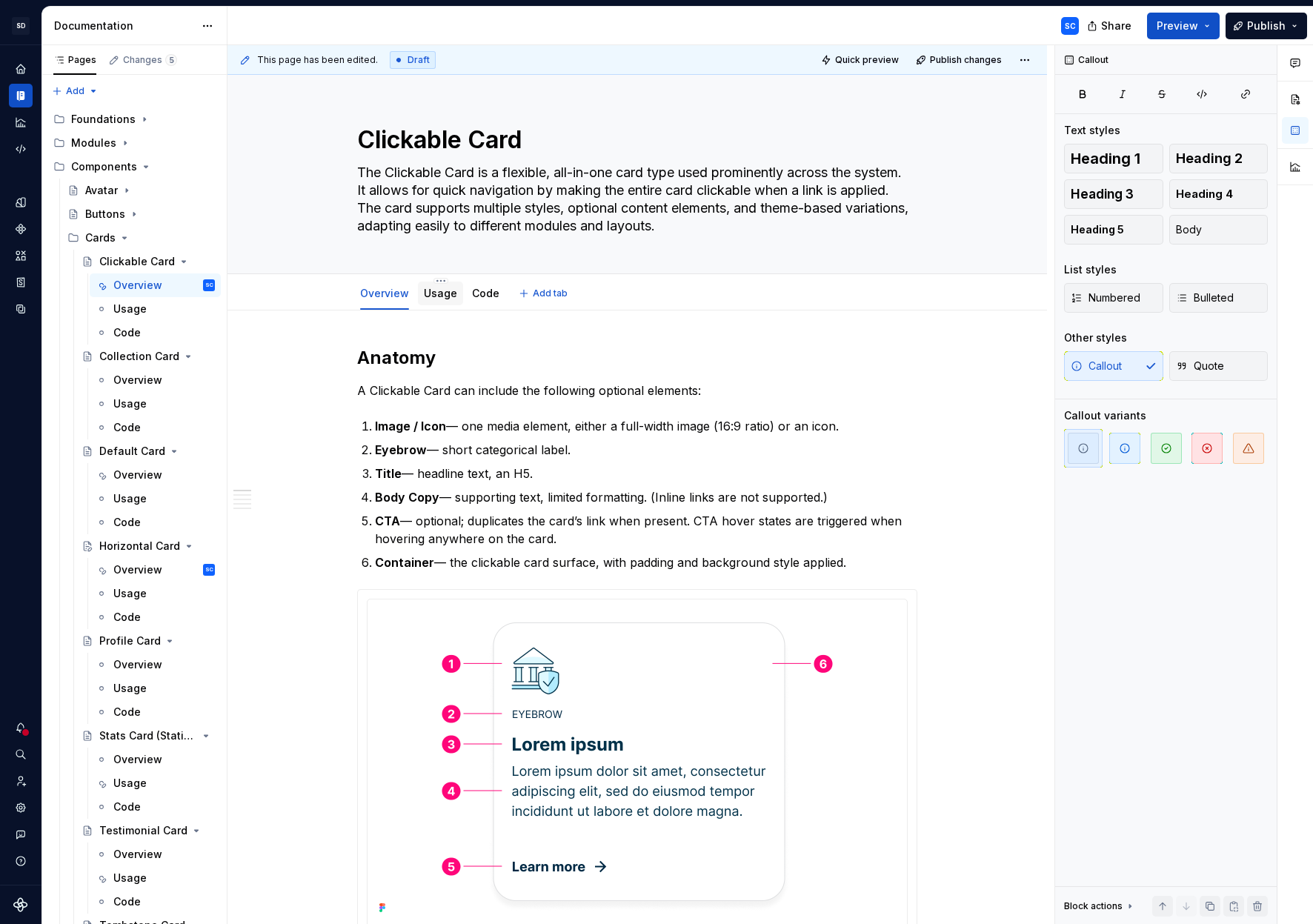
click at [443, 291] on link "Usage" at bounding box center [440, 293] width 33 height 12
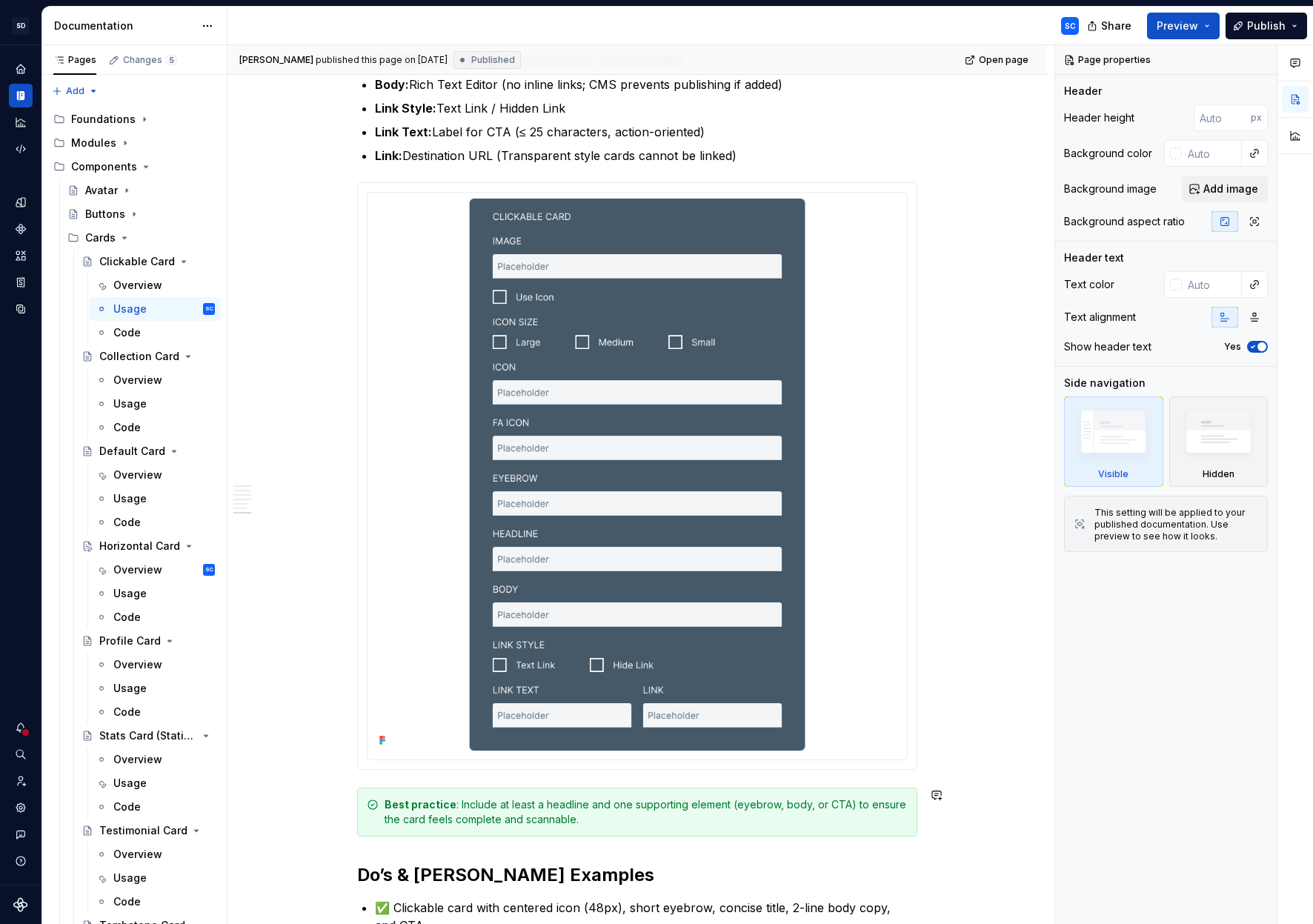
scroll to position [1788, 0]
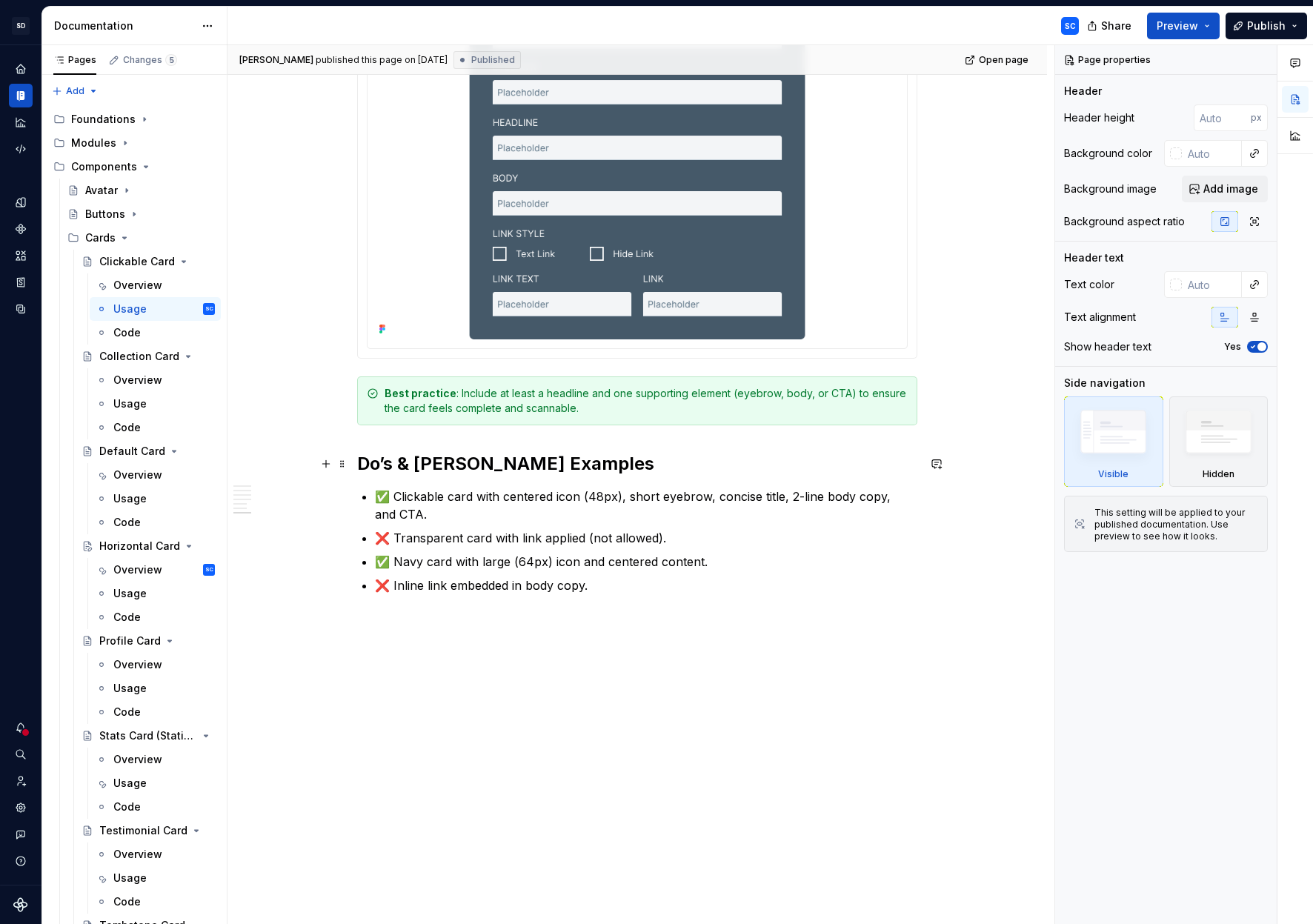
click at [365, 464] on h2 "Do’s & [PERSON_NAME] Examples" at bounding box center [637, 464] width 560 height 24
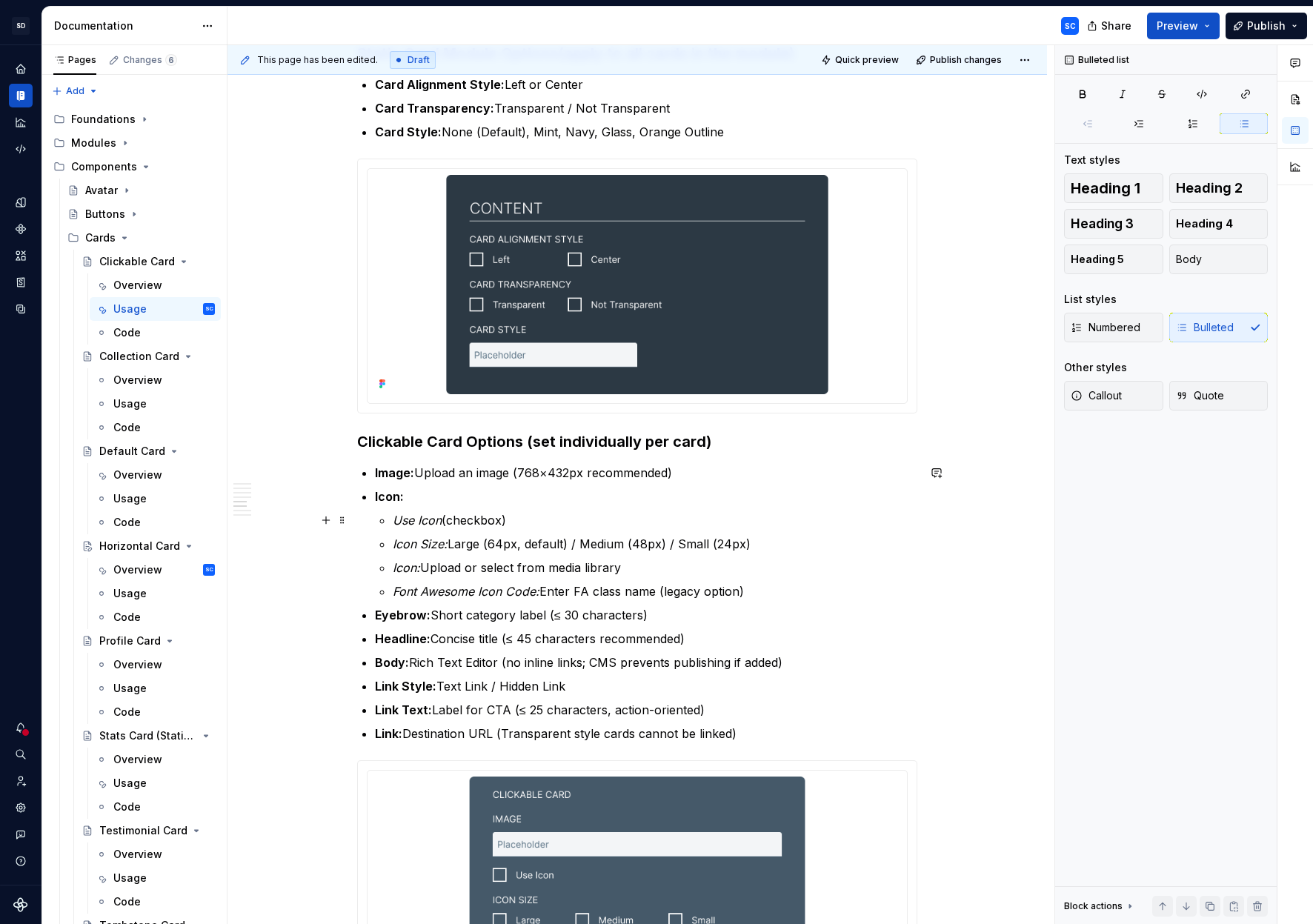
scroll to position [724, 0]
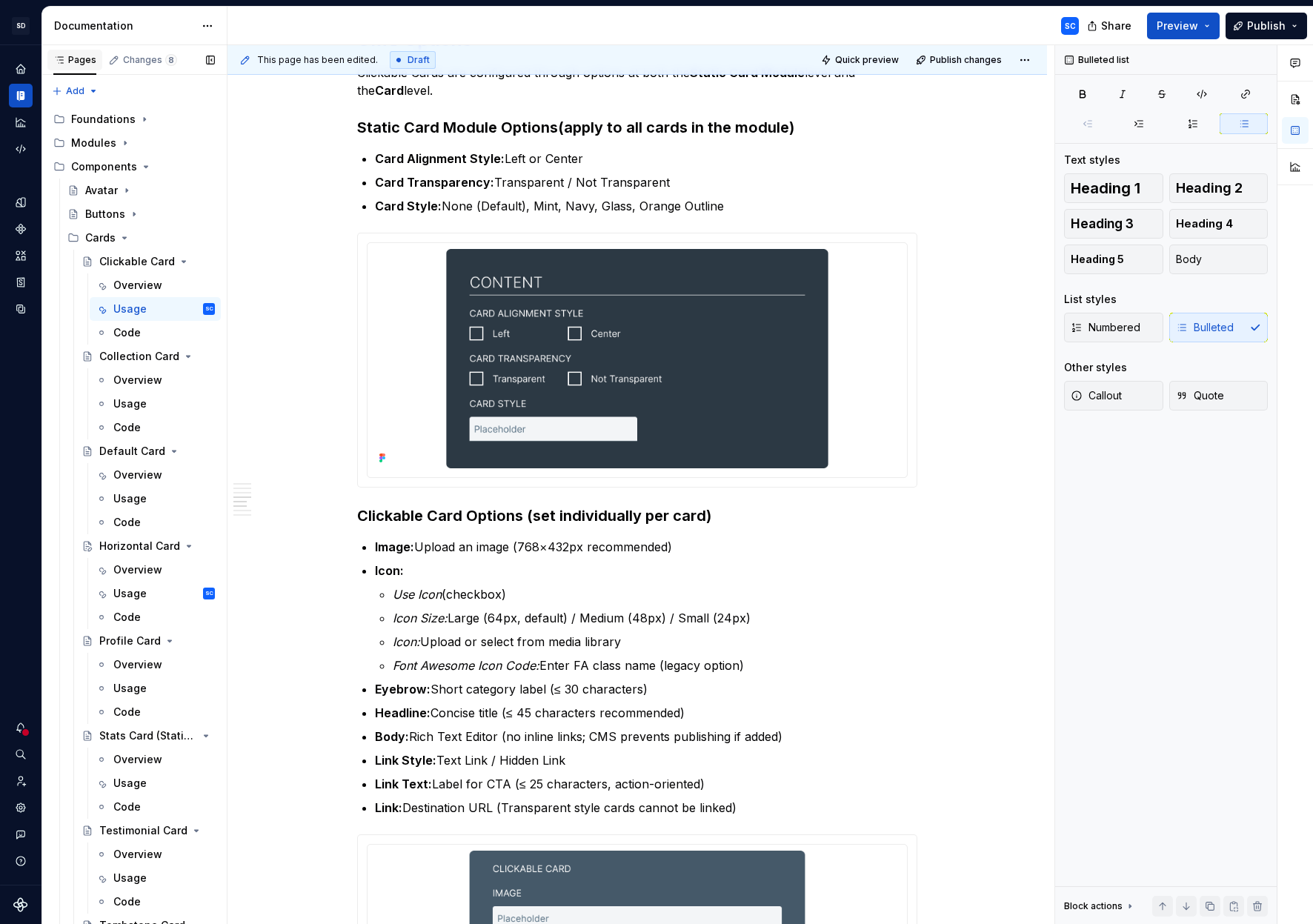
type textarea "*"
